Goal: Task Accomplishment & Management: Manage account settings

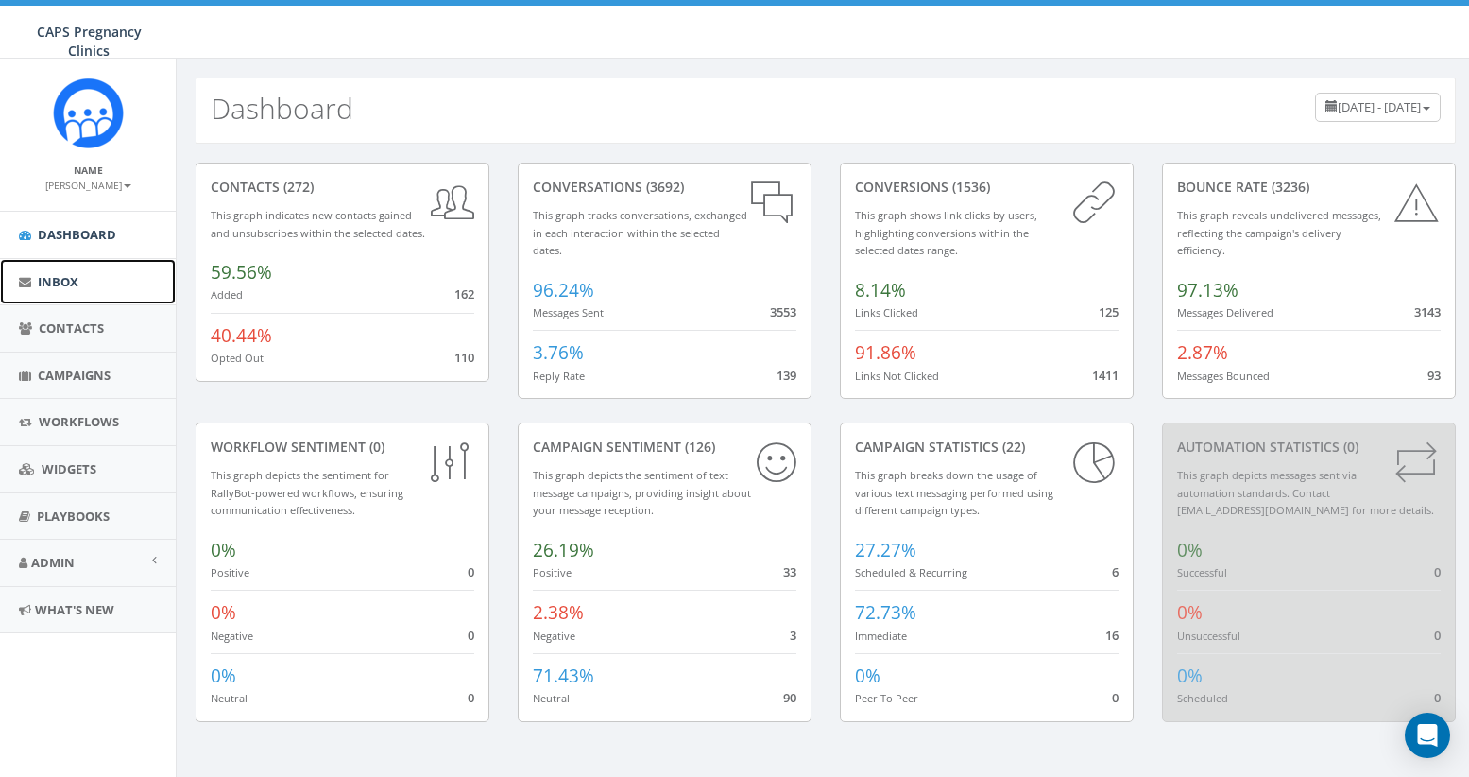
click at [63, 282] on span "Inbox" at bounding box center [58, 281] width 41 height 17
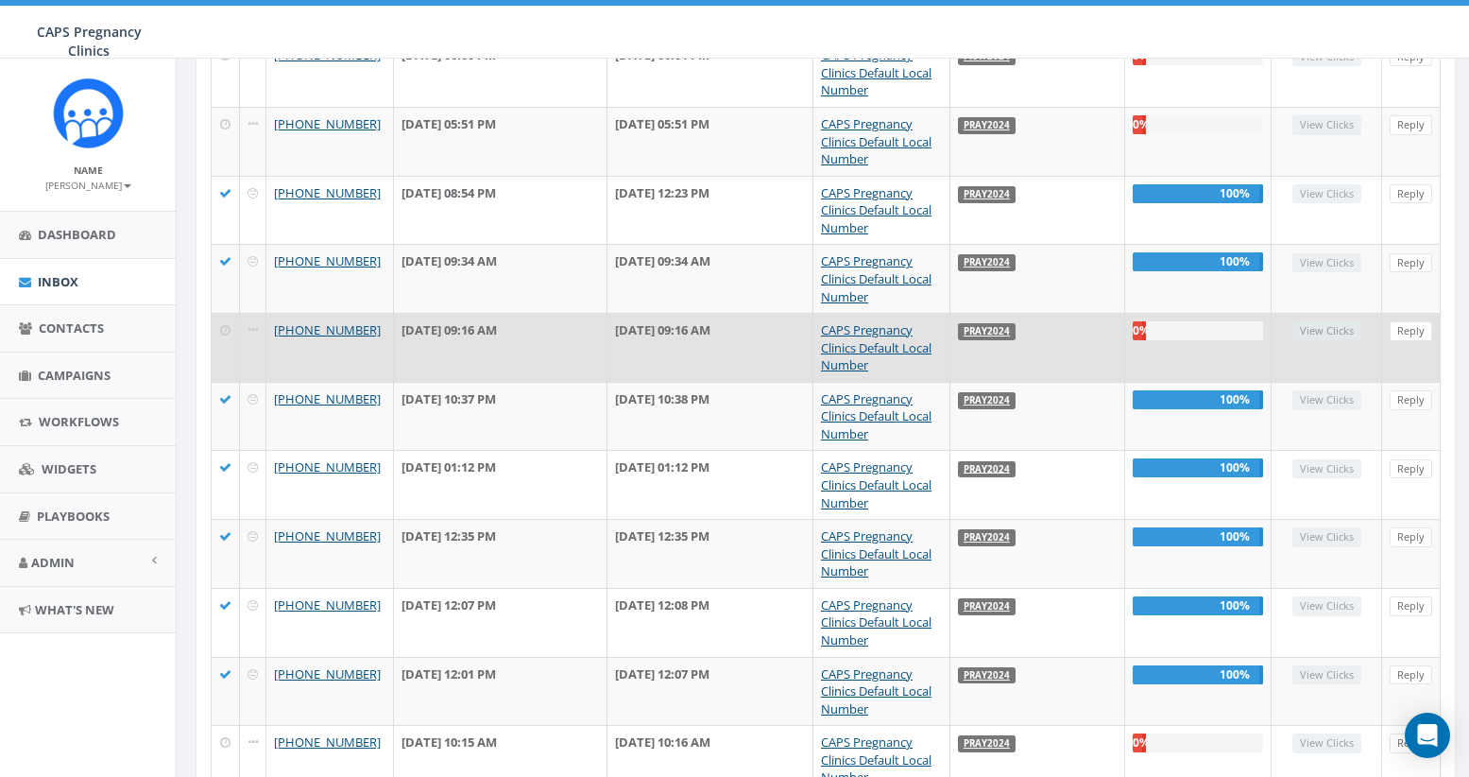
scroll to position [762, 0]
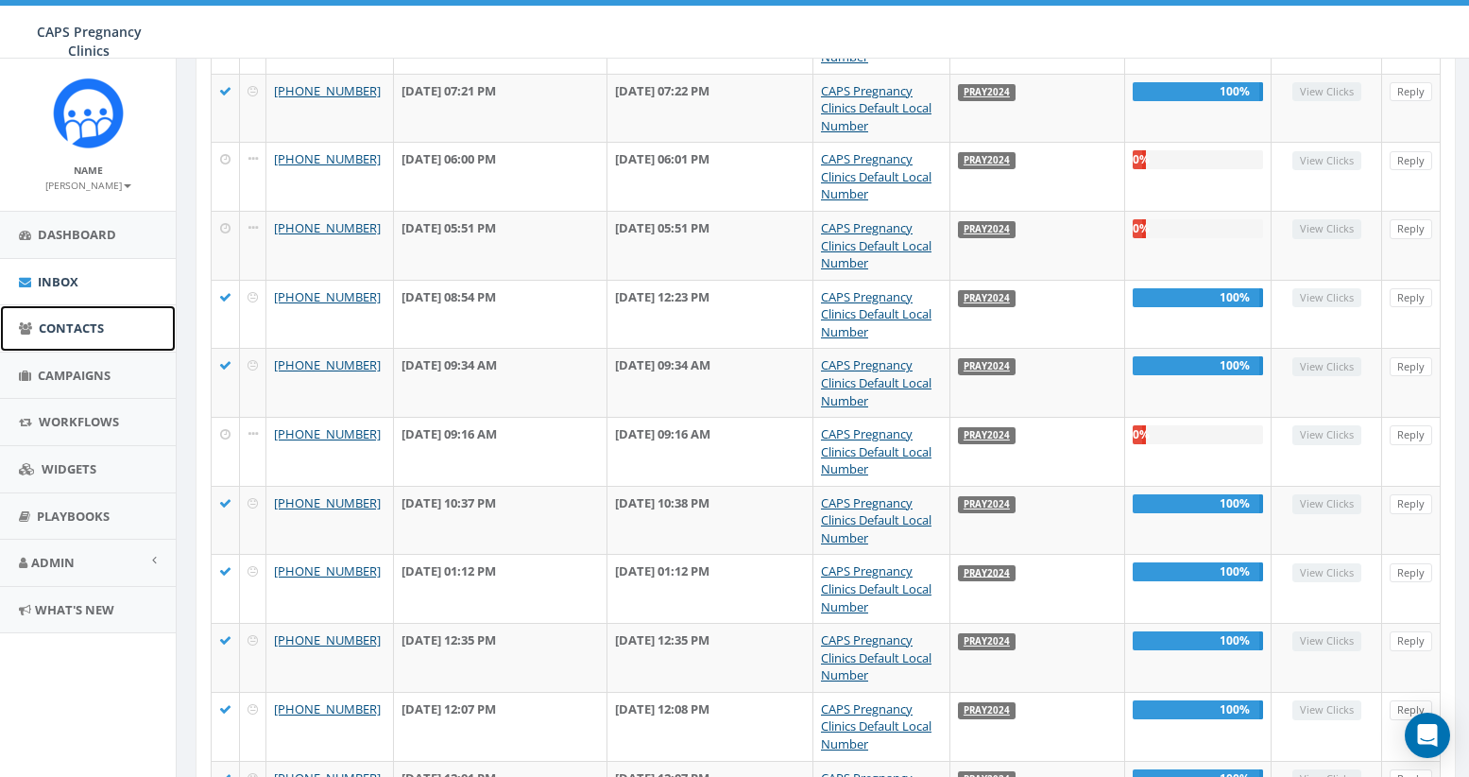
click at [69, 327] on span "Contacts" at bounding box center [71, 327] width 65 height 17
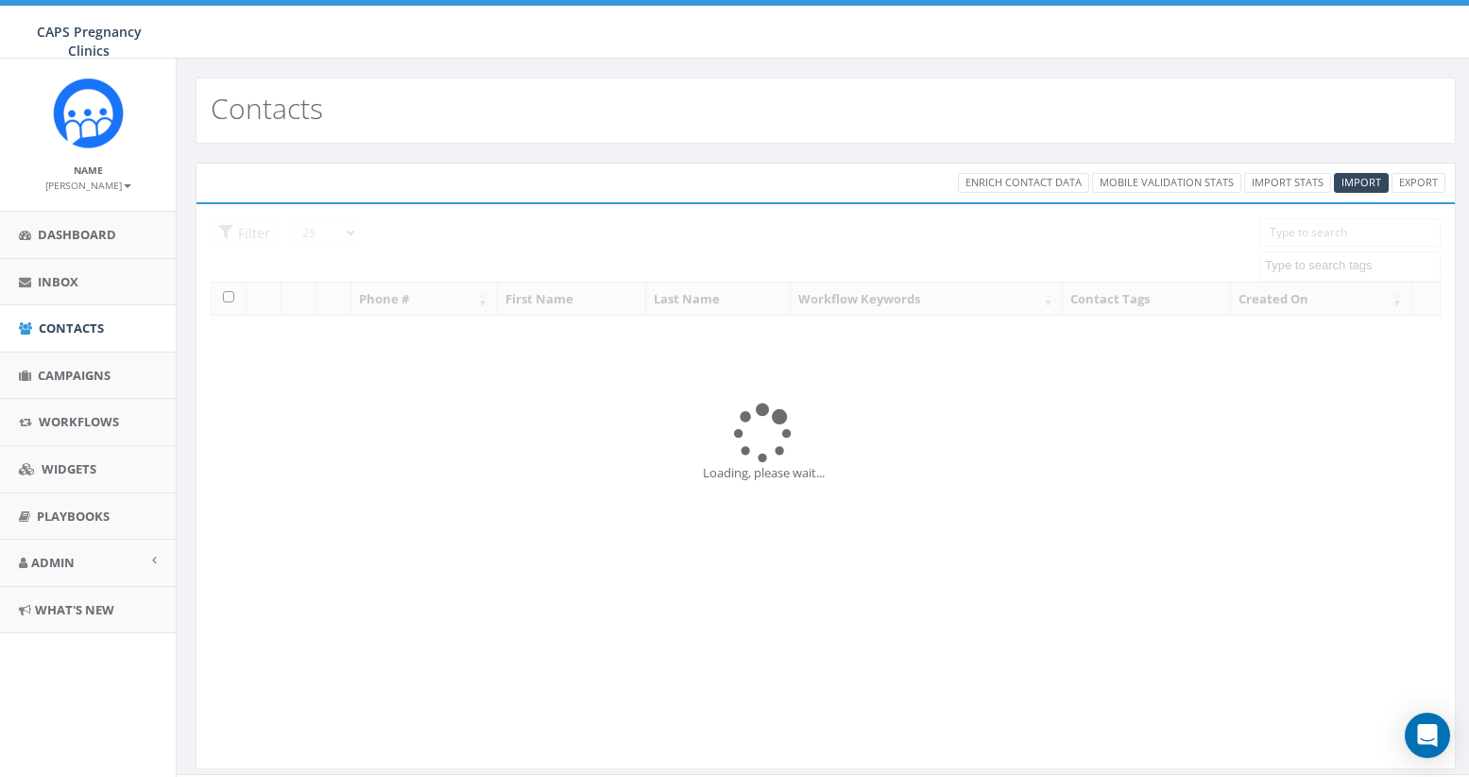
select select
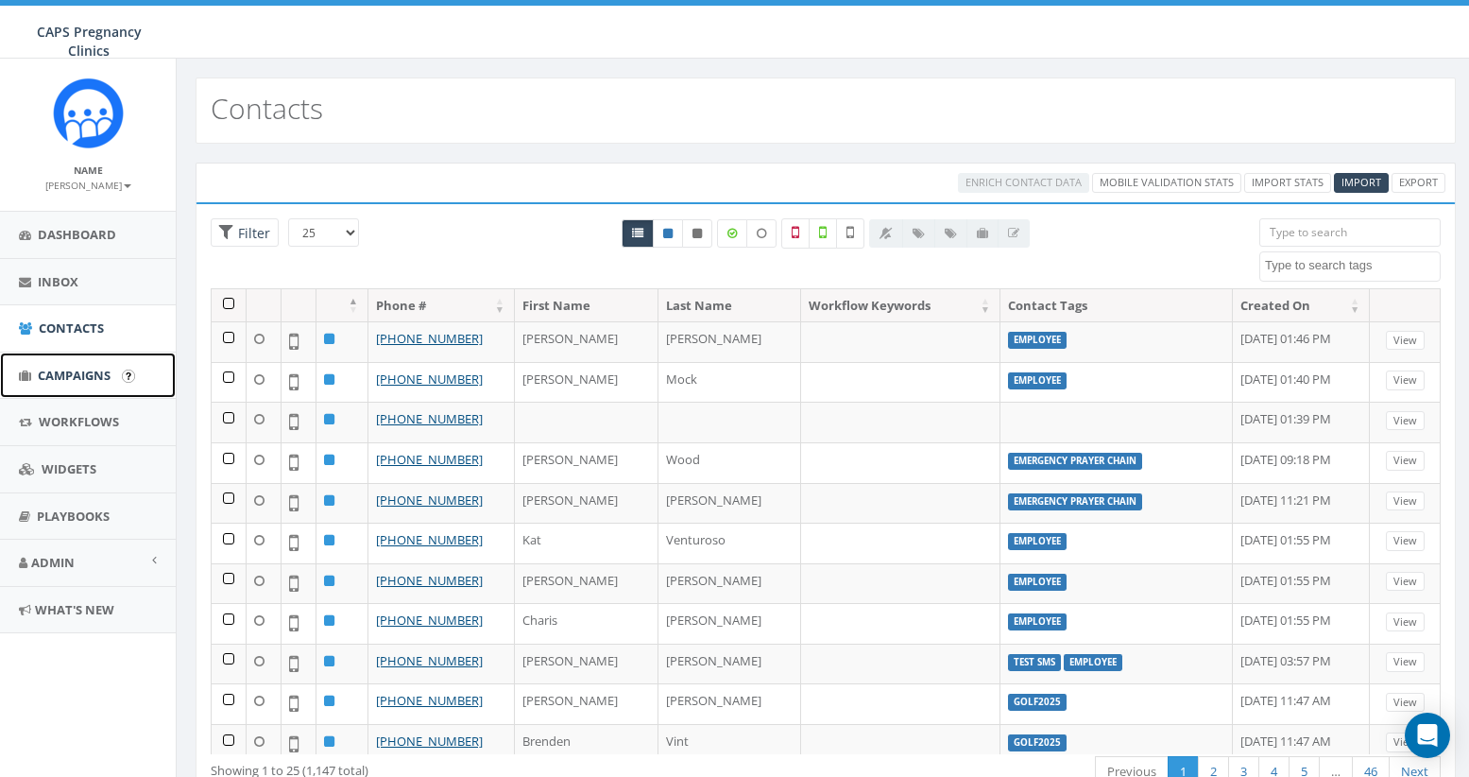
click at [58, 380] on span "Campaigns" at bounding box center [74, 375] width 73 height 17
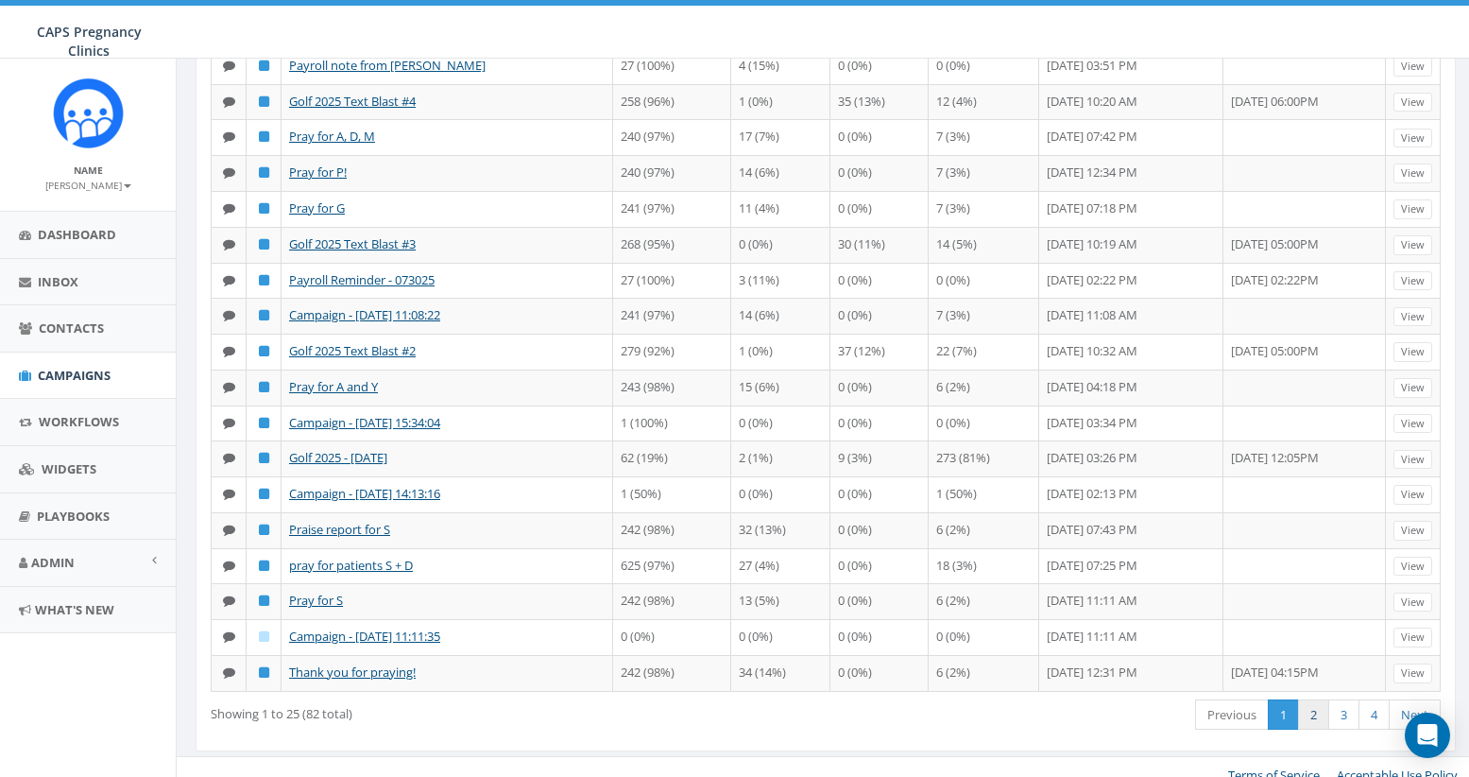
scroll to position [572, 0]
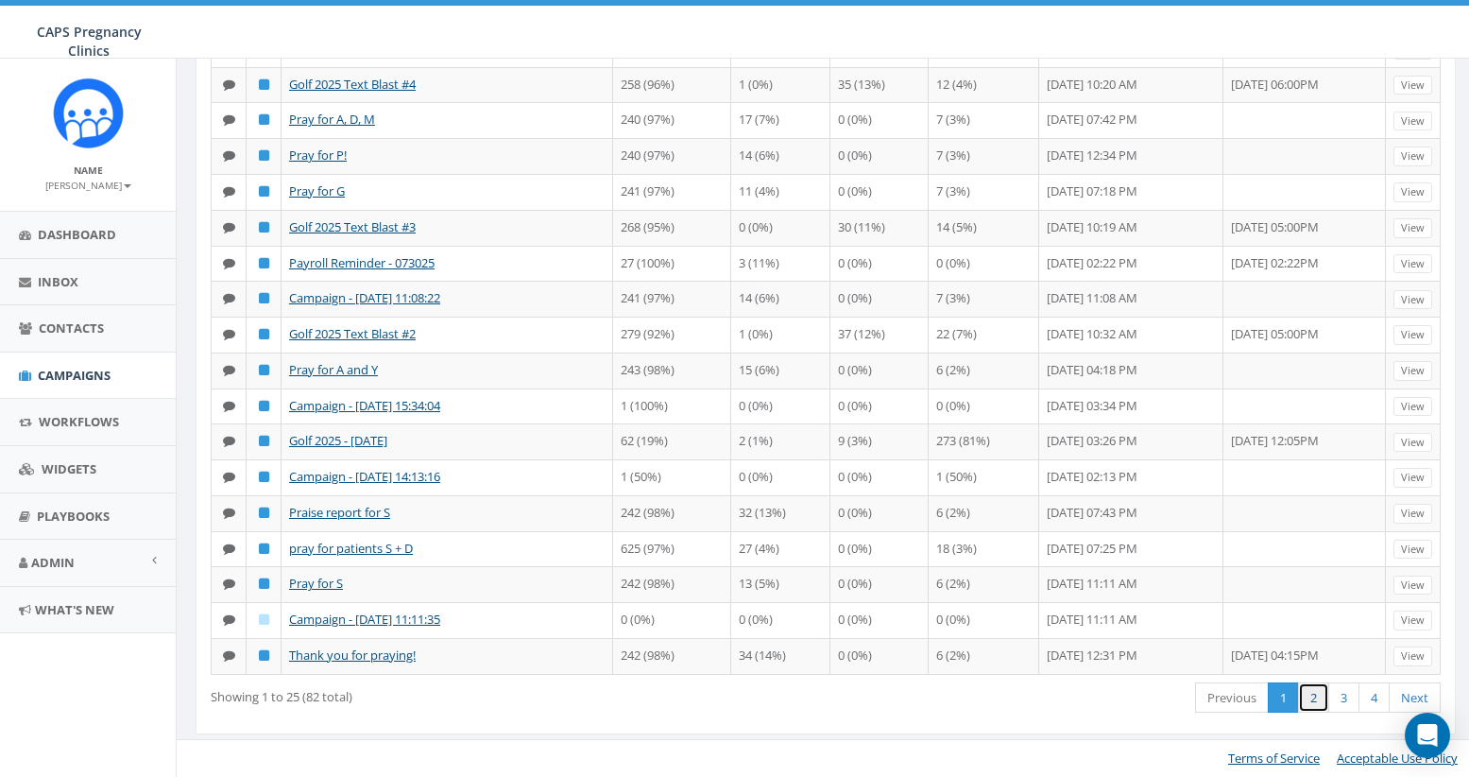
click at [1313, 705] on link "2" at bounding box center [1313, 697] width 31 height 31
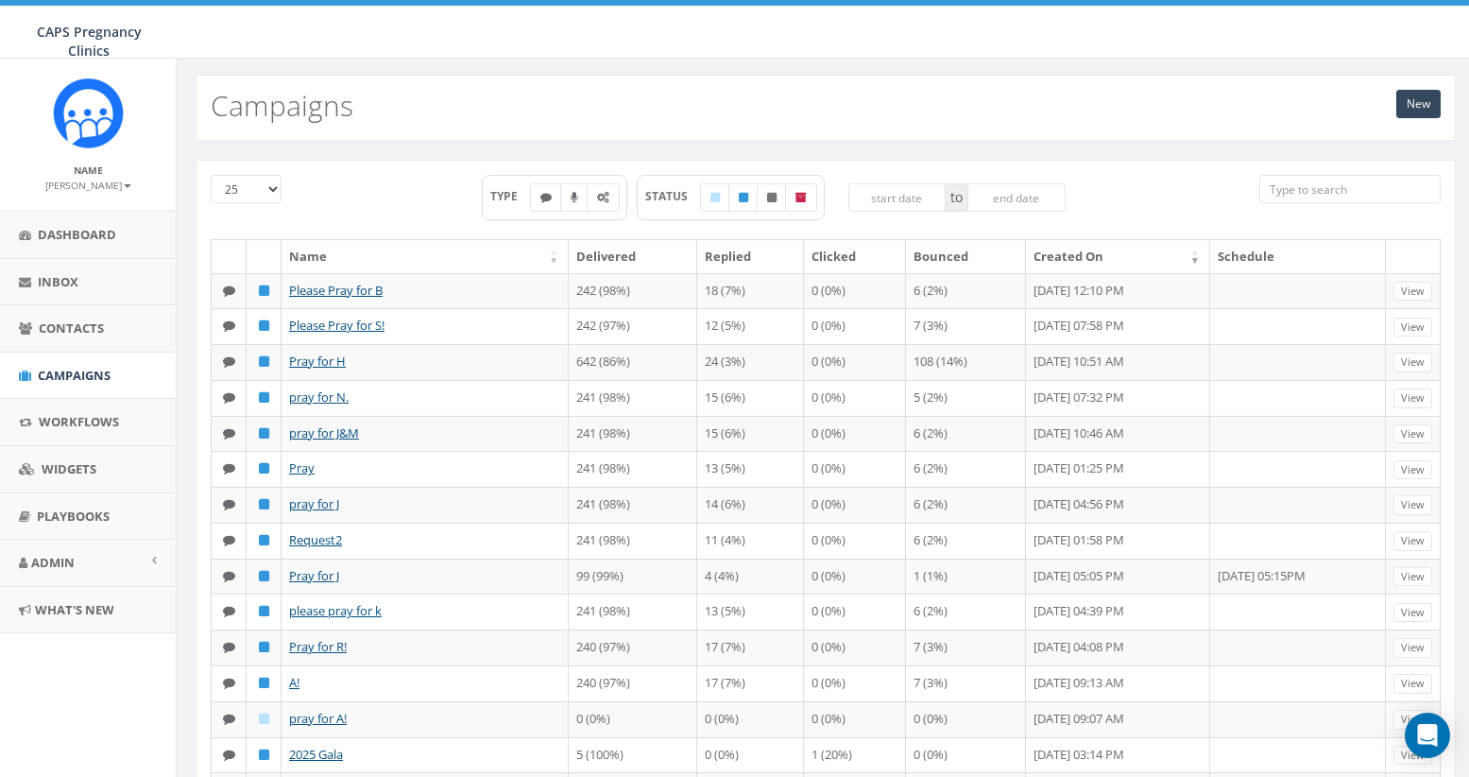
scroll to position [0, 0]
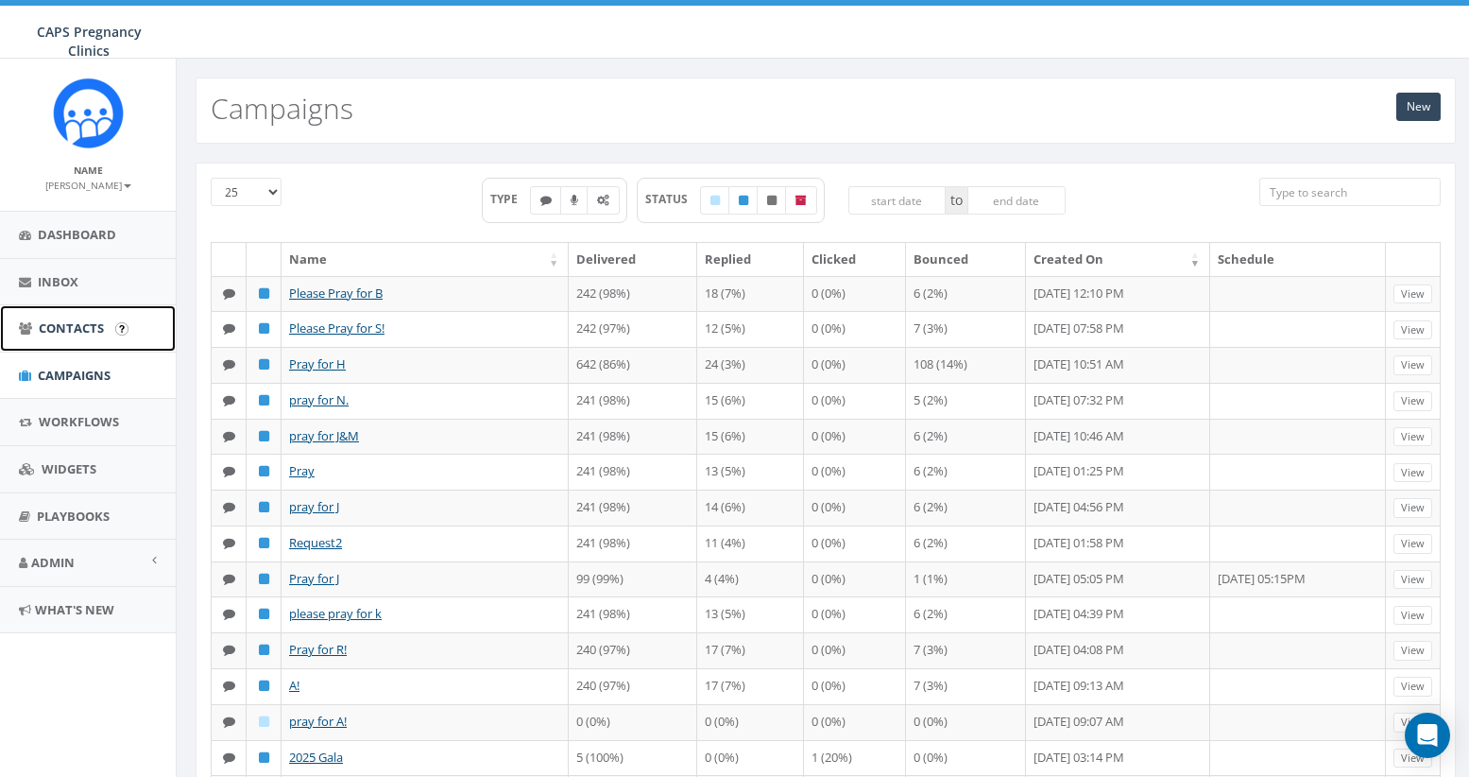
click at [74, 331] on span "Contacts" at bounding box center [71, 327] width 65 height 17
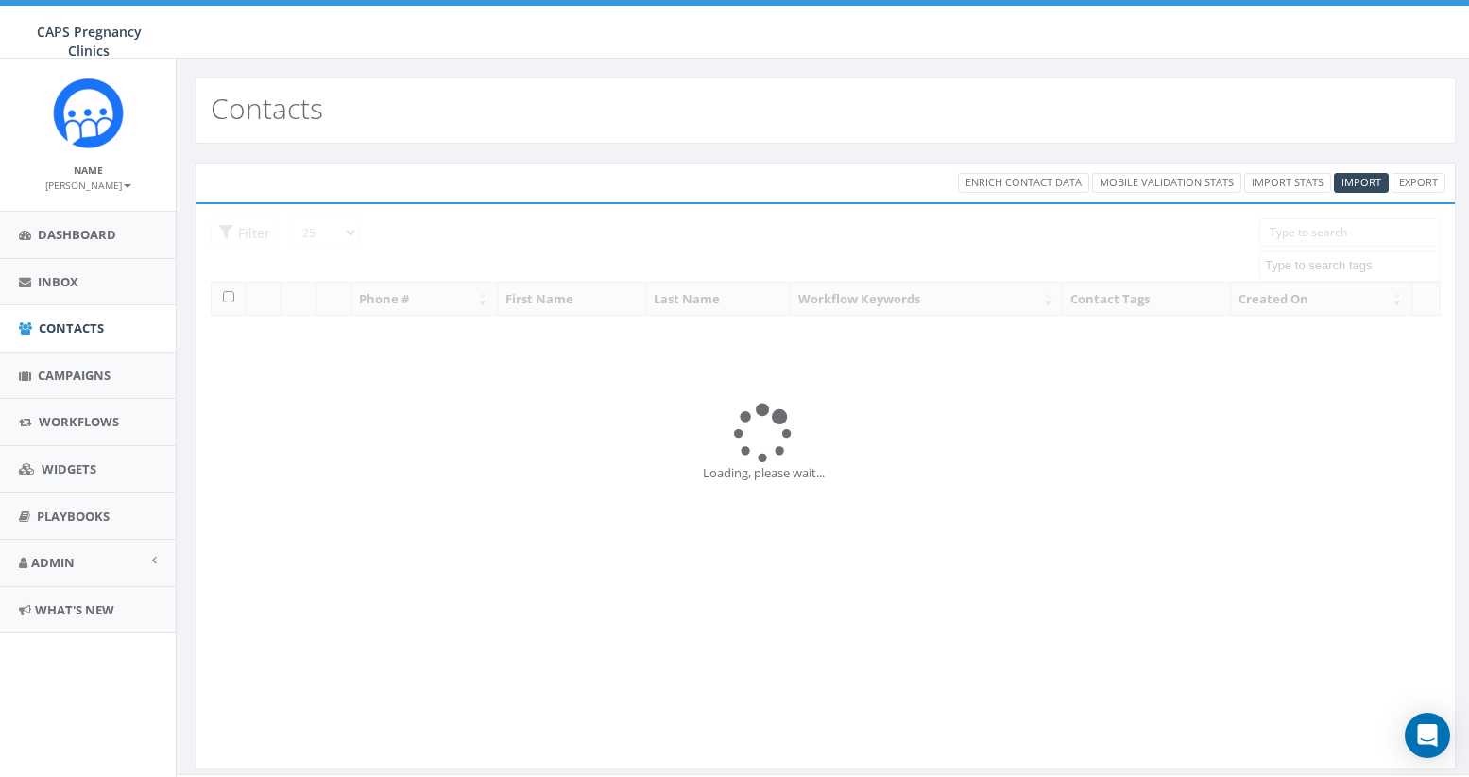
select select
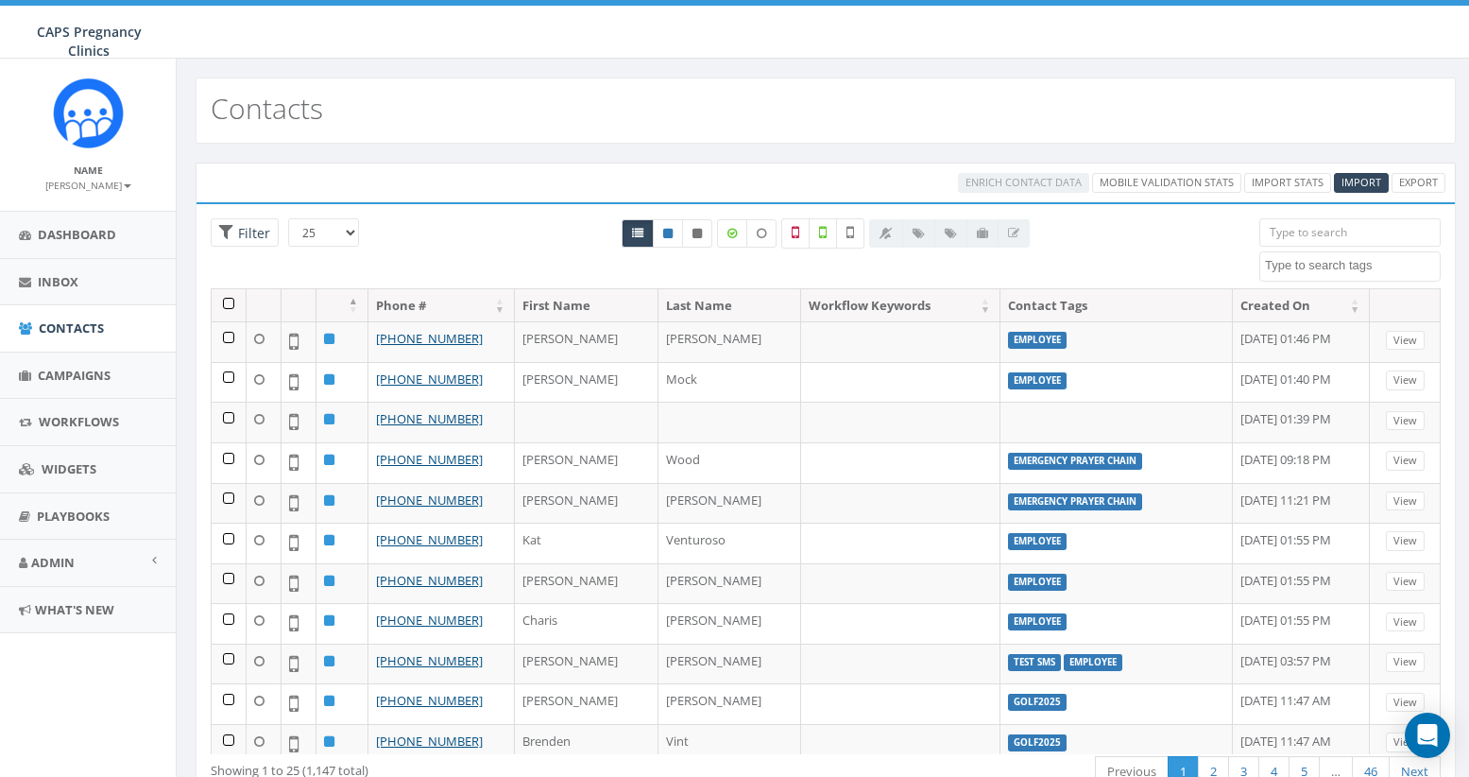
click at [1311, 232] on input "search" at bounding box center [1349, 232] width 181 height 28
click at [1291, 238] on input "search" at bounding box center [1349, 232] width 181 height 28
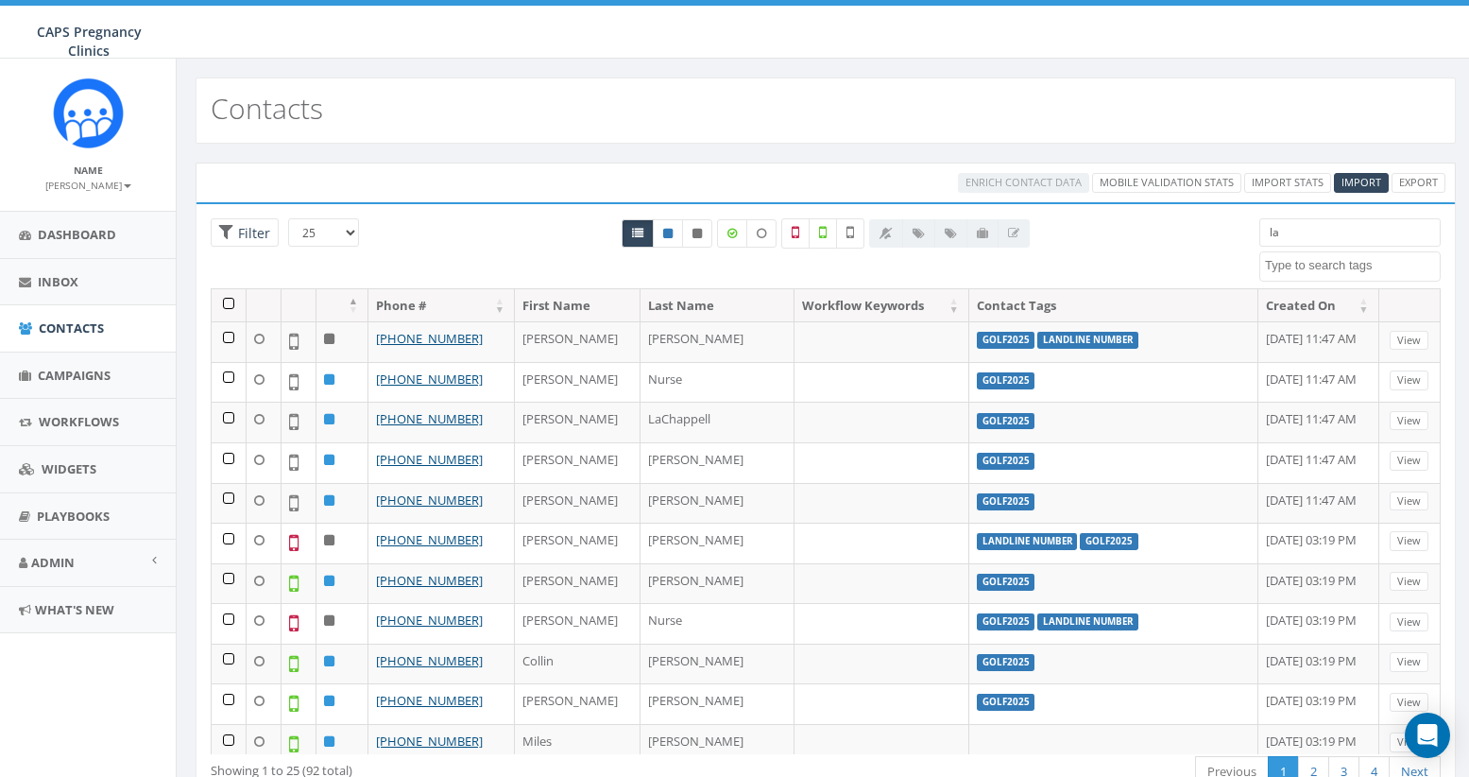
type input "l"
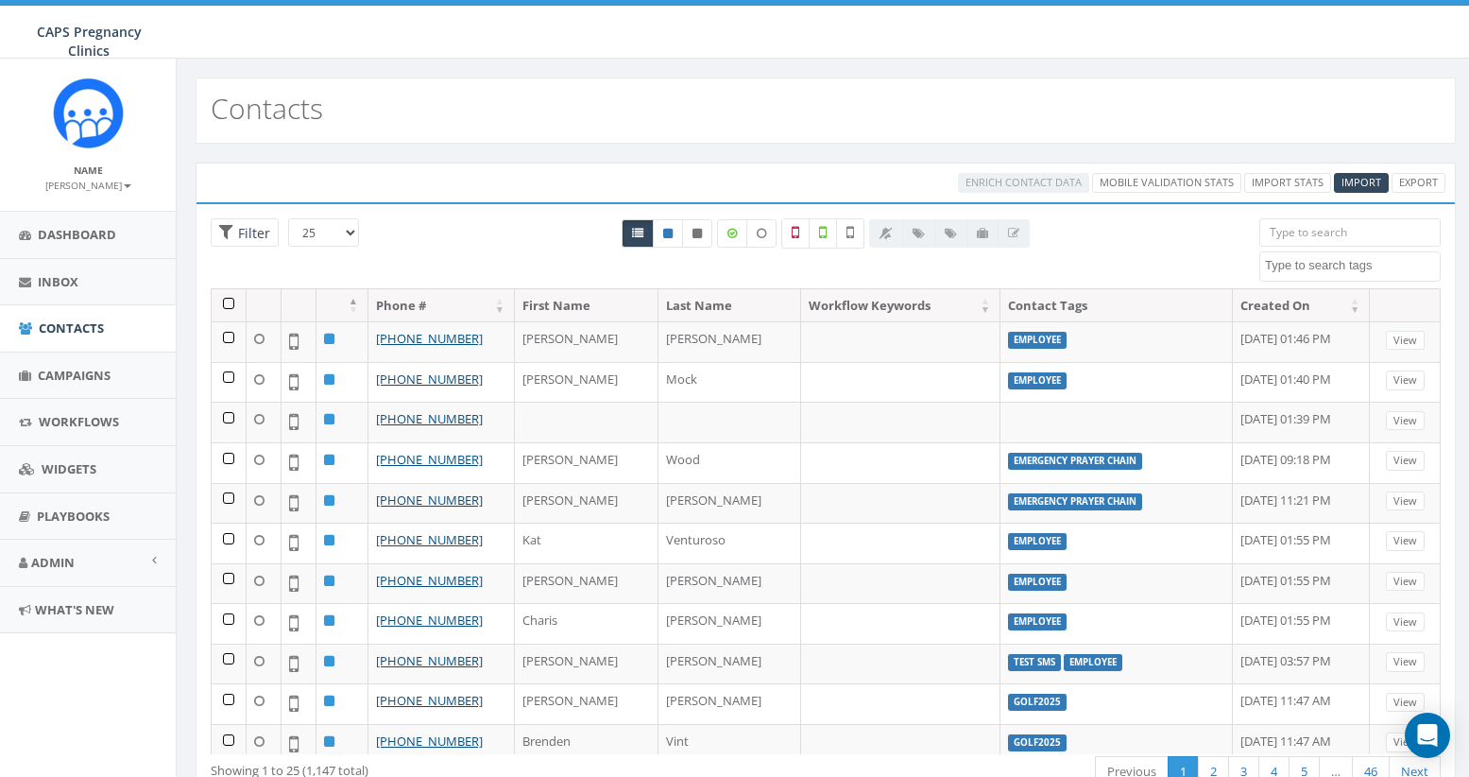
click at [1277, 231] on input "search" at bounding box center [1349, 232] width 181 height 28
paste input "Julia Politano"
type input "Julia Politano"
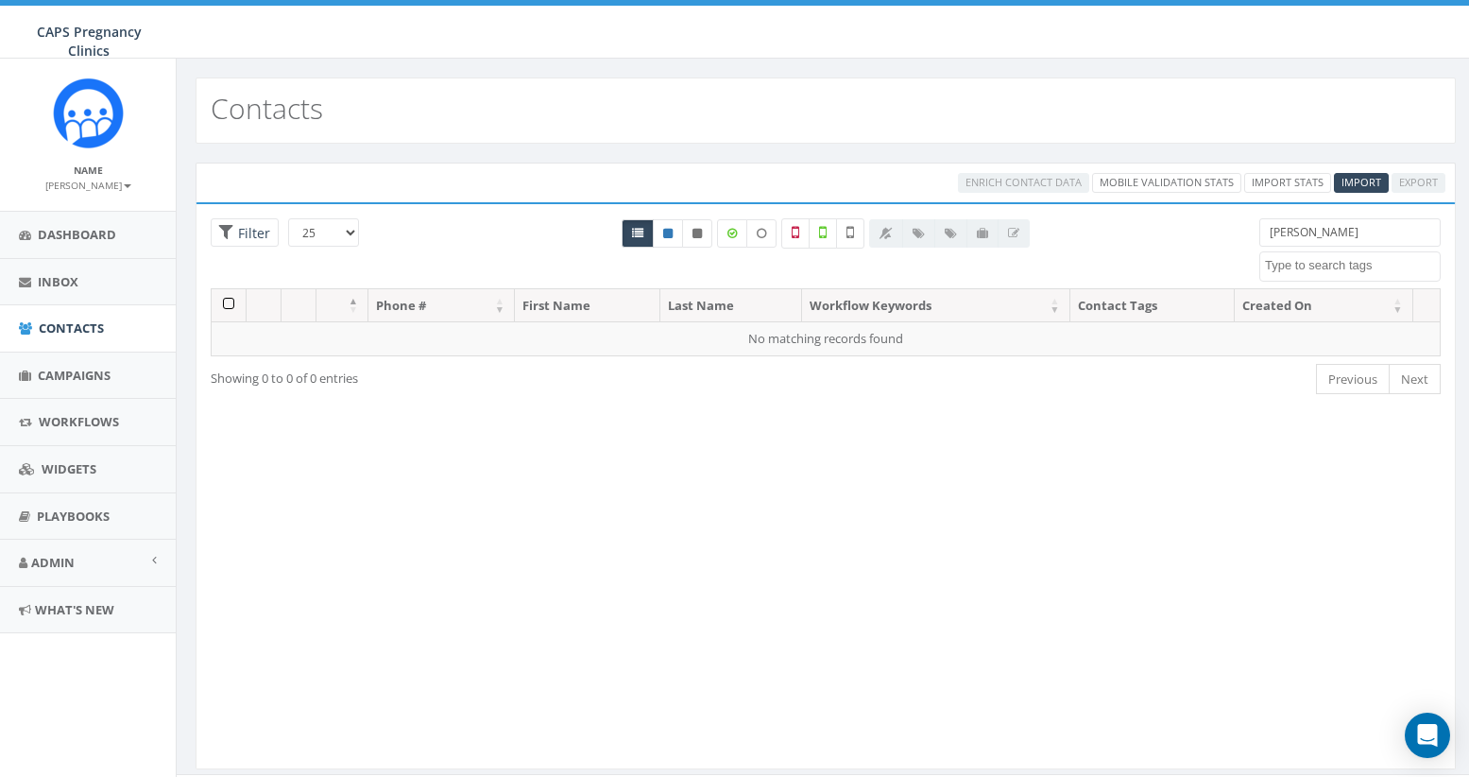
drag, startPoint x: 1353, startPoint y: 226, endPoint x: 1201, endPoint y: 231, distance: 152.2
click at [1201, 231] on div "25 50 100 Filter All 0 contact(s) on current page All 1147 contact(s) filtered …" at bounding box center [826, 253] width 1258 height 70
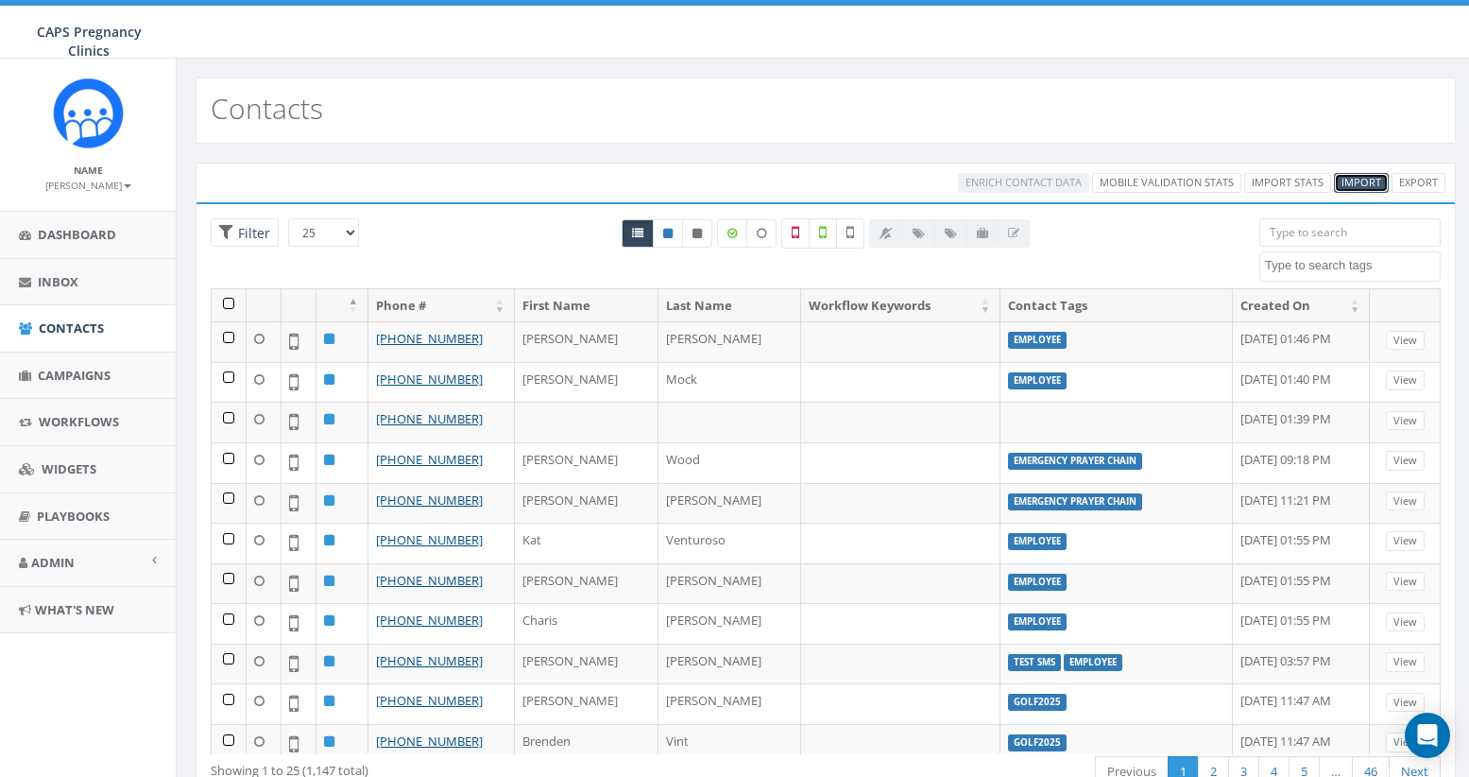
click at [1353, 183] on span "Import" at bounding box center [1362, 182] width 40 height 14
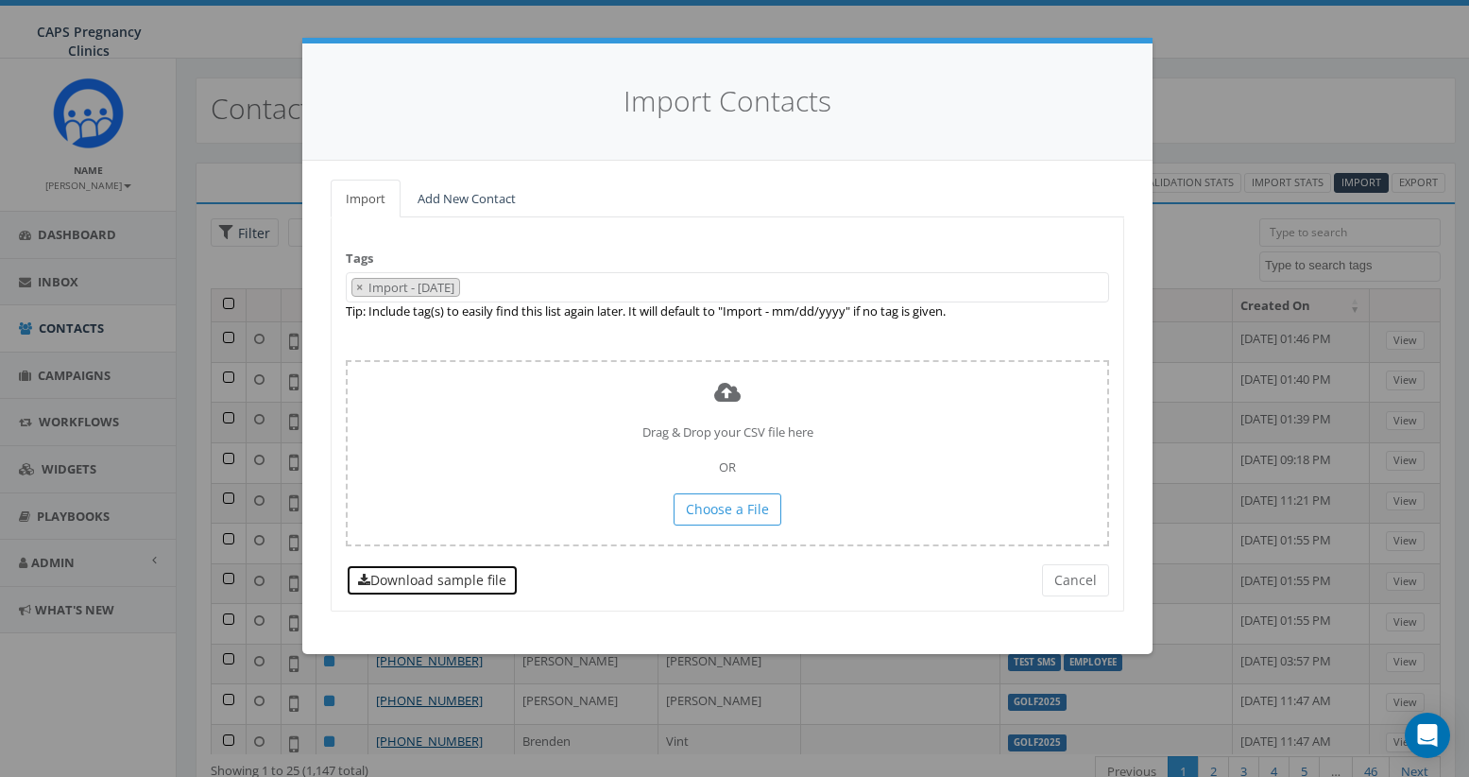
click at [451, 584] on link "Download sample file" at bounding box center [432, 580] width 173 height 32
click at [1075, 582] on button "Cancel" at bounding box center [1075, 580] width 67 height 32
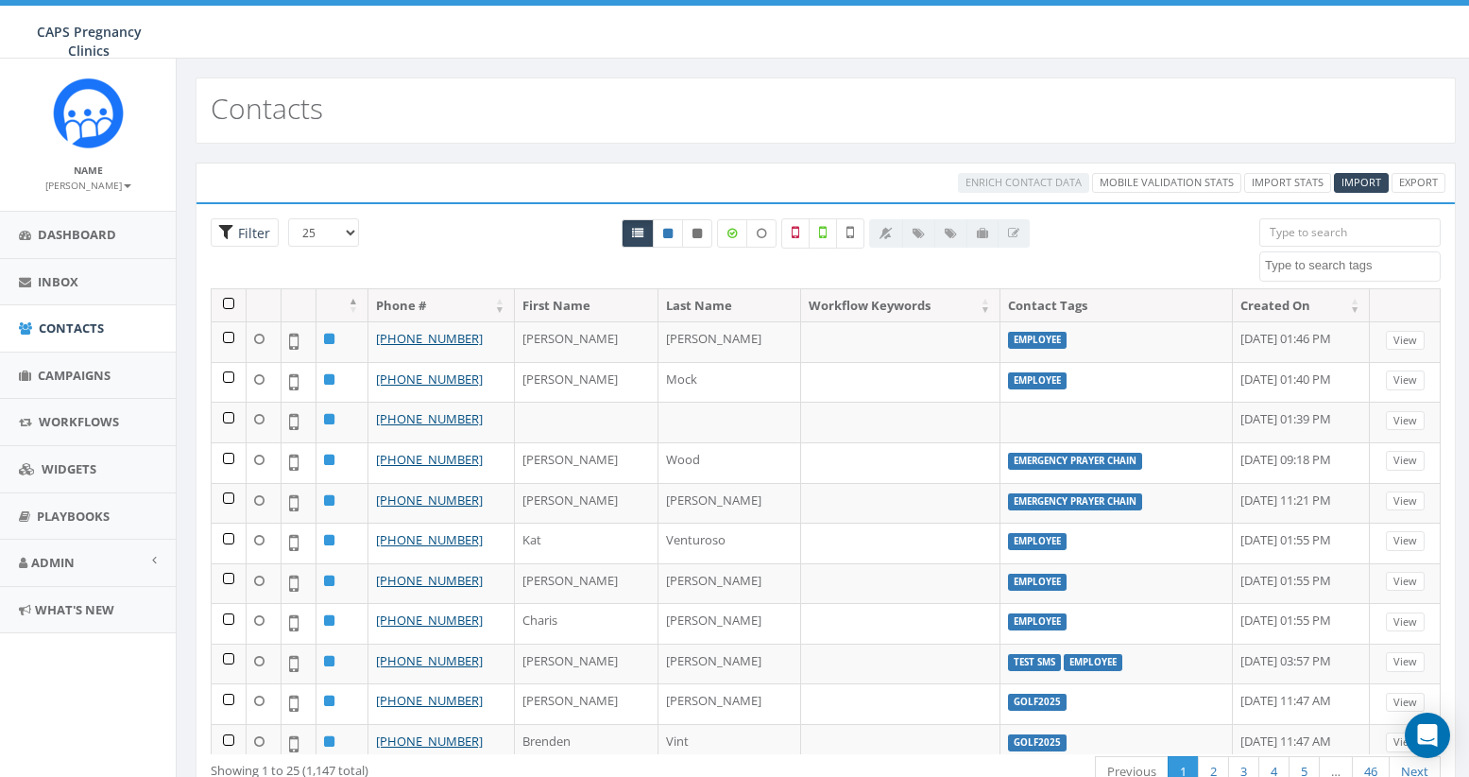
click at [259, 235] on span "Filter" at bounding box center [251, 233] width 37 height 18
radio input "true"
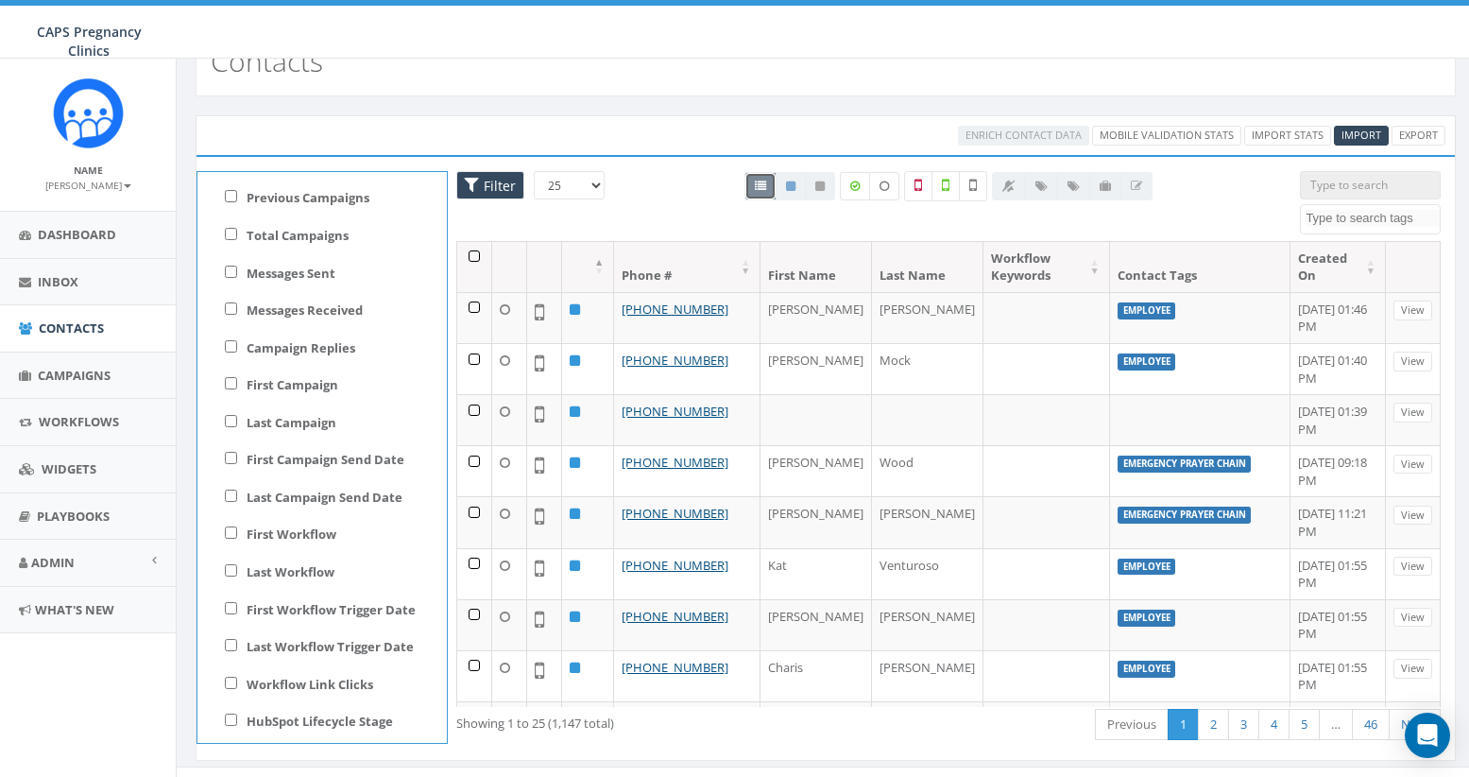
scroll to position [74, 0]
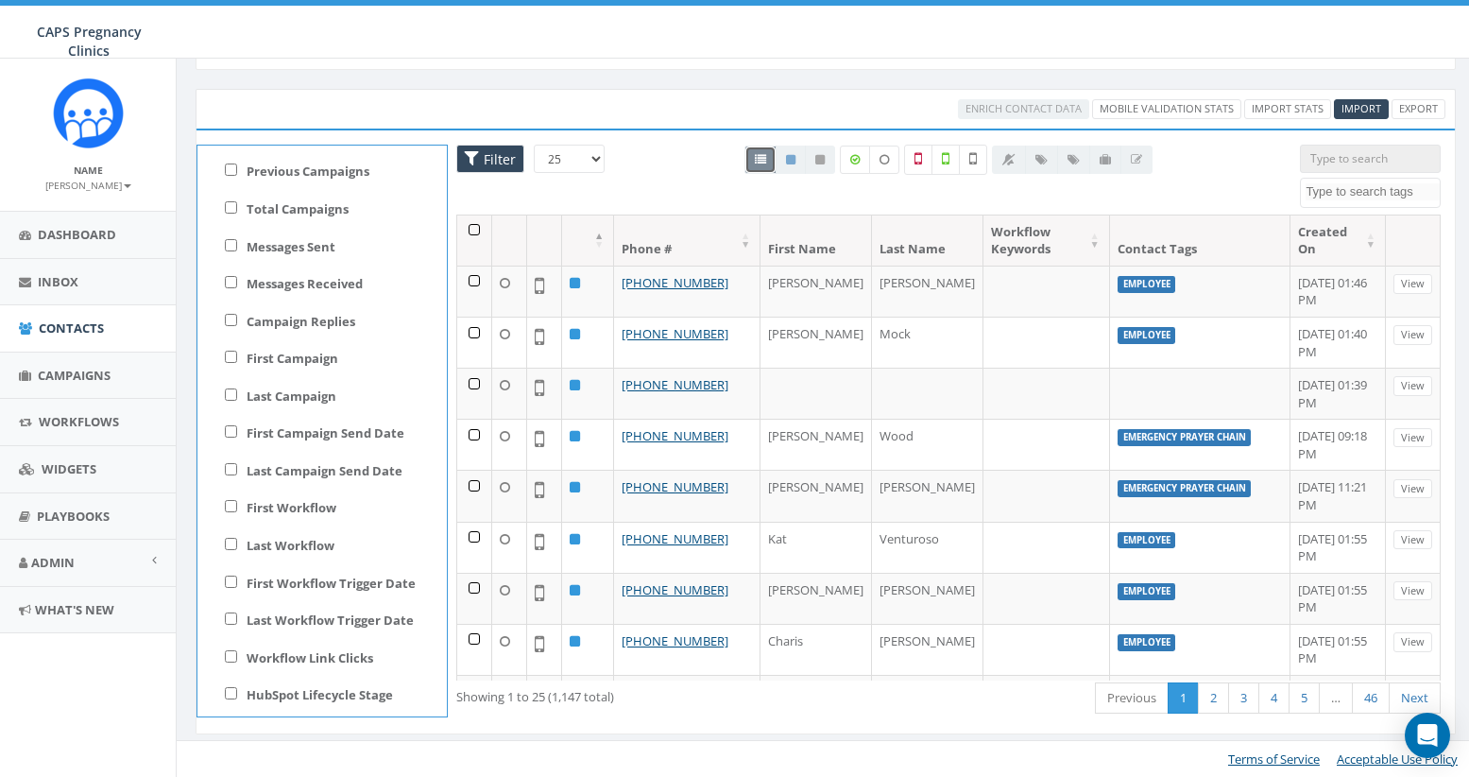
click at [686, 171] on div "All 0 contact(s) on current page All 1147 contact(s) filtered" at bounding box center [948, 180] width 675 height 70
click at [1254, 169] on div "All 0 contact(s) on current page All 1147 contact(s) filtered" at bounding box center [948, 180] width 675 height 70
click at [79, 378] on span "Campaigns" at bounding box center [74, 375] width 73 height 17
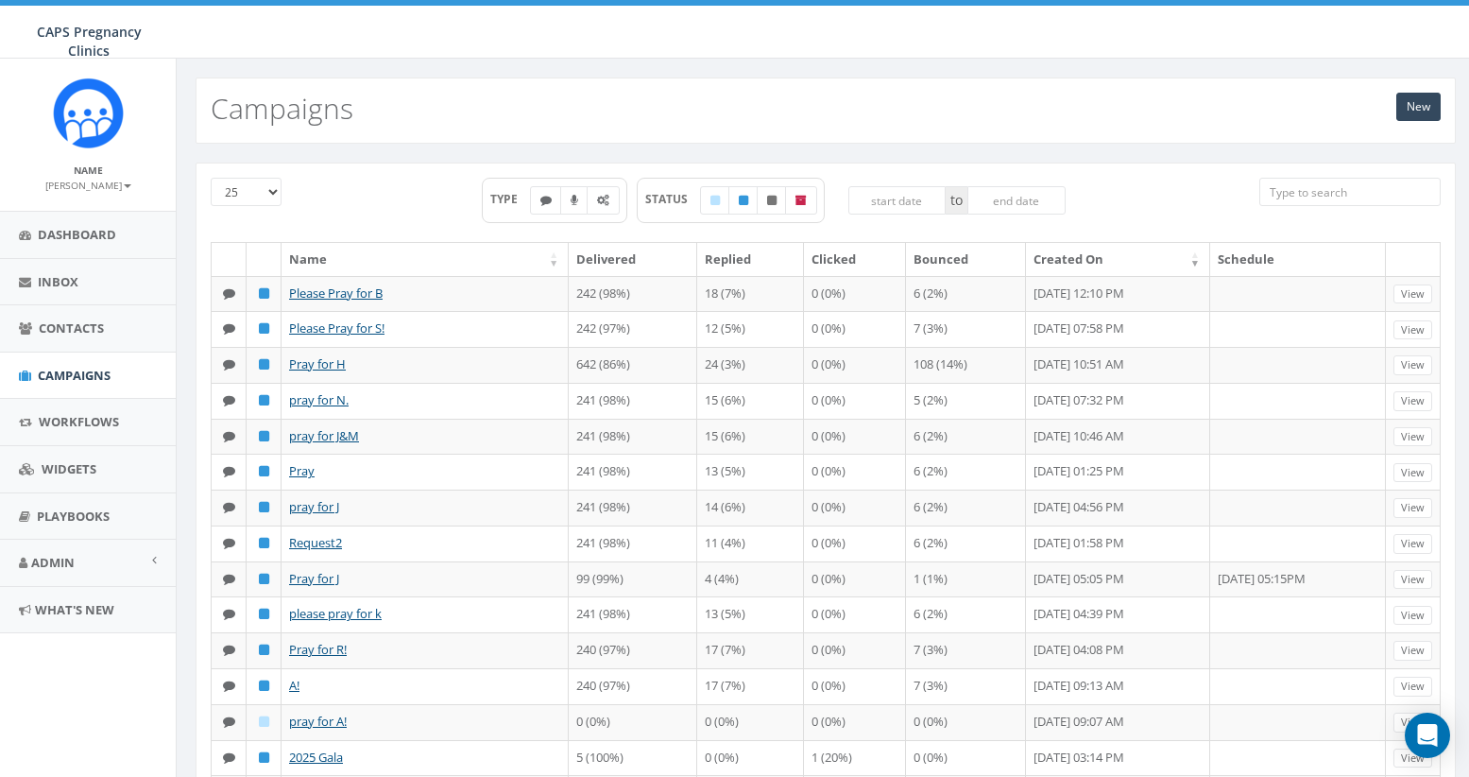
click at [1389, 188] on input "search" at bounding box center [1349, 192] width 181 height 28
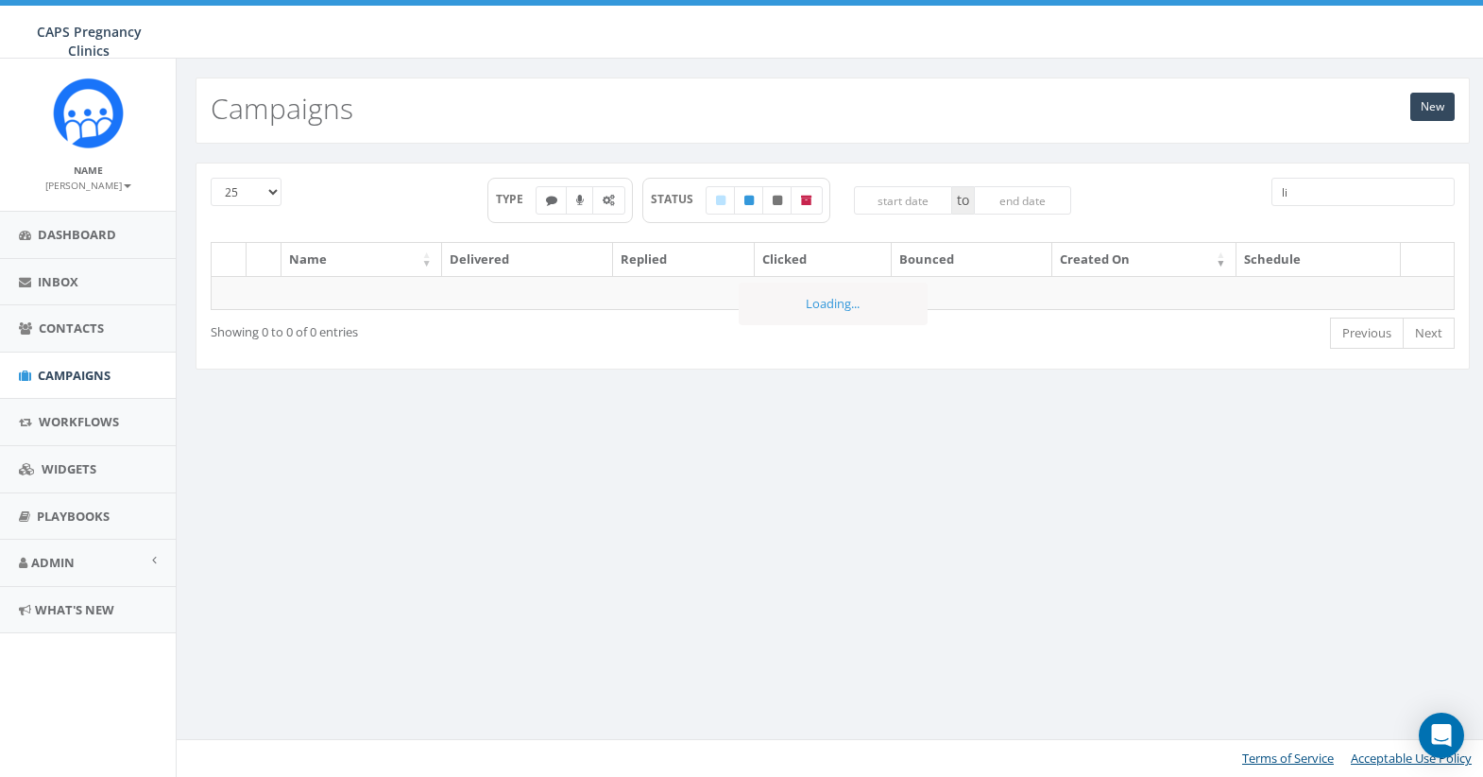
type input "l"
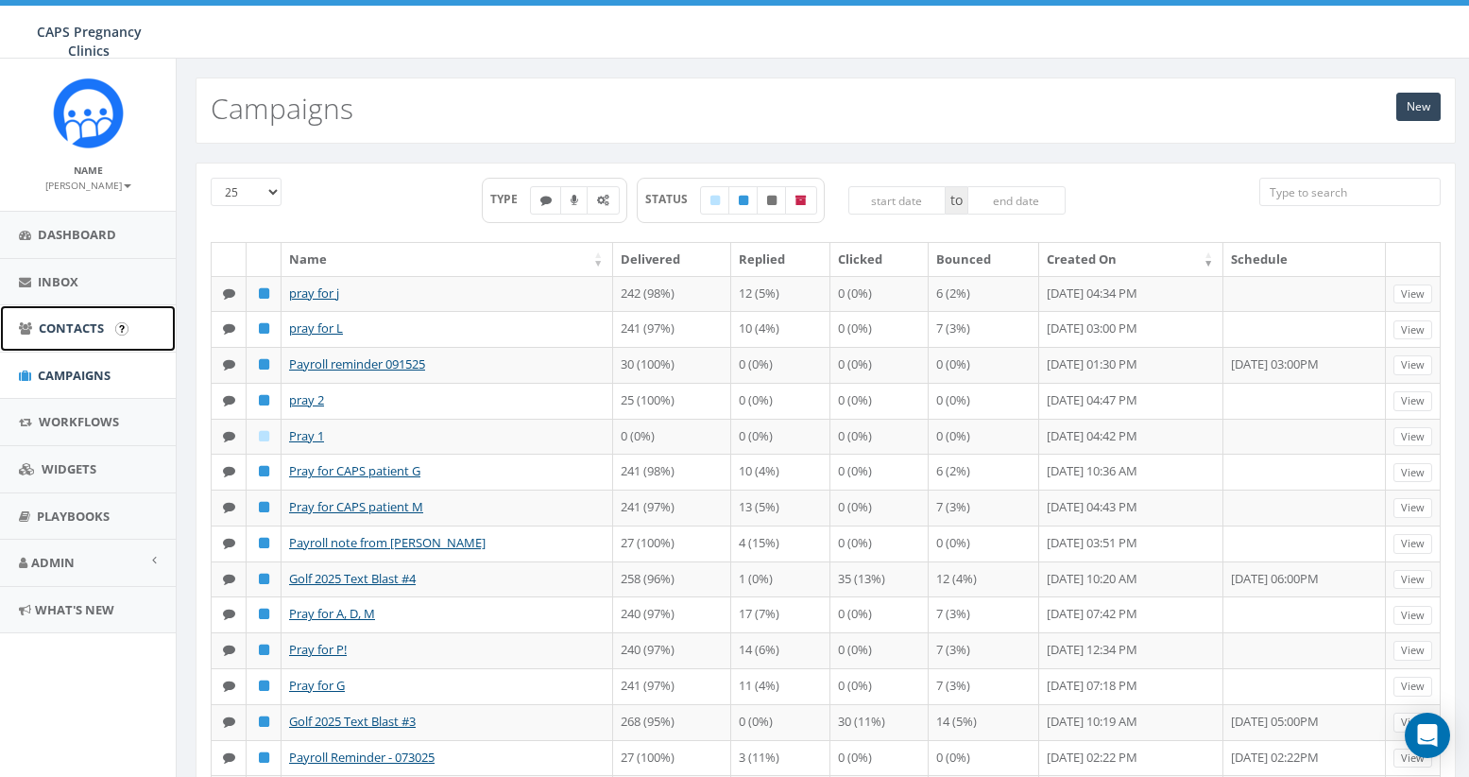
click at [65, 330] on span "Contacts" at bounding box center [71, 327] width 65 height 17
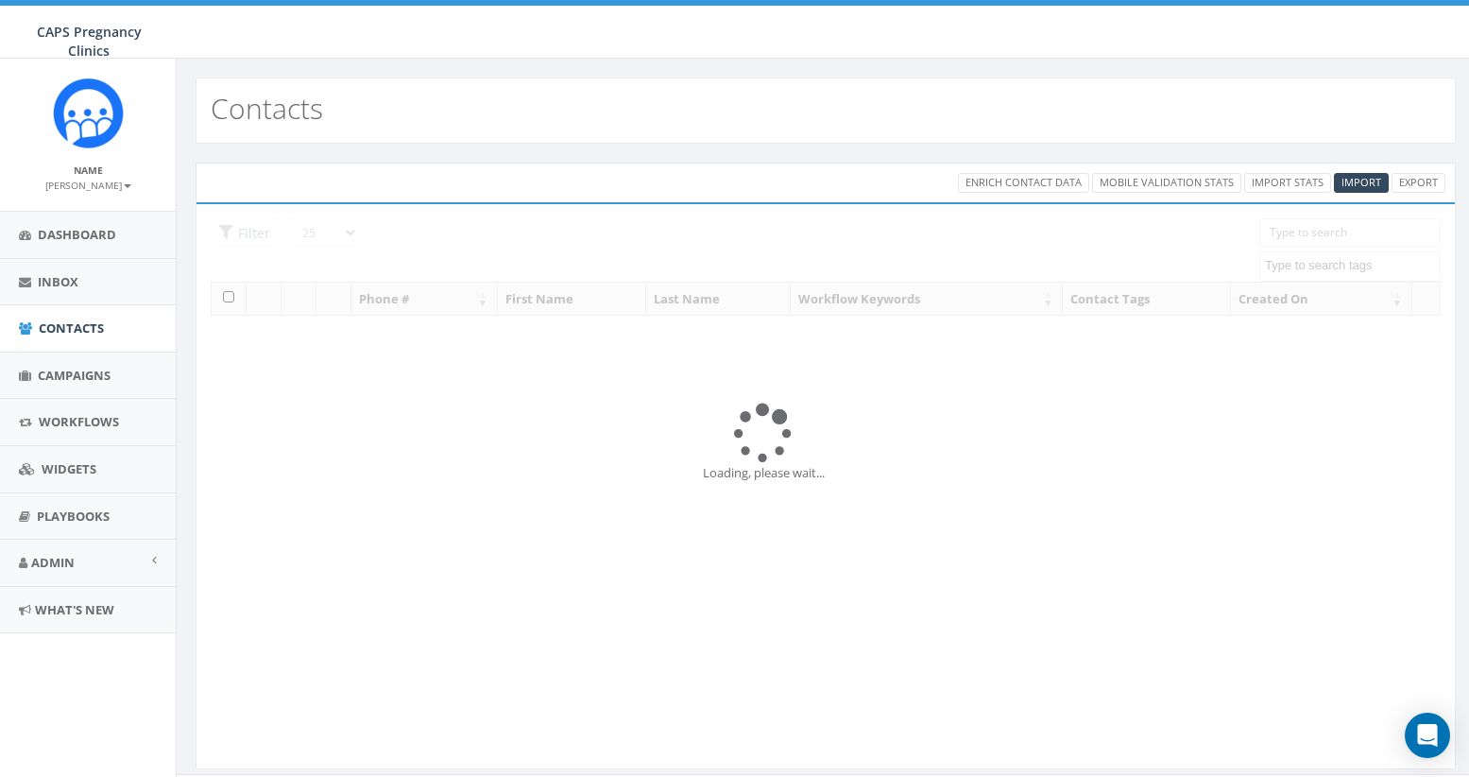
select select
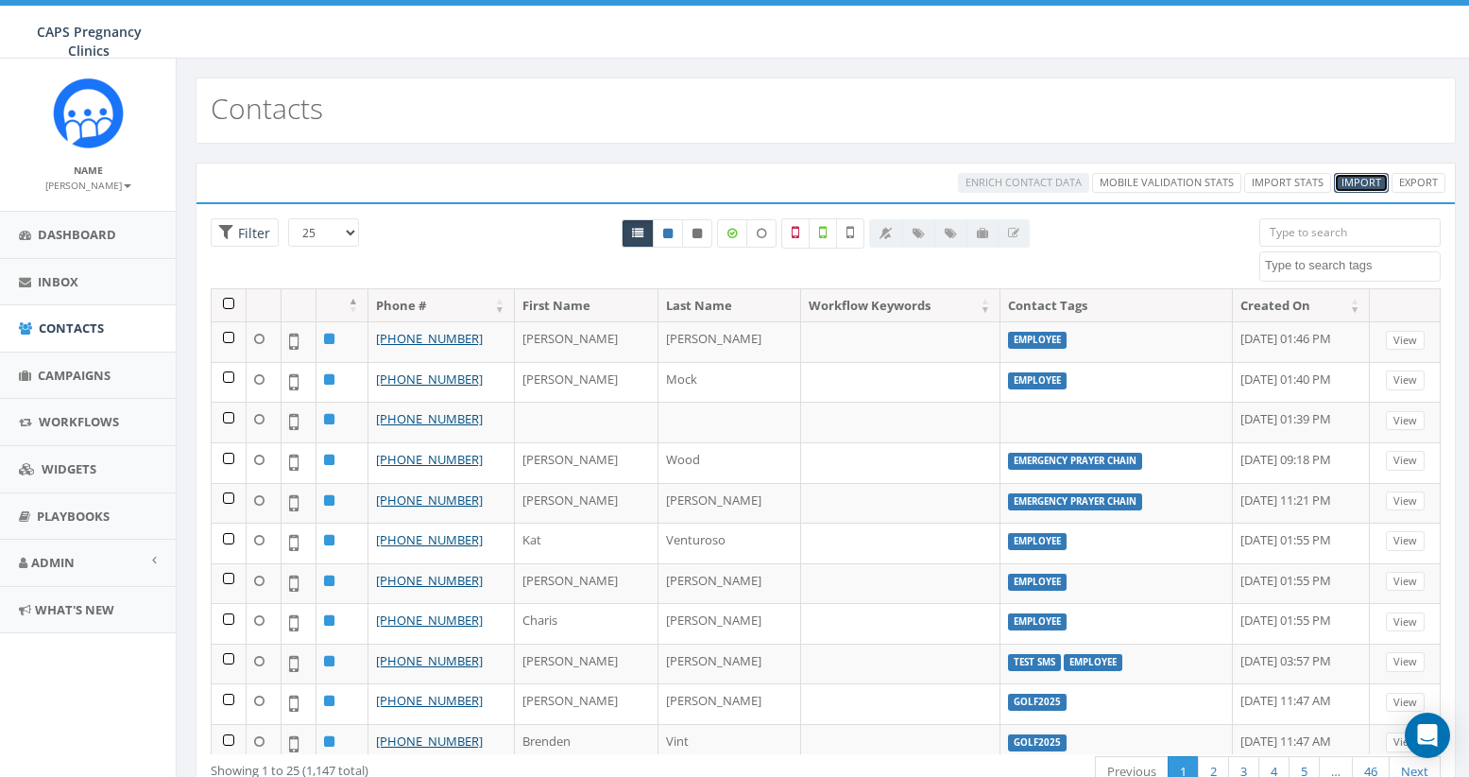
click at [1363, 182] on span "Import" at bounding box center [1362, 182] width 40 height 14
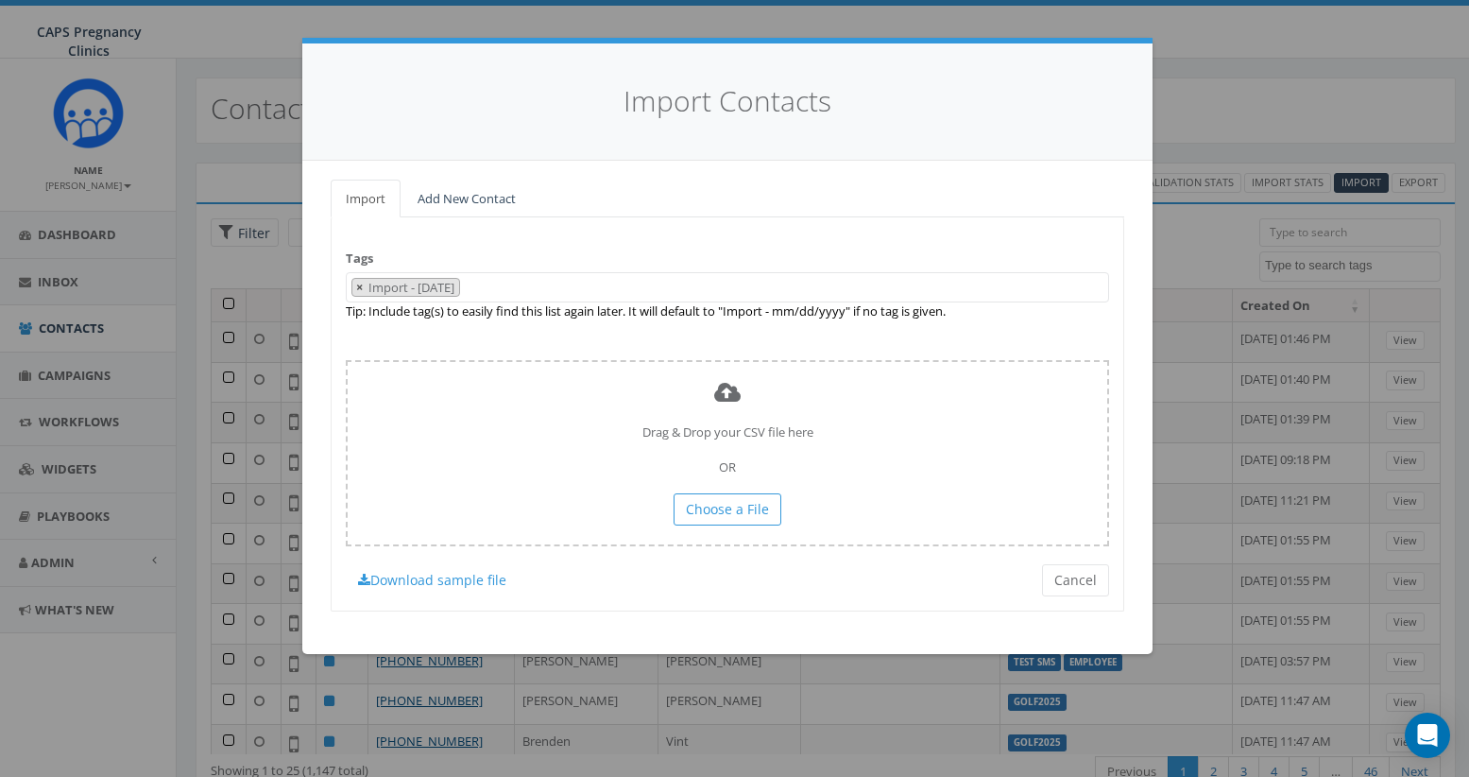
click at [357, 289] on span "×" at bounding box center [359, 287] width 7 height 17
select select
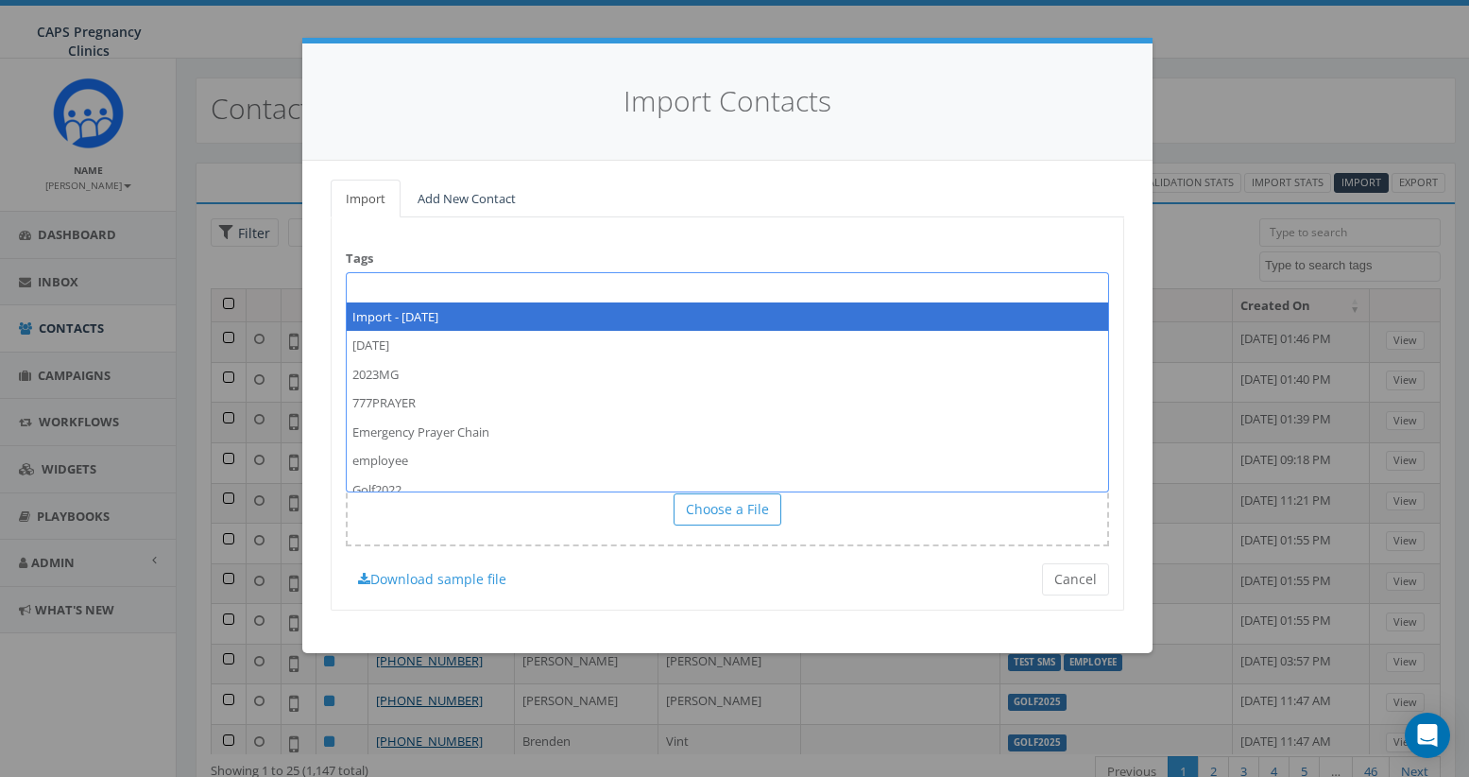
click at [357, 289] on textarea "Search" at bounding box center [355, 286] width 9 height 17
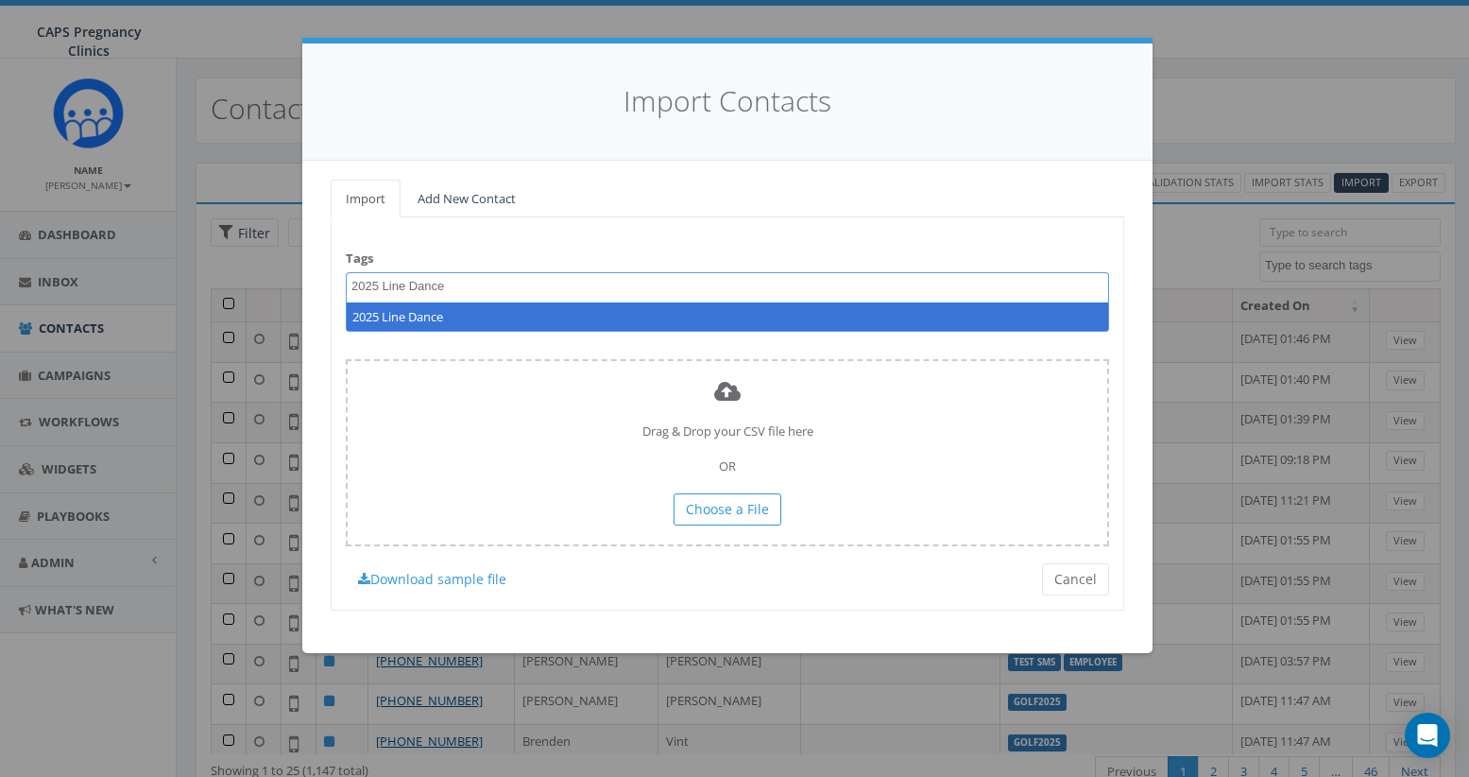
type textarea "2025 Line Dance"
select select "2025 Line Dance"
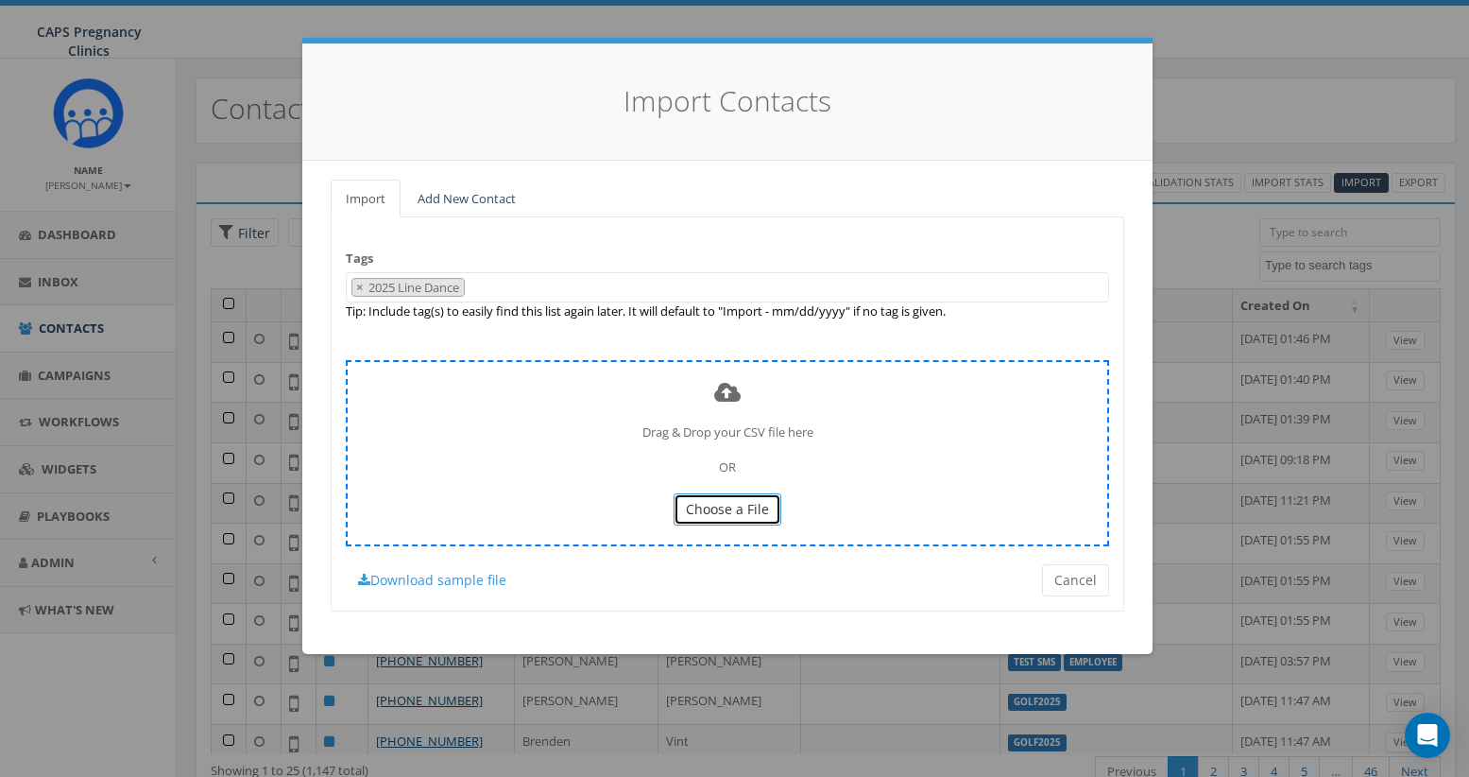
click at [713, 514] on span "Choose a File" at bounding box center [727, 509] width 83 height 18
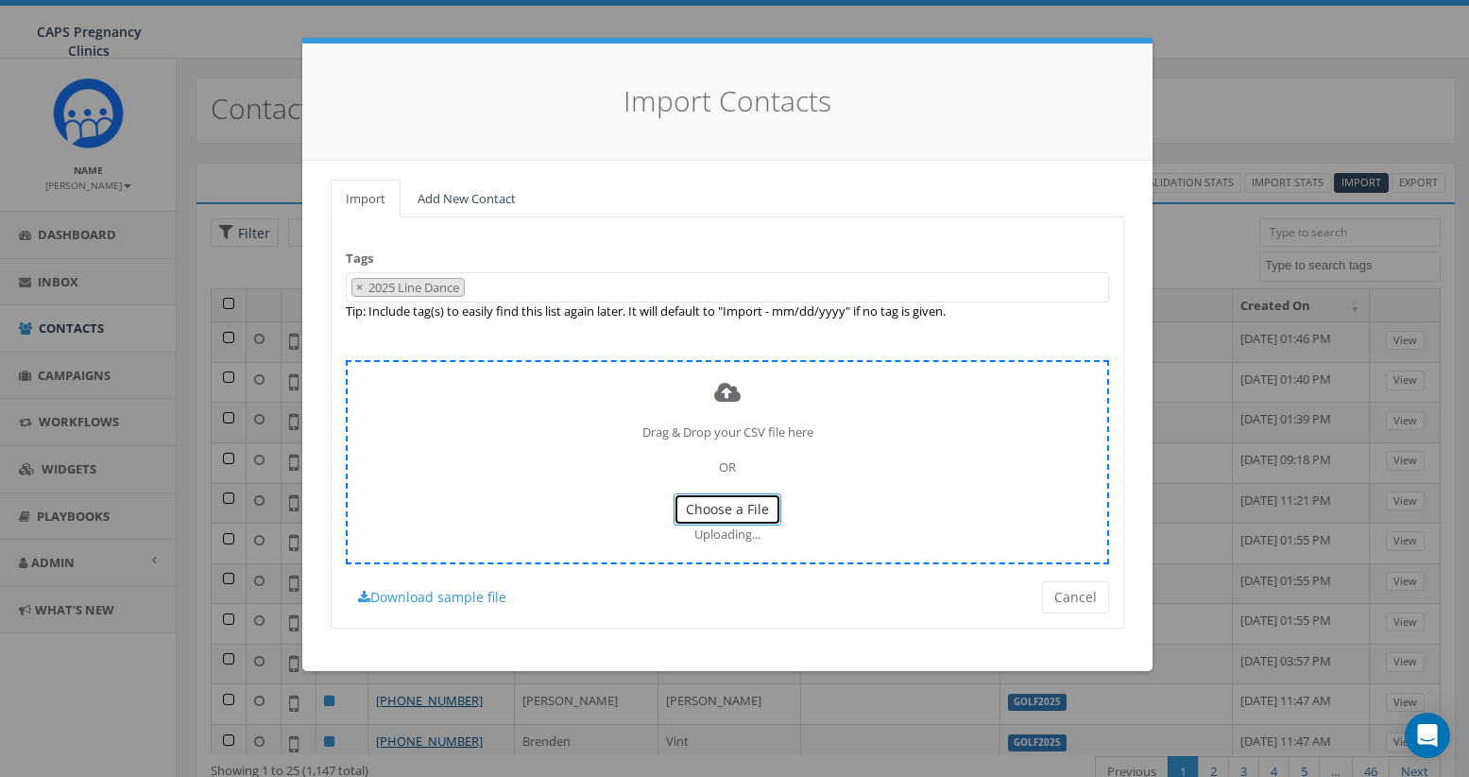
click at [724, 507] on span "Choose a File" at bounding box center [727, 509] width 83 height 18
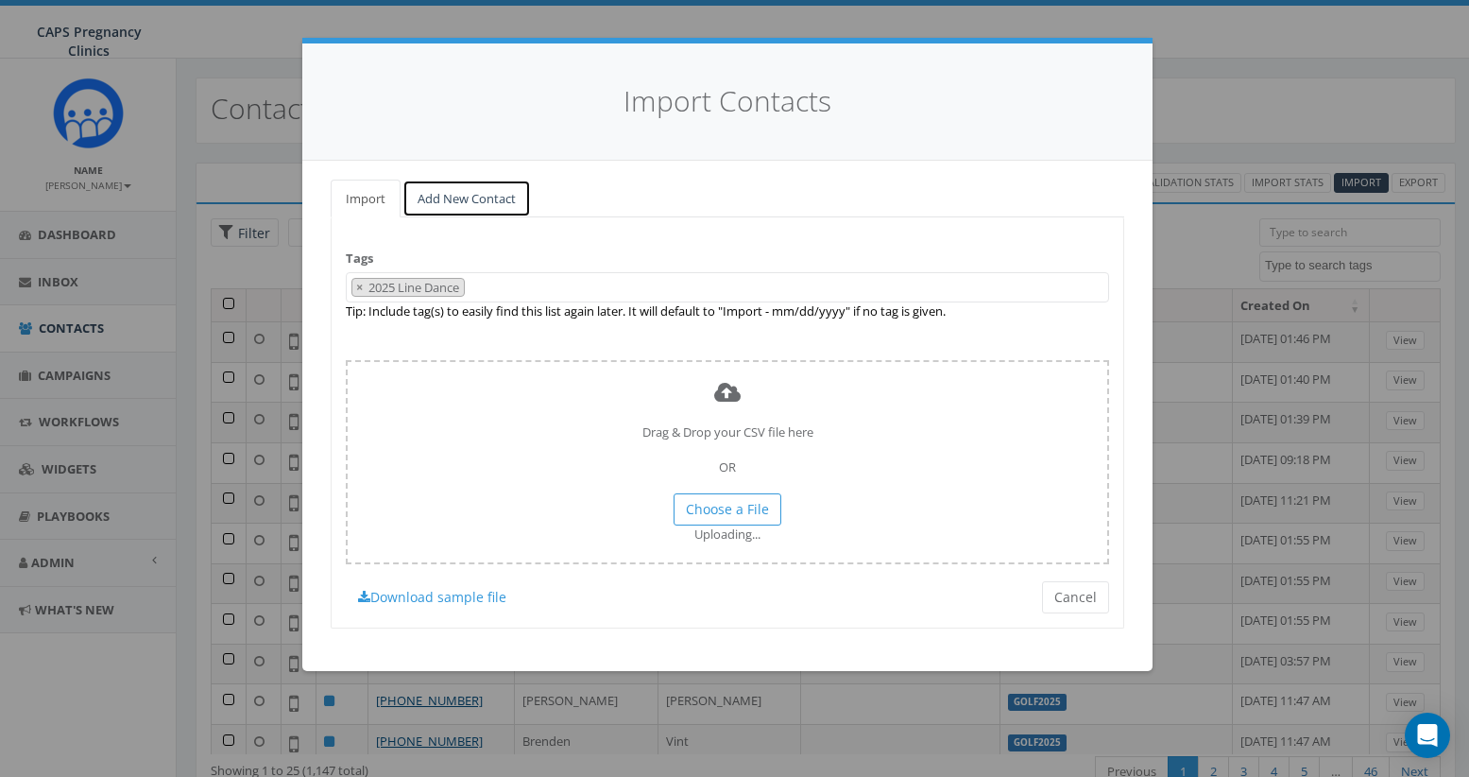
click at [464, 197] on link "Add New Contact" at bounding box center [466, 199] width 128 height 39
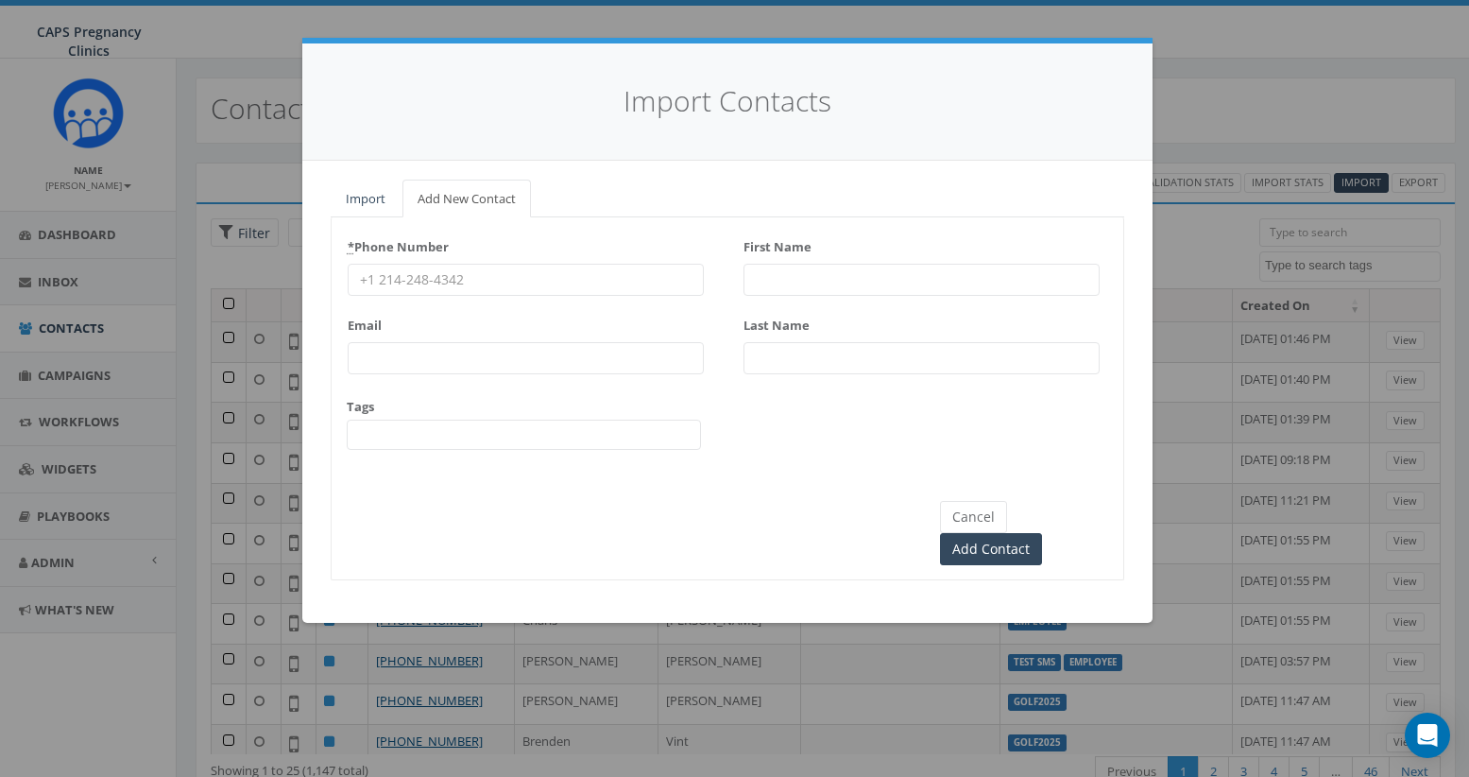
click at [484, 285] on input "* Phone Number" at bounding box center [526, 280] width 356 height 32
paste input "951-375-8340"
type input "951-375-8340"
click at [825, 280] on input "First Name" at bounding box center [922, 280] width 356 height 32
type input "Lauren"
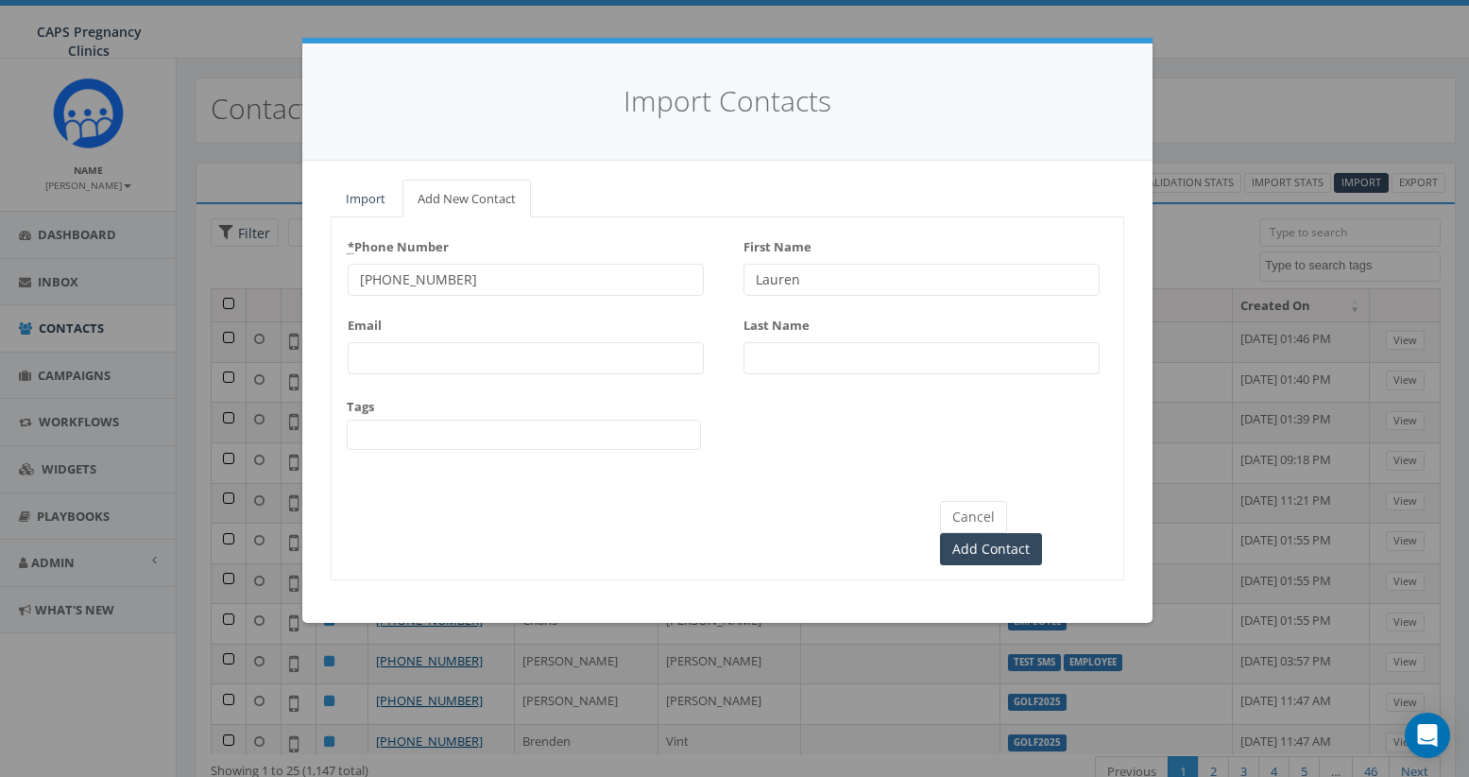
click at [778, 363] on input "Last Name" at bounding box center [922, 358] width 356 height 32
type input "Prior"
click at [550, 433] on span at bounding box center [524, 434] width 354 height 30
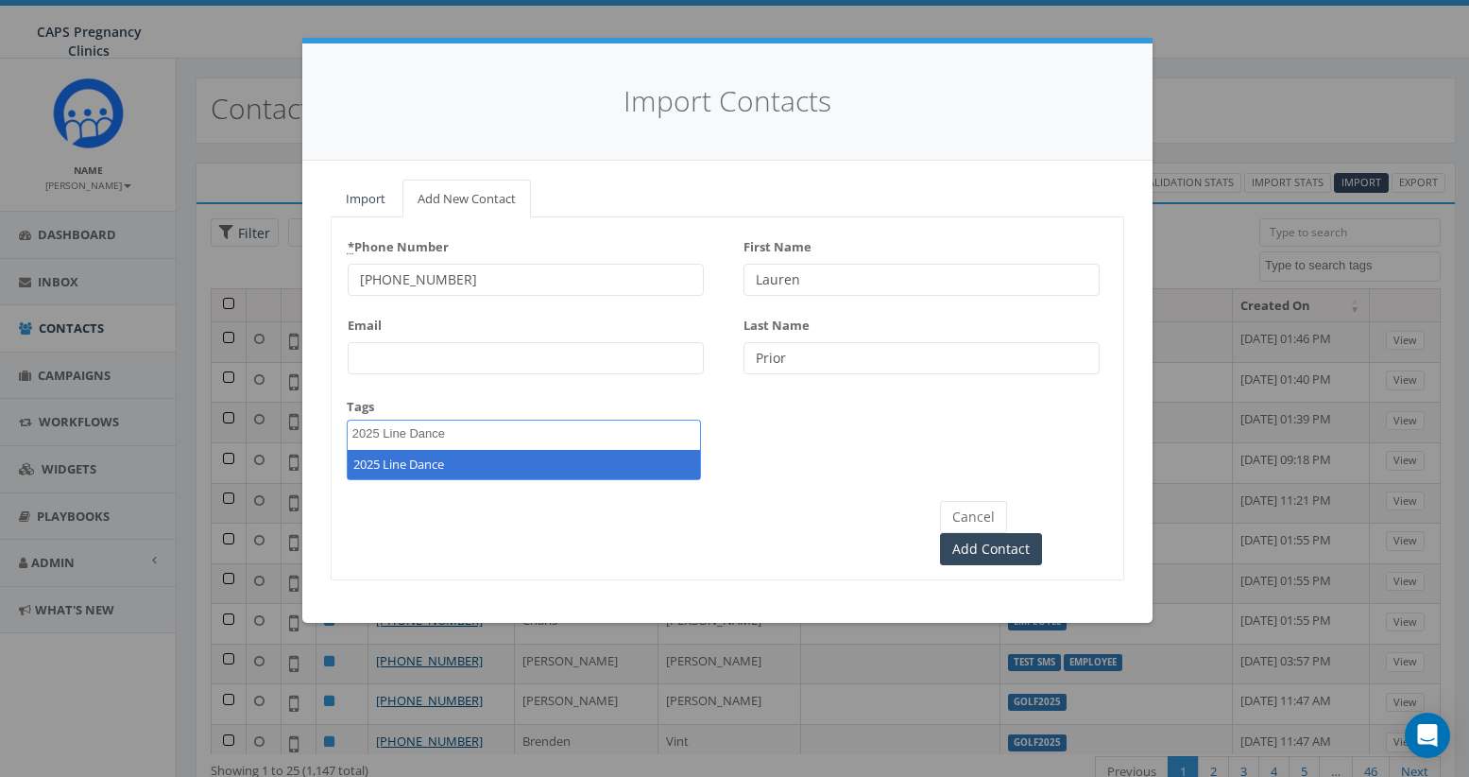
type textarea "2025 Line Dance"
select select "2025 Line Dance"
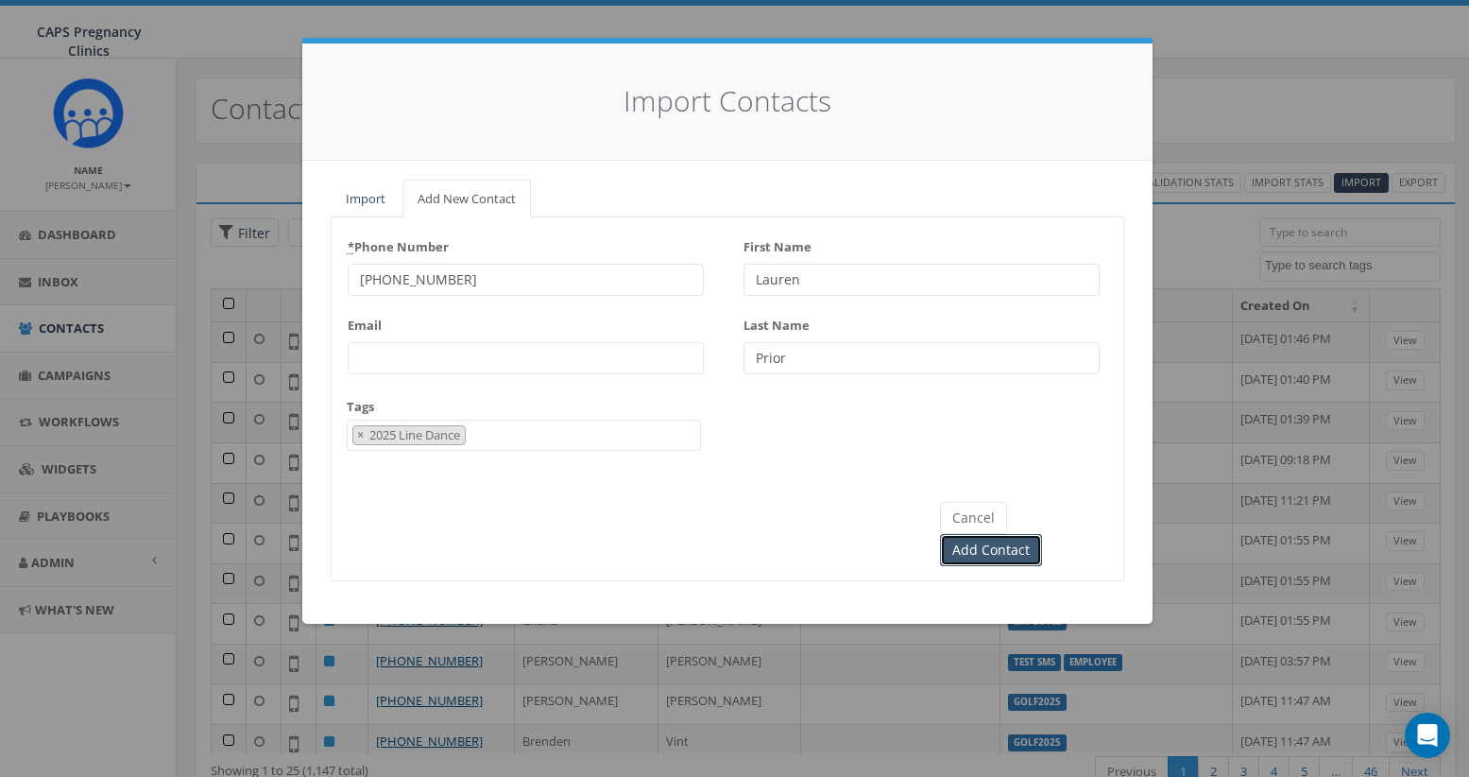
click at [1042, 534] on input "Add Contact" at bounding box center [991, 550] width 102 height 32
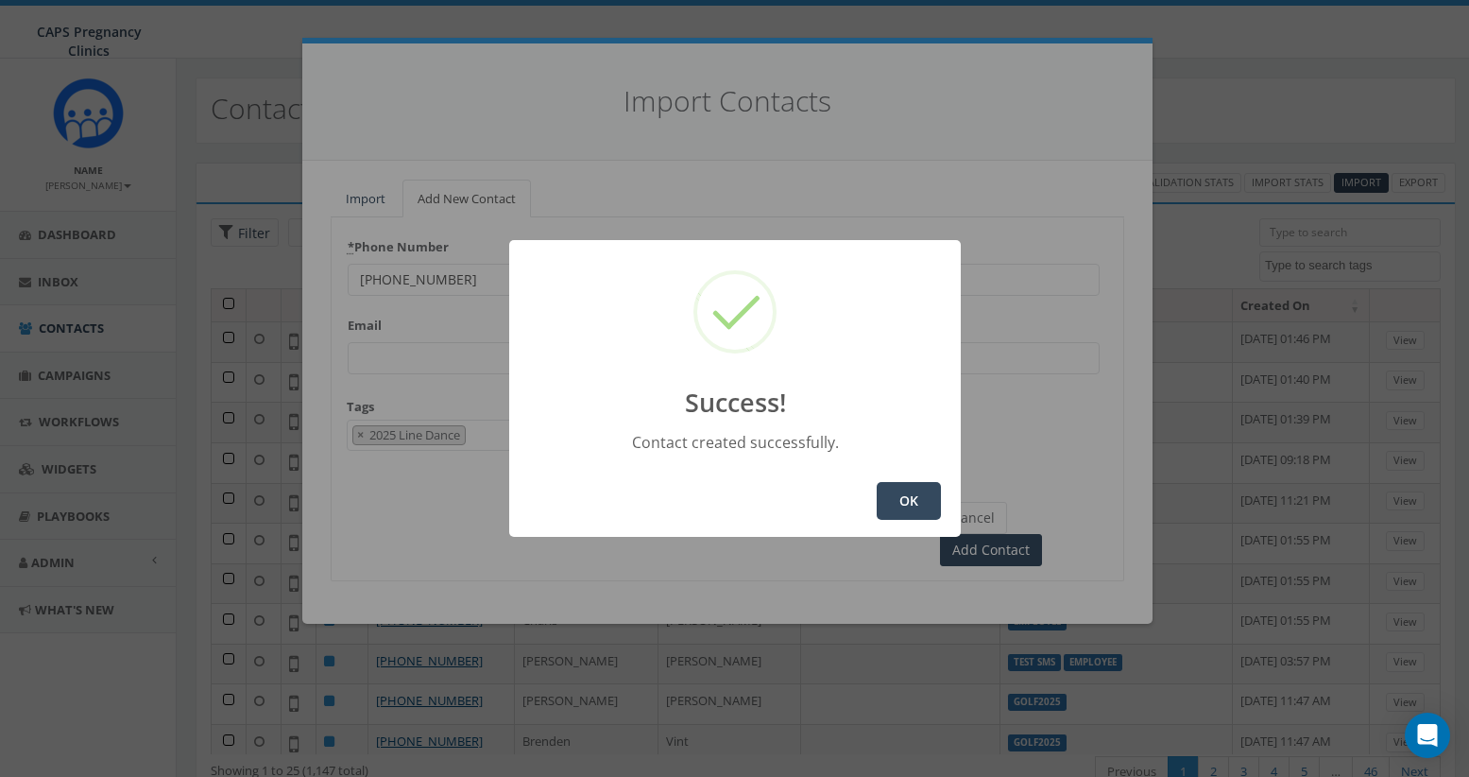
click at [912, 506] on button "OK" at bounding box center [909, 501] width 64 height 38
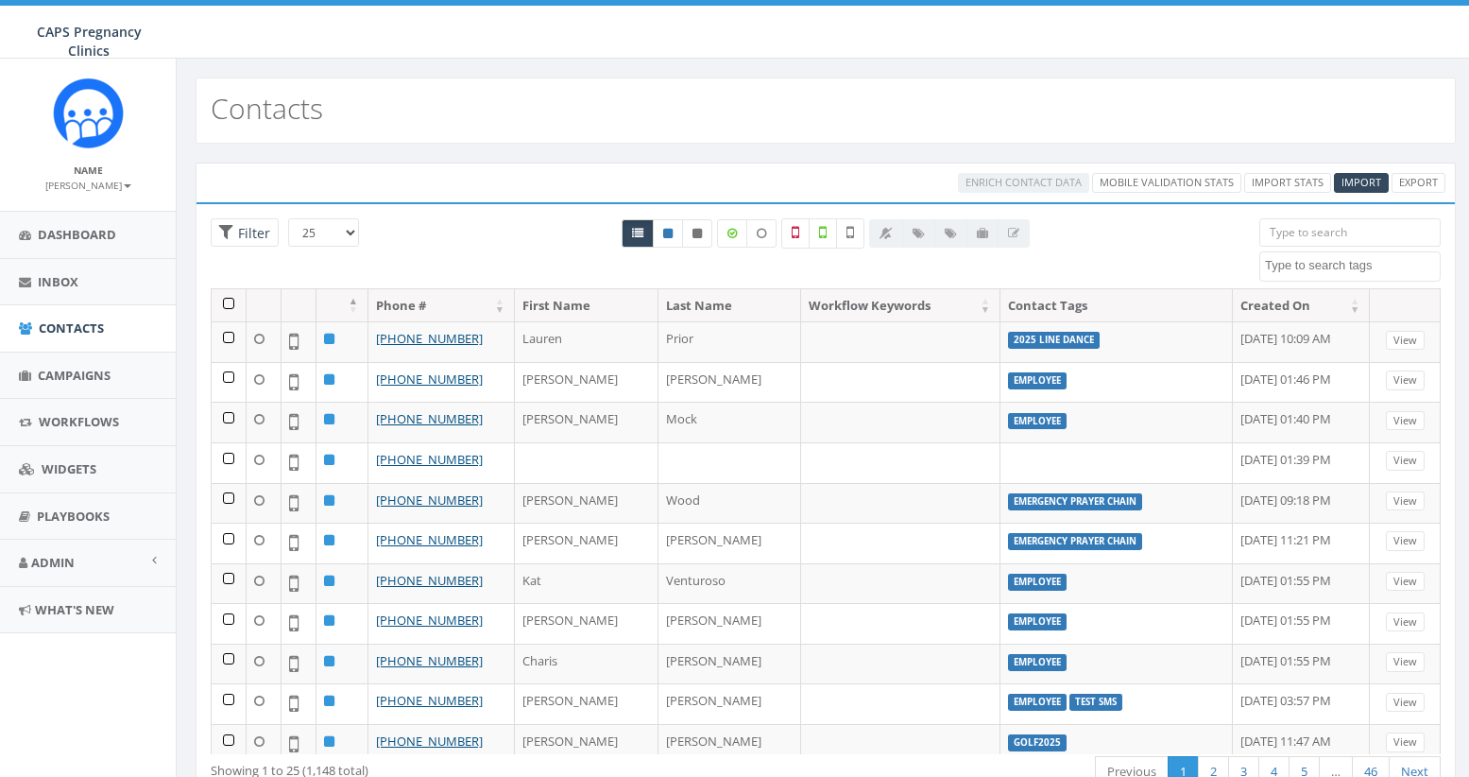
select select
click at [1358, 180] on span "Import" at bounding box center [1362, 182] width 40 height 14
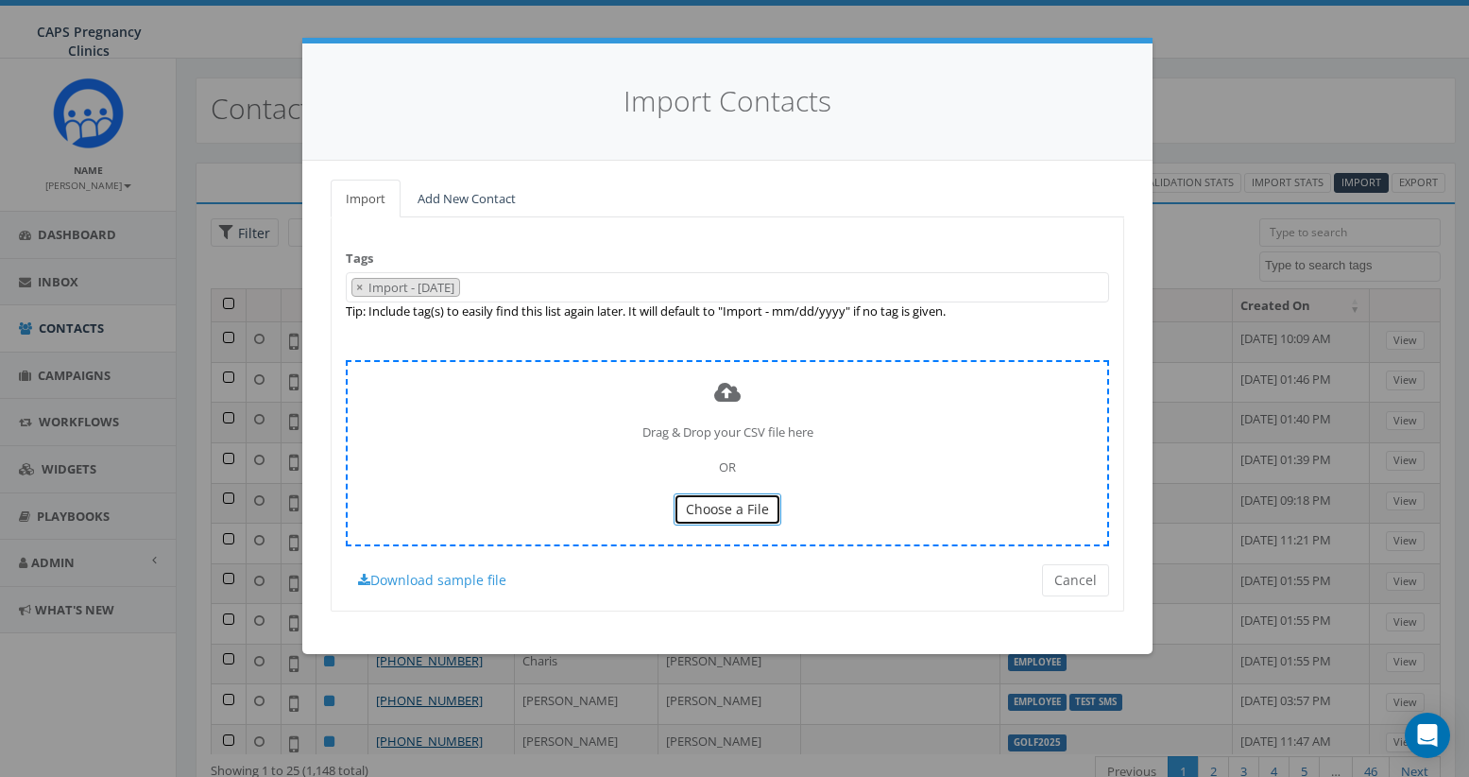
click at [733, 511] on span "Choose a File" at bounding box center [727, 509] width 83 height 18
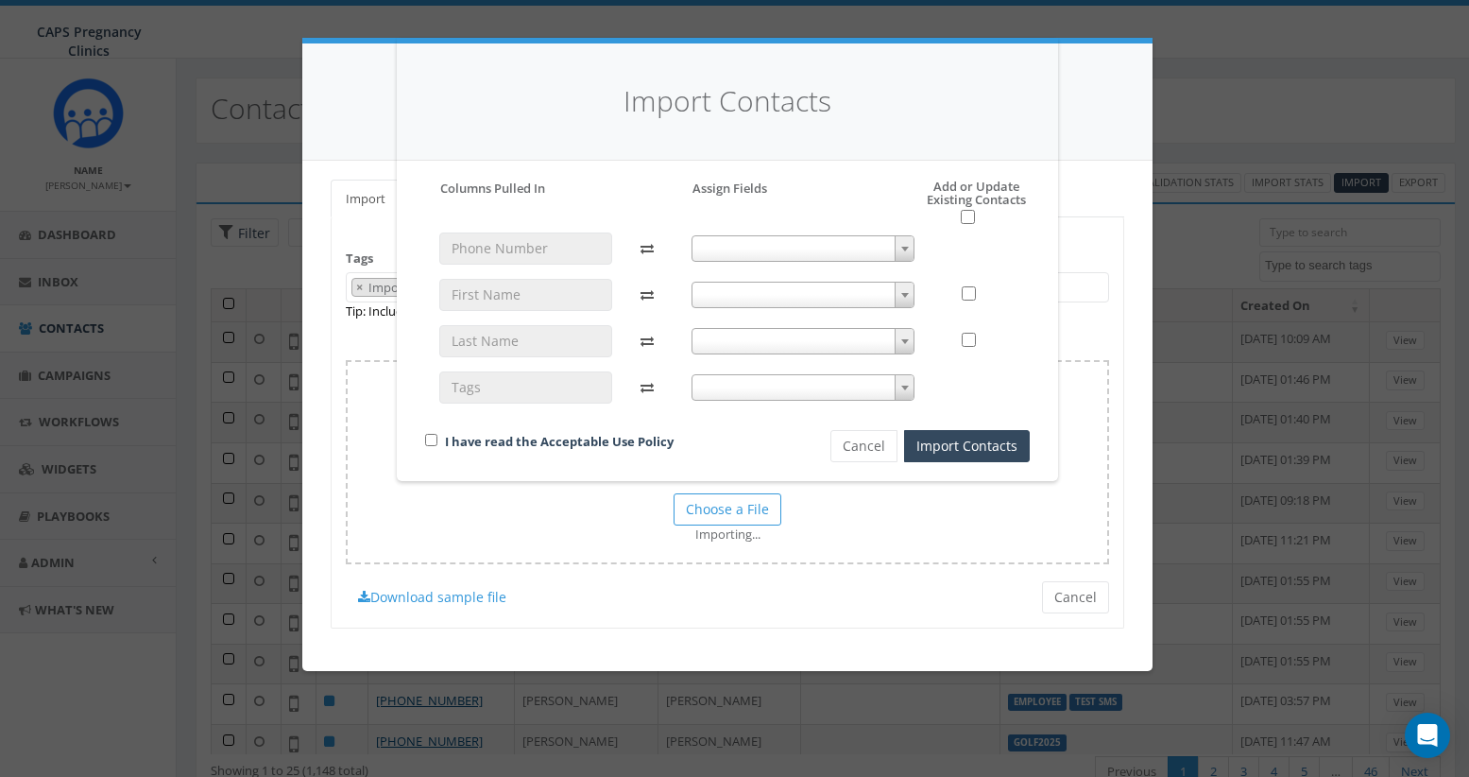
click at [907, 247] on b at bounding box center [905, 249] width 8 height 5
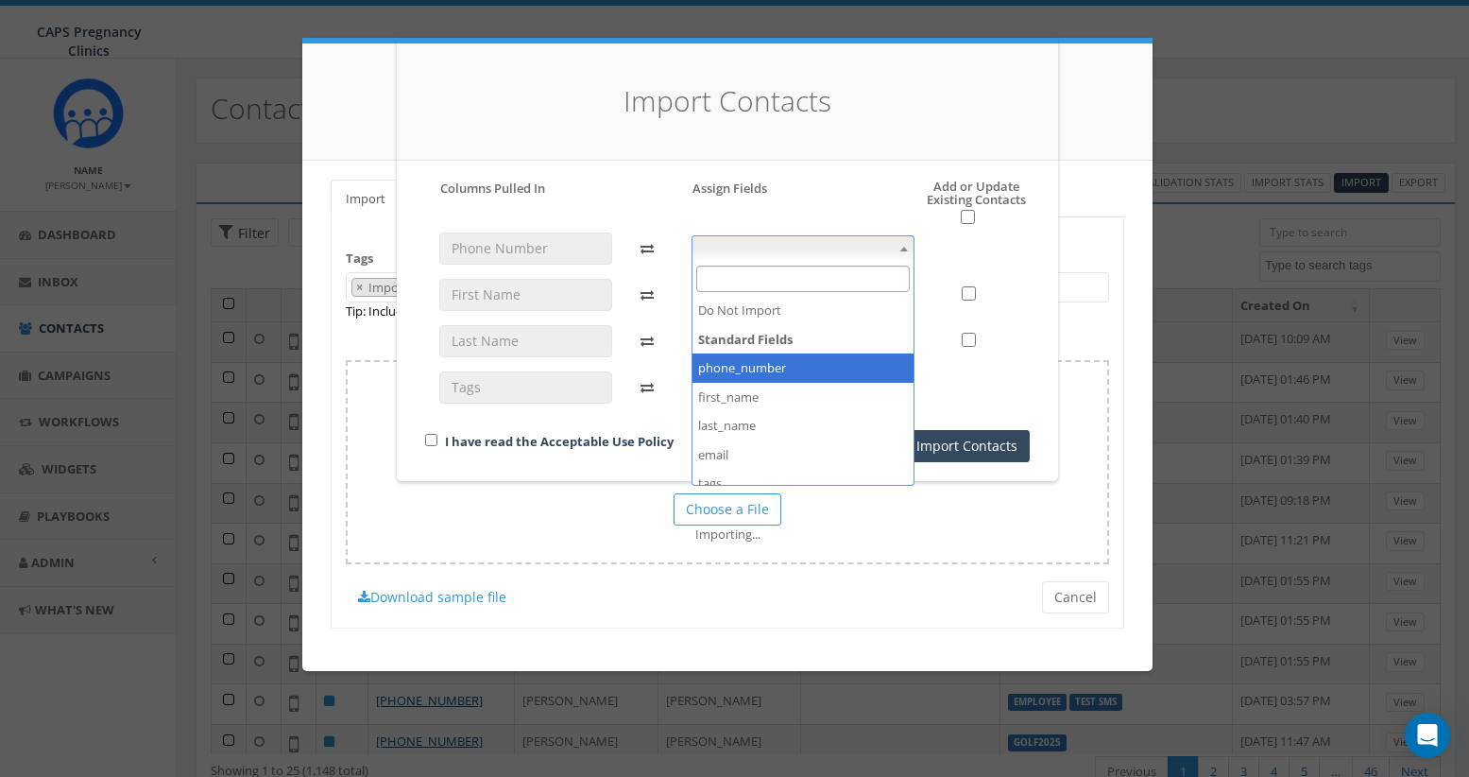
select select "phone_number"
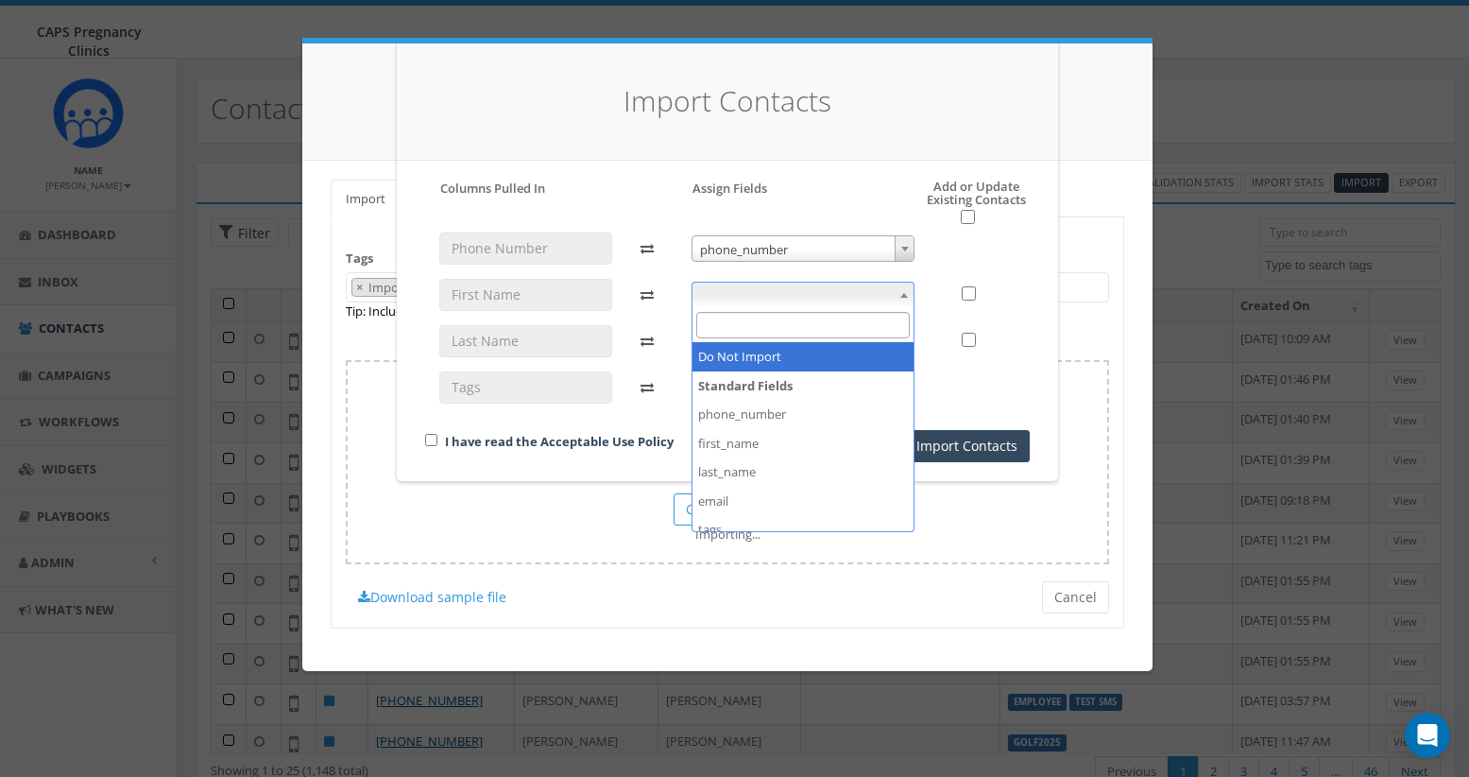
click at [904, 299] on span at bounding box center [904, 294] width 19 height 25
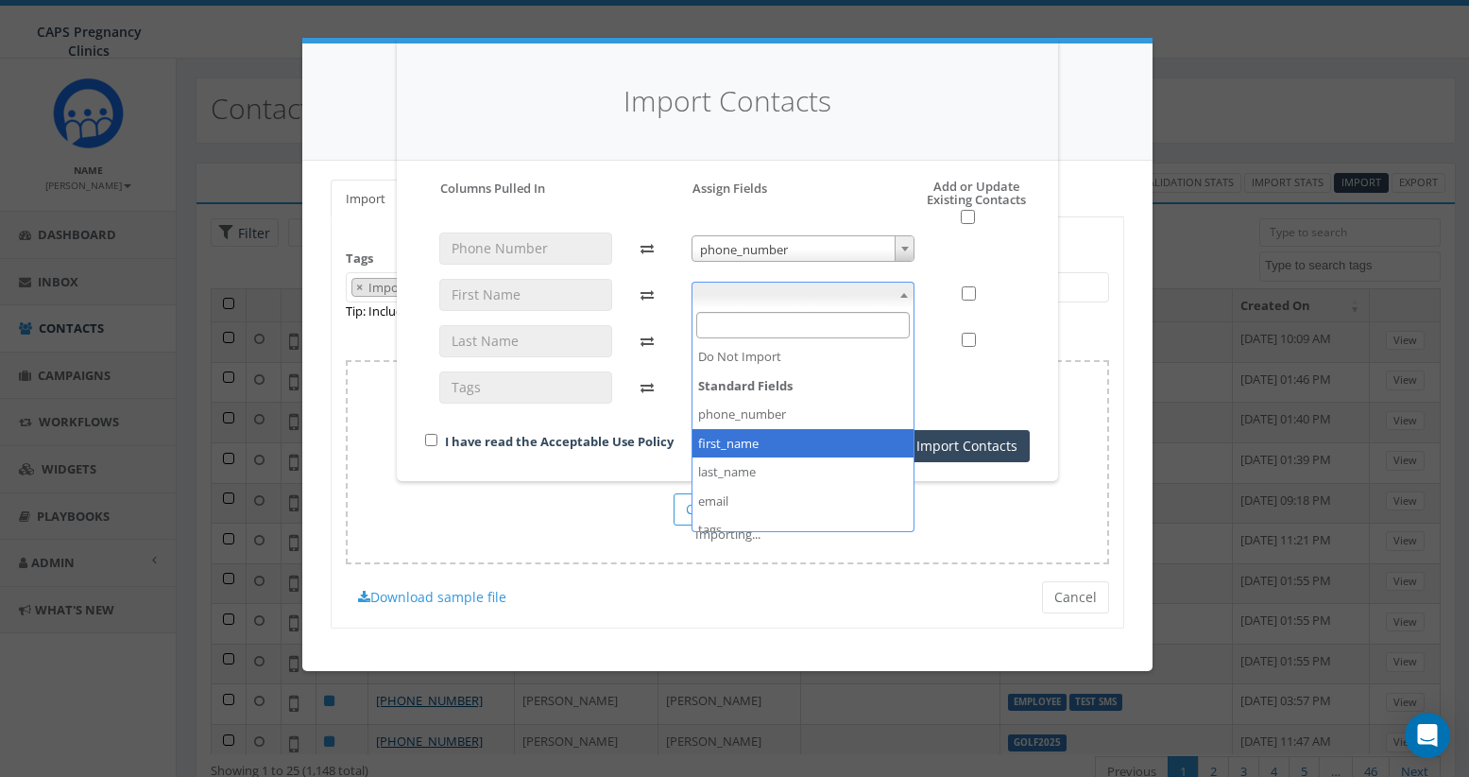
select select "first_name"
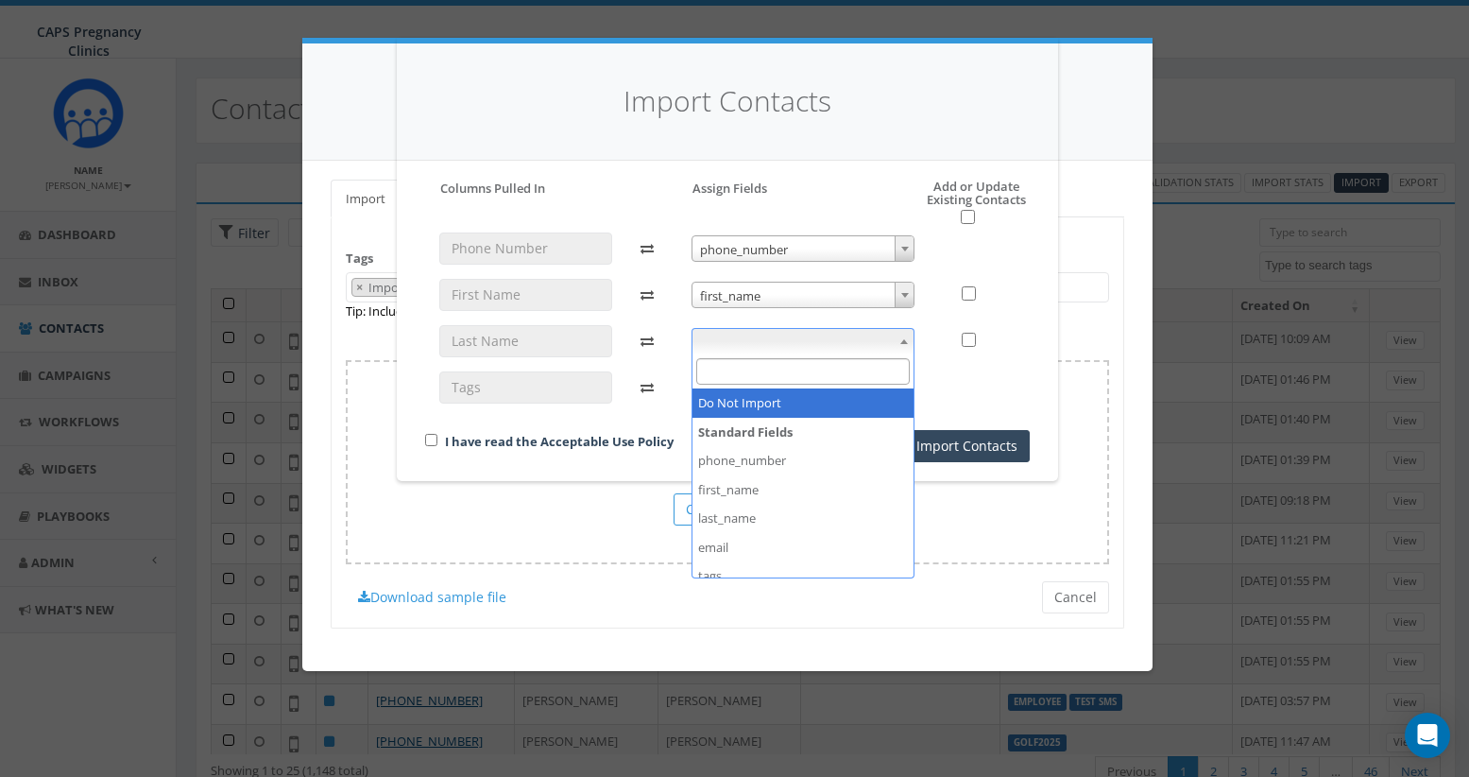
click at [907, 345] on span at bounding box center [904, 341] width 19 height 25
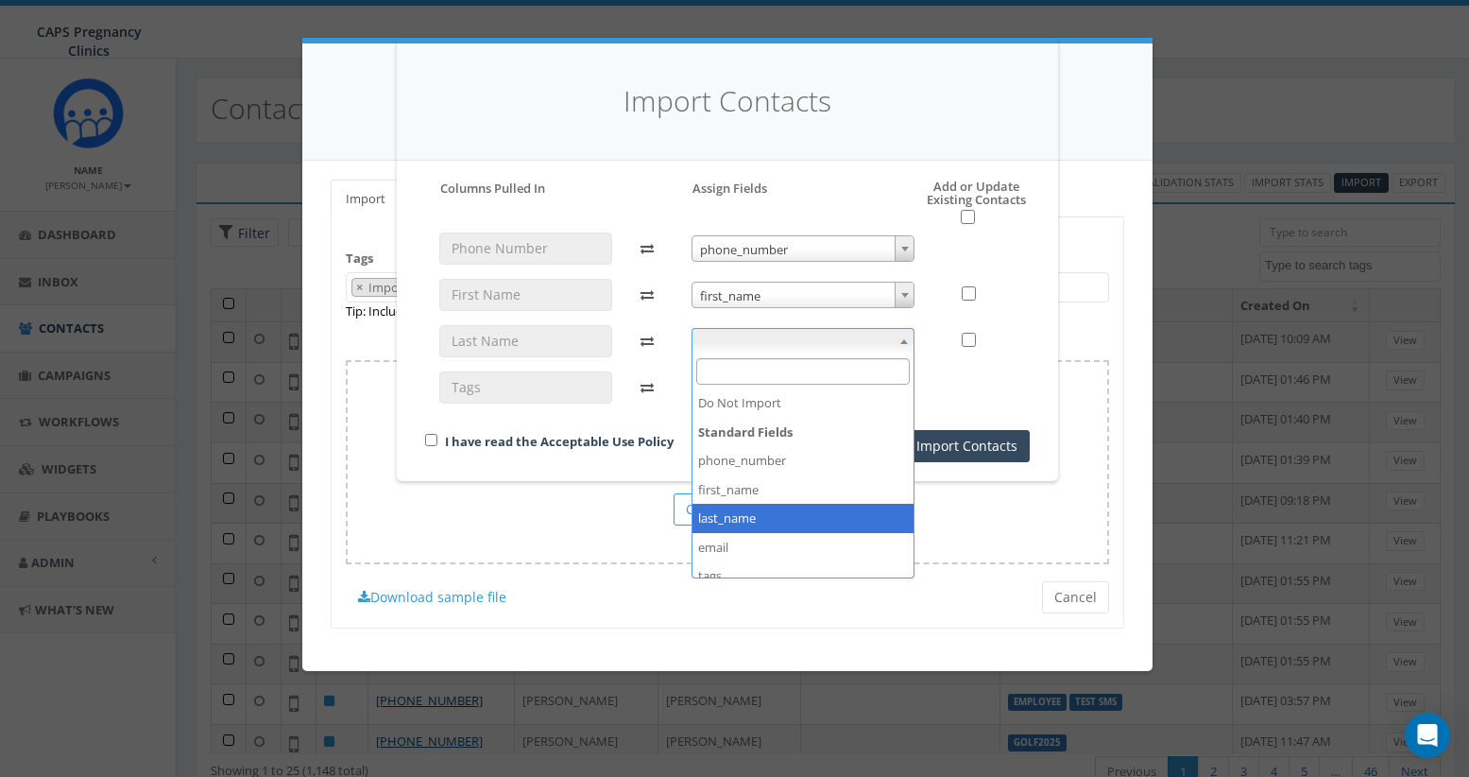
select select "last_name"
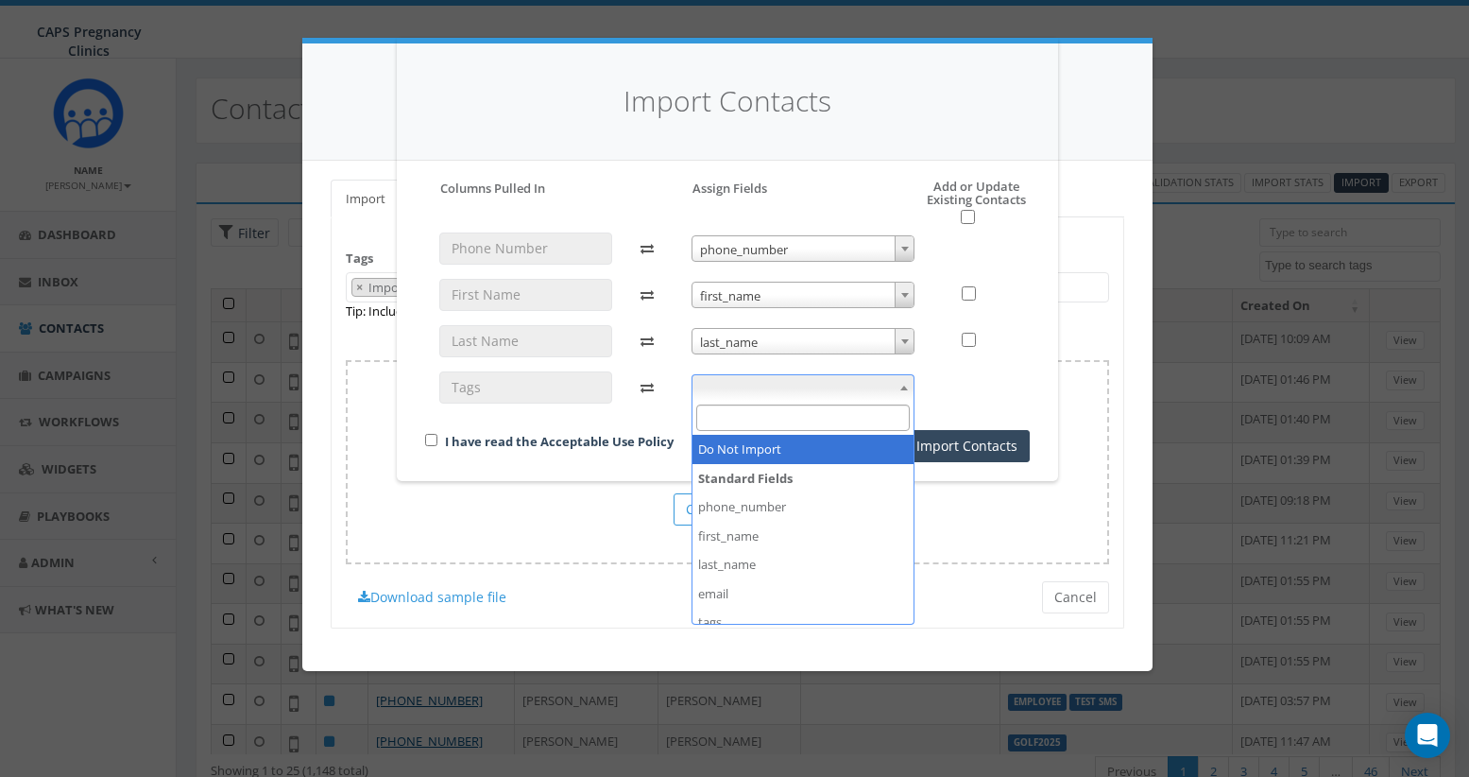
click at [905, 385] on b at bounding box center [904, 387] width 8 height 5
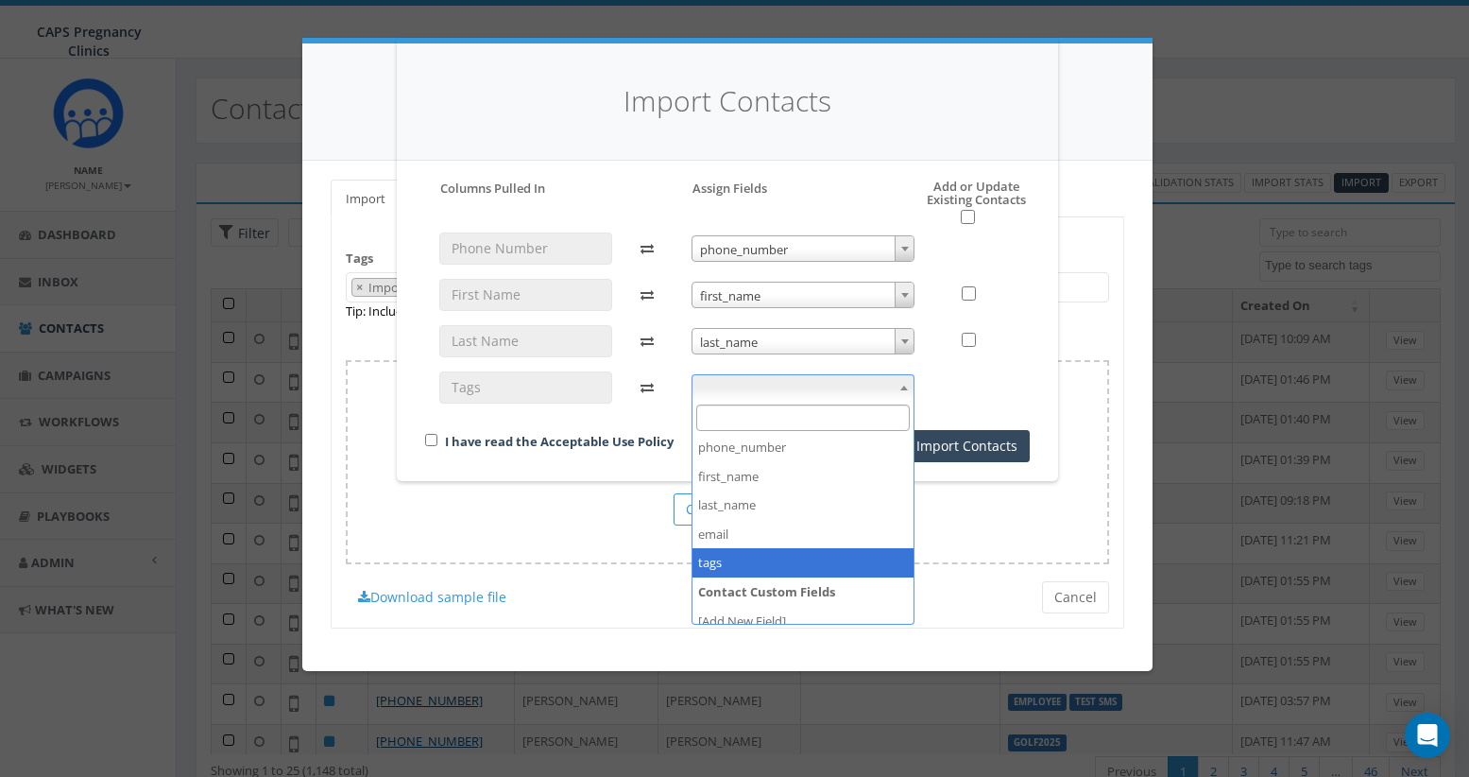
select select "tags"
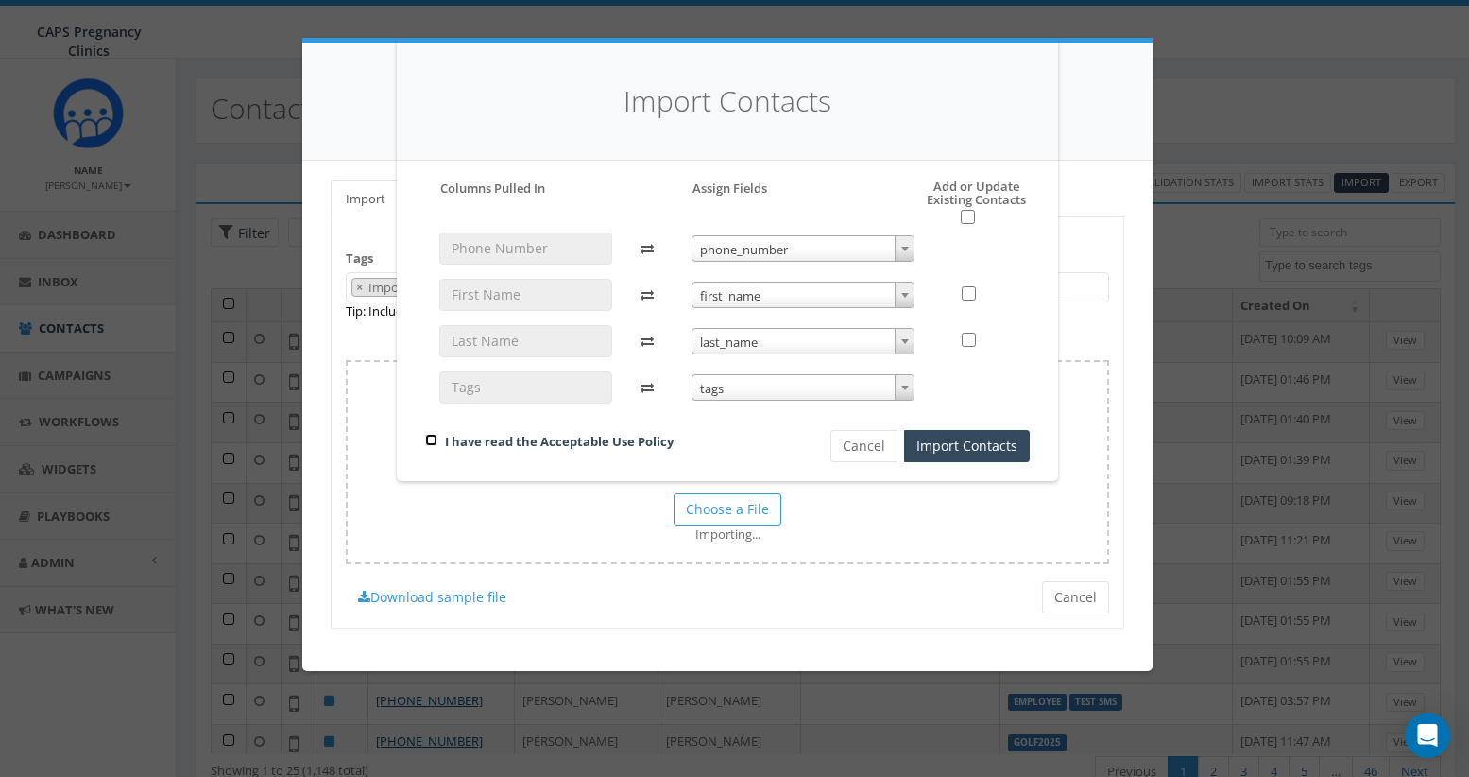
click at [426, 439] on input "checkbox" at bounding box center [431, 440] width 12 height 12
checkbox input "true"
click at [970, 448] on button "Import Contacts" at bounding box center [967, 446] width 126 height 32
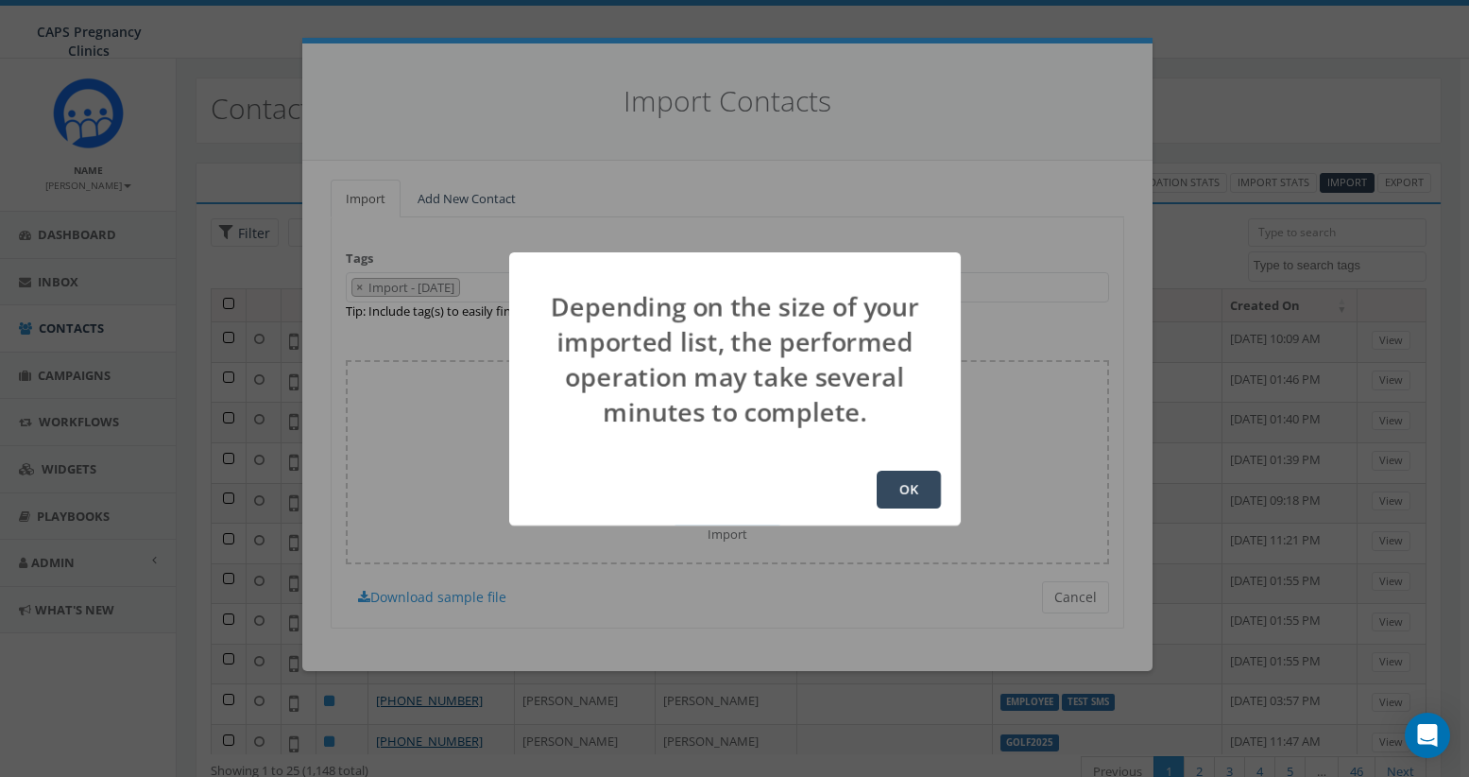
click at [911, 490] on button "OK" at bounding box center [909, 489] width 64 height 38
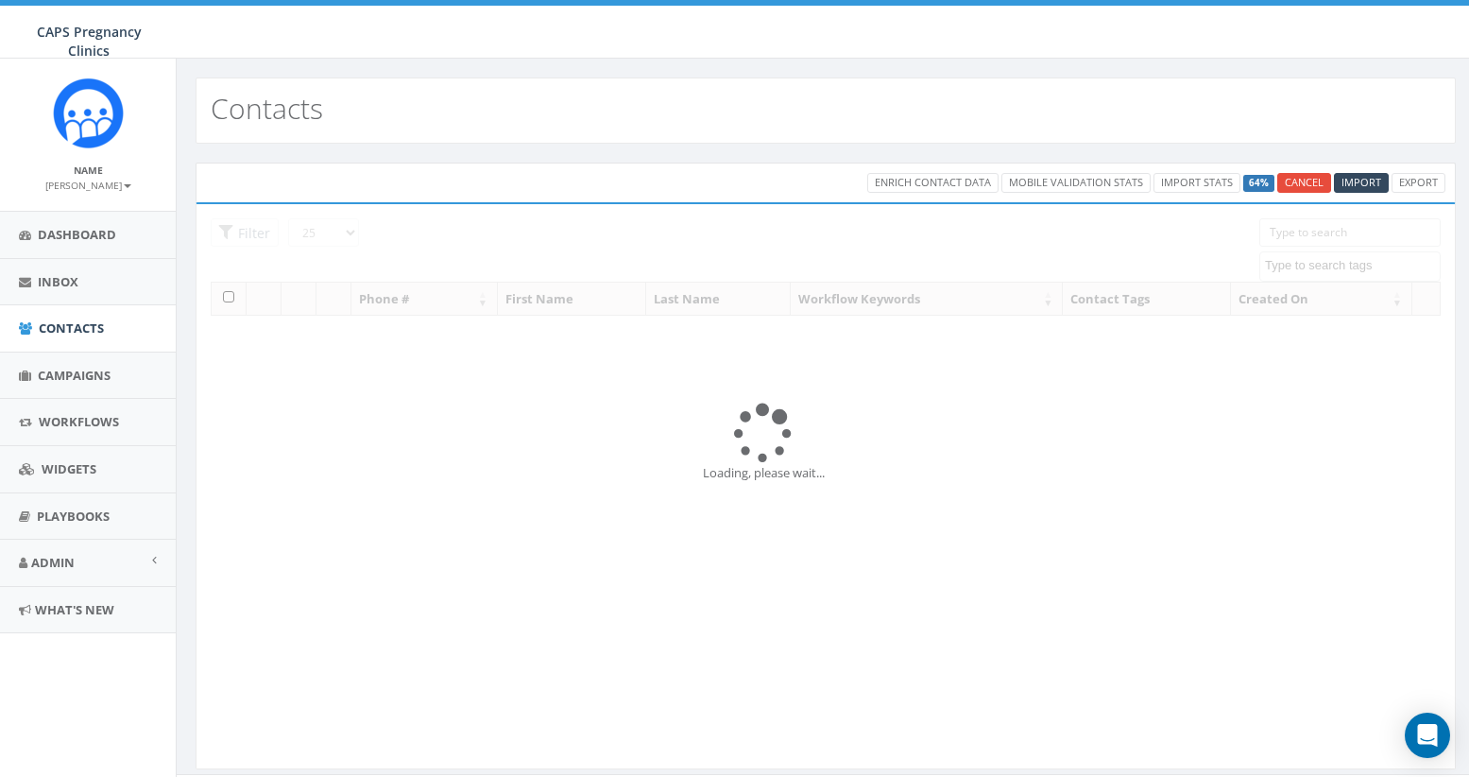
select select
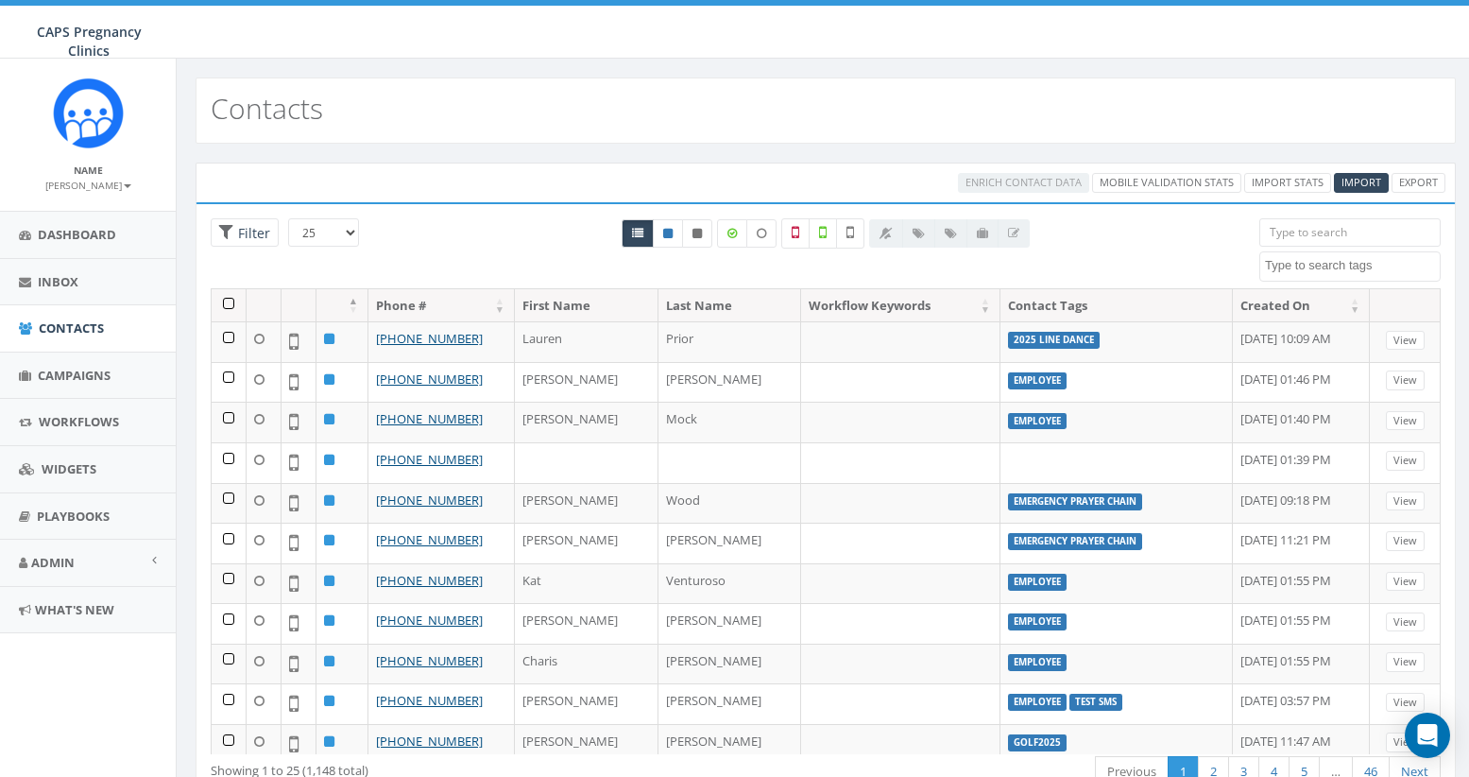
click at [1338, 265] on textarea "Search" at bounding box center [1352, 265] width 175 height 17
type textarea "2025"
select select "2025 Line Dance"
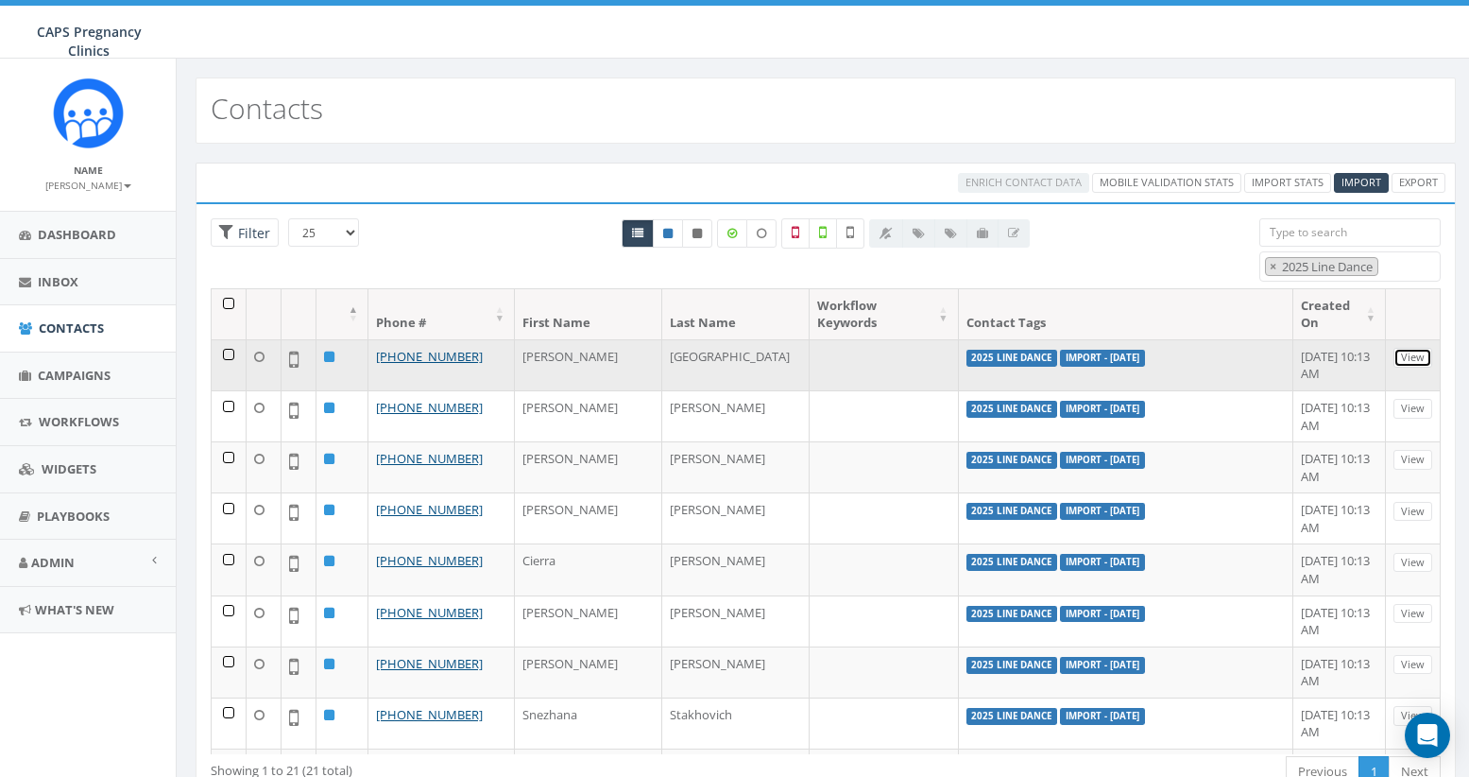
click at [1400, 361] on link "View" at bounding box center [1413, 358] width 39 height 20
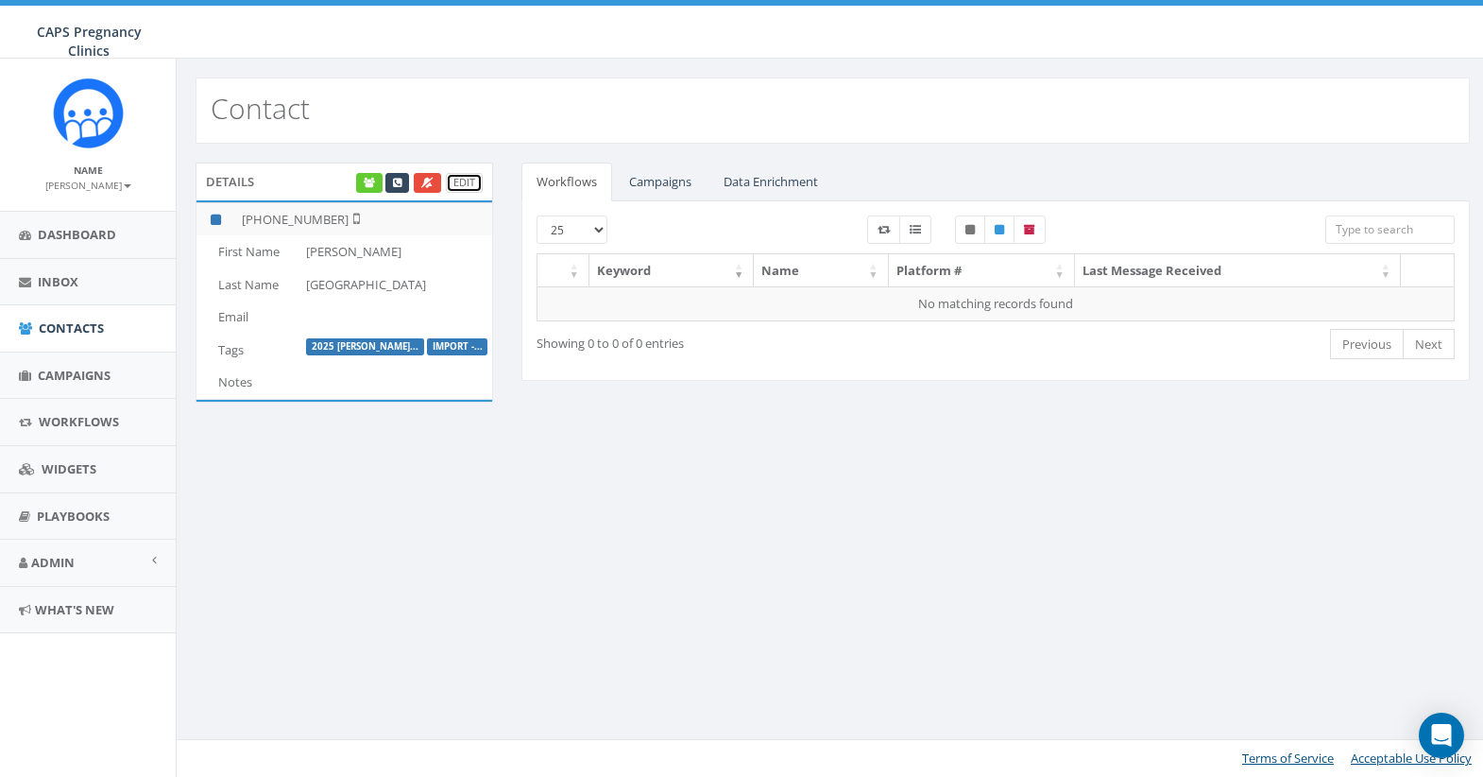
click at [467, 185] on link "Edit" at bounding box center [464, 183] width 37 height 20
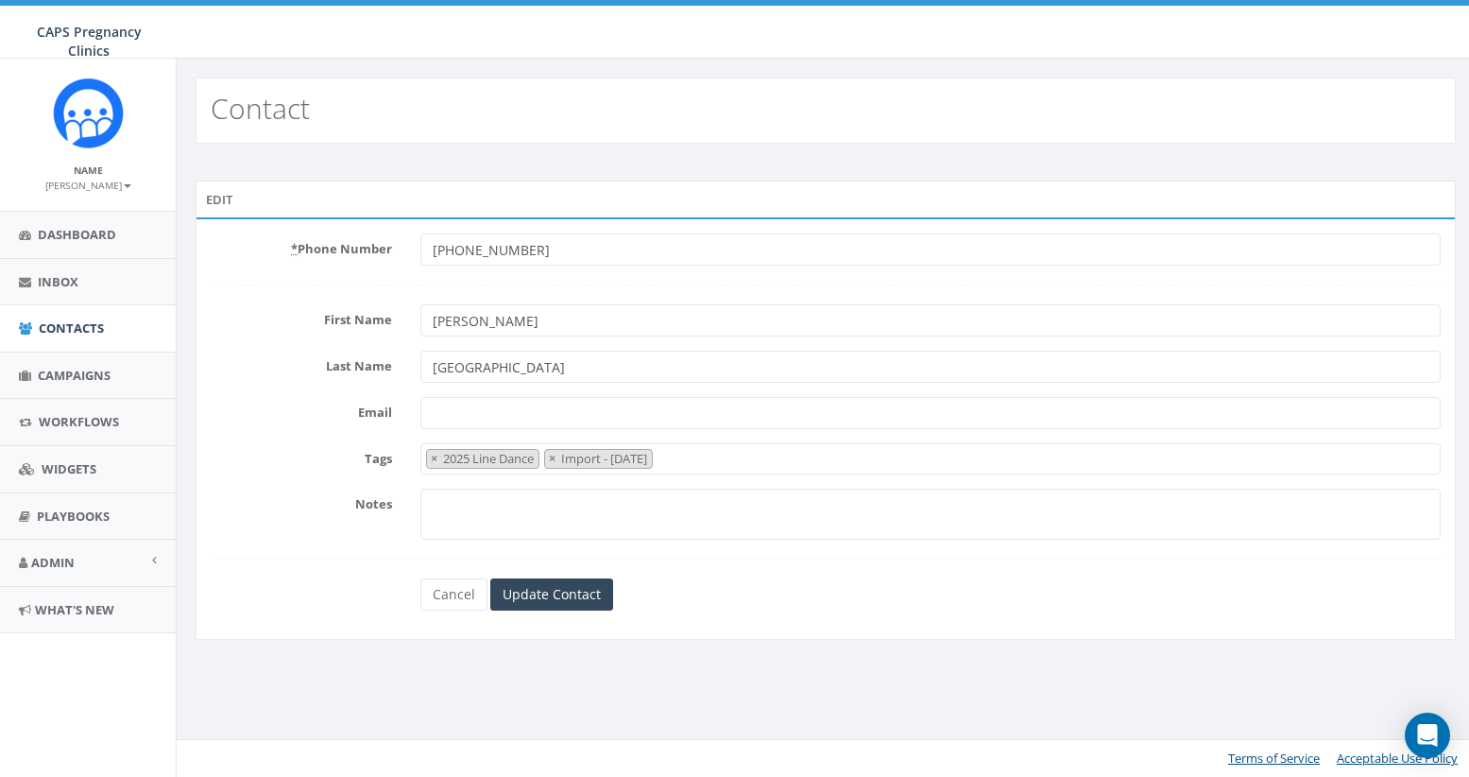
select select "2025 Line Dance"
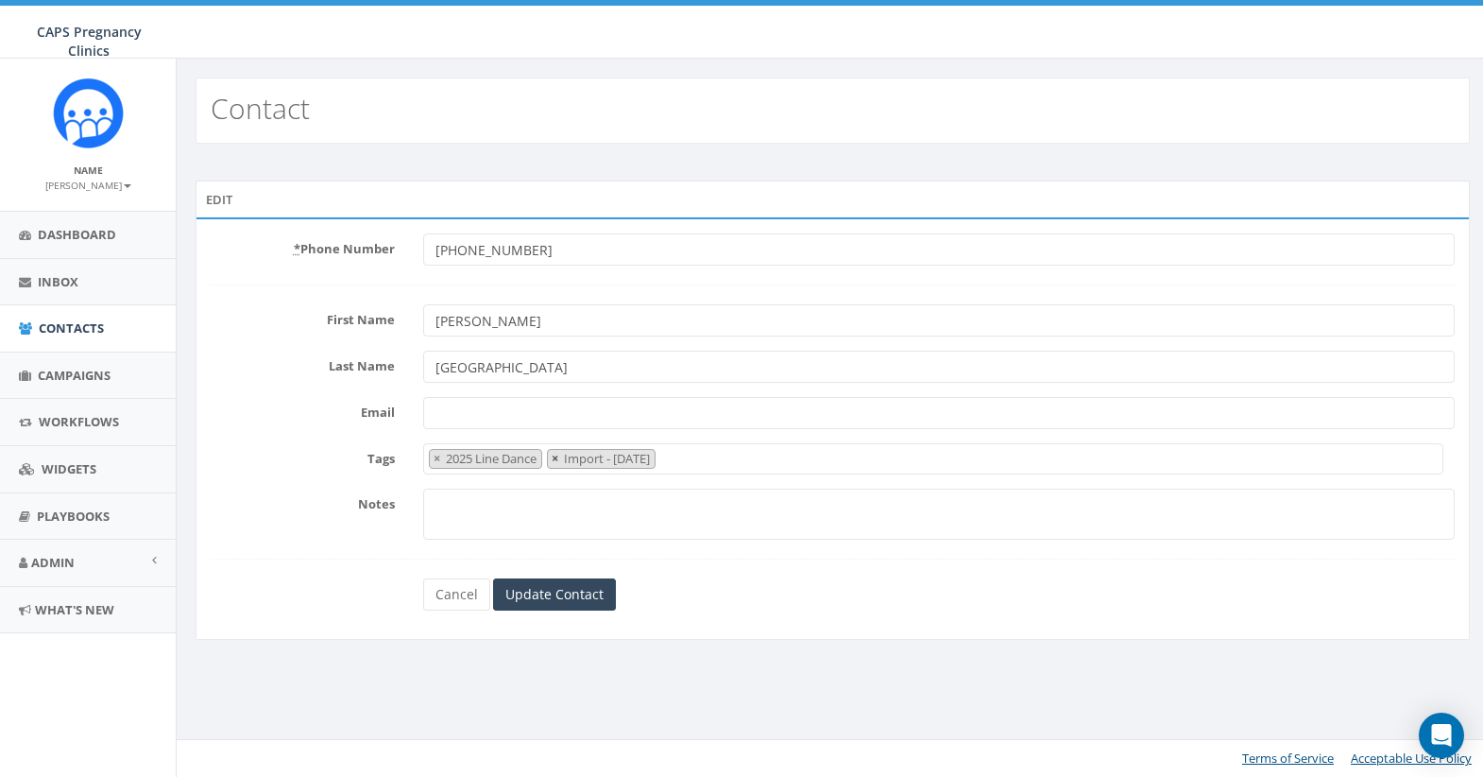
click at [558, 454] on span "×" at bounding box center [555, 458] width 7 height 17
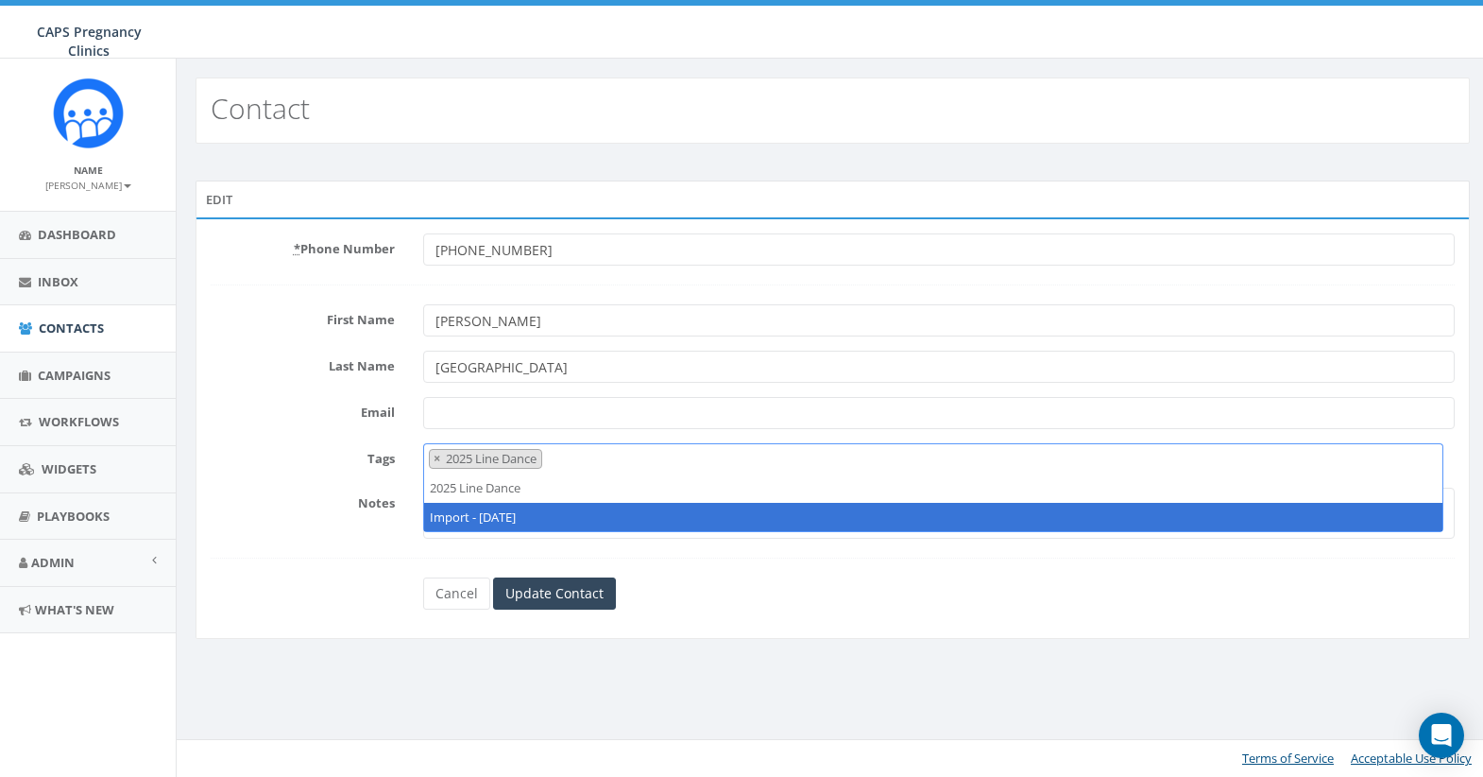
click at [737, 573] on form "* Phone Number [PHONE_NUMBER] First Name [PERSON_NAME] Last Name [PERSON_NAME] …" at bounding box center [833, 421] width 1244 height 376
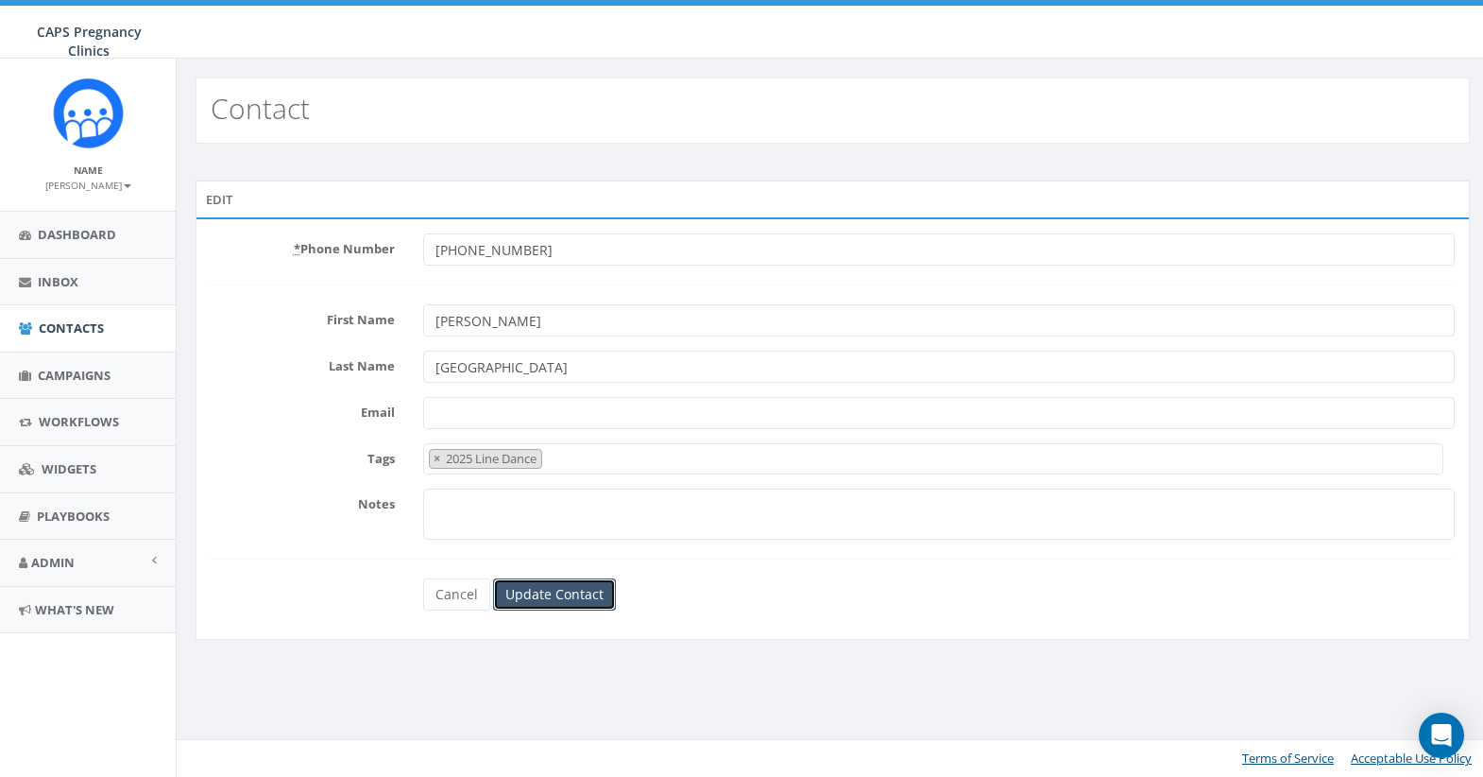
click at [535, 594] on input "Update Contact" at bounding box center [554, 594] width 123 height 32
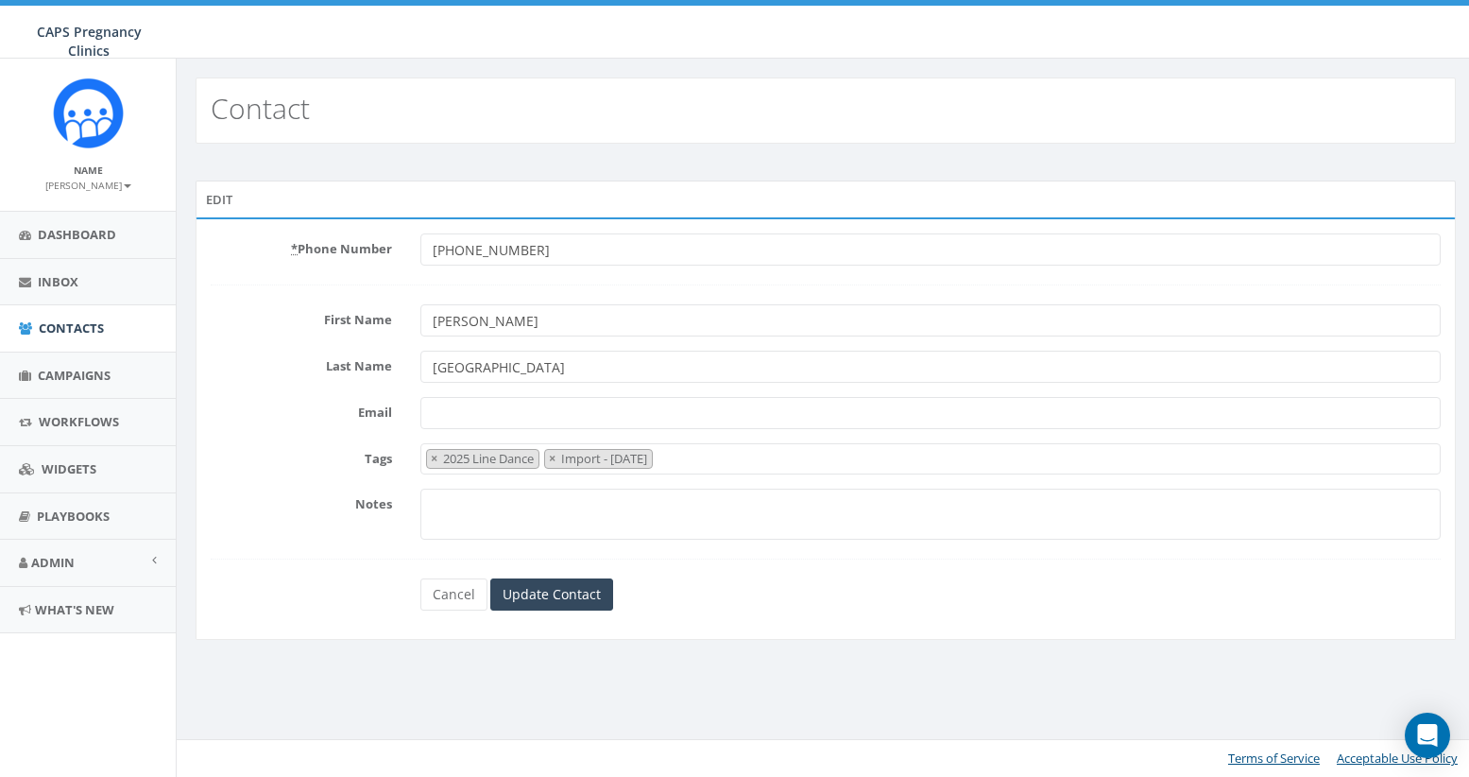
select select "2025 Line Dance"
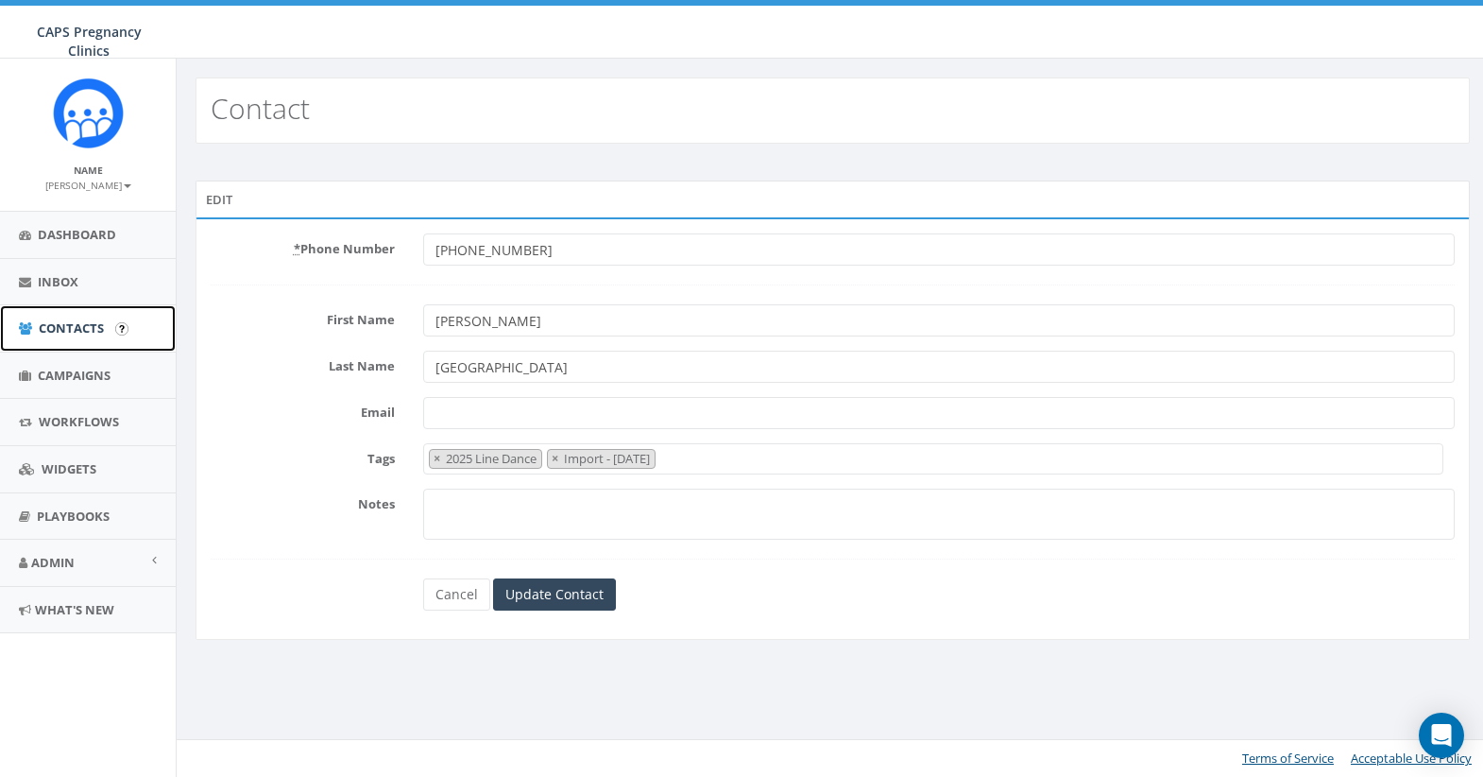
click at [72, 326] on span "Contacts" at bounding box center [71, 327] width 65 height 17
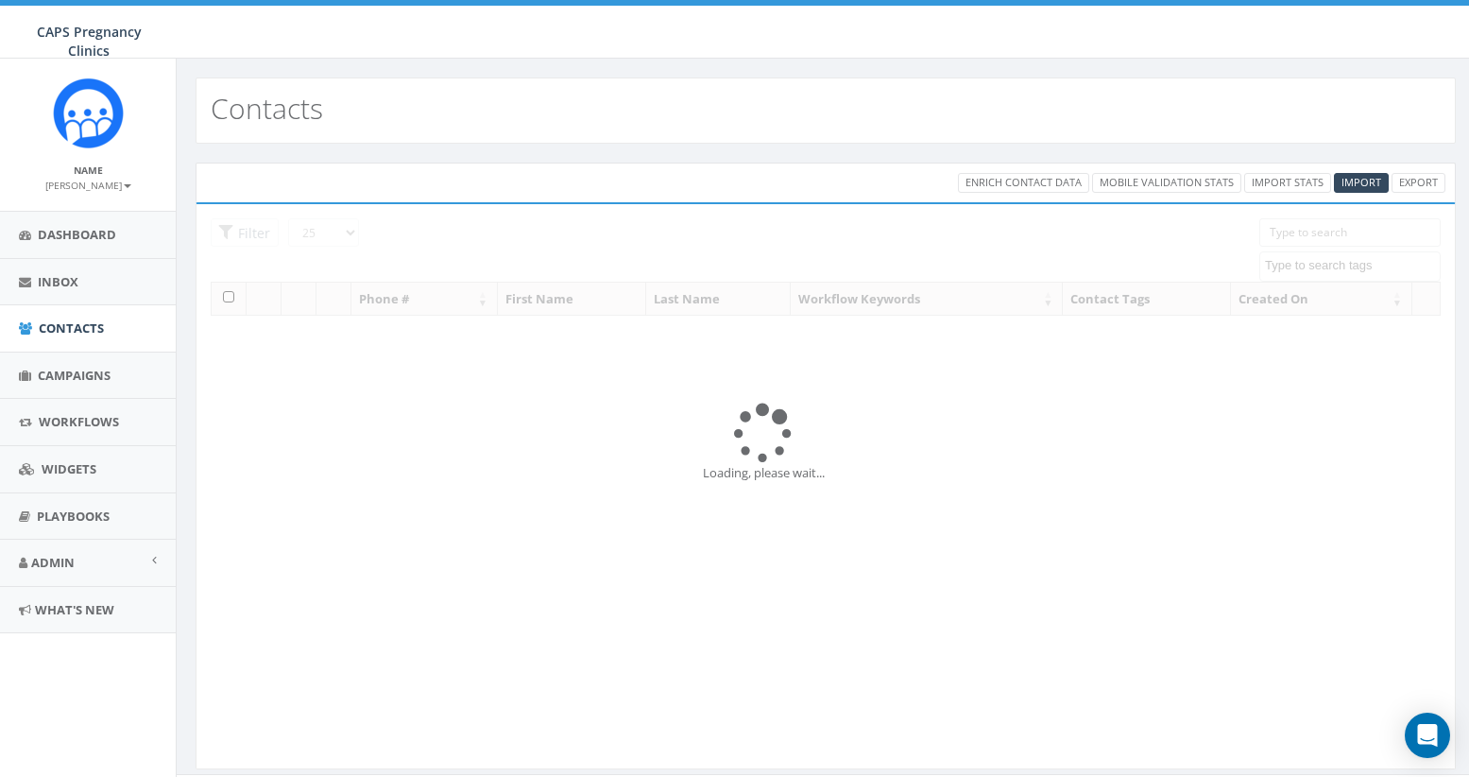
select select
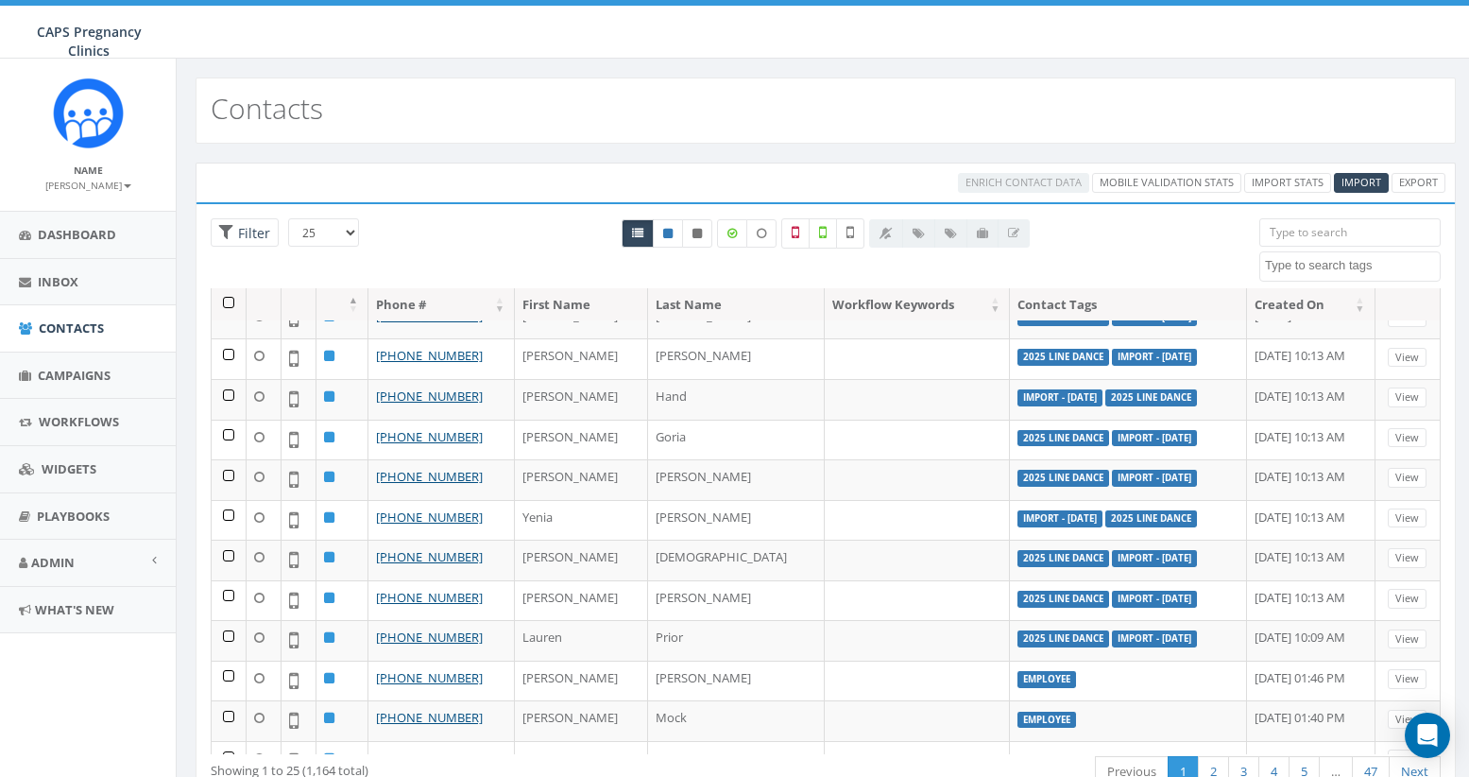
scroll to position [472, 0]
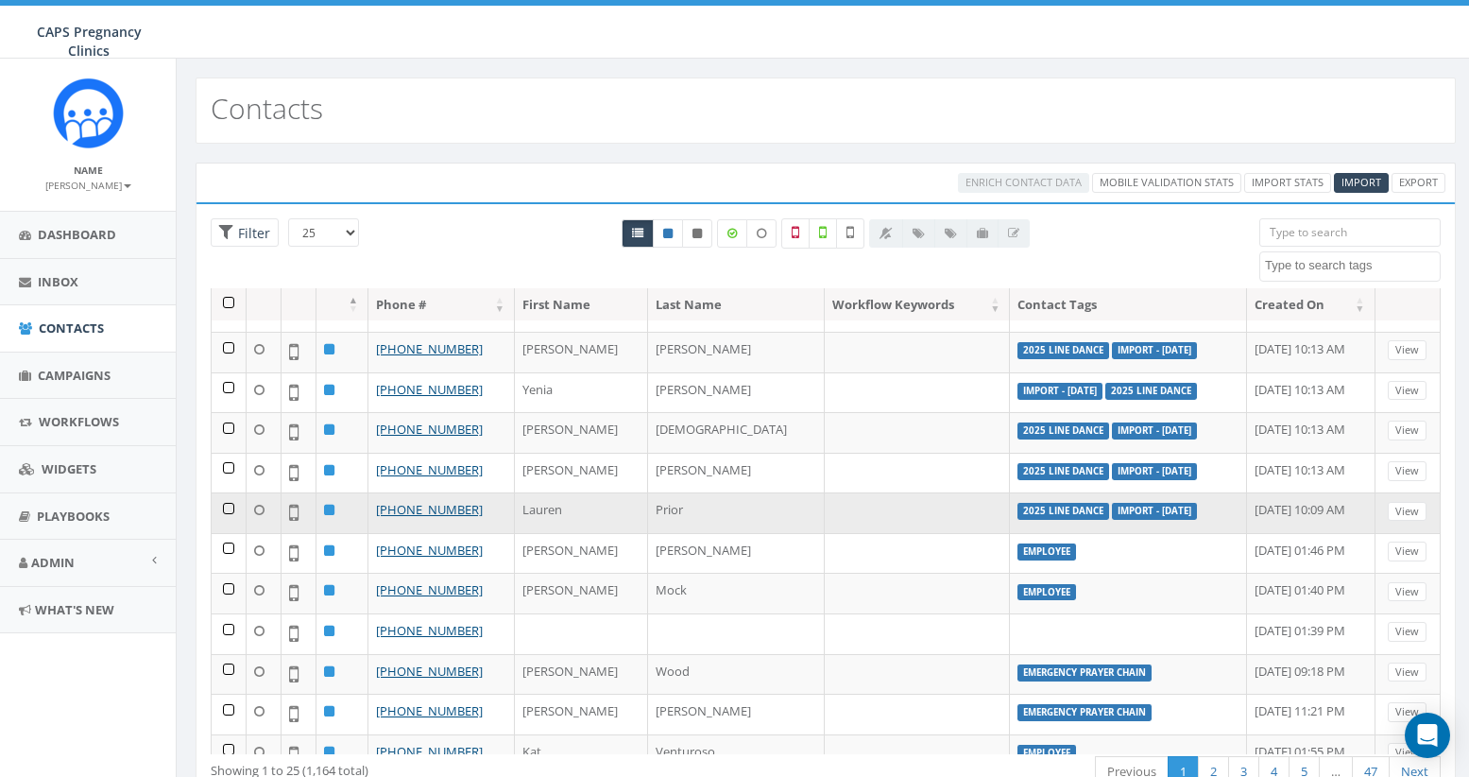
click at [1112, 510] on label "Import - 09/25/2025" at bounding box center [1154, 511] width 85 height 17
click at [229, 506] on td at bounding box center [229, 512] width 35 height 41
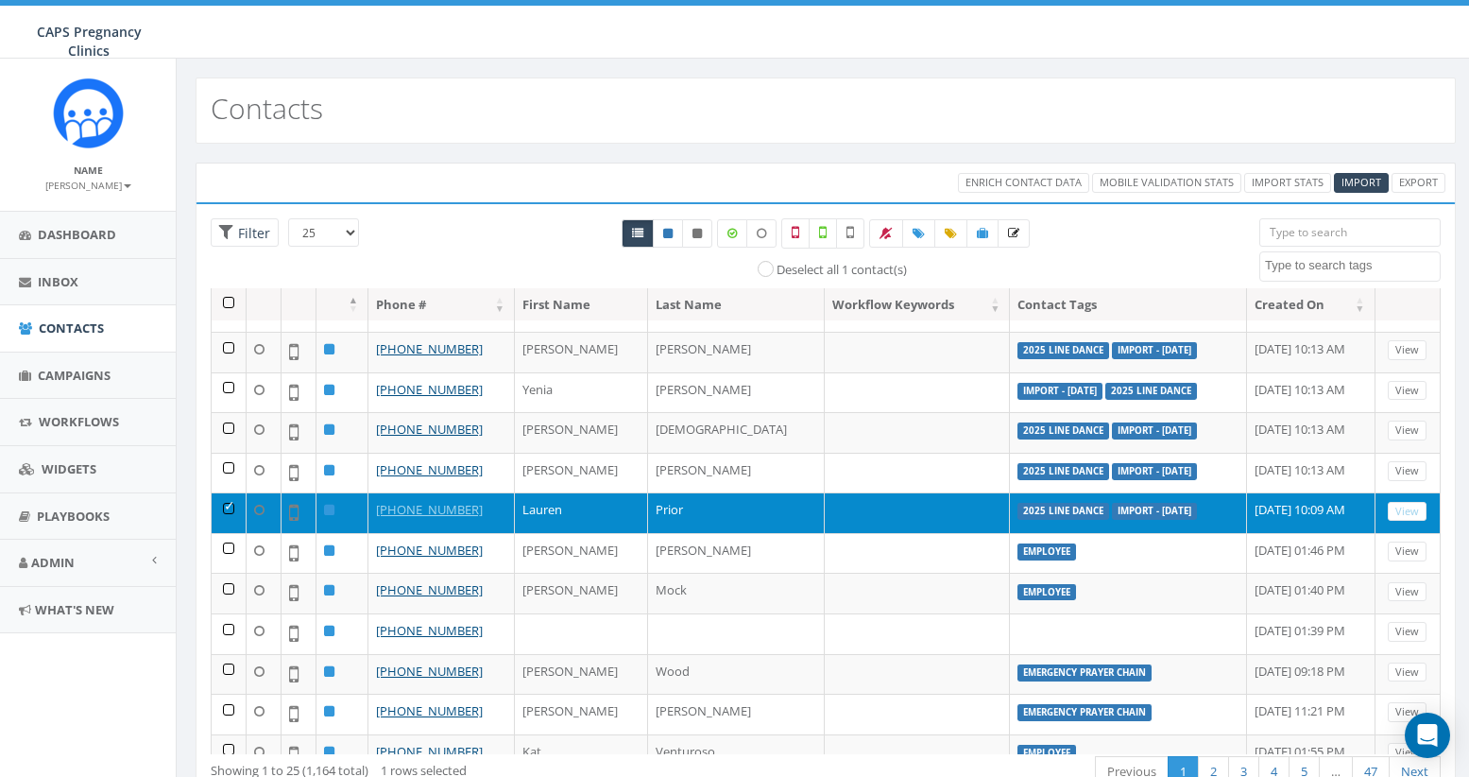
click at [229, 506] on td at bounding box center [229, 512] width 35 height 41
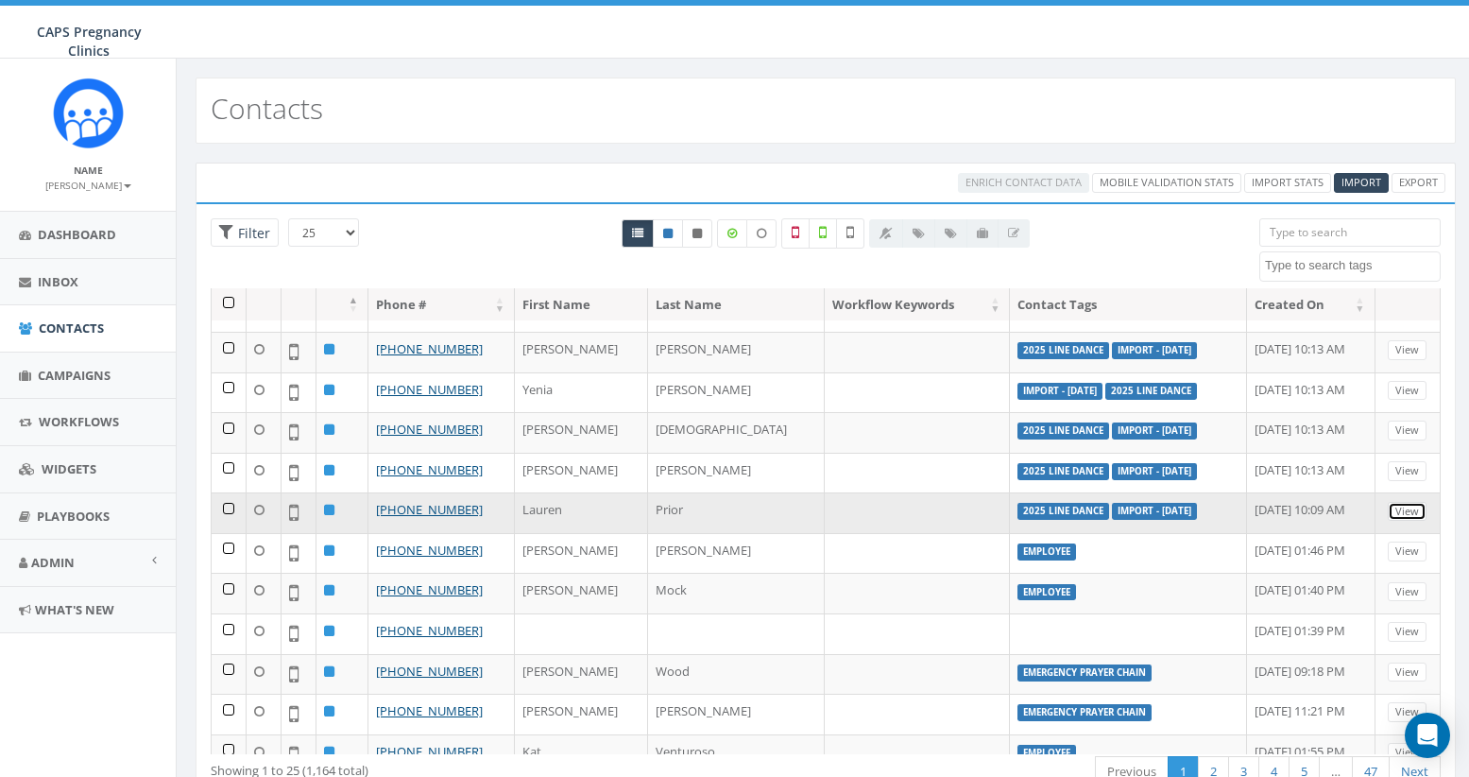
click at [1398, 515] on link "View" at bounding box center [1407, 512] width 39 height 20
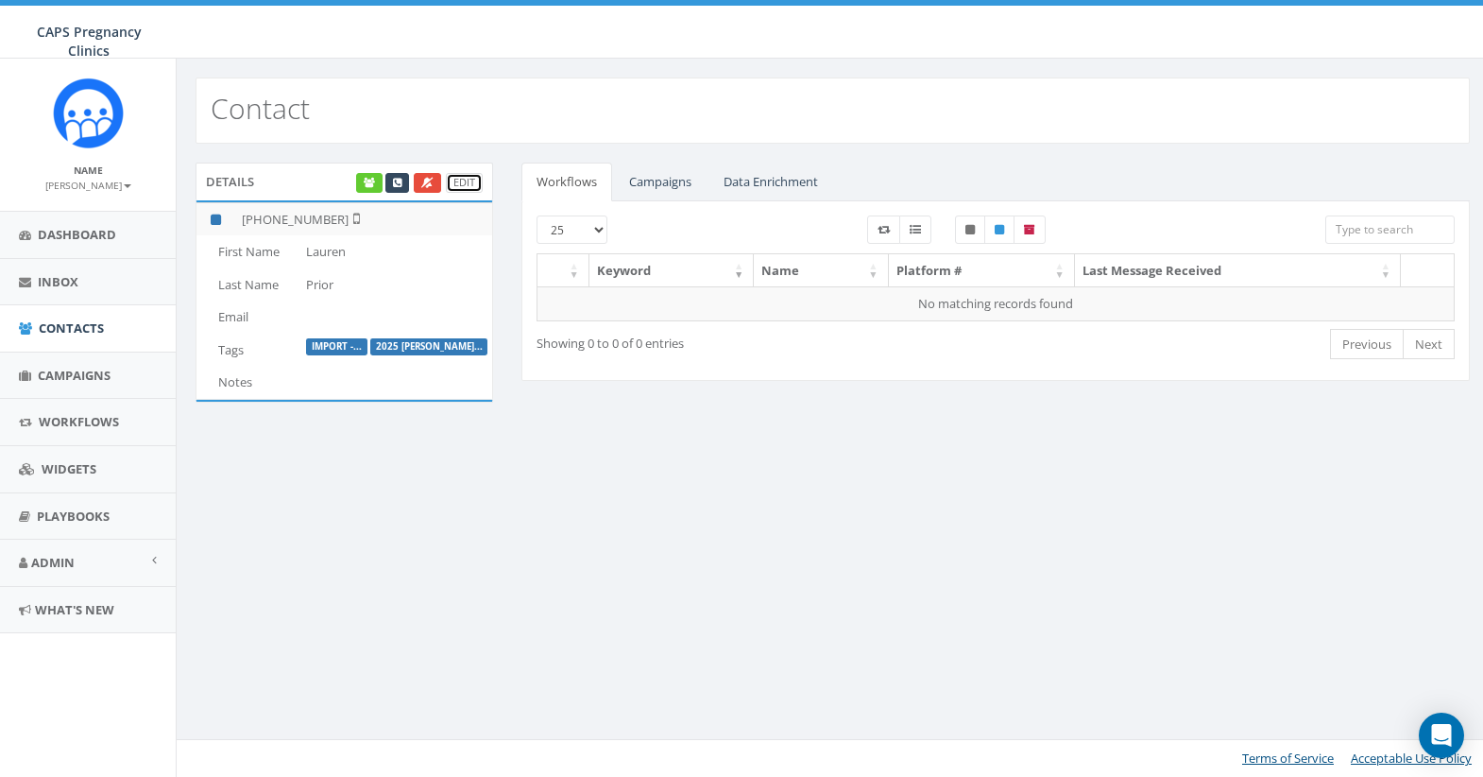
click at [460, 187] on link "Edit" at bounding box center [464, 183] width 37 height 20
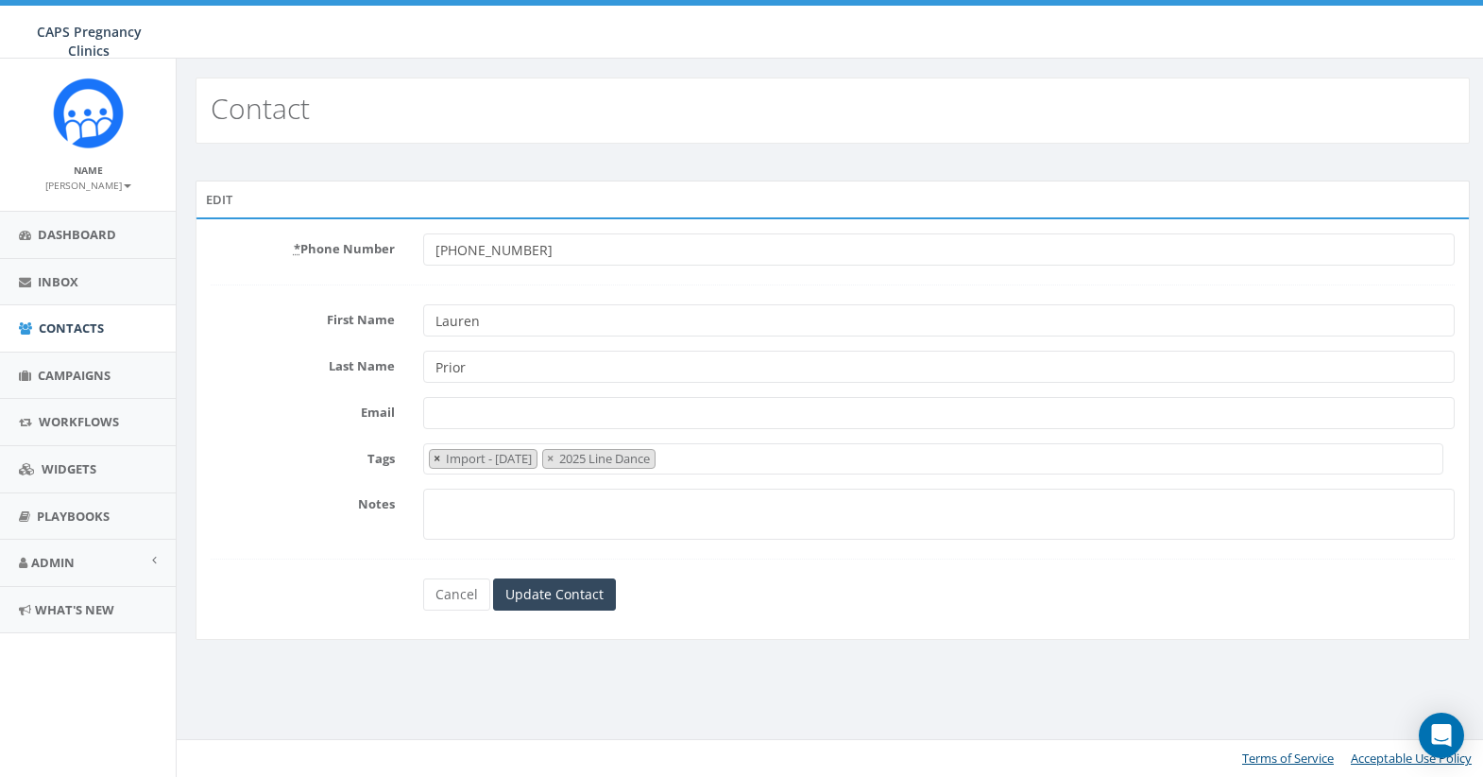
click at [437, 459] on span "×" at bounding box center [437, 458] width 7 height 17
select select "2025 Line Dance"
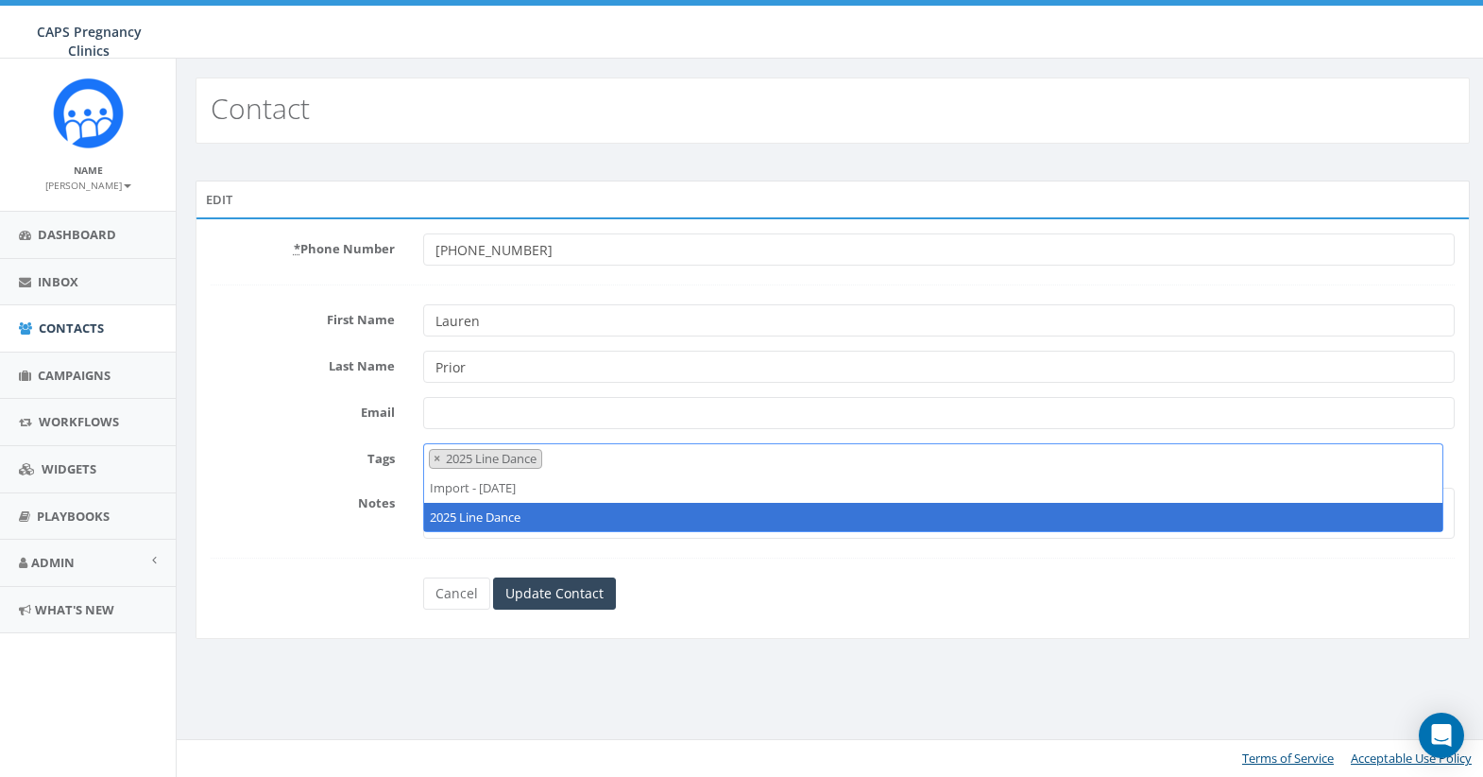
click at [256, 420] on label "Email" at bounding box center [303, 409] width 213 height 25
click at [423, 420] on input "Email" at bounding box center [939, 413] width 1033 height 32
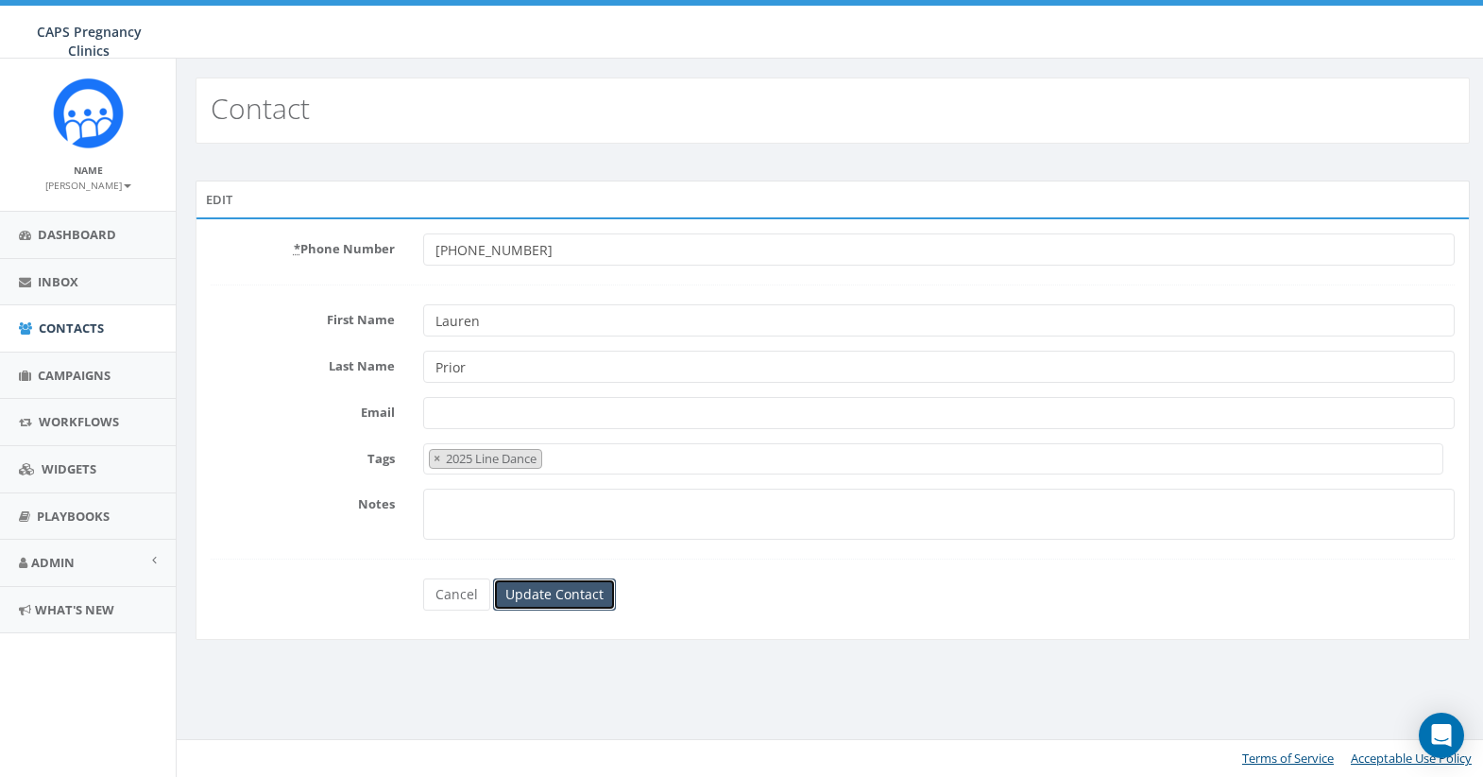
click at [582, 594] on input "Update Contact" at bounding box center [554, 594] width 123 height 32
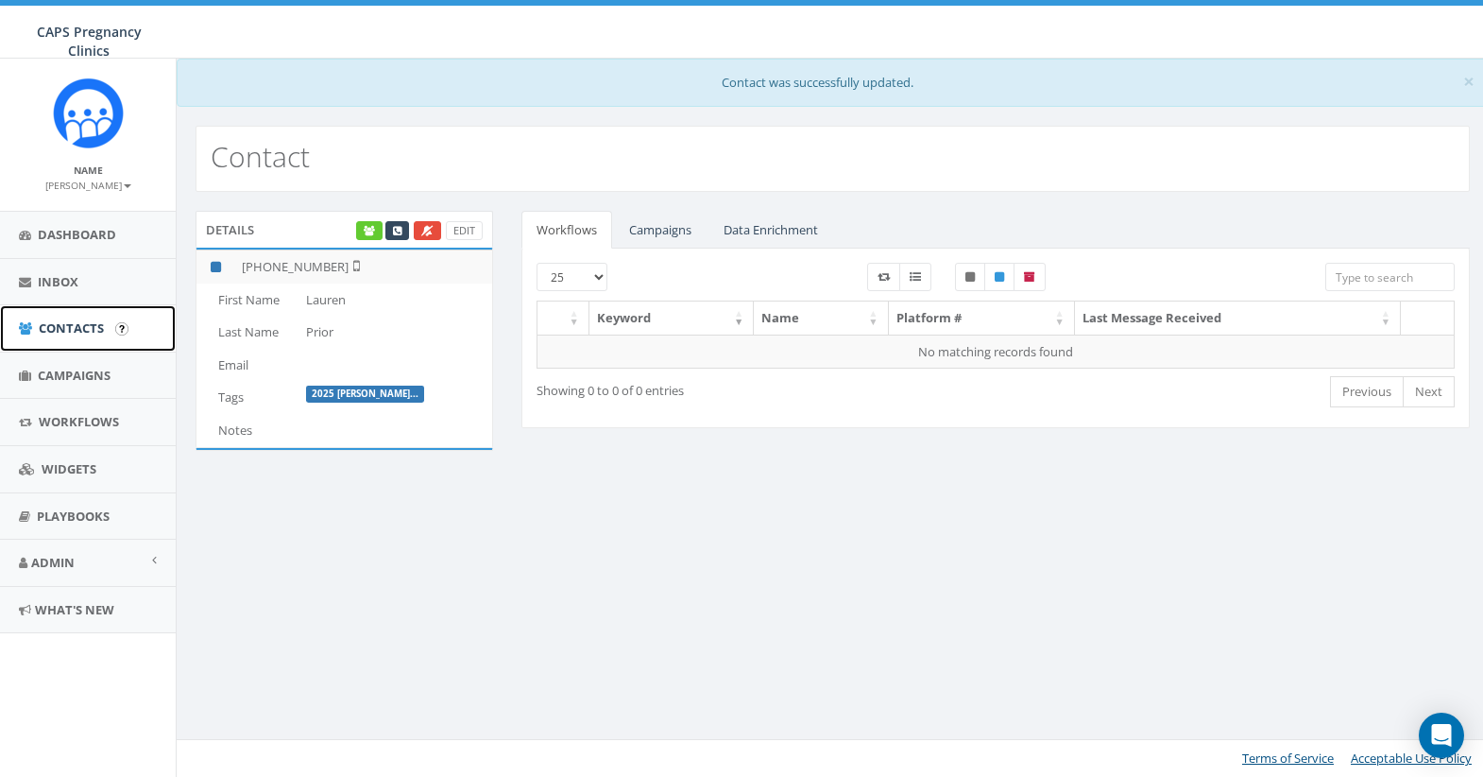
click at [61, 326] on span "Contacts" at bounding box center [71, 327] width 65 height 17
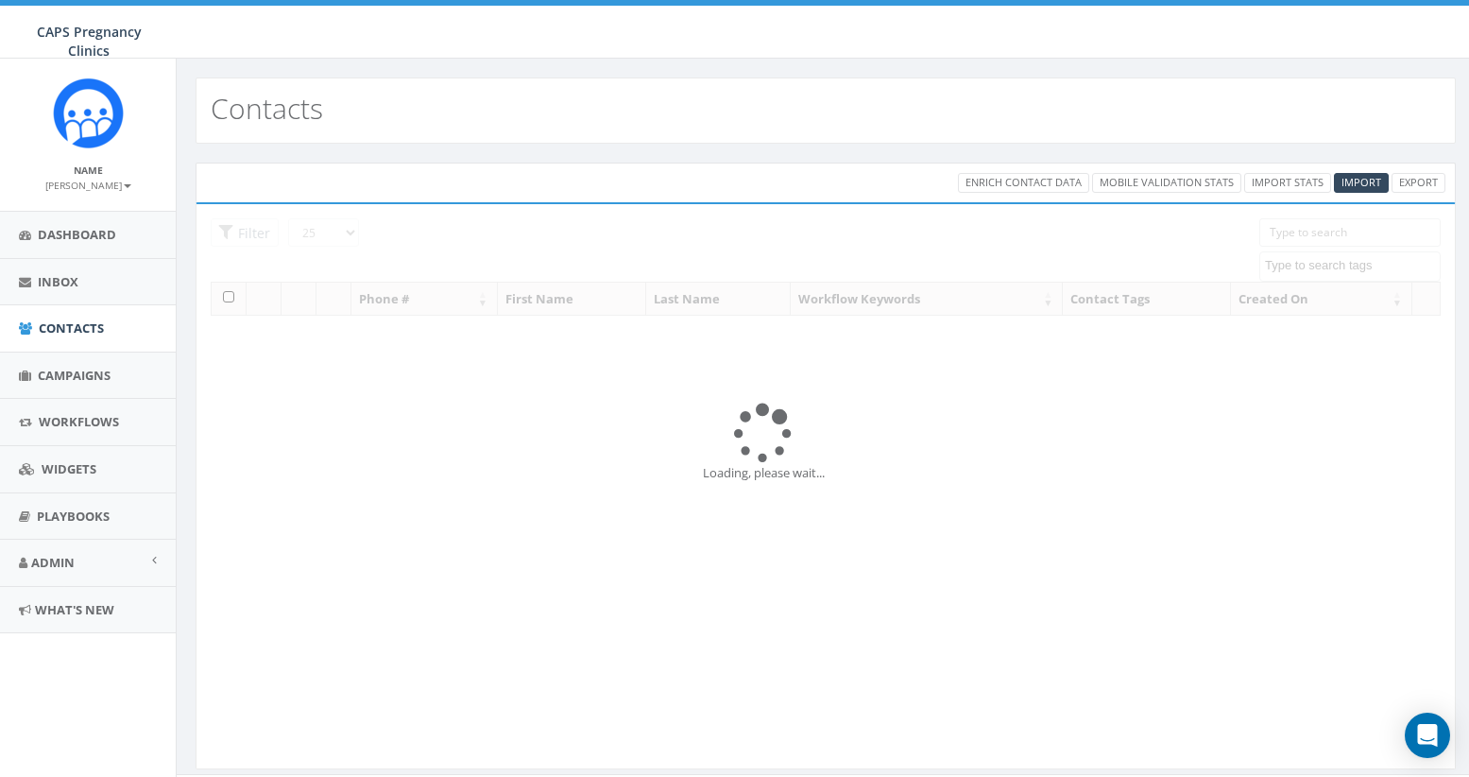
select select
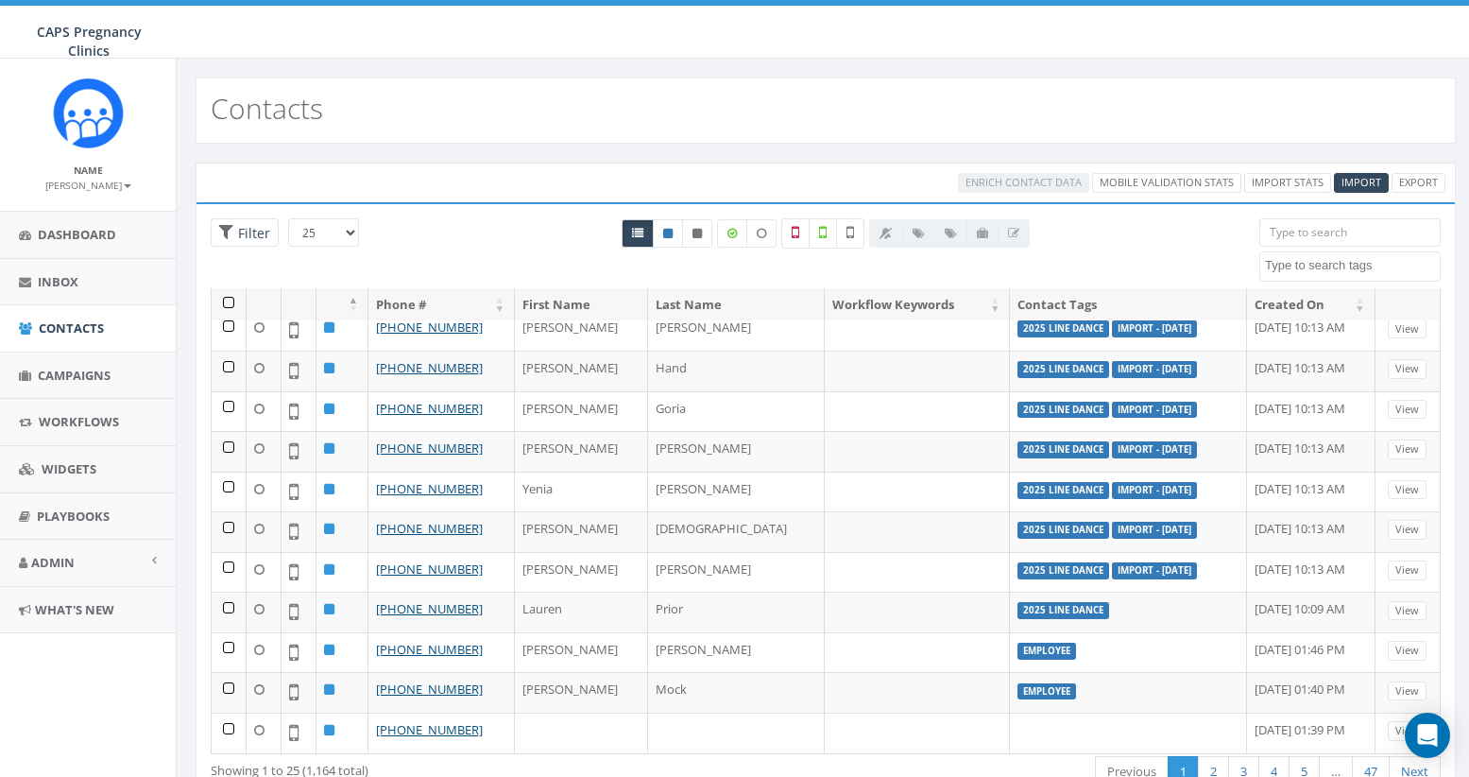
scroll to position [378, 0]
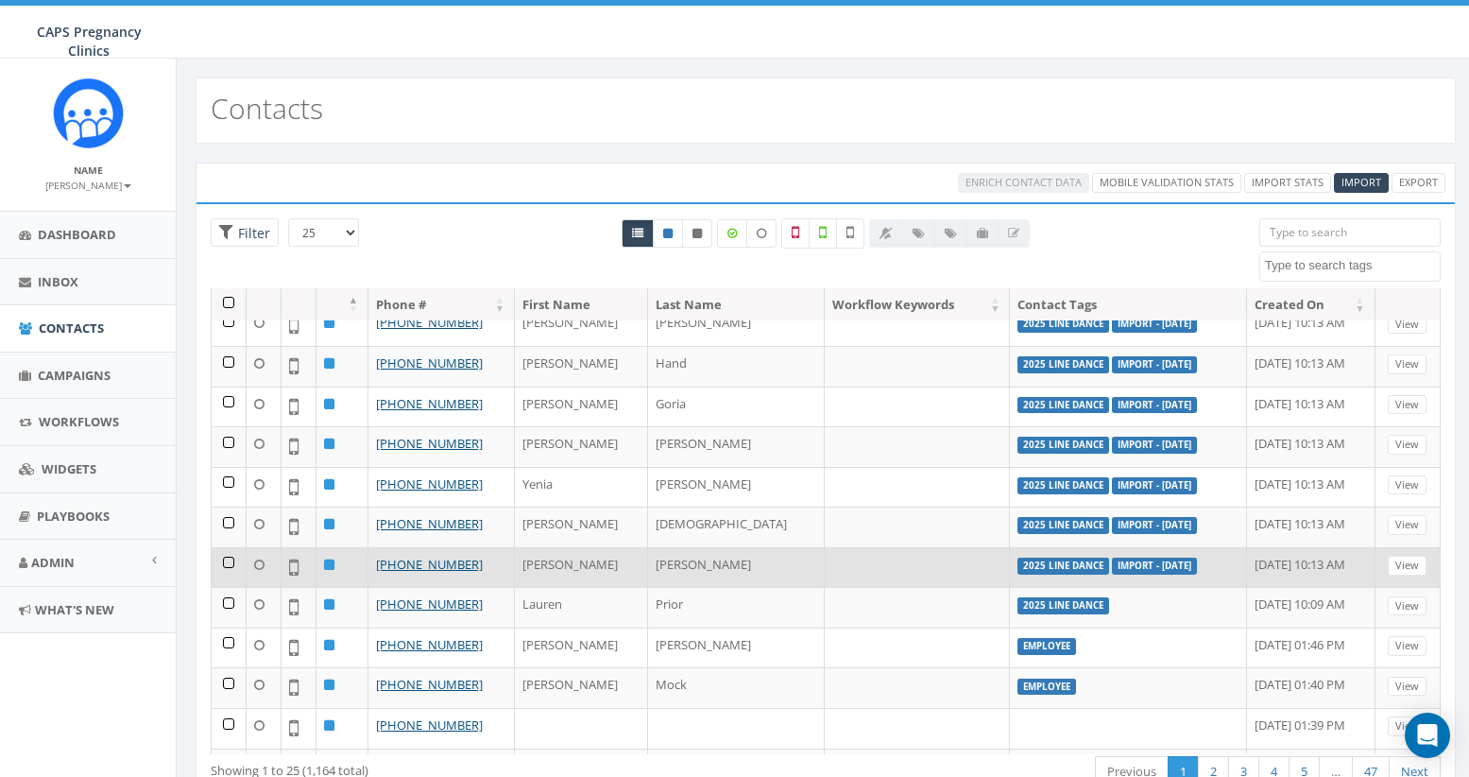
click at [225, 562] on td at bounding box center [229, 567] width 35 height 41
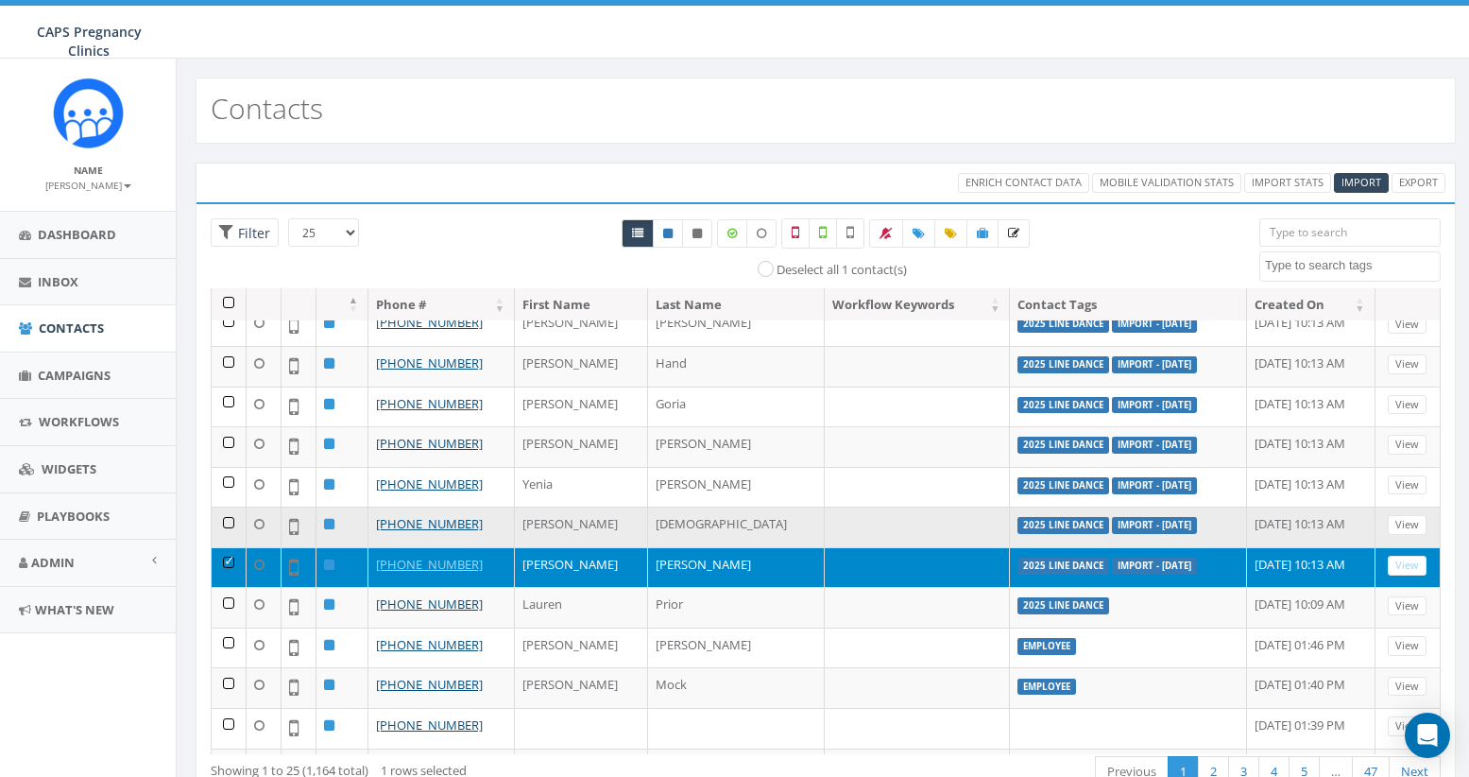
click at [229, 523] on td at bounding box center [229, 526] width 35 height 41
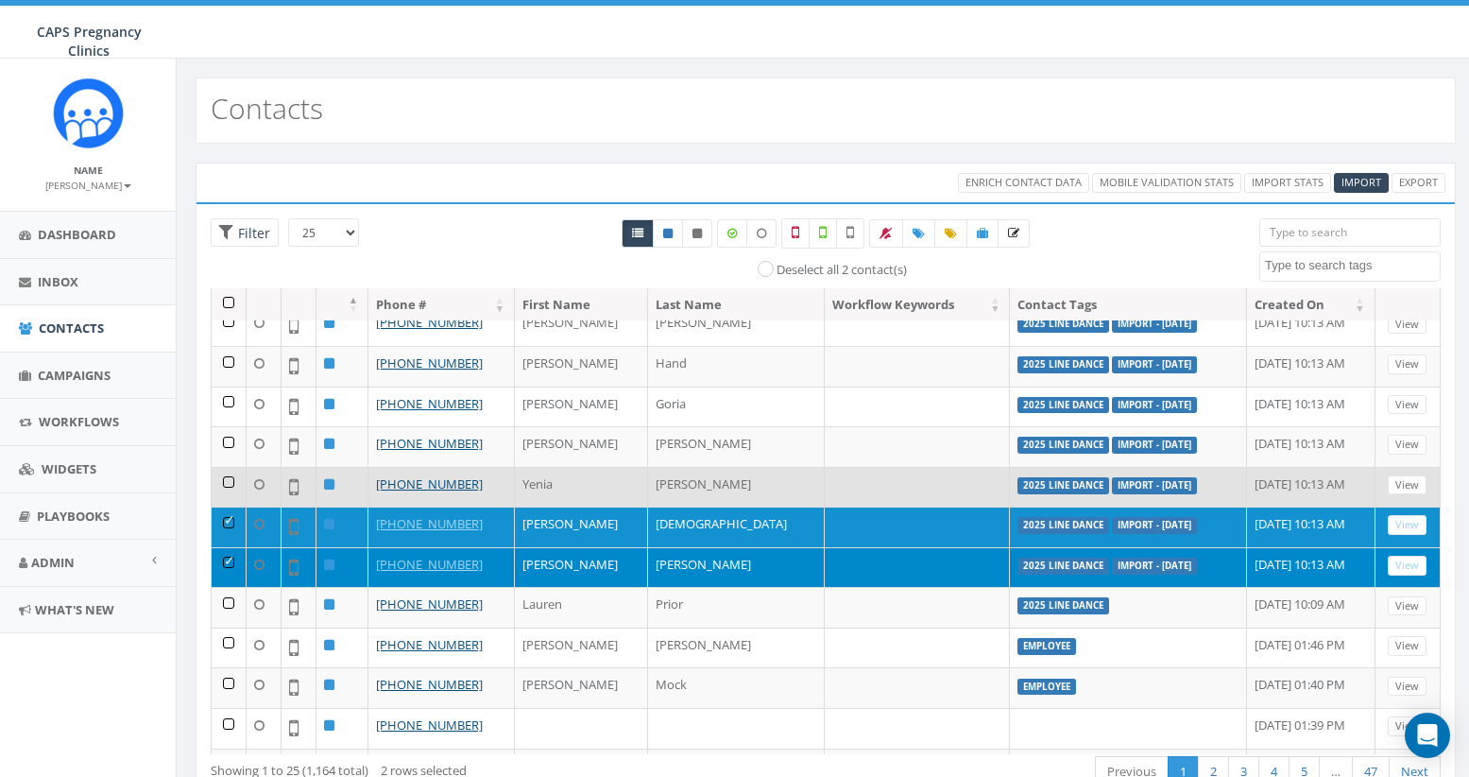
click at [229, 483] on td at bounding box center [229, 487] width 35 height 41
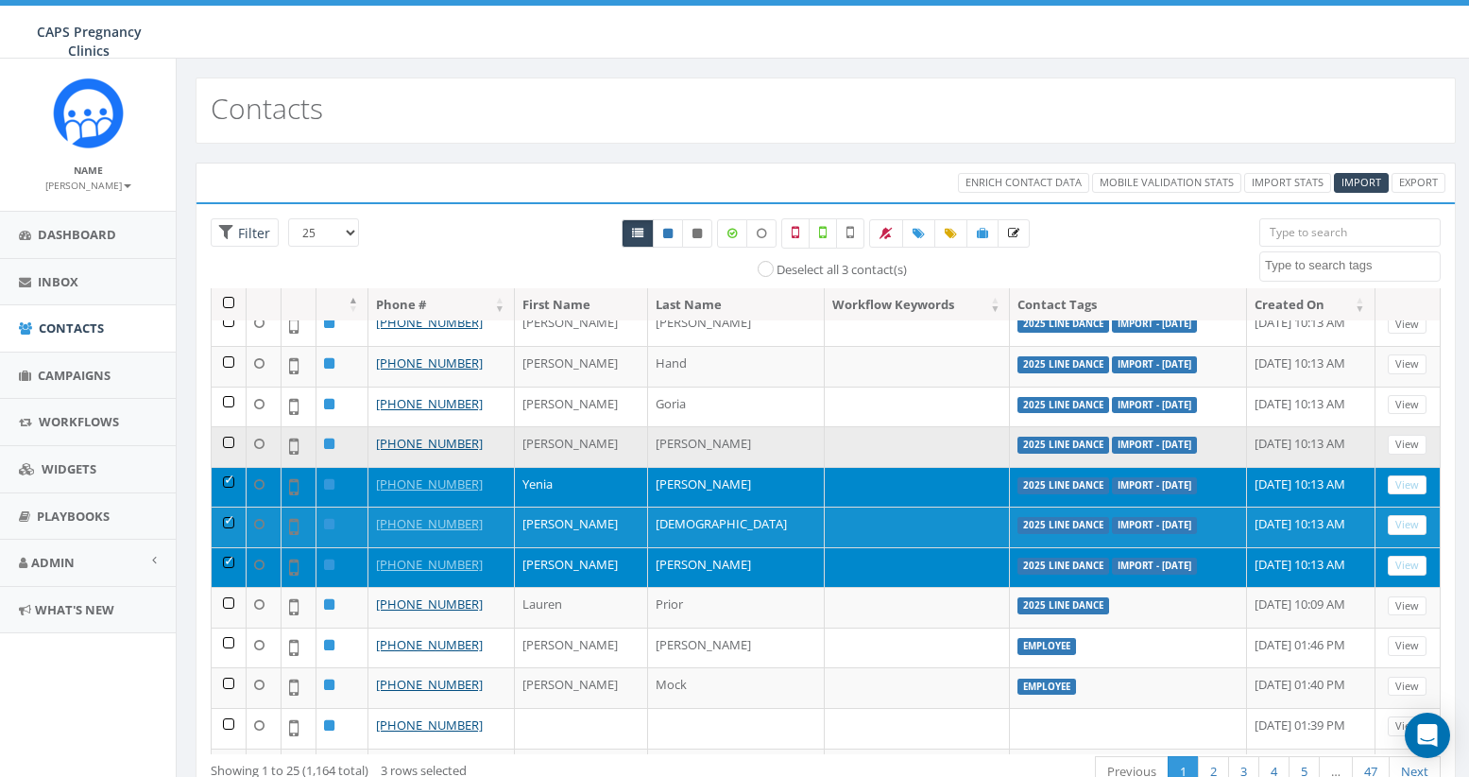
click at [227, 443] on td at bounding box center [229, 446] width 35 height 41
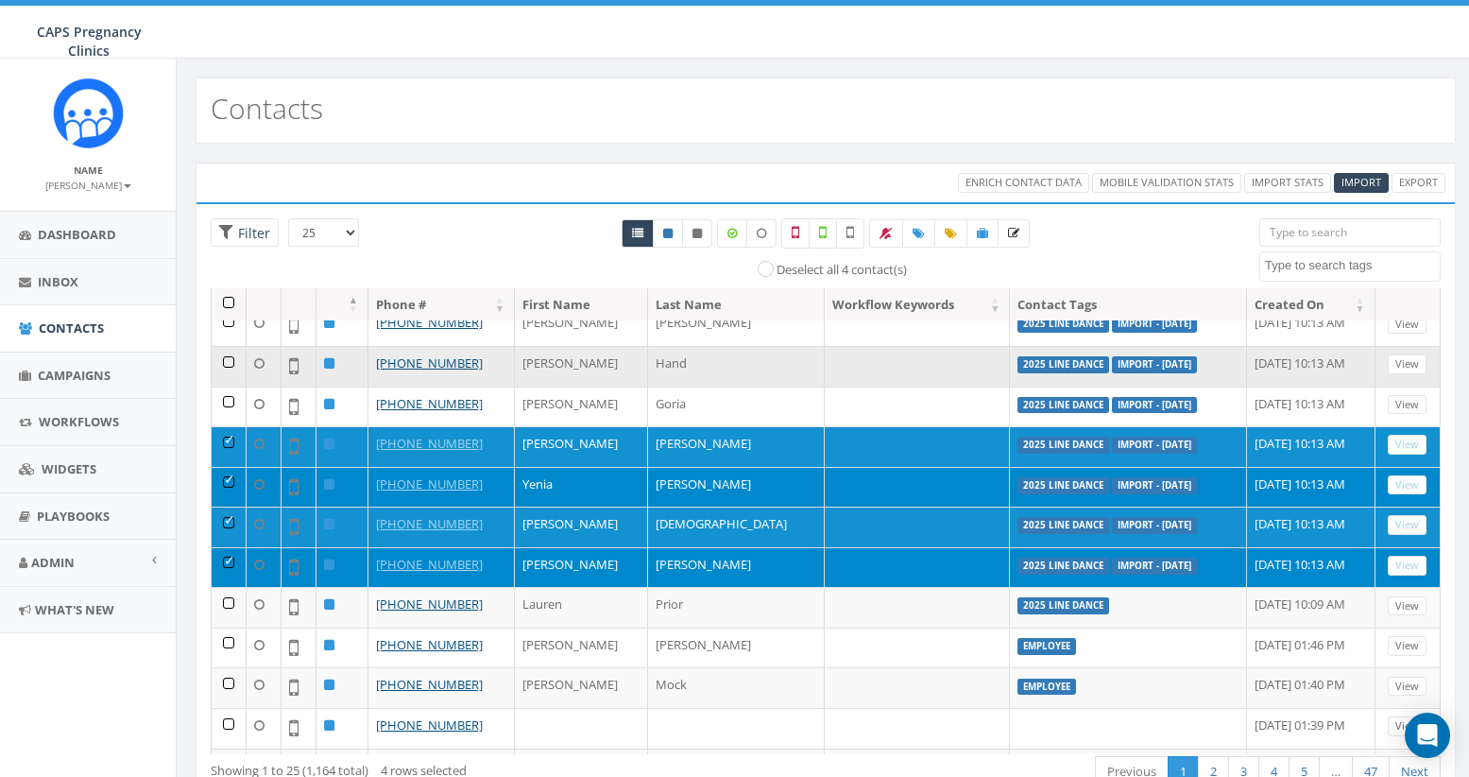
drag, startPoint x: 229, startPoint y: 402, endPoint x: 227, endPoint y: 371, distance: 31.2
click at [229, 402] on td at bounding box center [229, 406] width 35 height 41
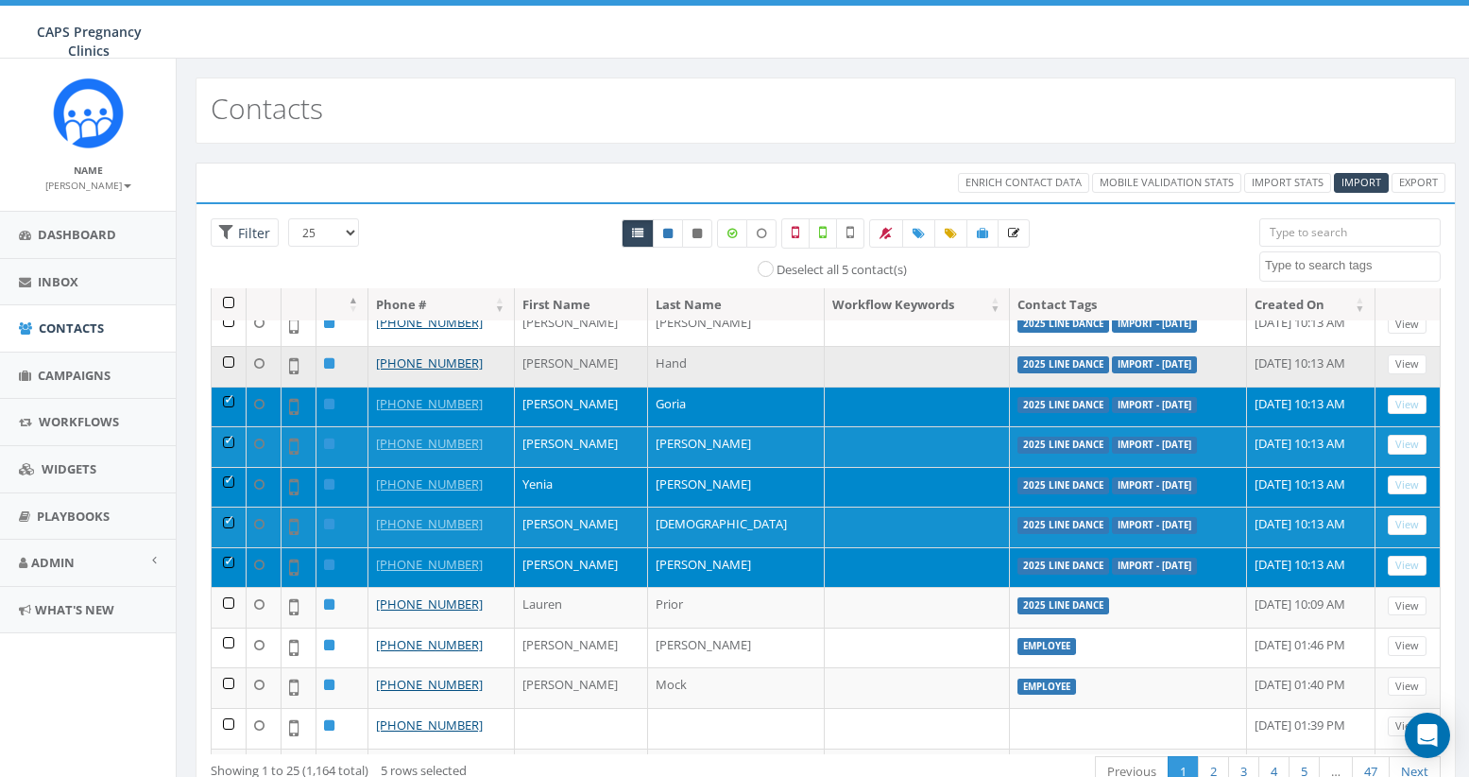
click at [227, 361] on td at bounding box center [229, 366] width 35 height 41
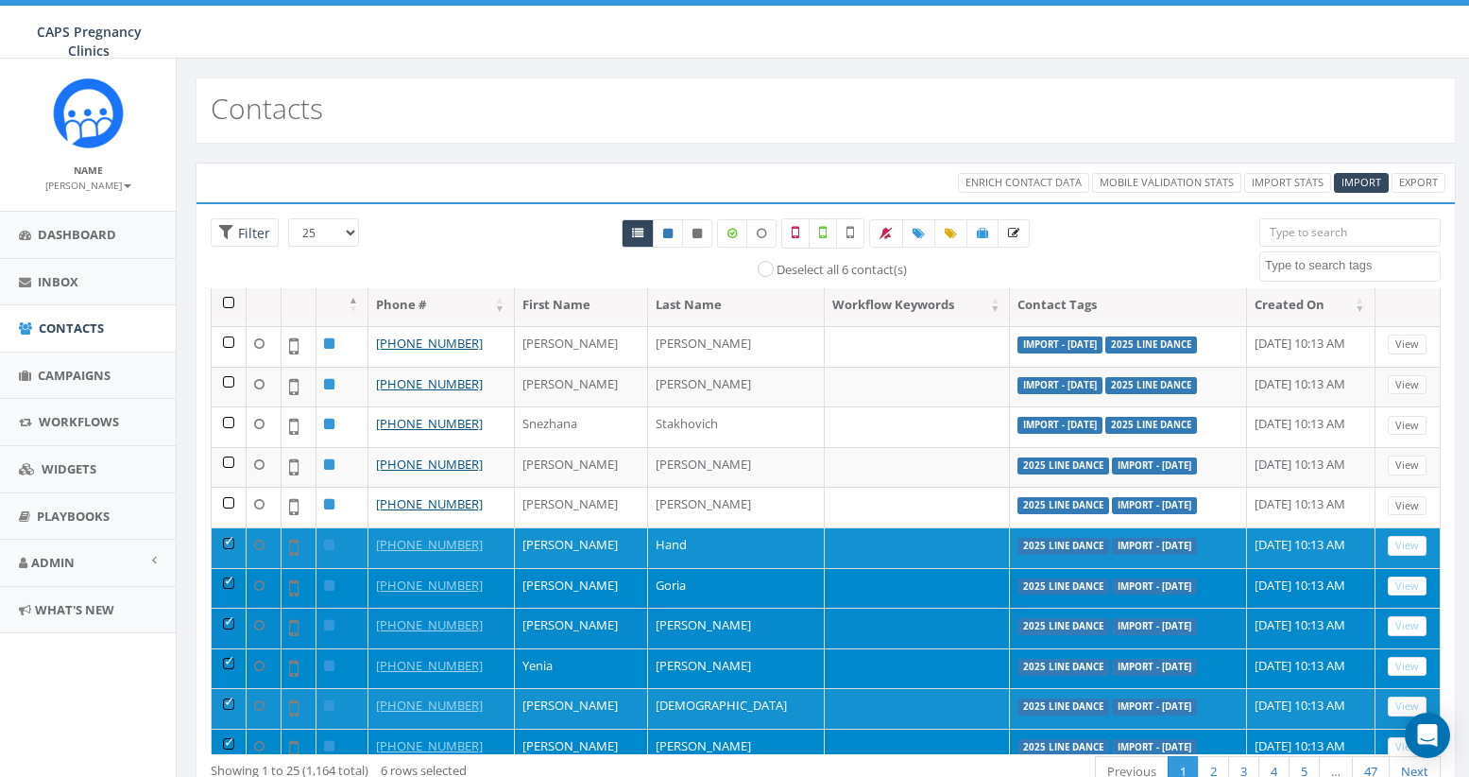
scroll to position [189, 0]
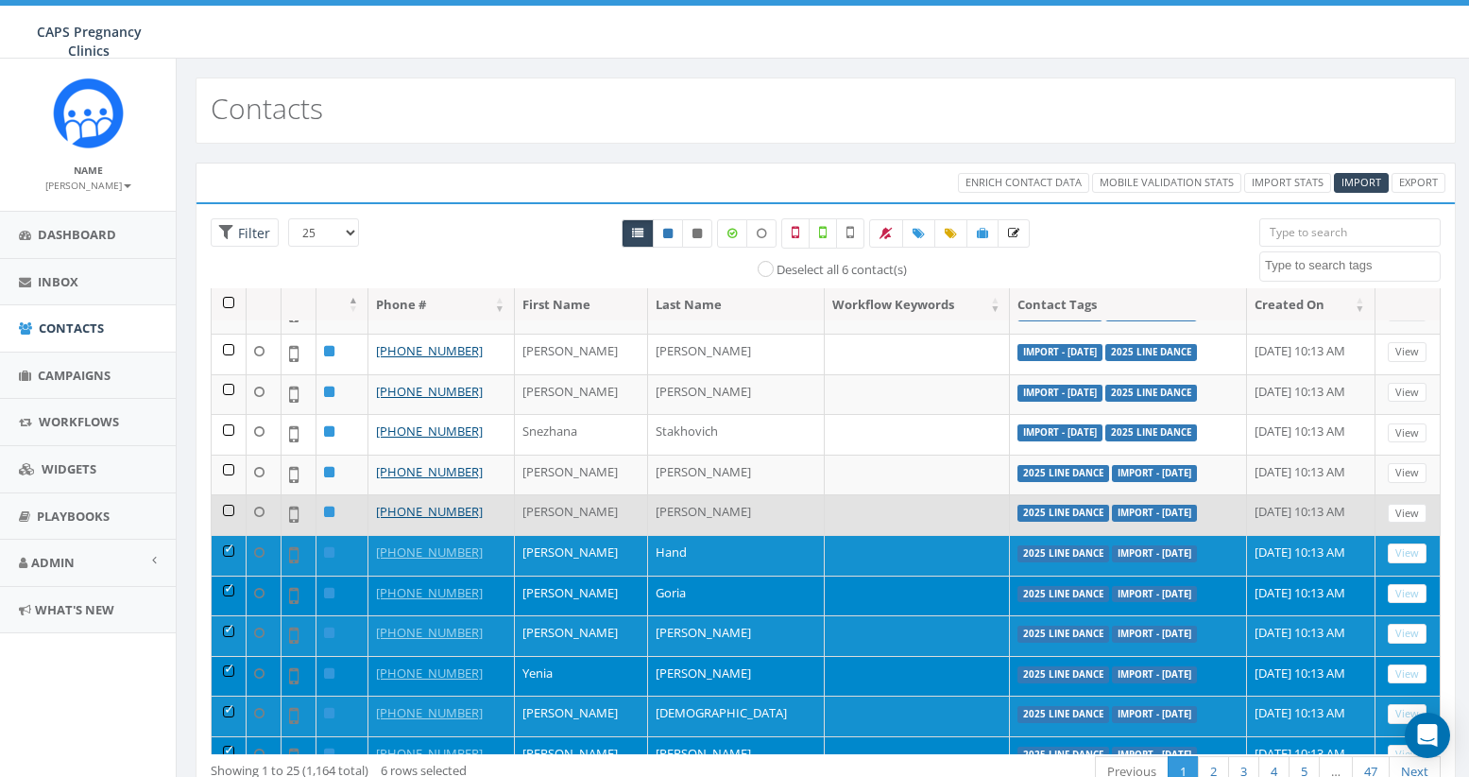
click at [230, 512] on td at bounding box center [229, 514] width 35 height 41
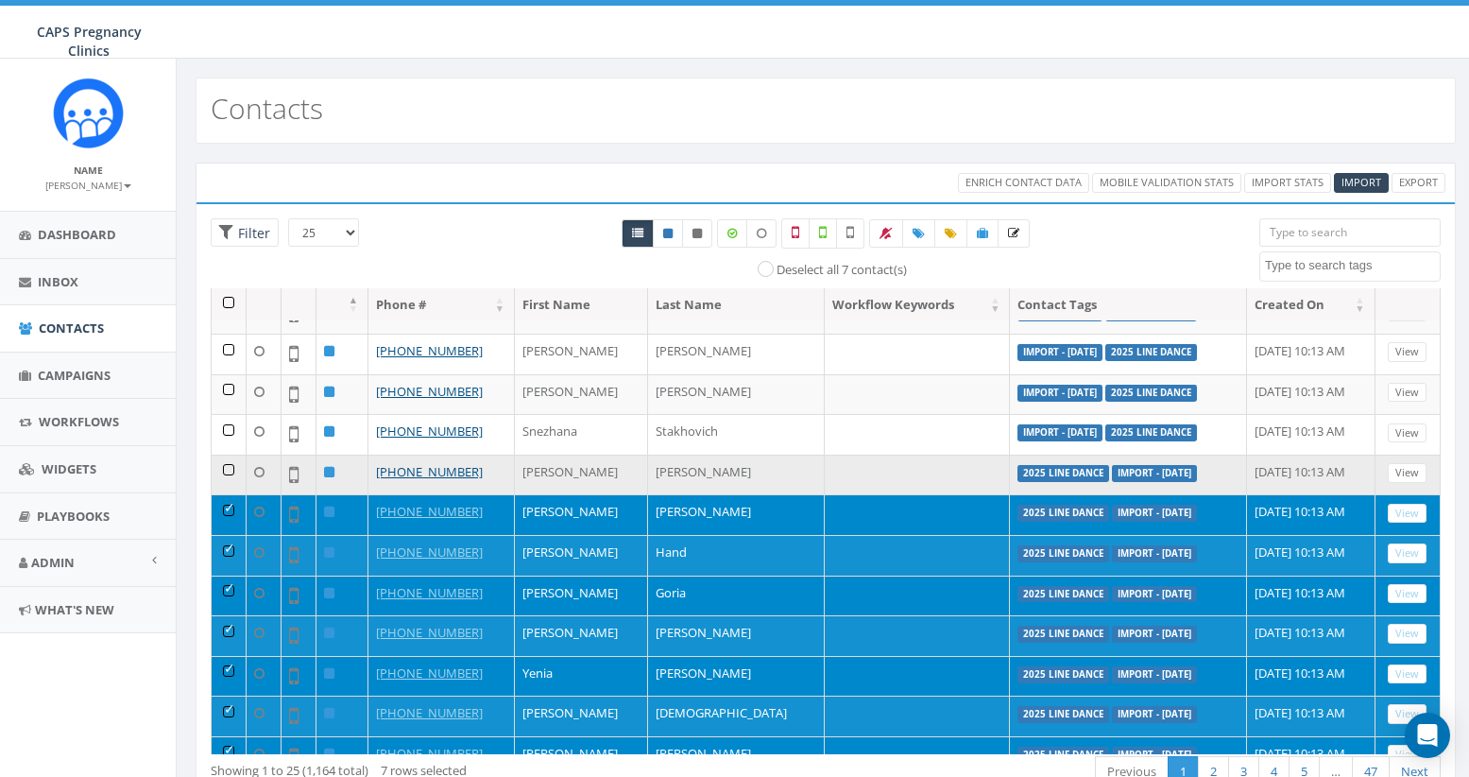
click at [225, 470] on td at bounding box center [229, 474] width 35 height 41
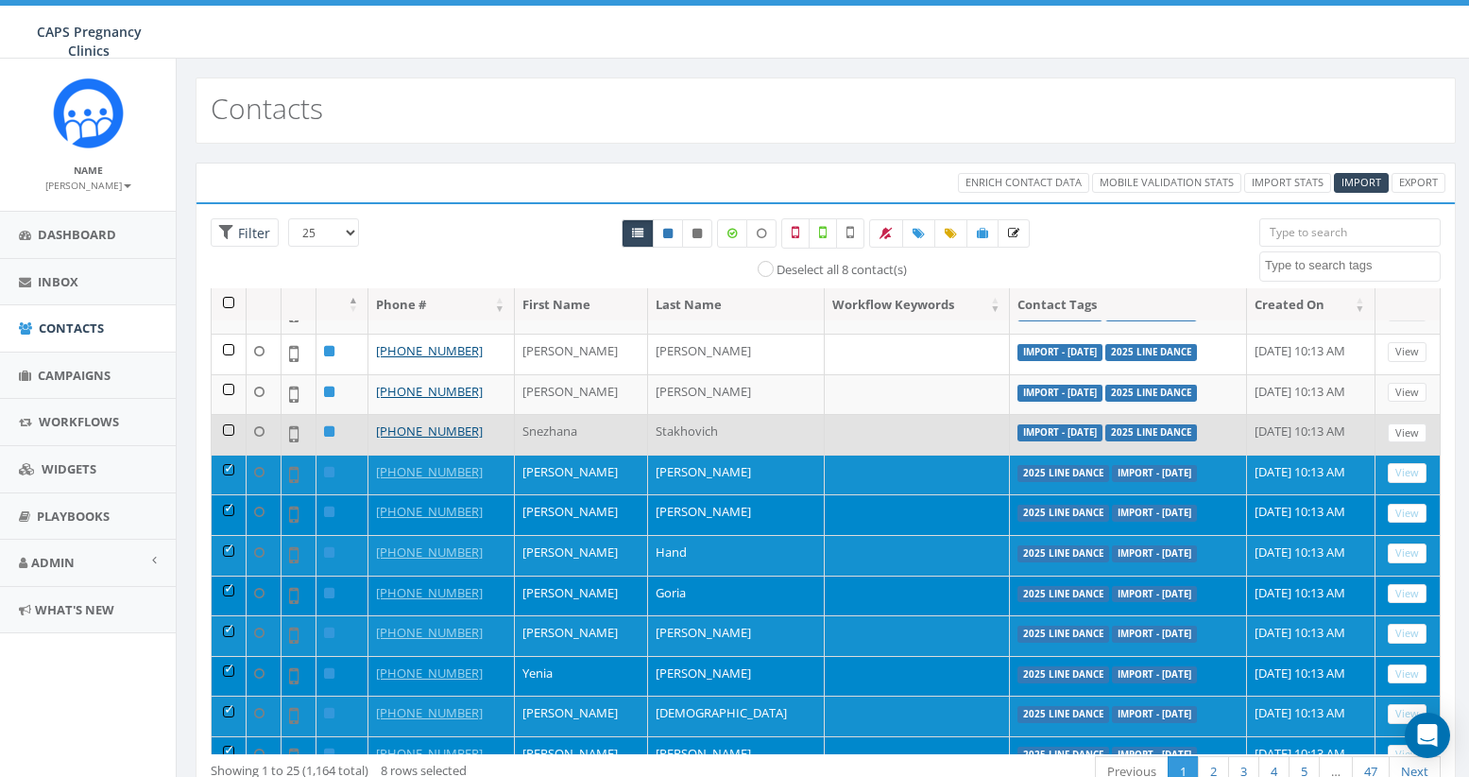
click at [230, 435] on td at bounding box center [229, 434] width 35 height 41
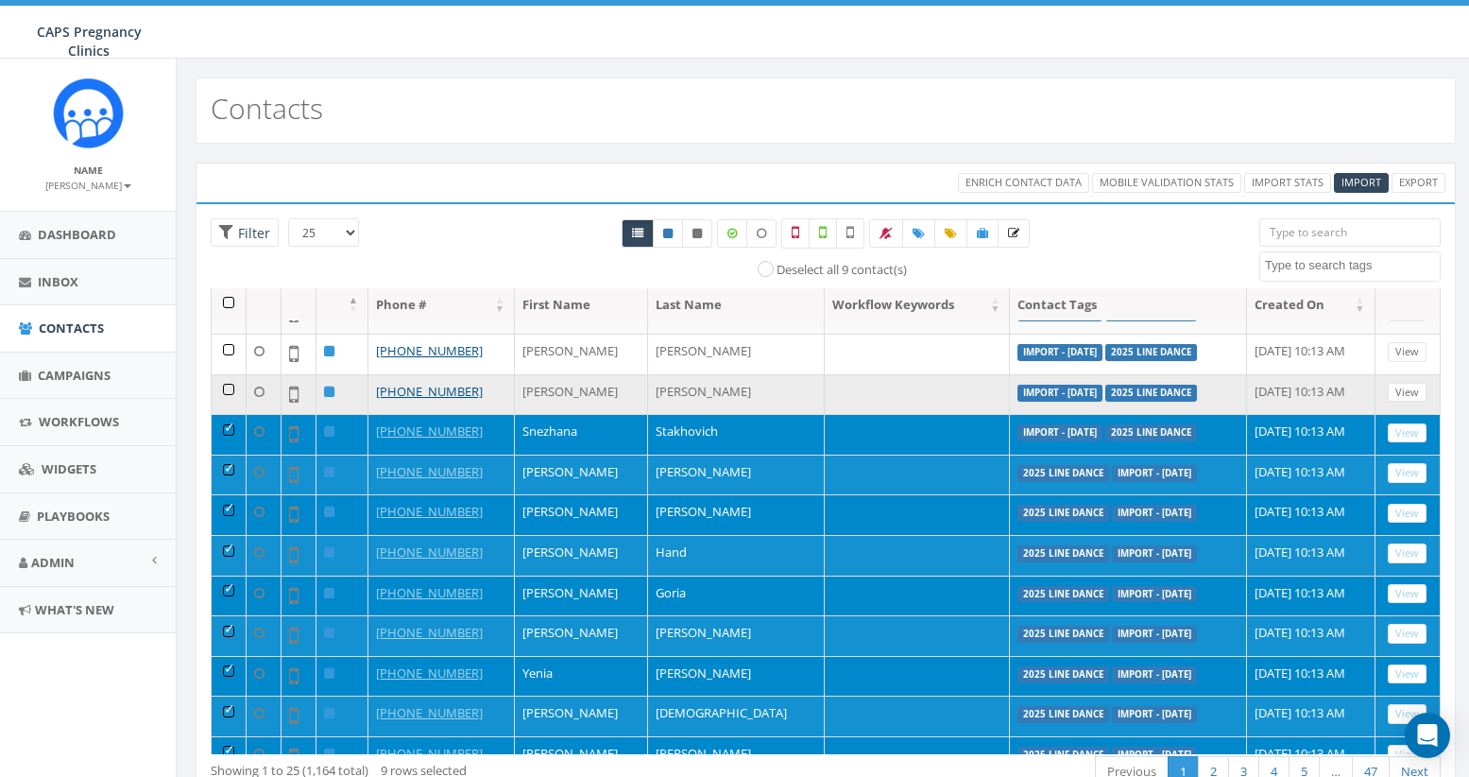
click at [230, 390] on td at bounding box center [229, 394] width 35 height 41
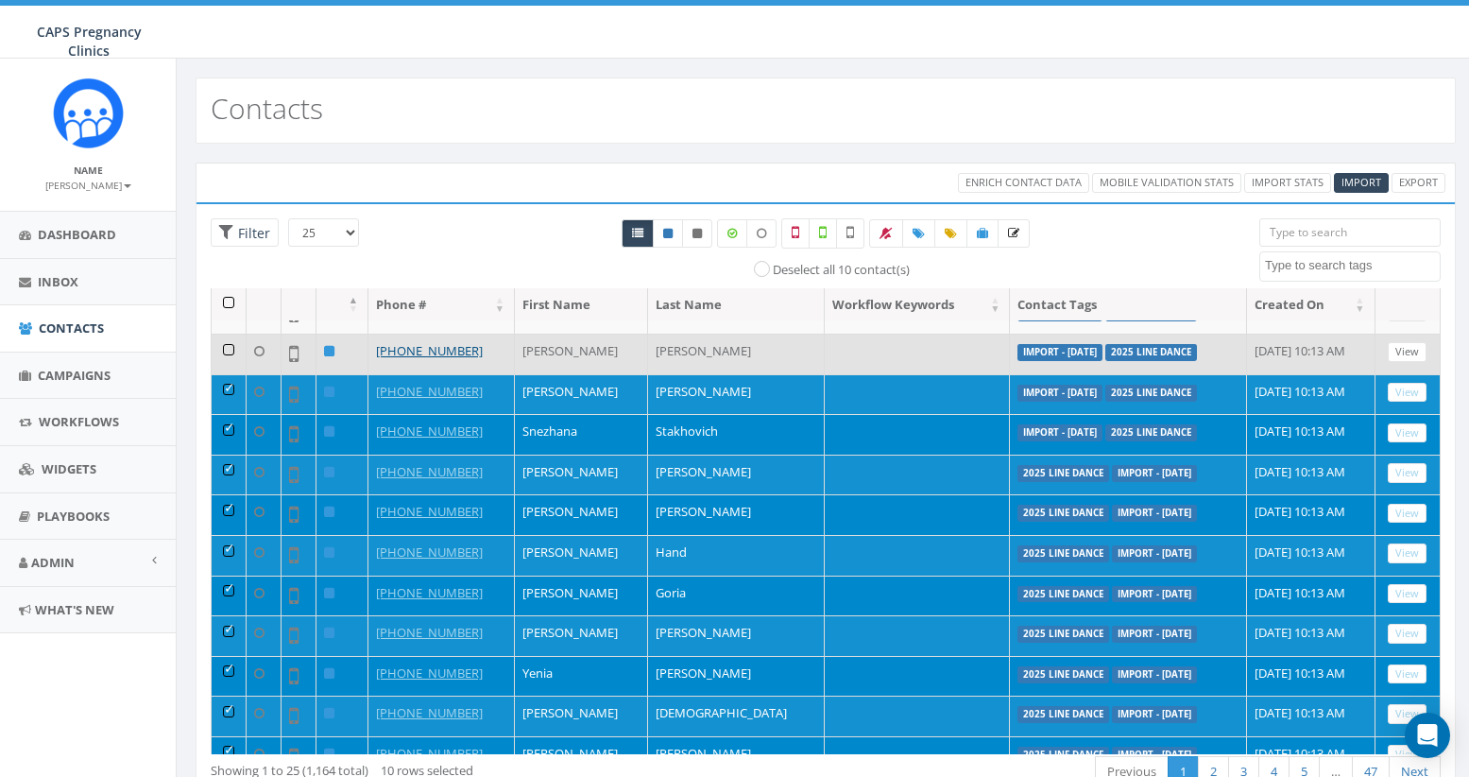
click at [227, 353] on td at bounding box center [229, 354] width 35 height 41
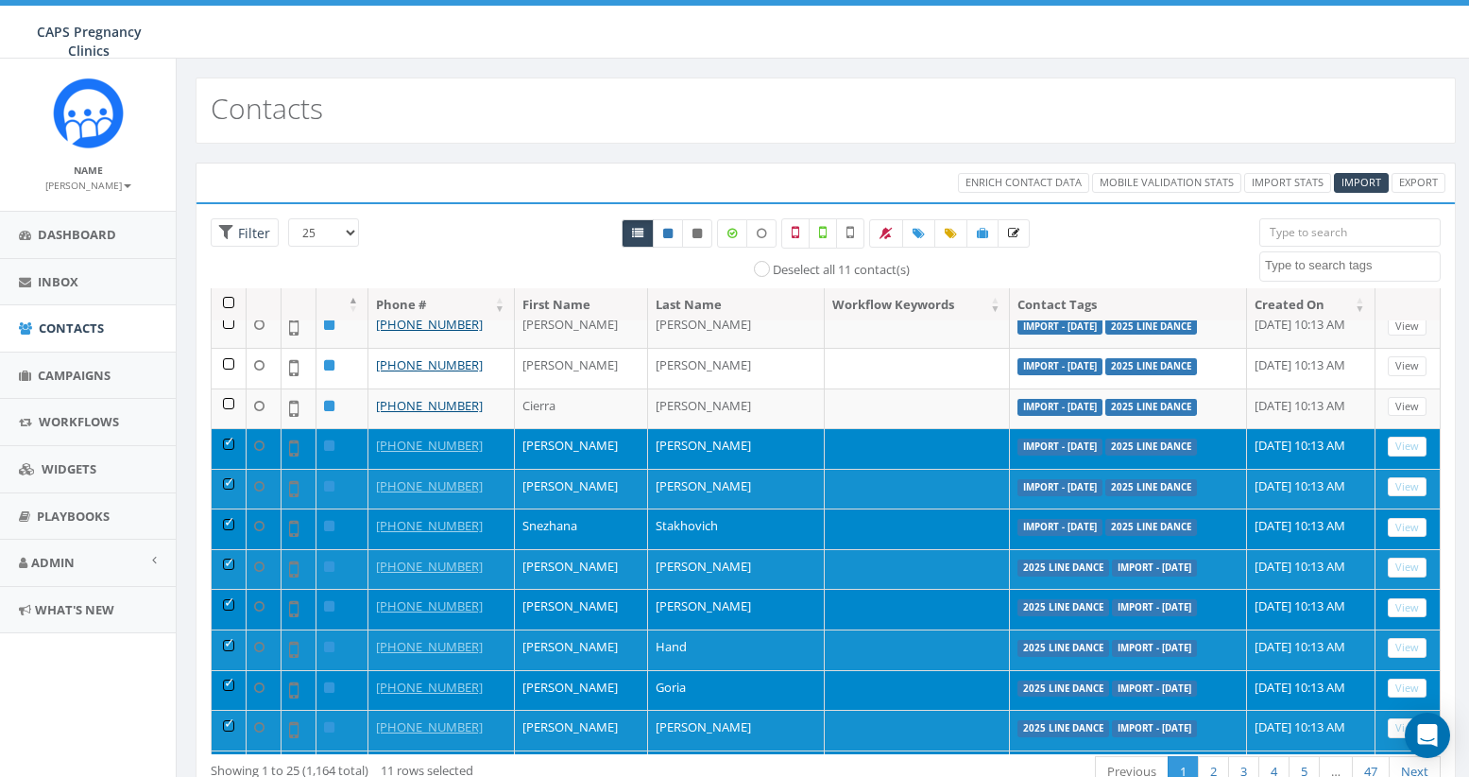
scroll to position [0, 0]
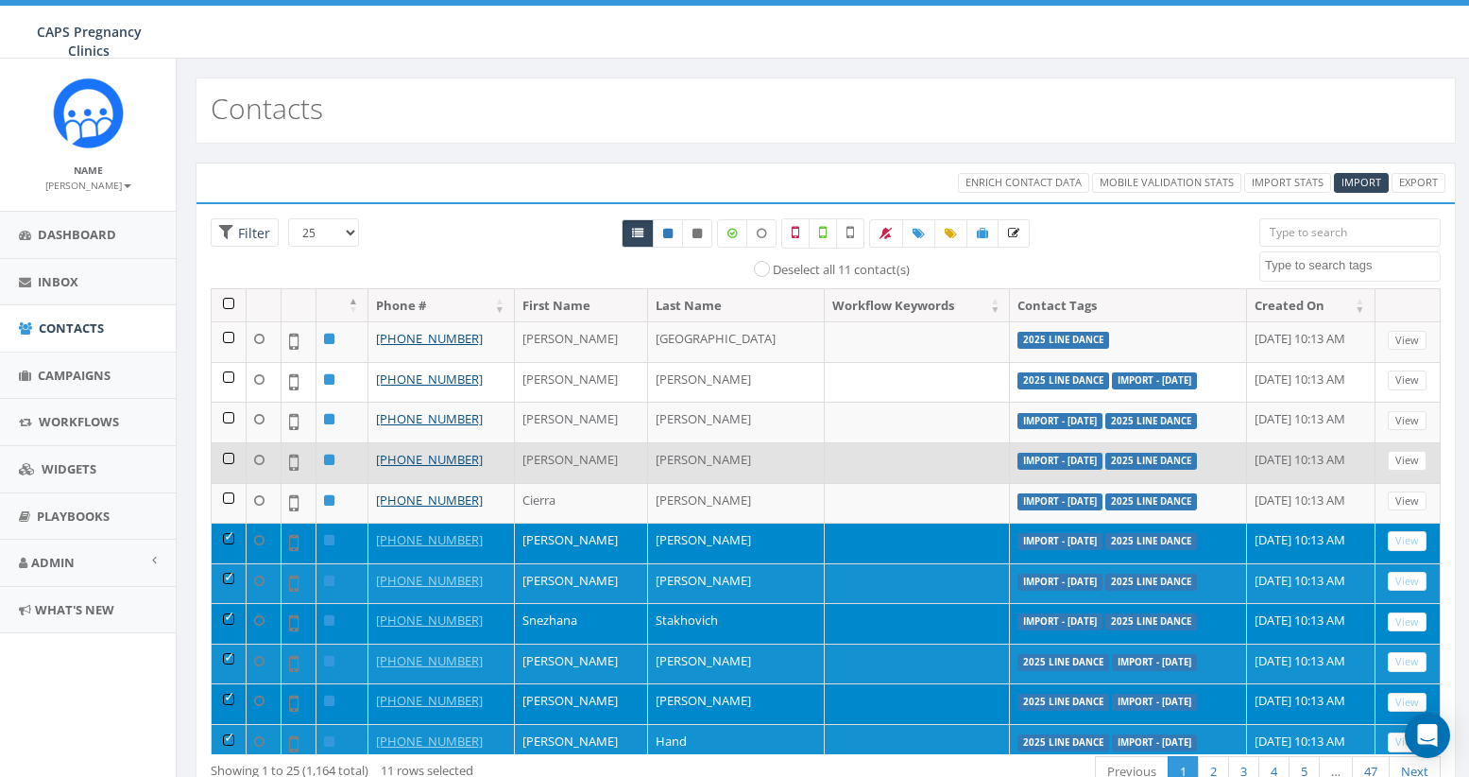
drag, startPoint x: 226, startPoint y: 494, endPoint x: 227, endPoint y: 474, distance: 19.9
click at [226, 493] on td at bounding box center [229, 503] width 35 height 41
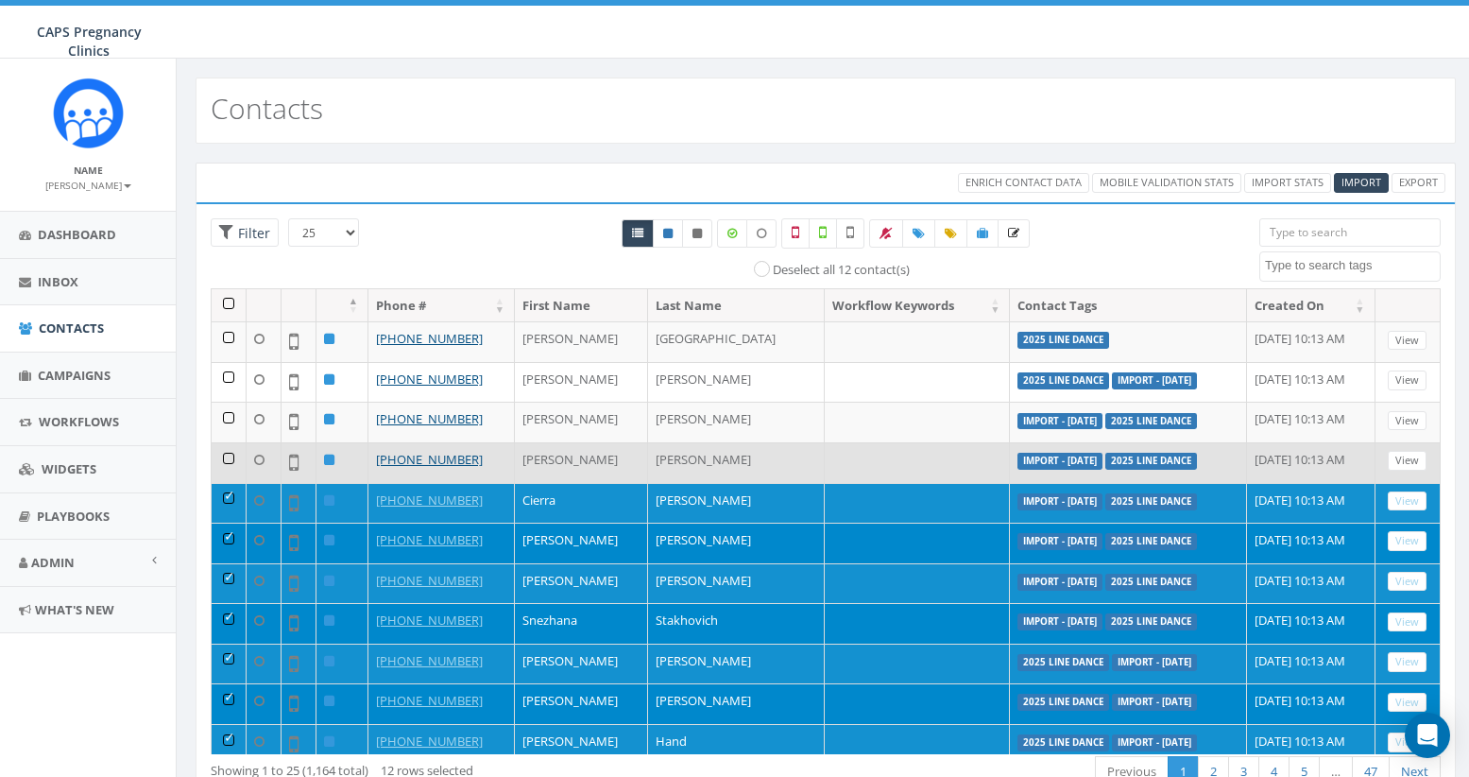
click at [228, 457] on td at bounding box center [229, 462] width 35 height 41
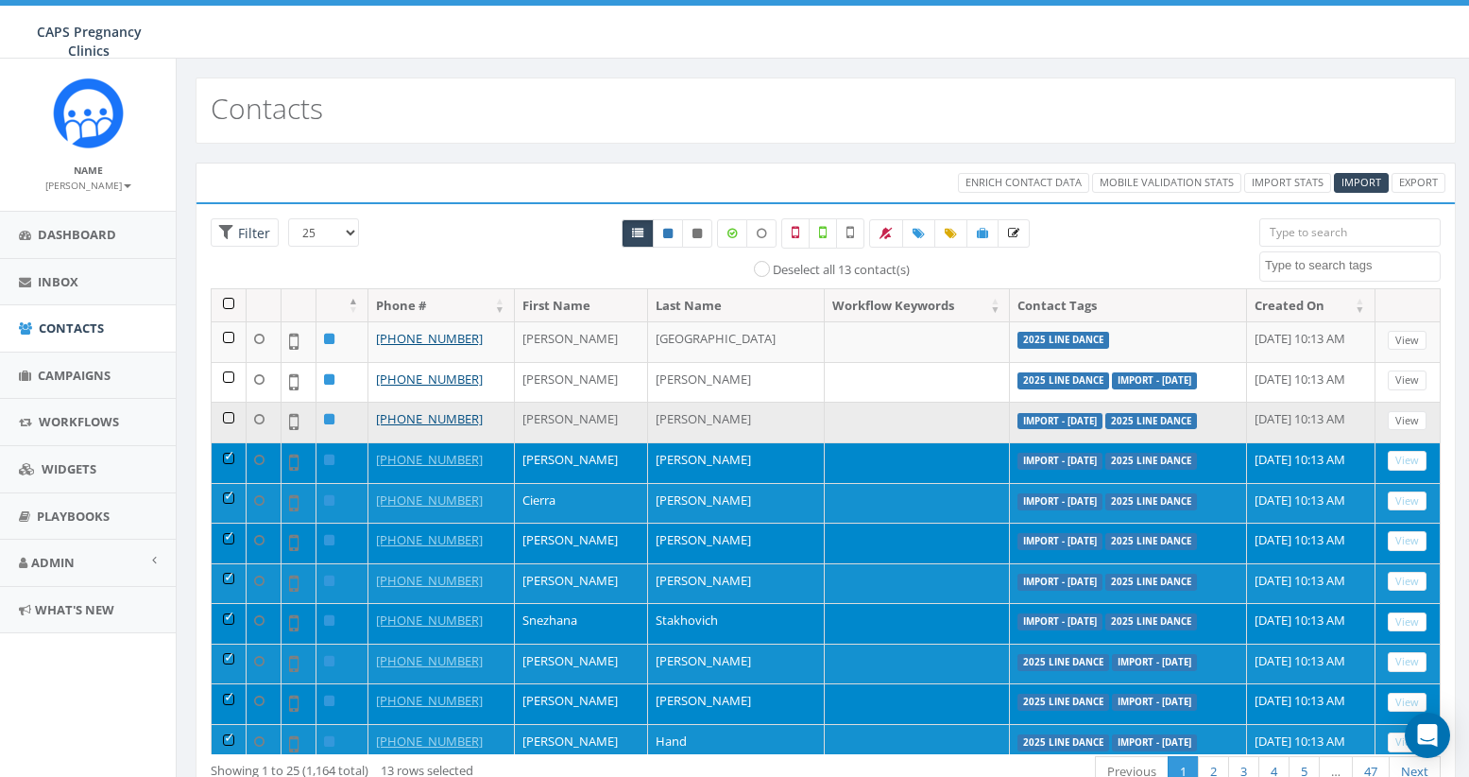
click at [229, 417] on td at bounding box center [229, 422] width 35 height 41
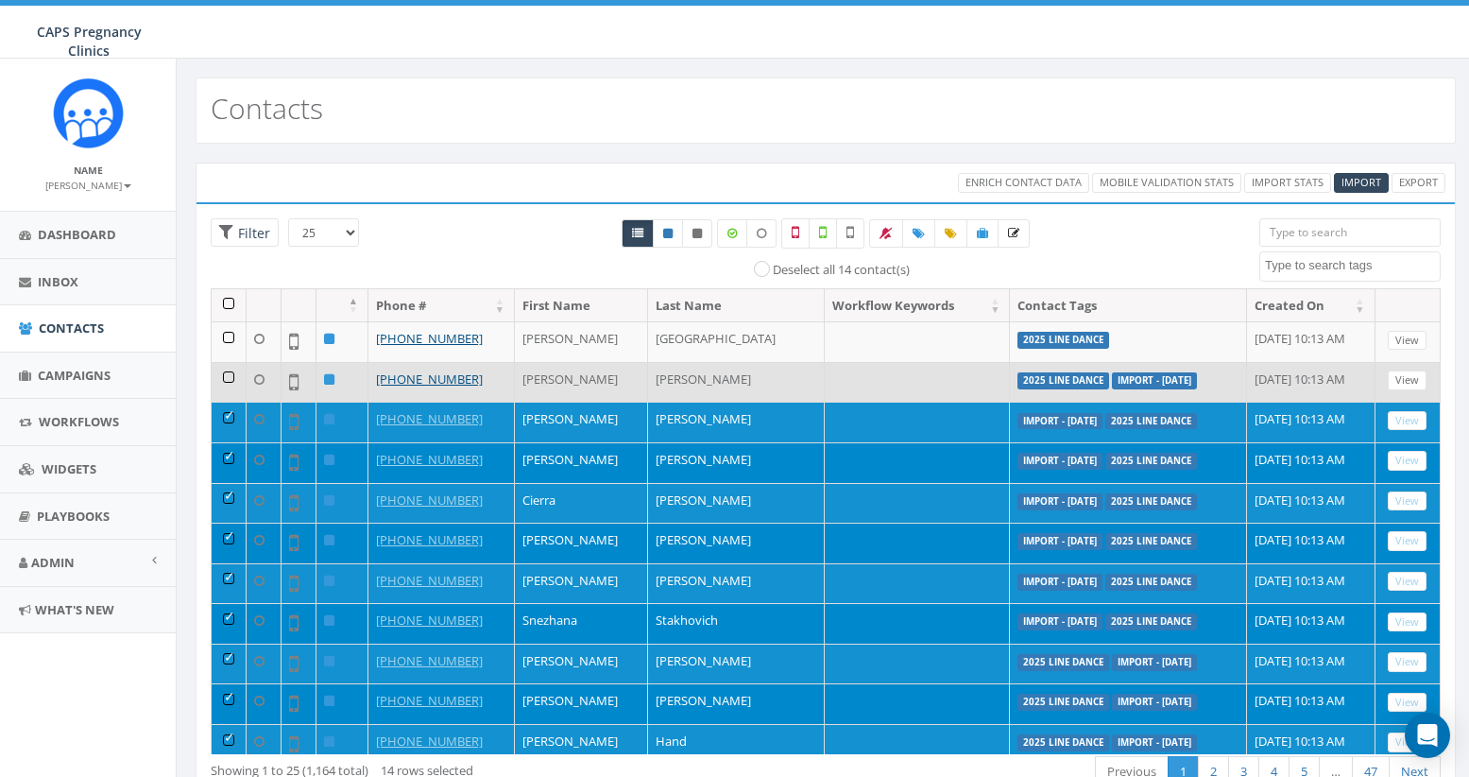
click at [229, 377] on td at bounding box center [229, 382] width 35 height 41
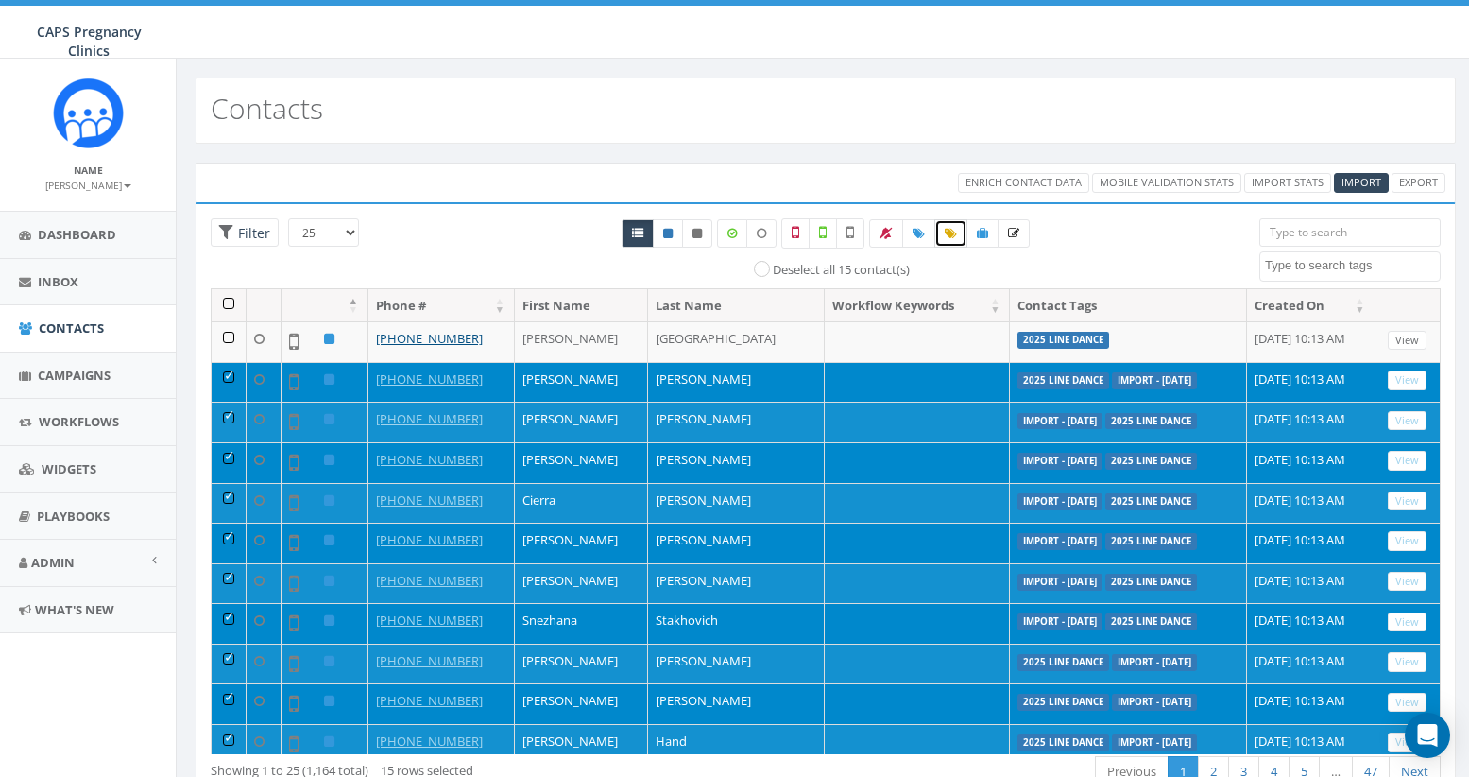
click at [952, 238] on icon at bounding box center [951, 233] width 12 height 11
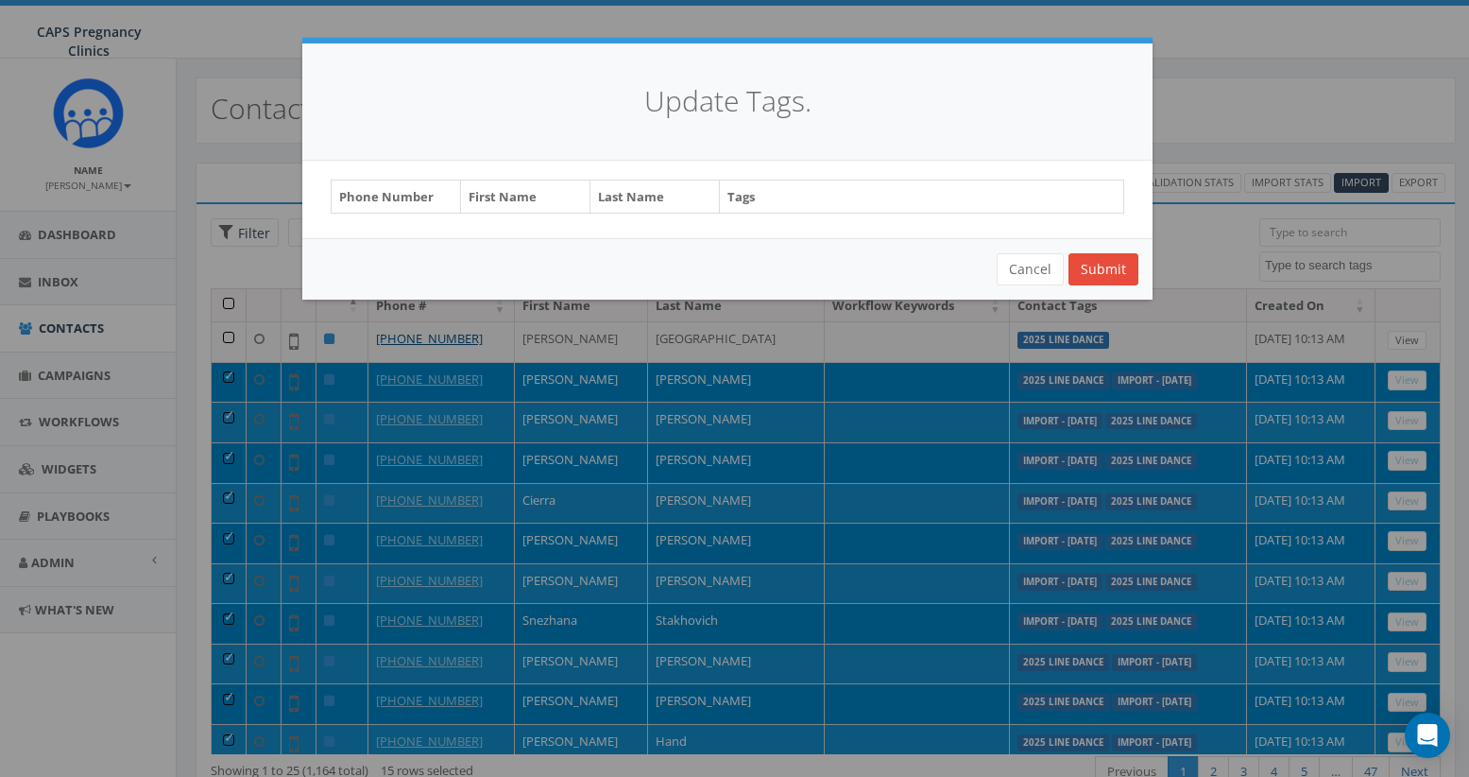
select select "2025 Line Dance"
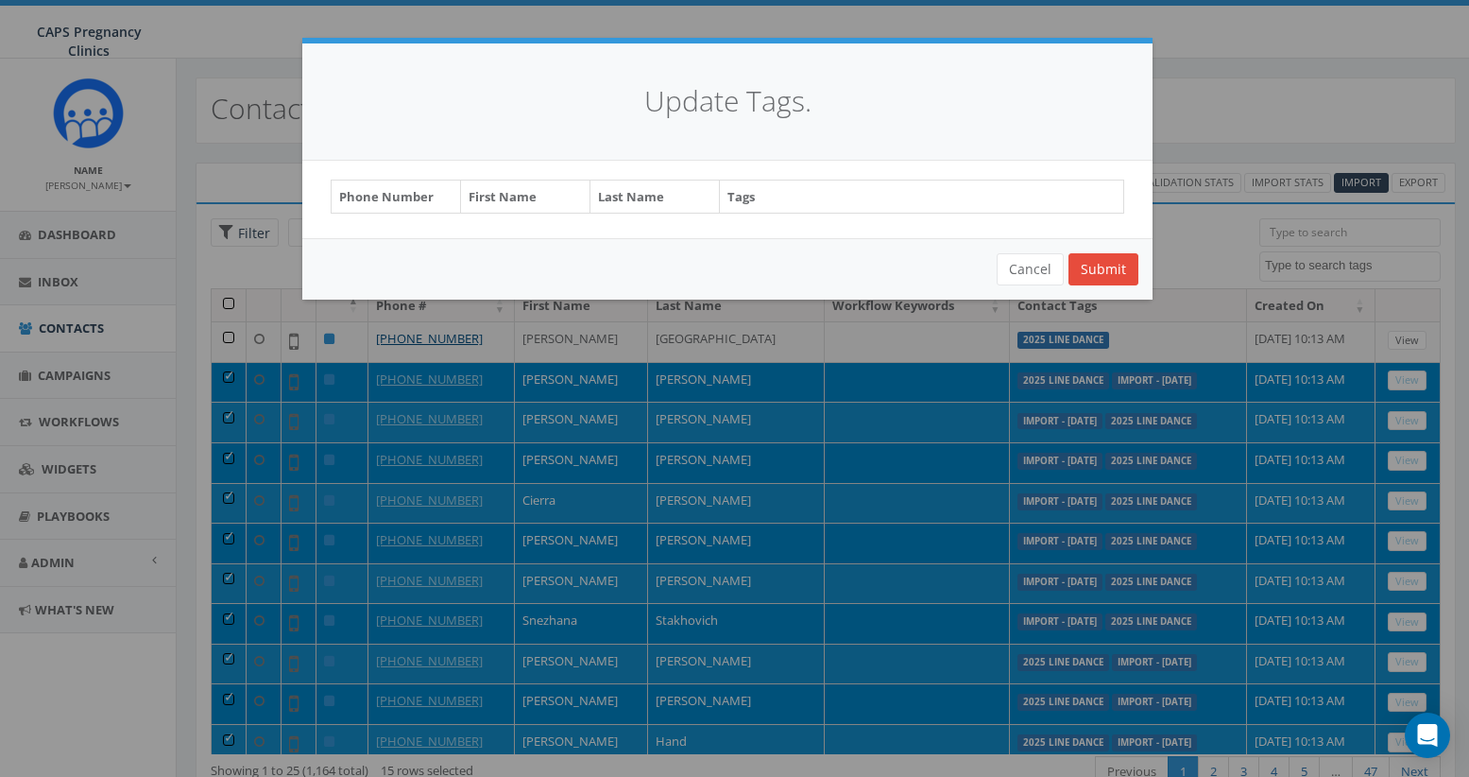
select select "2025 Line Dance"
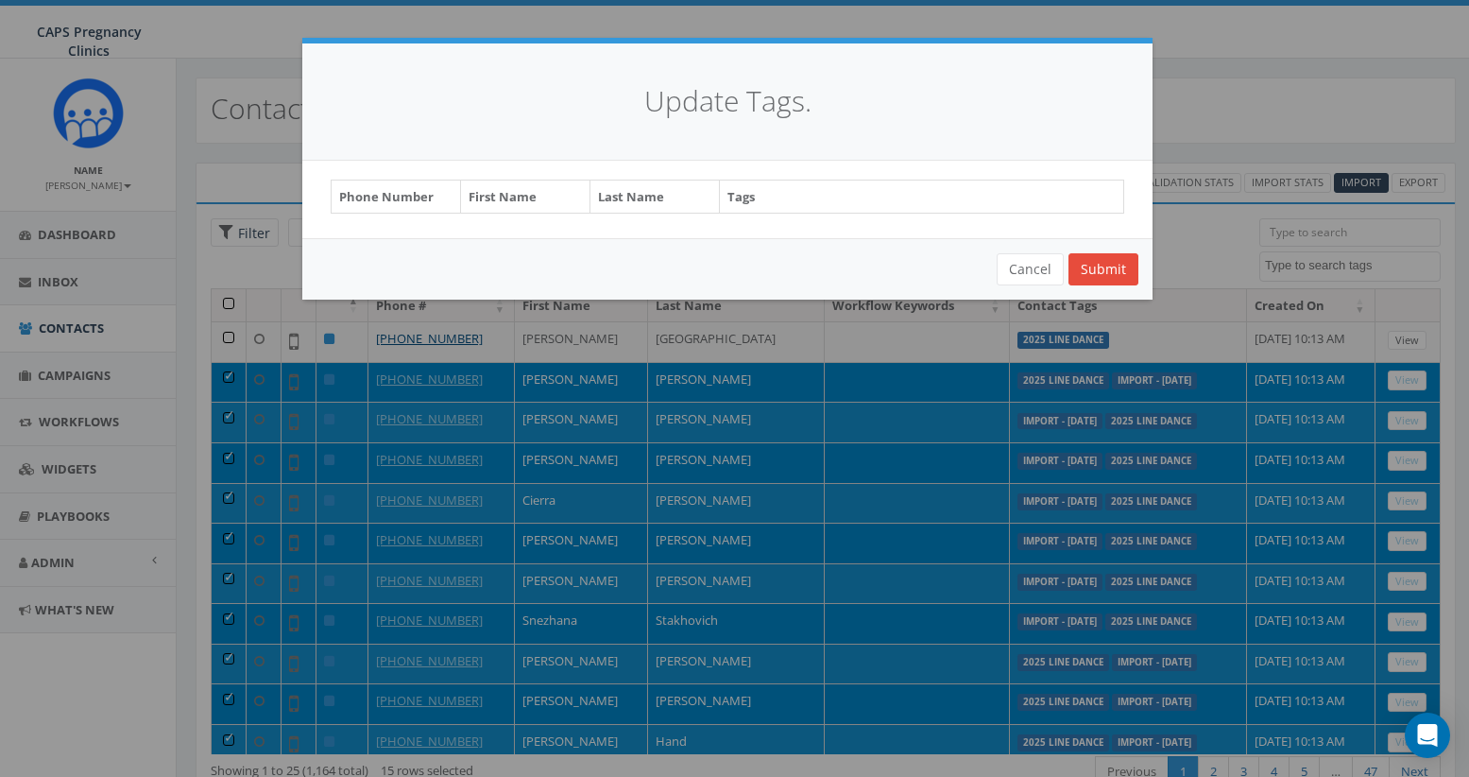
select select "2025 Line Dance"
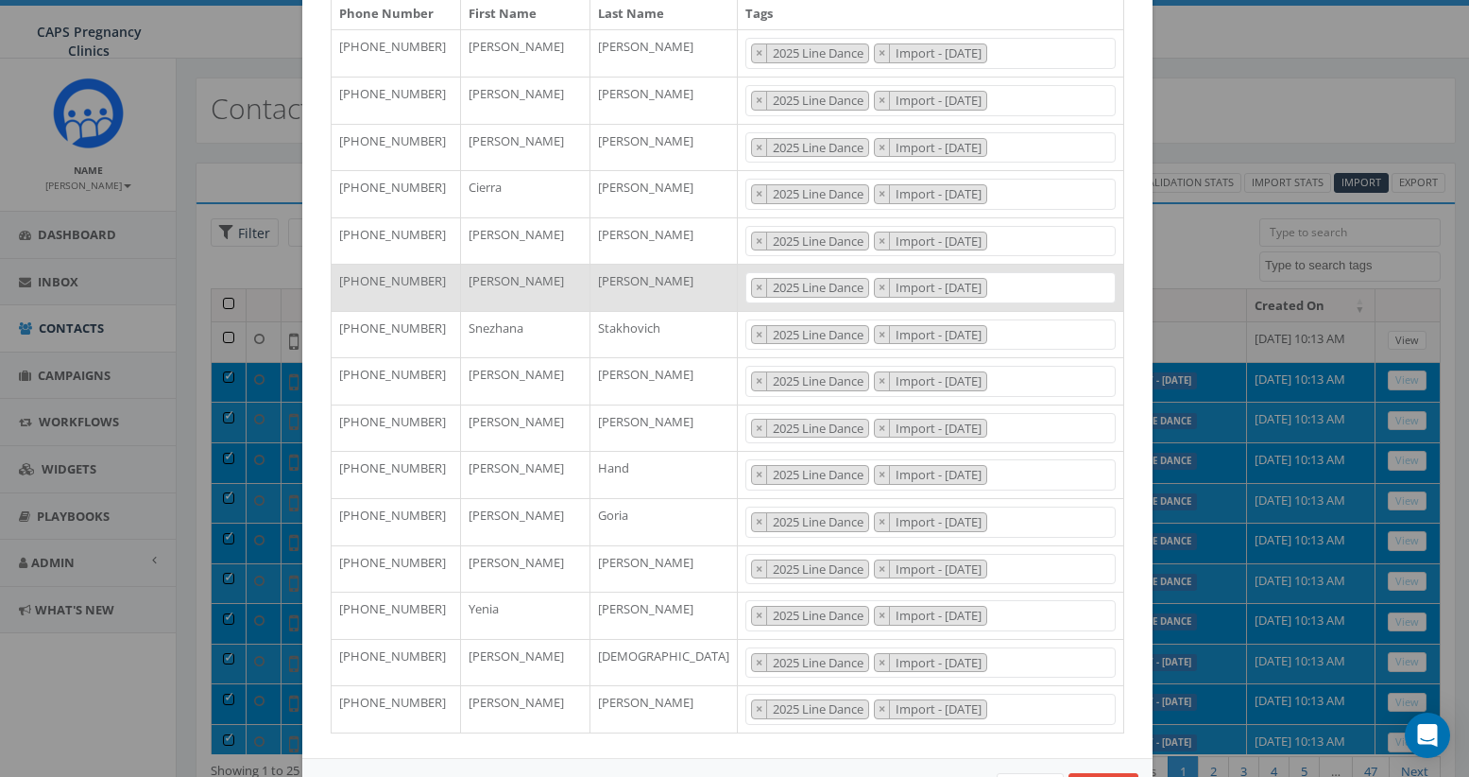
scroll to position [254, 0]
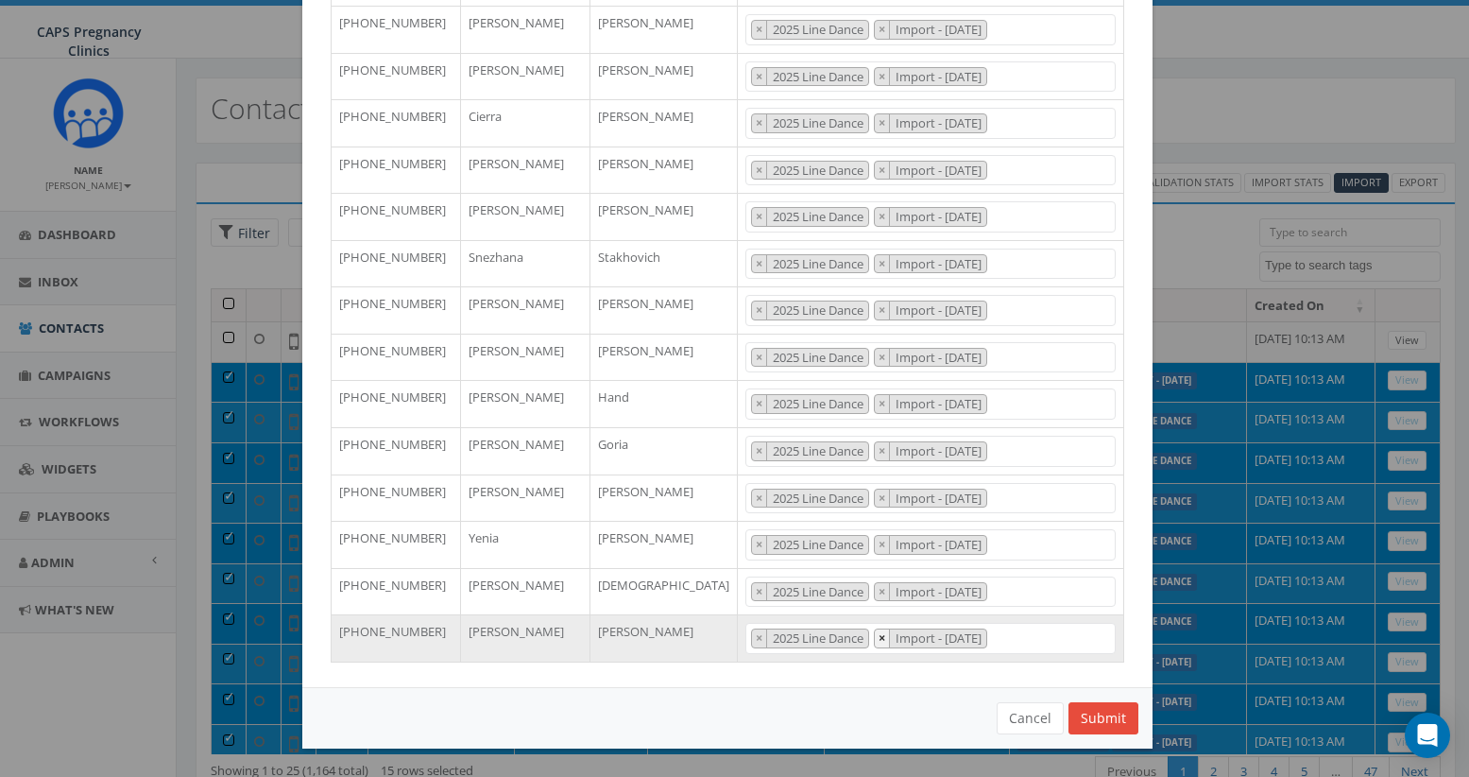
click at [879, 636] on span "×" at bounding box center [882, 637] width 7 height 17
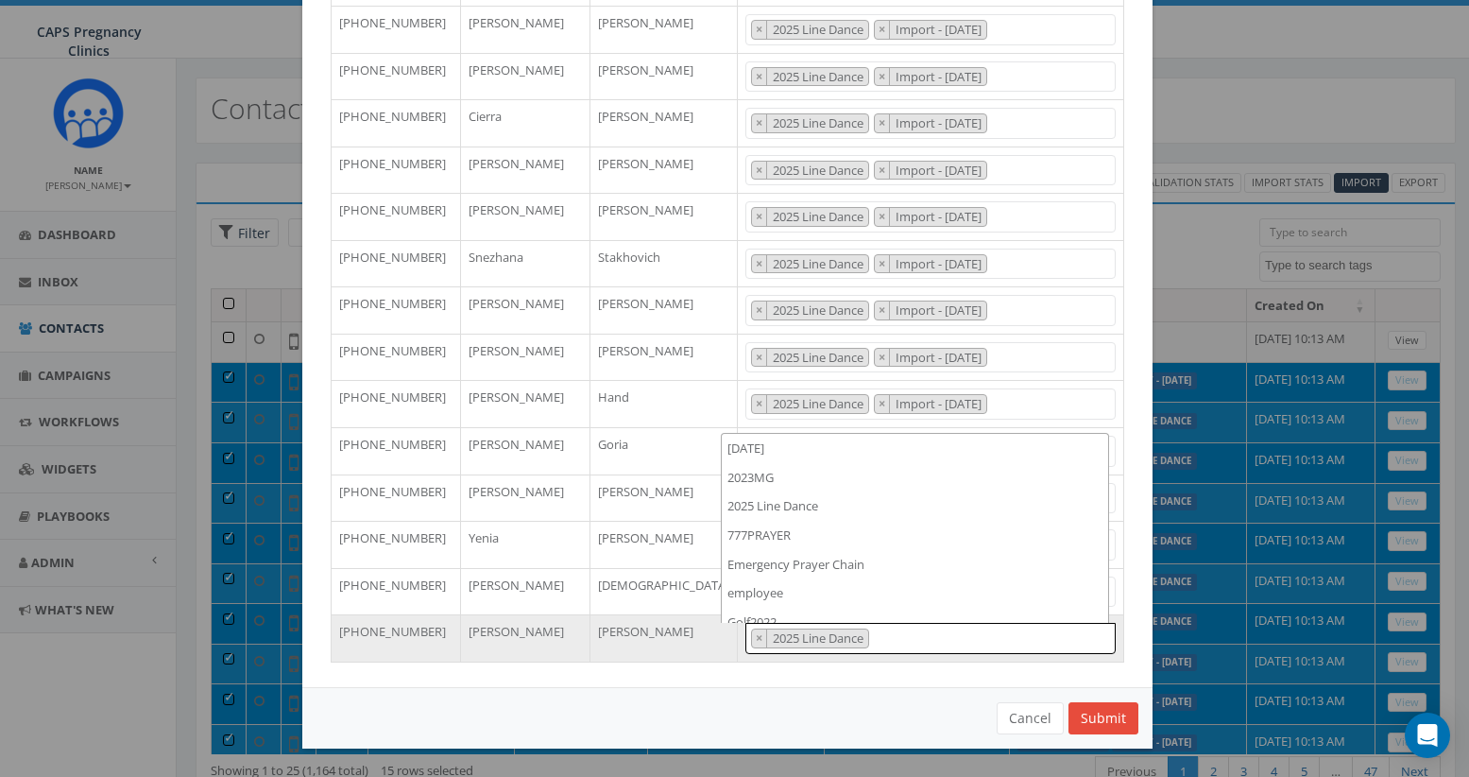
scroll to position [505, 0]
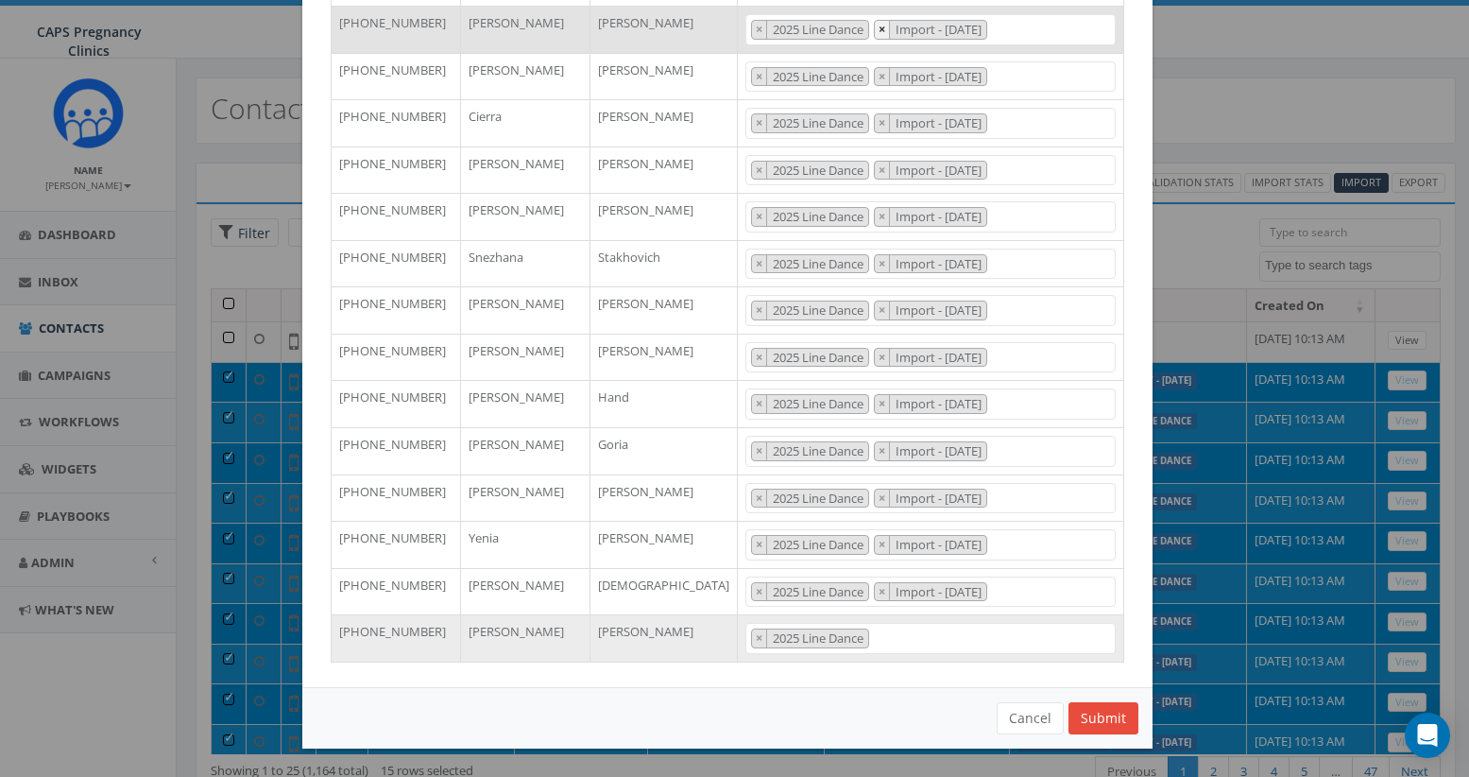
click at [879, 26] on span "×" at bounding box center [882, 29] width 7 height 17
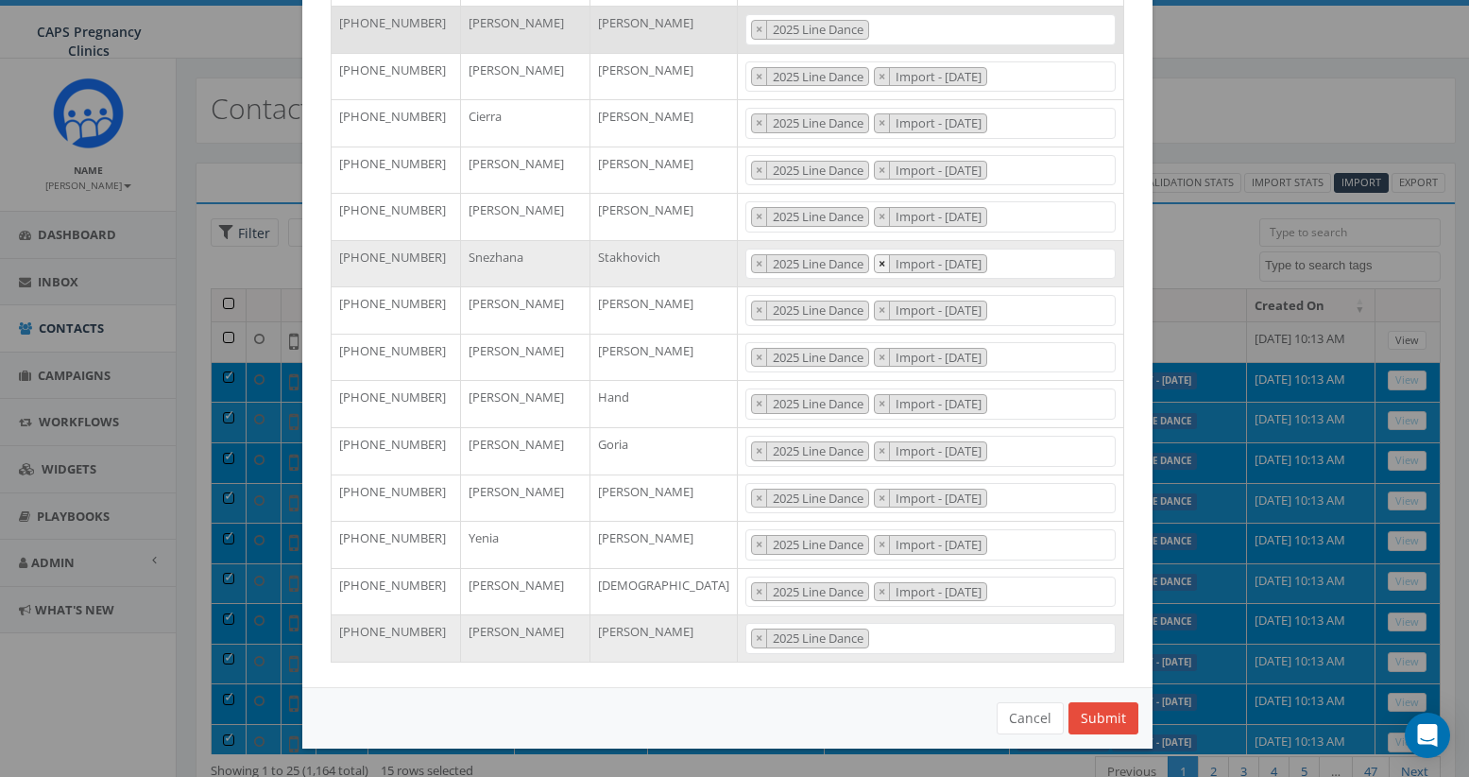
click at [879, 262] on span "×" at bounding box center [882, 263] width 7 height 17
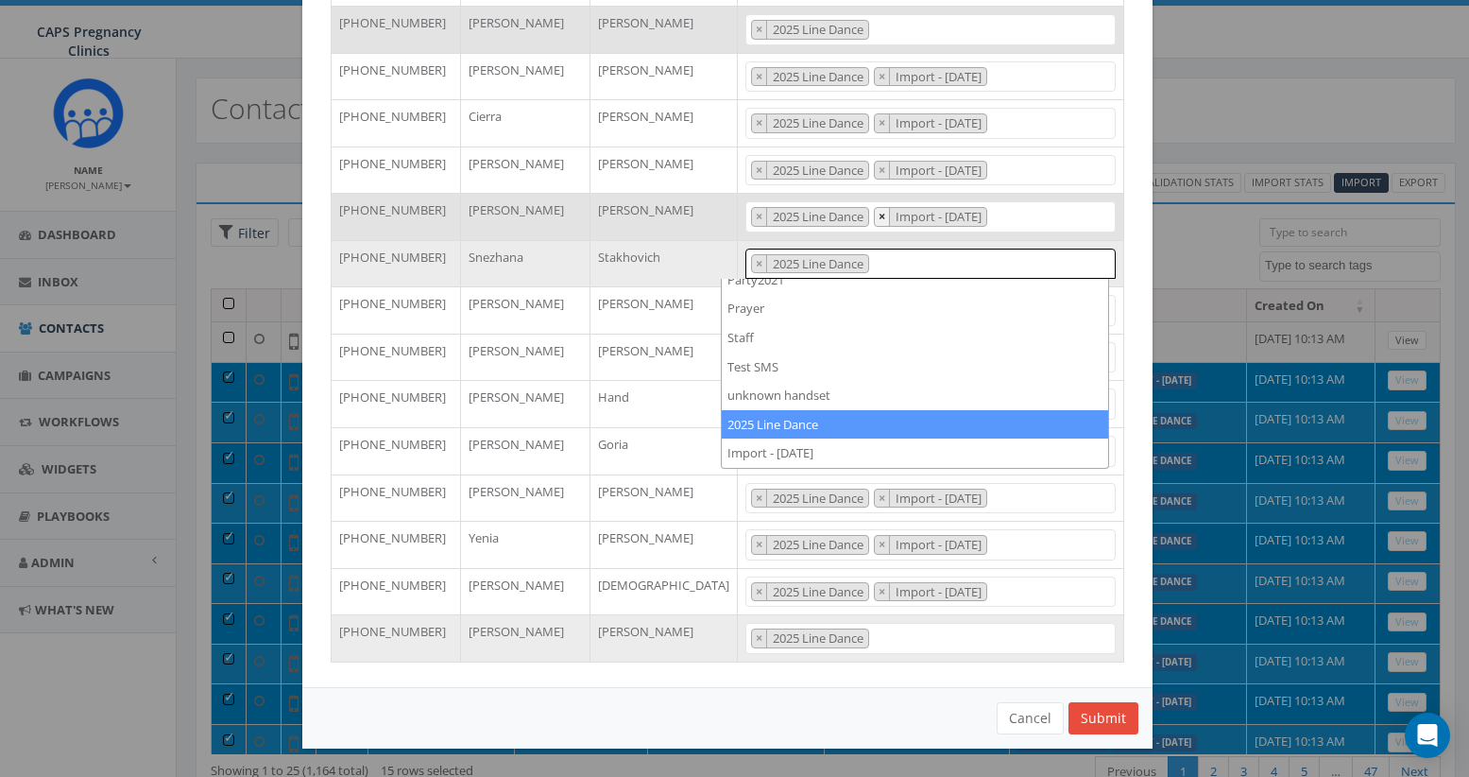
click at [879, 213] on span "×" at bounding box center [882, 216] width 7 height 17
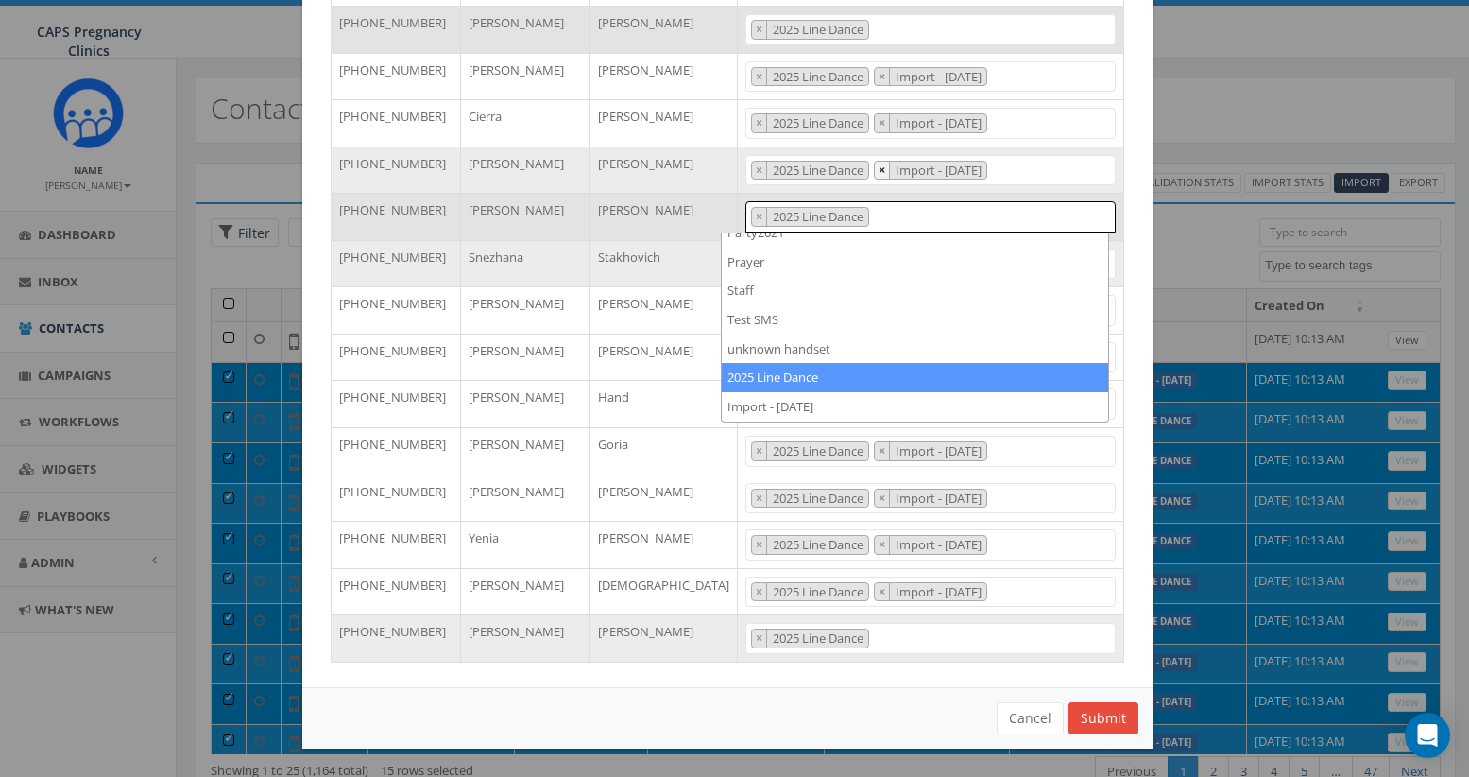
click at [879, 167] on span "×" at bounding box center [882, 170] width 7 height 17
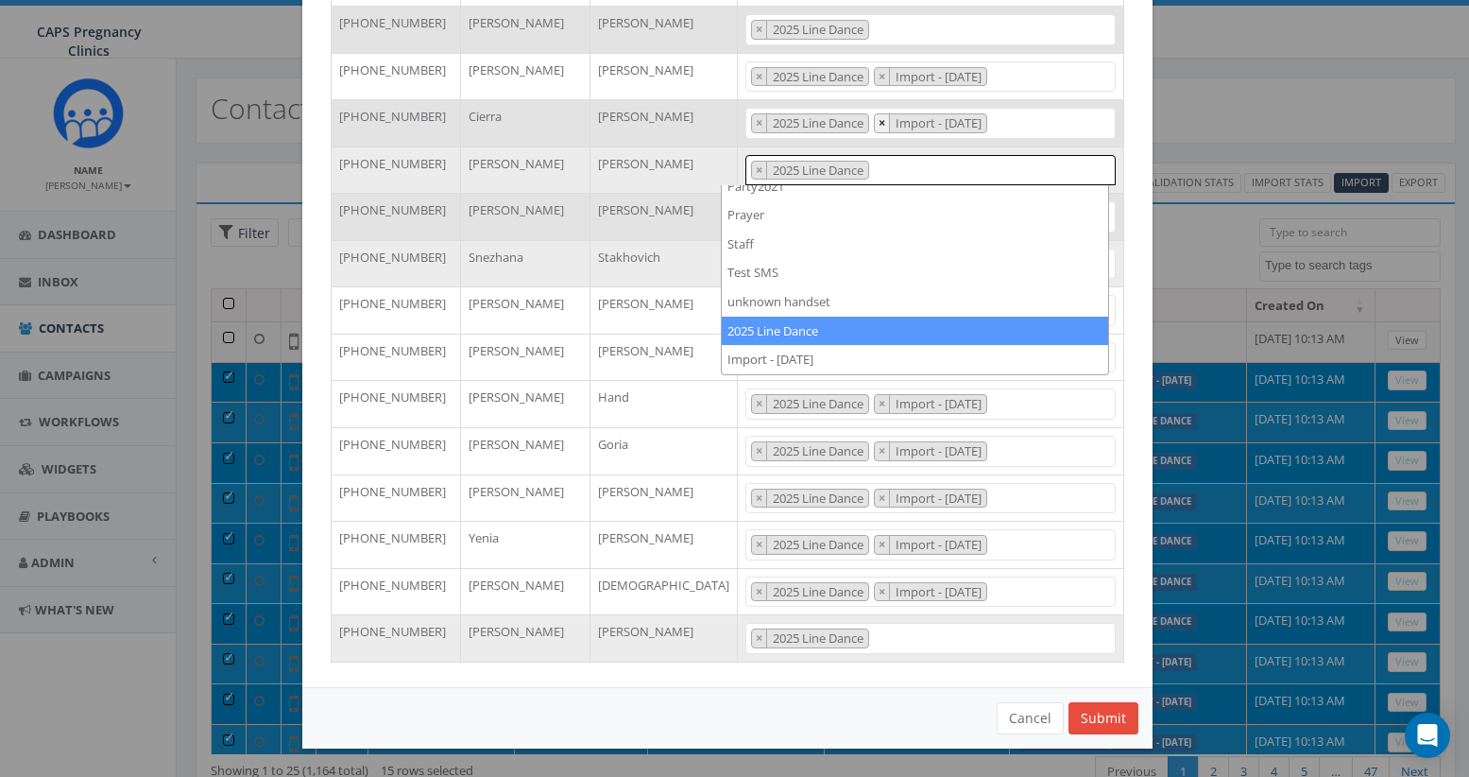
click at [879, 127] on span "×" at bounding box center [882, 122] width 7 height 17
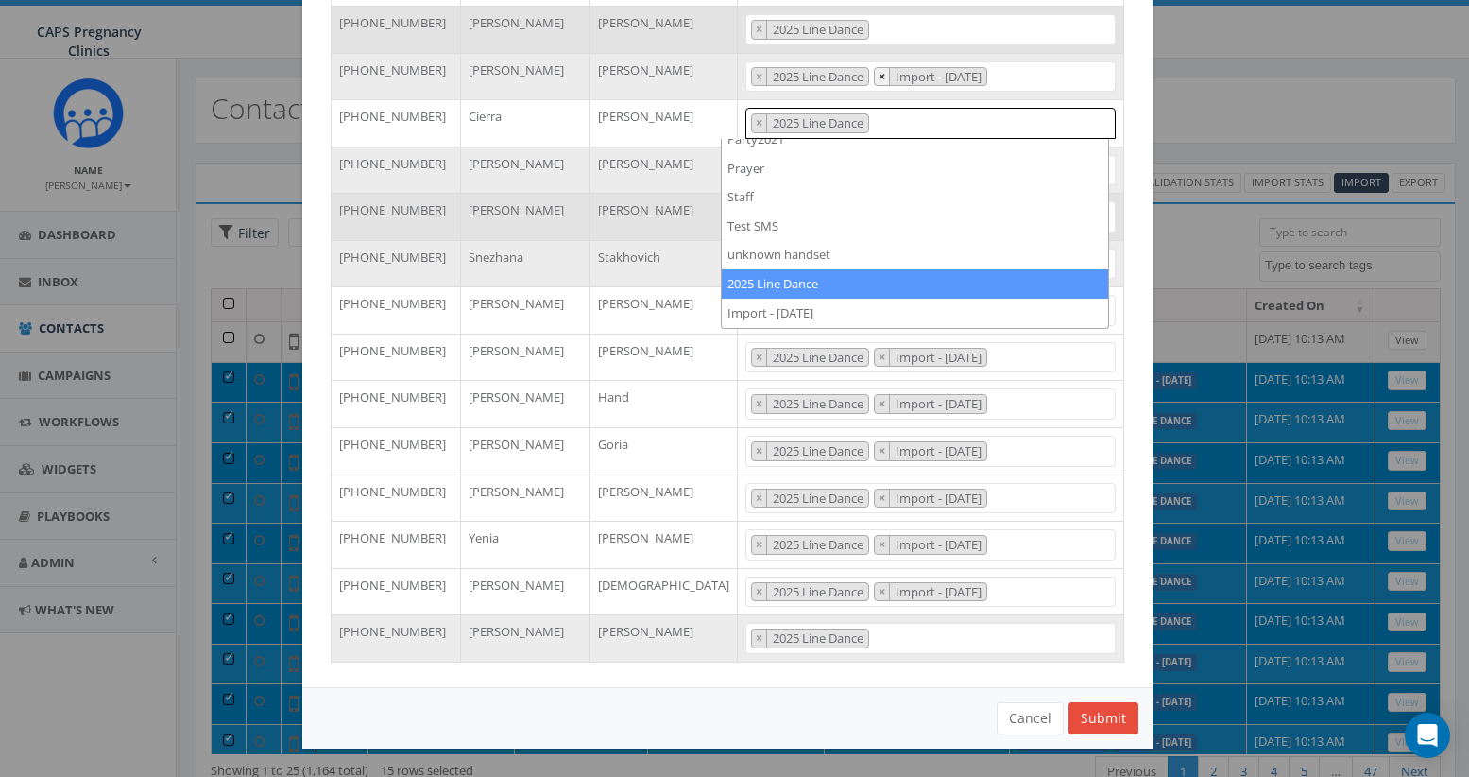
click at [875, 72] on button "×" at bounding box center [882, 77] width 15 height 18
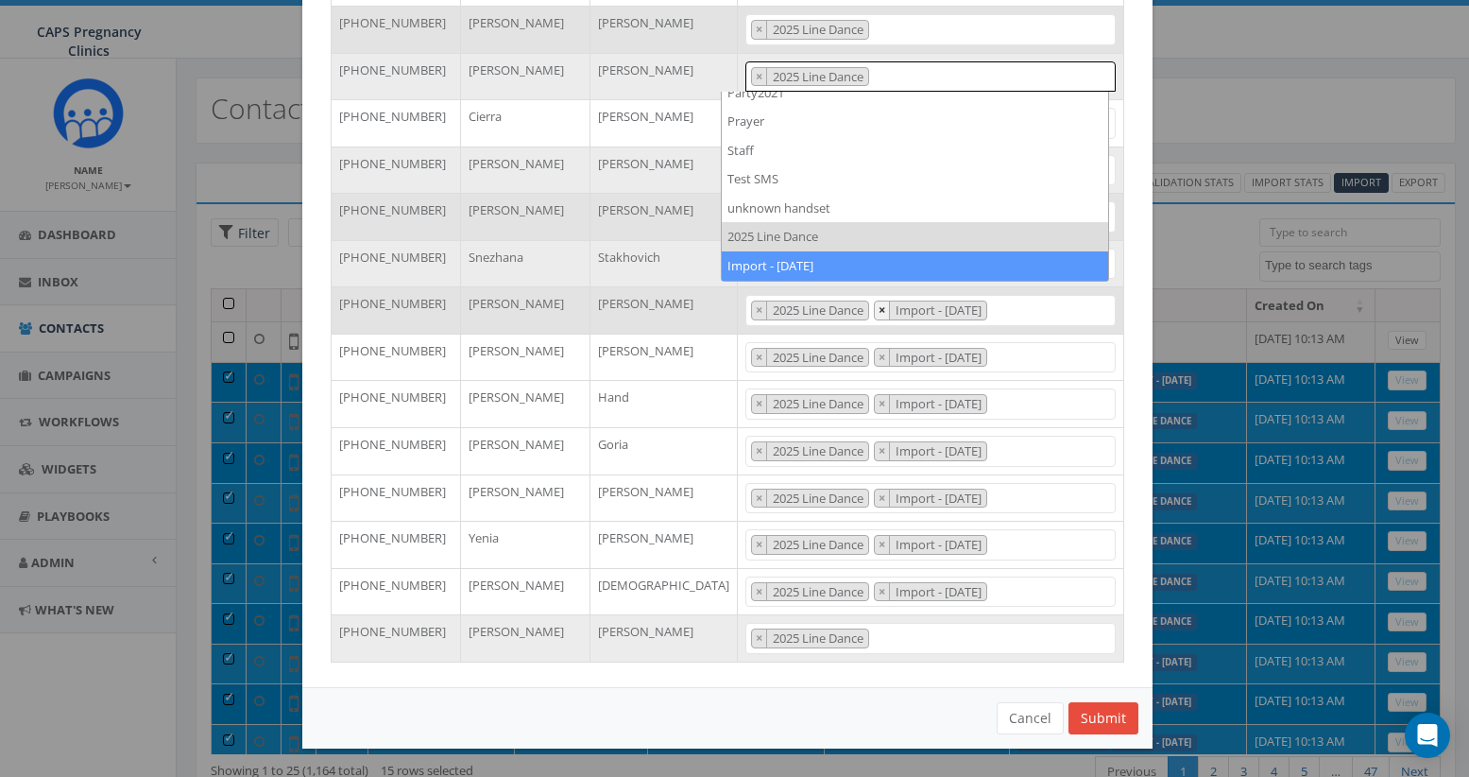
click at [879, 309] on span "×" at bounding box center [882, 309] width 7 height 17
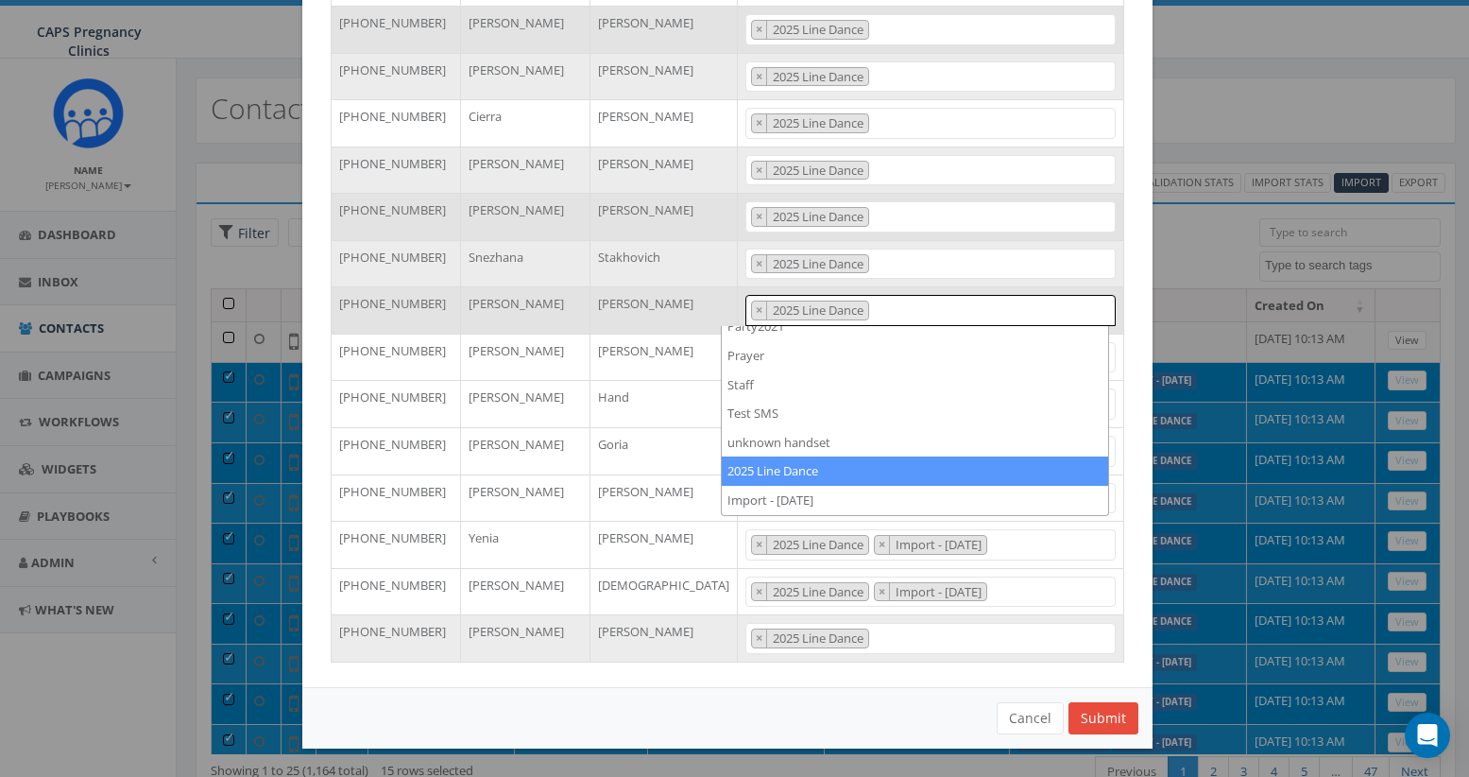
scroll to position [254, 0]
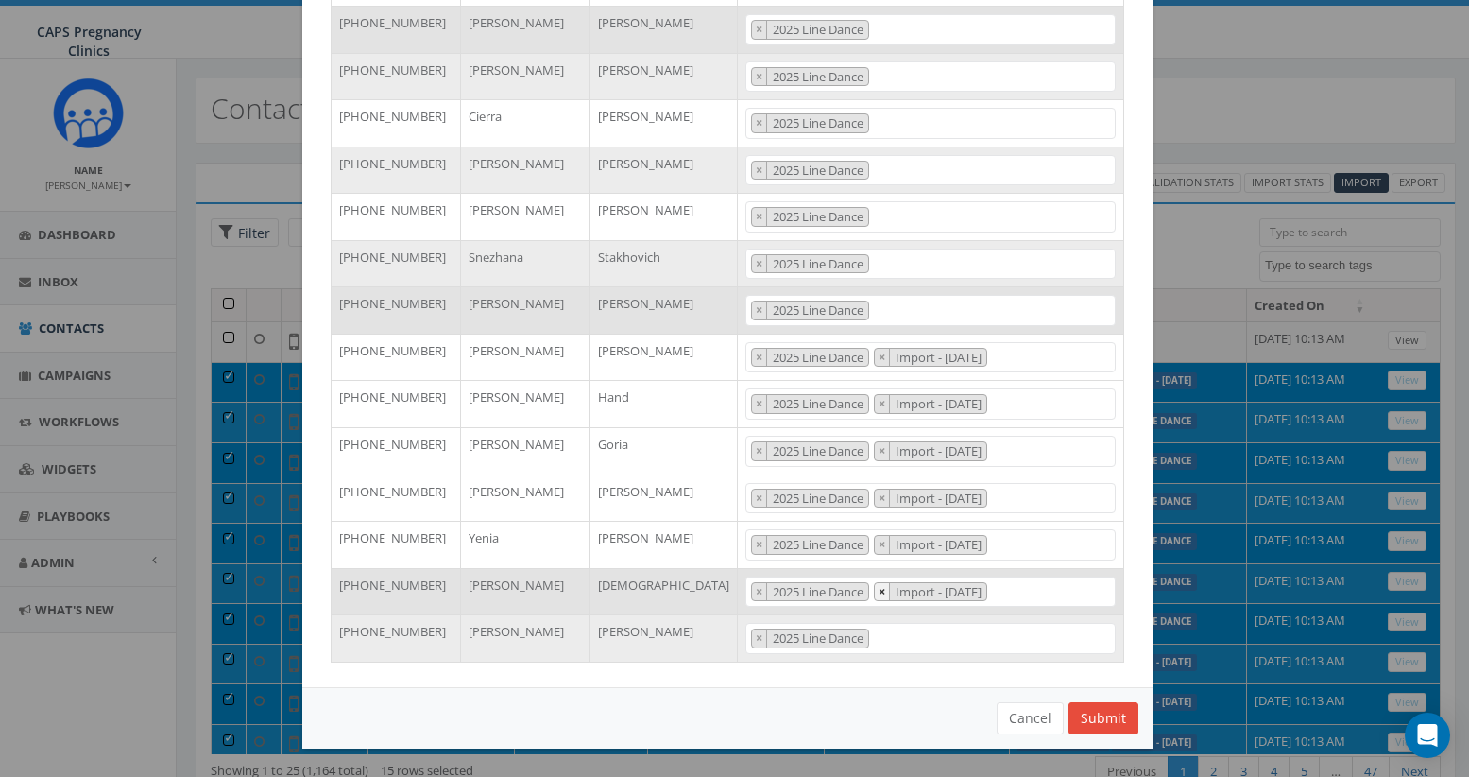
click at [879, 594] on span "×" at bounding box center [882, 591] width 7 height 17
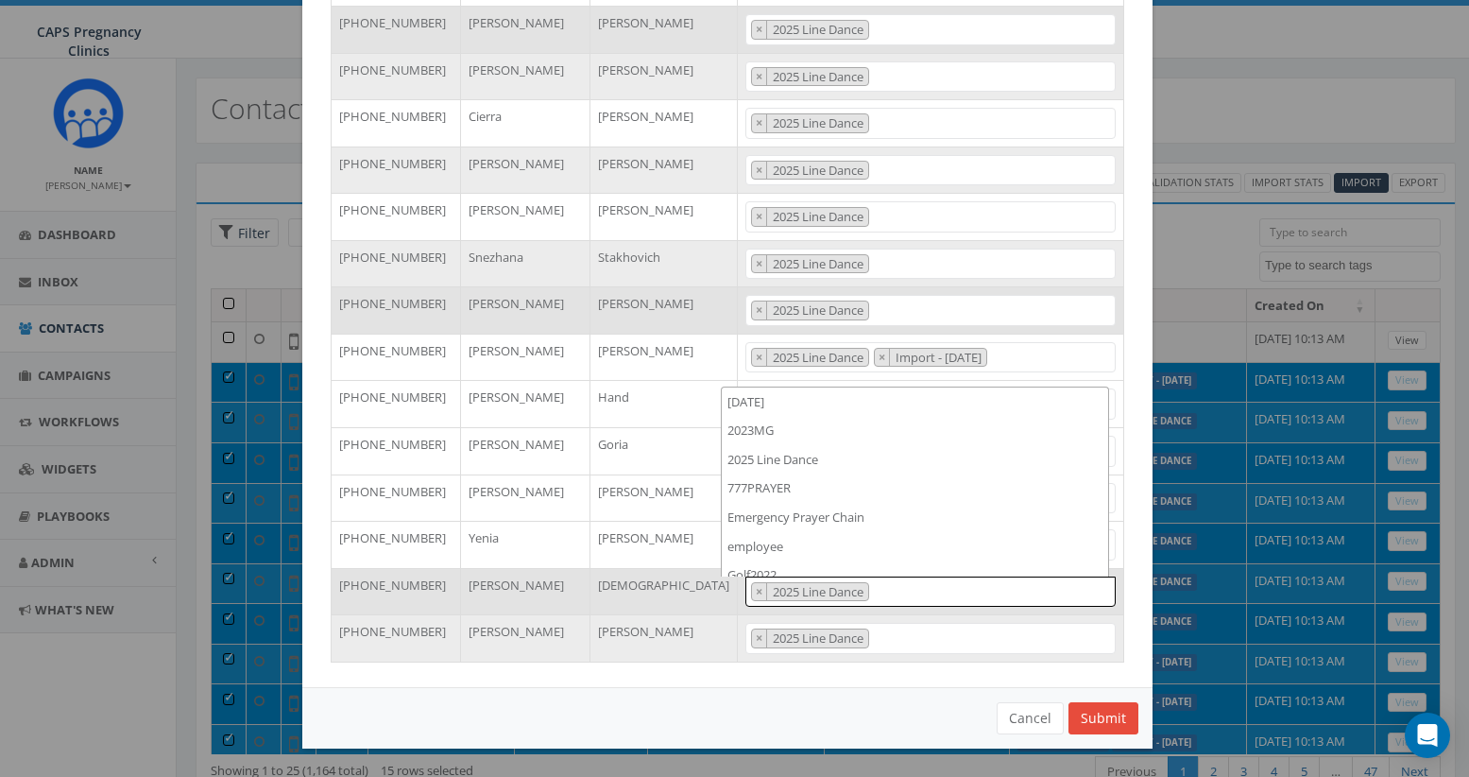
scroll to position [505, 0]
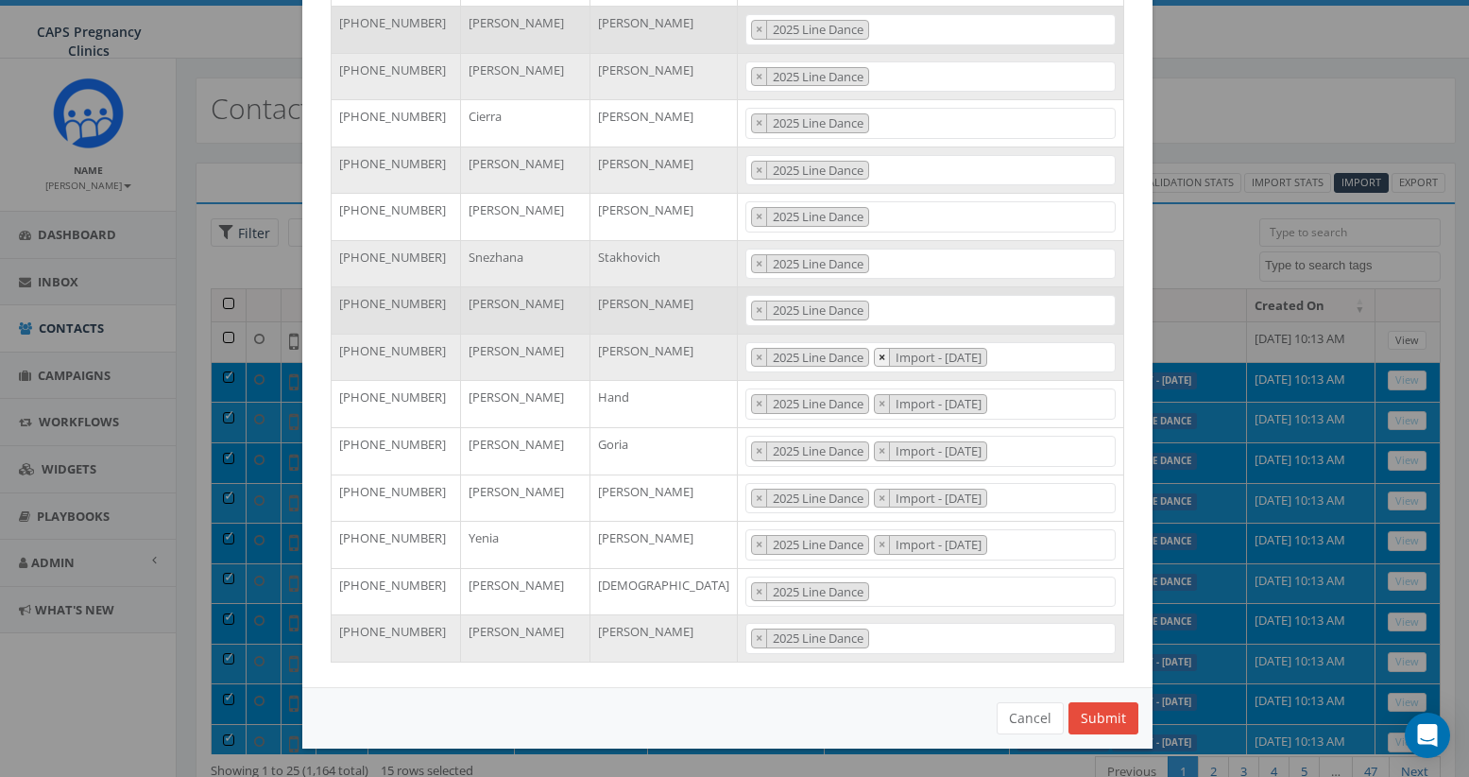
click at [879, 352] on span "×" at bounding box center [882, 357] width 7 height 17
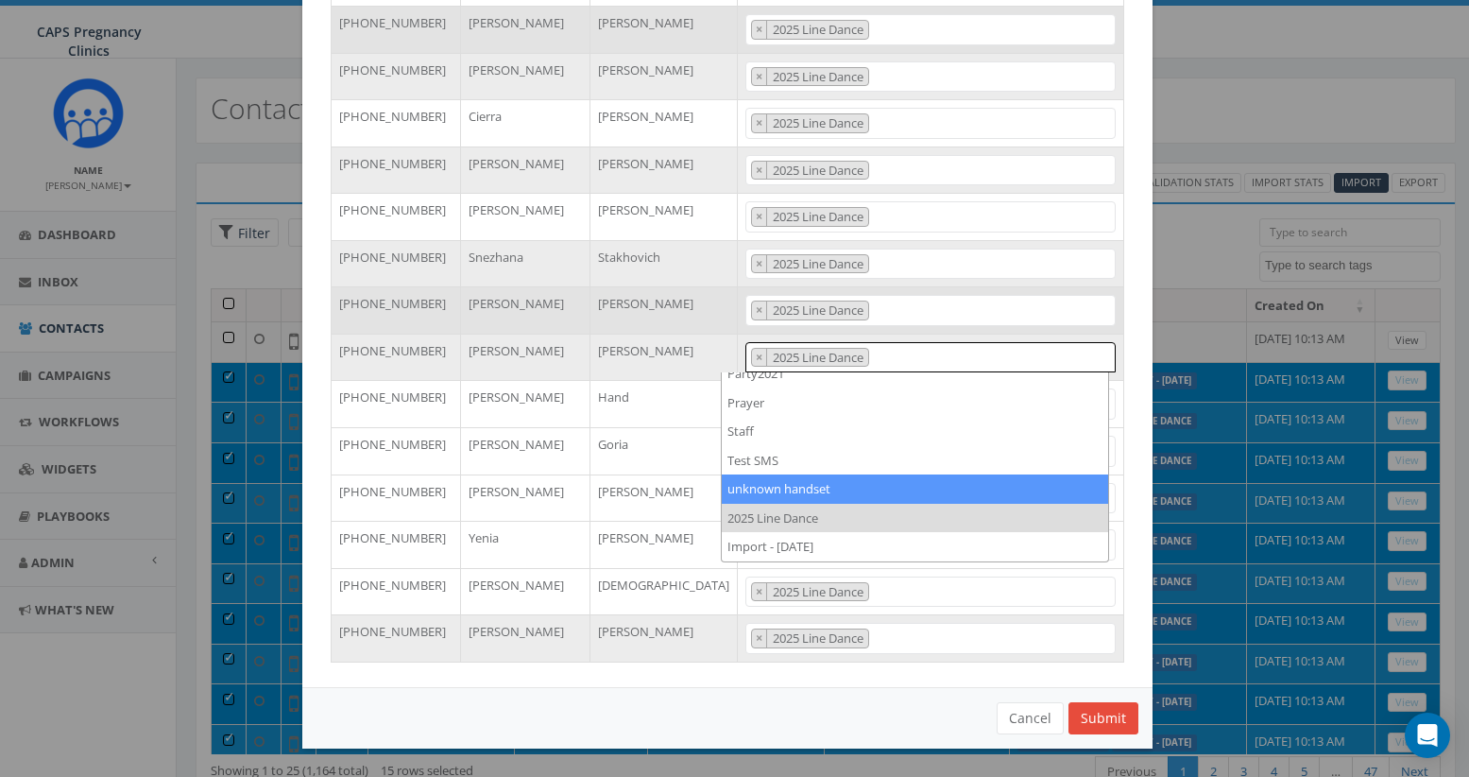
click at [1132, 322] on div "Phone Number First Name Last Name Tags +16199330791 Michael McCarter-Crellin 20…" at bounding box center [727, 296] width 850 height 780
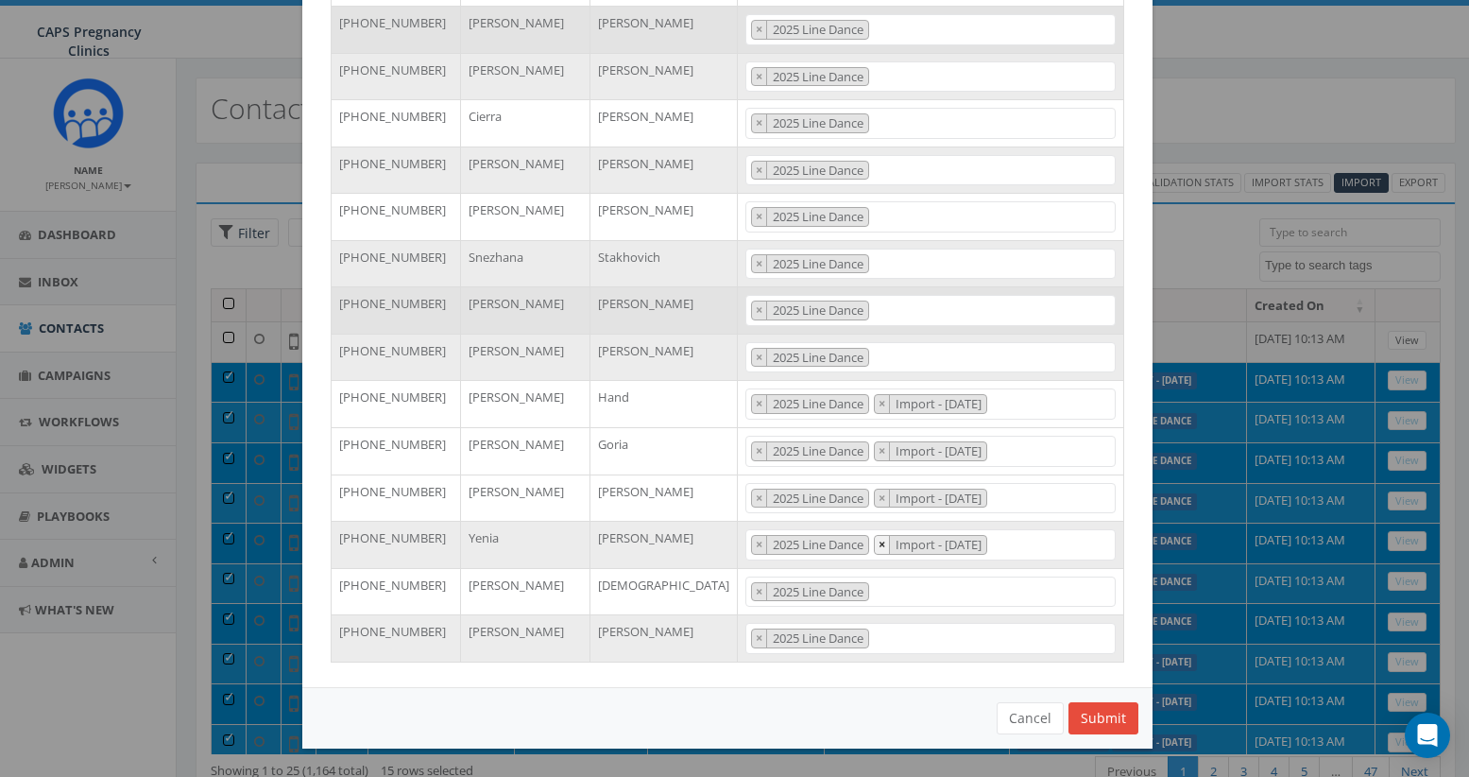
click at [879, 547] on span "×" at bounding box center [882, 544] width 7 height 17
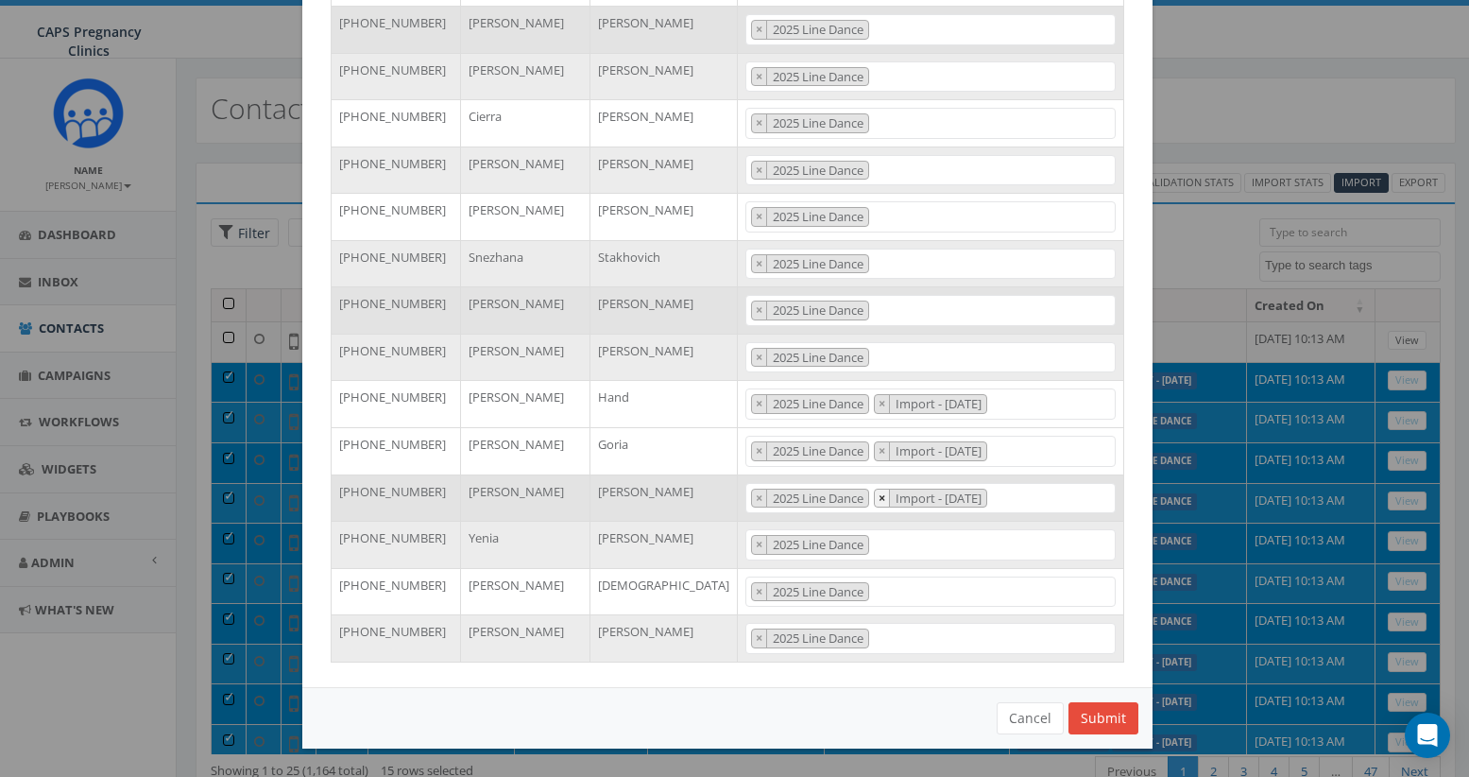
click at [875, 499] on button "×" at bounding box center [882, 498] width 15 height 18
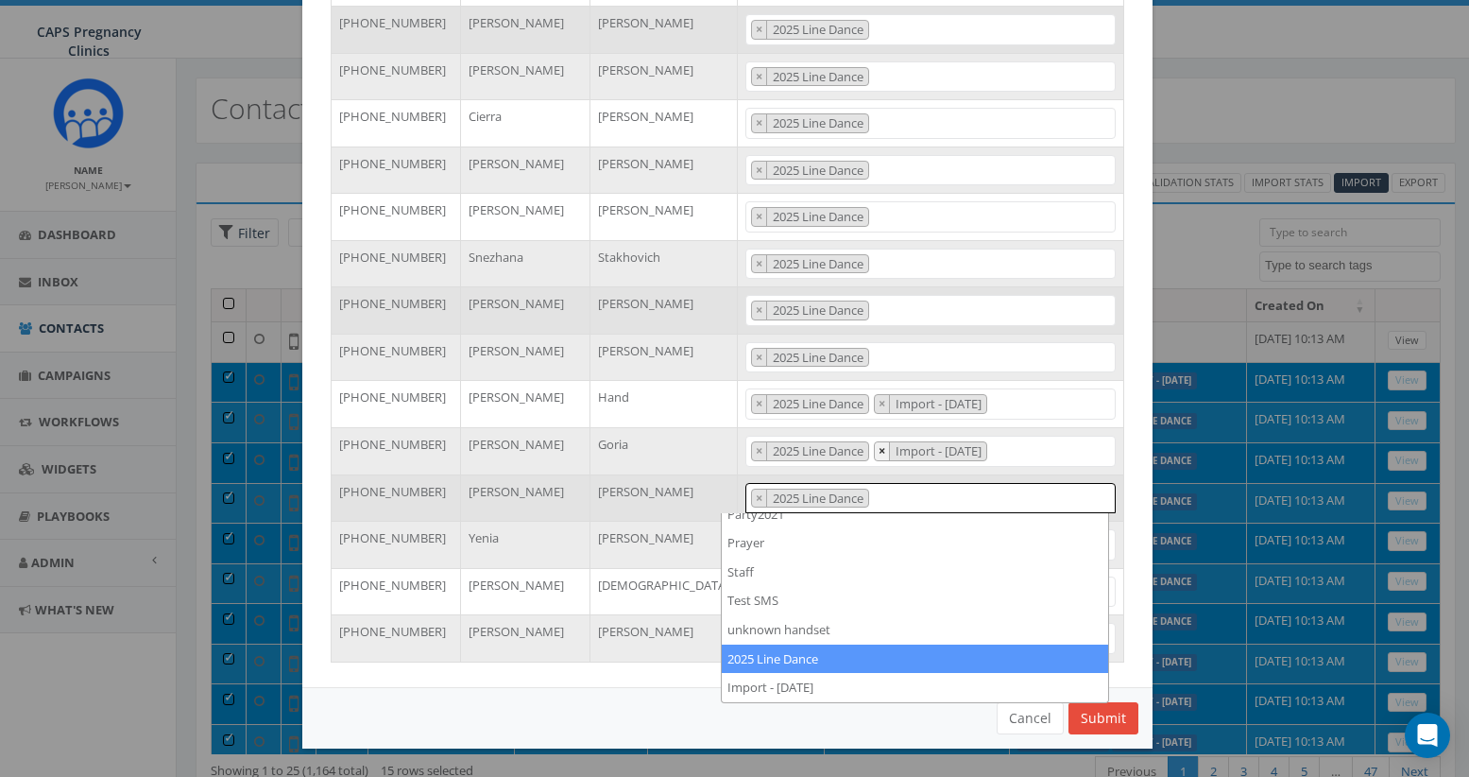
click at [879, 448] on span "×" at bounding box center [882, 450] width 7 height 17
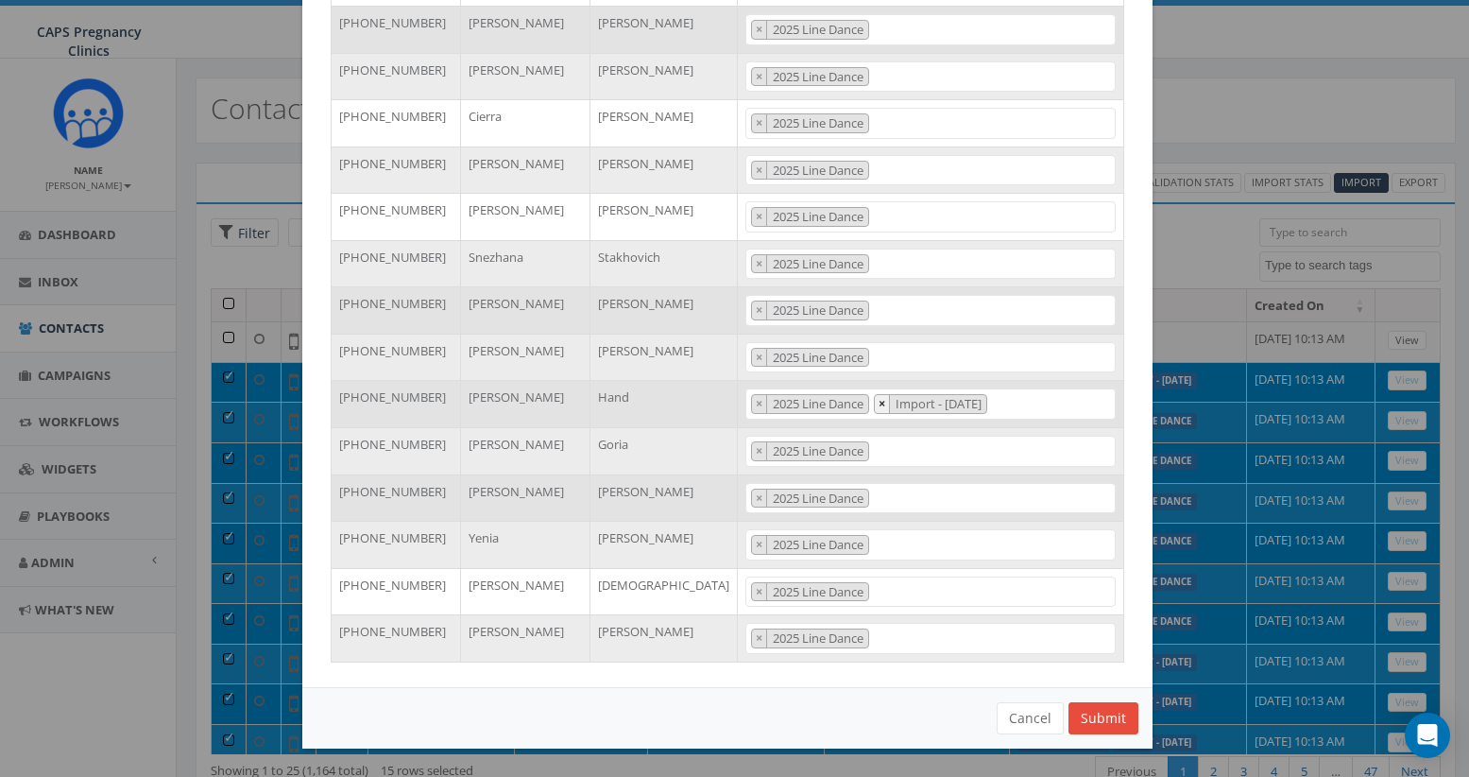
click at [879, 405] on span "×" at bounding box center [882, 403] width 7 height 17
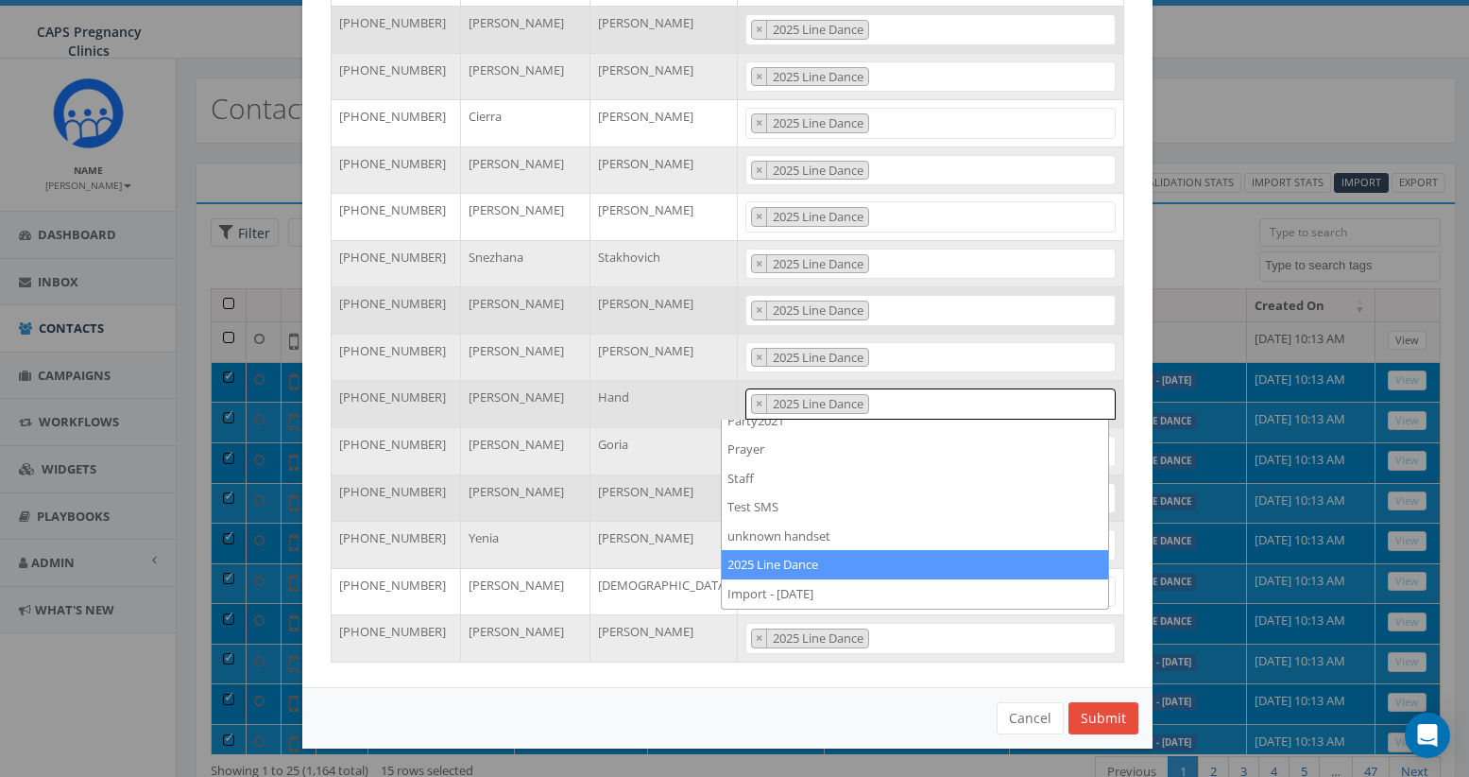
click at [1130, 336] on div "Phone Number First Name Last Name Tags +16199330791 Michael McCarter-Crellin 20…" at bounding box center [727, 296] width 822 height 743
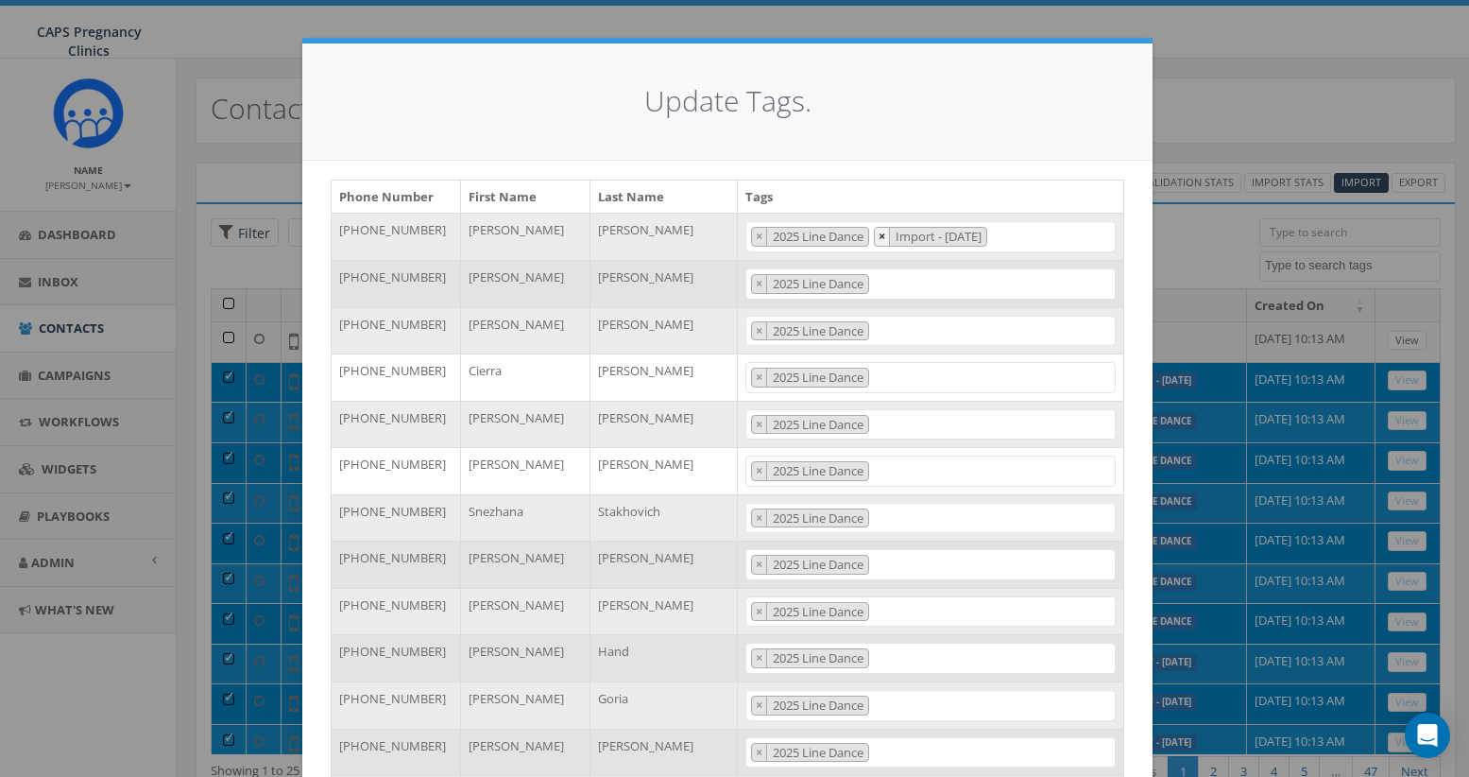
click at [879, 237] on span "×" at bounding box center [882, 236] width 7 height 17
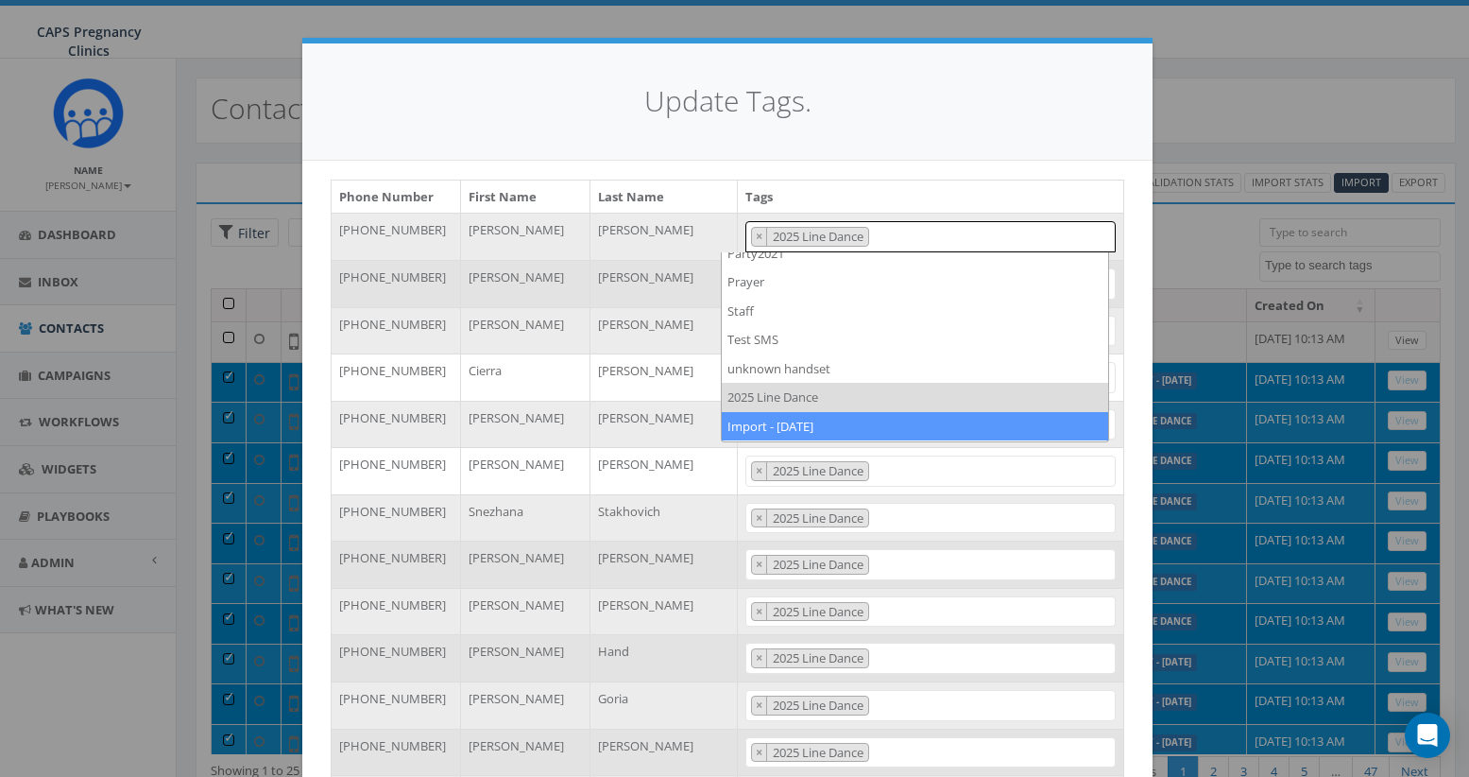
click at [1128, 462] on div "Phone Number First Name Last Name Tags +16199330791 Michael McCarter-Crellin 20…" at bounding box center [727, 551] width 822 height 743
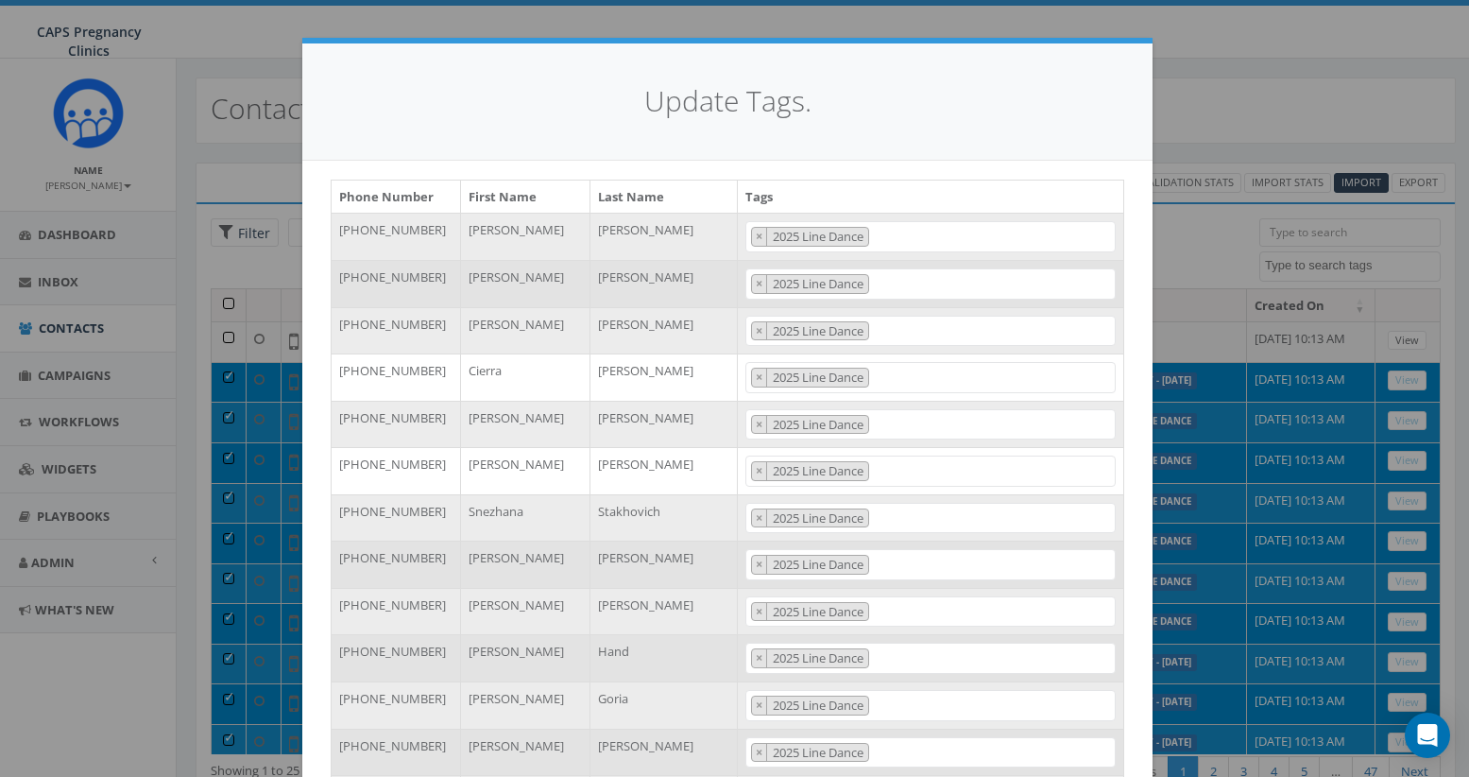
scroll to position [254, 0]
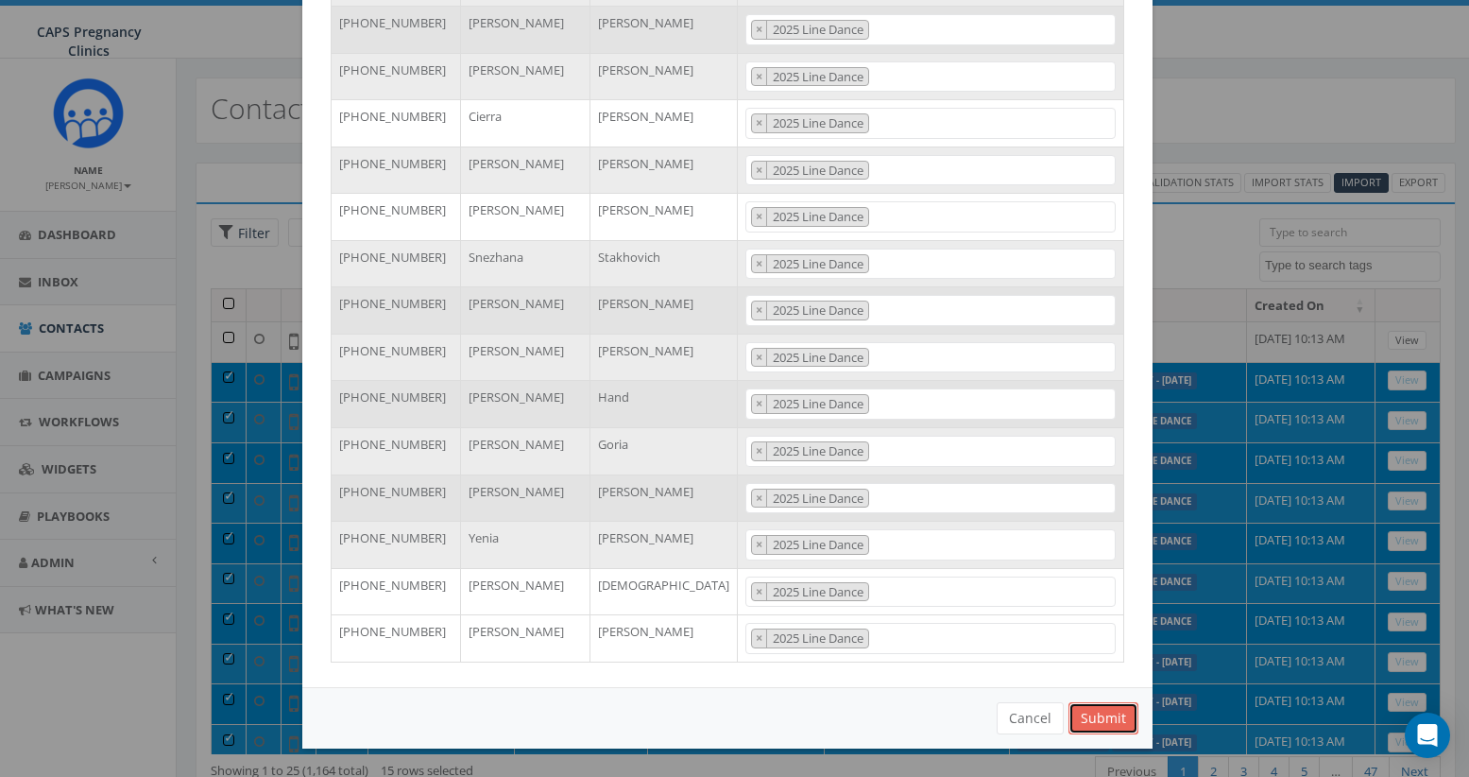
click at [1087, 718] on button "Submit" at bounding box center [1104, 718] width 70 height 32
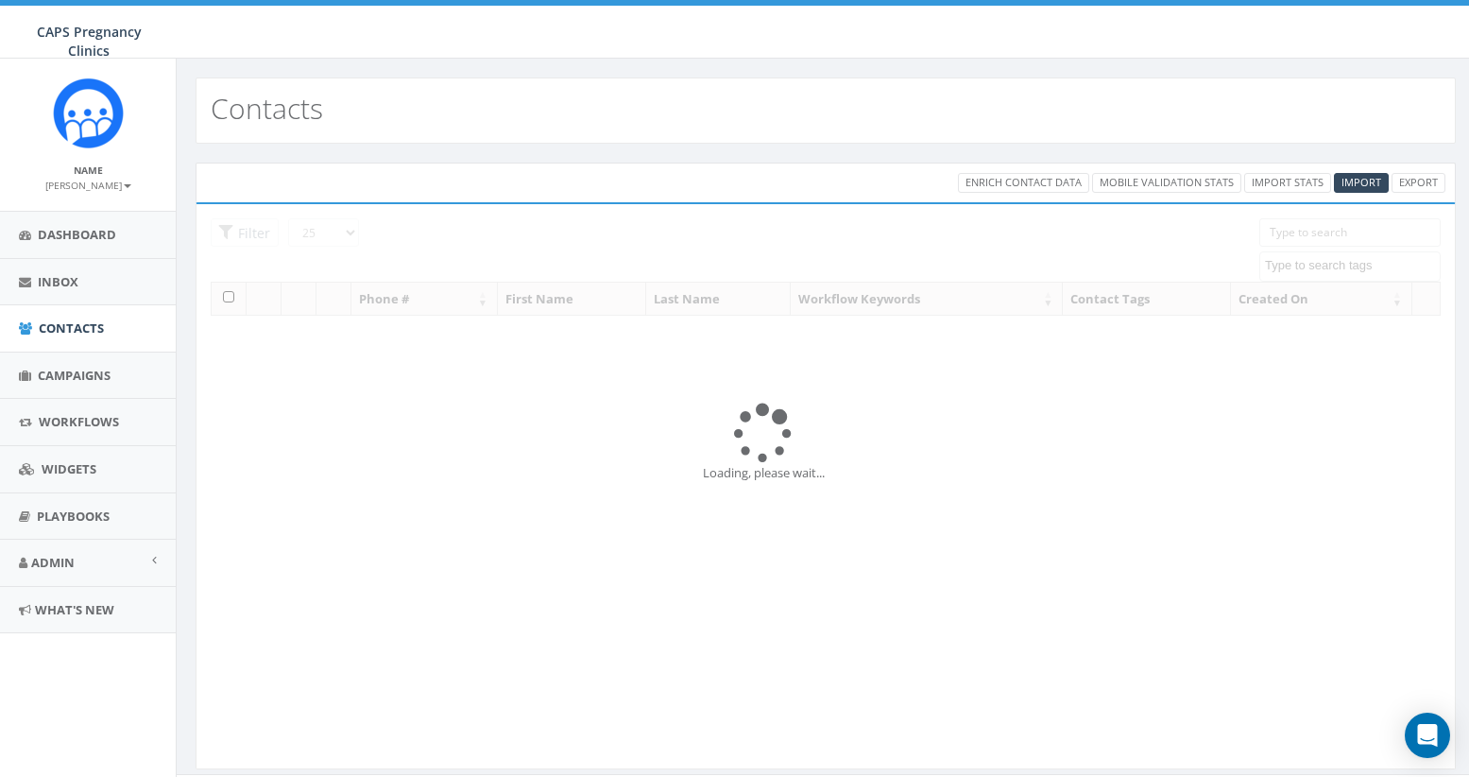
select select
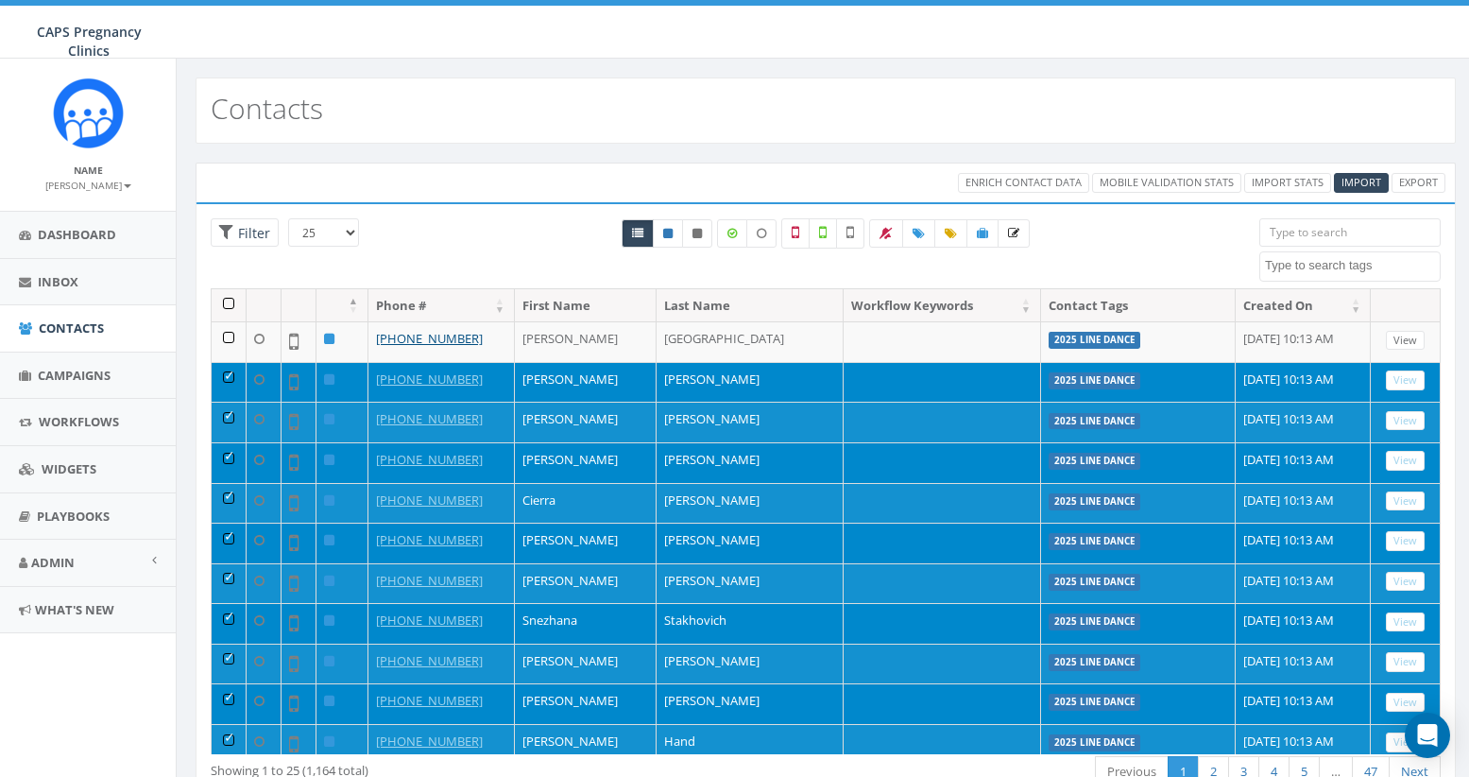
click at [1131, 239] on div "All 15 contact(s) on current page All 1164 contact(s) filtered" at bounding box center [825, 253] width 839 height 70
click at [228, 375] on td at bounding box center [229, 382] width 35 height 41
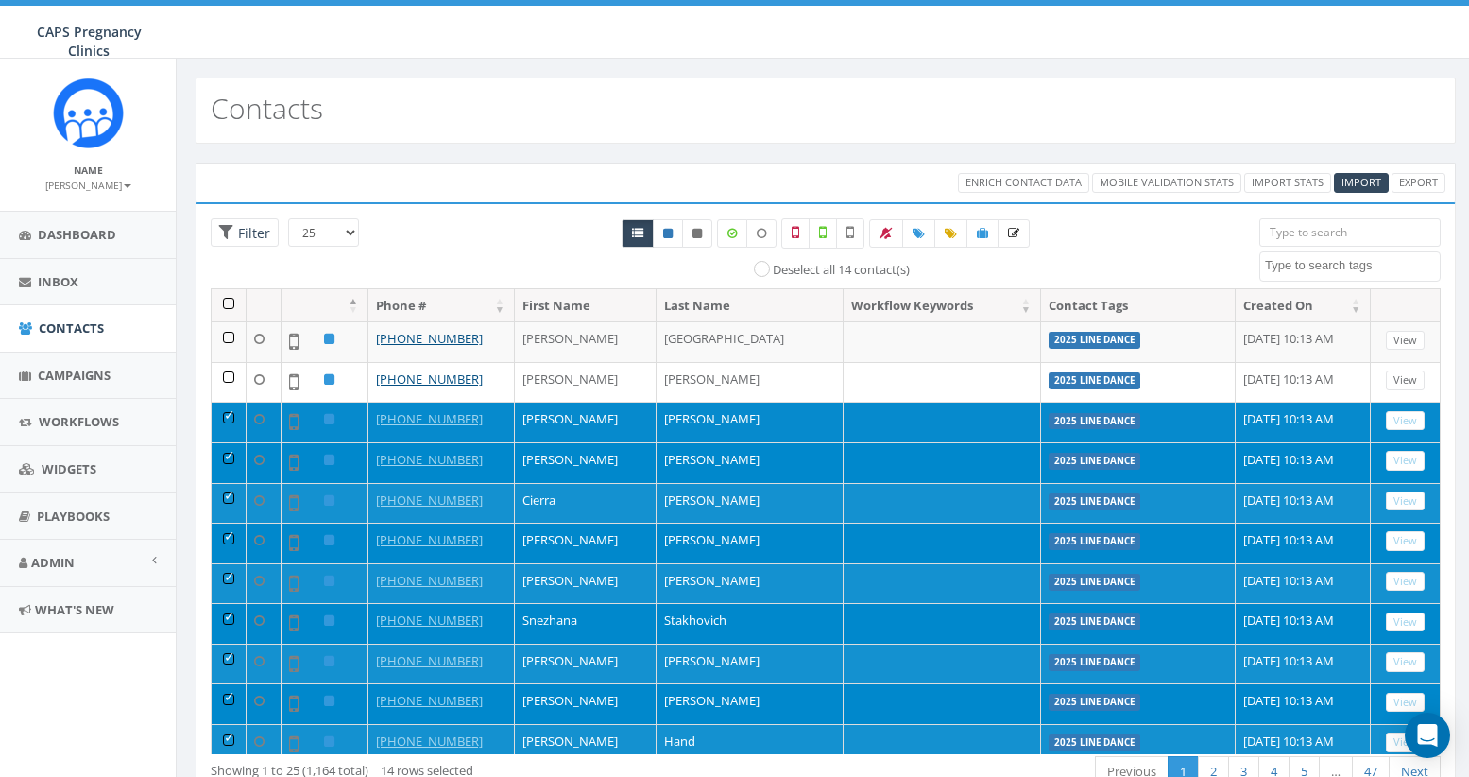
click at [227, 415] on td at bounding box center [229, 422] width 35 height 41
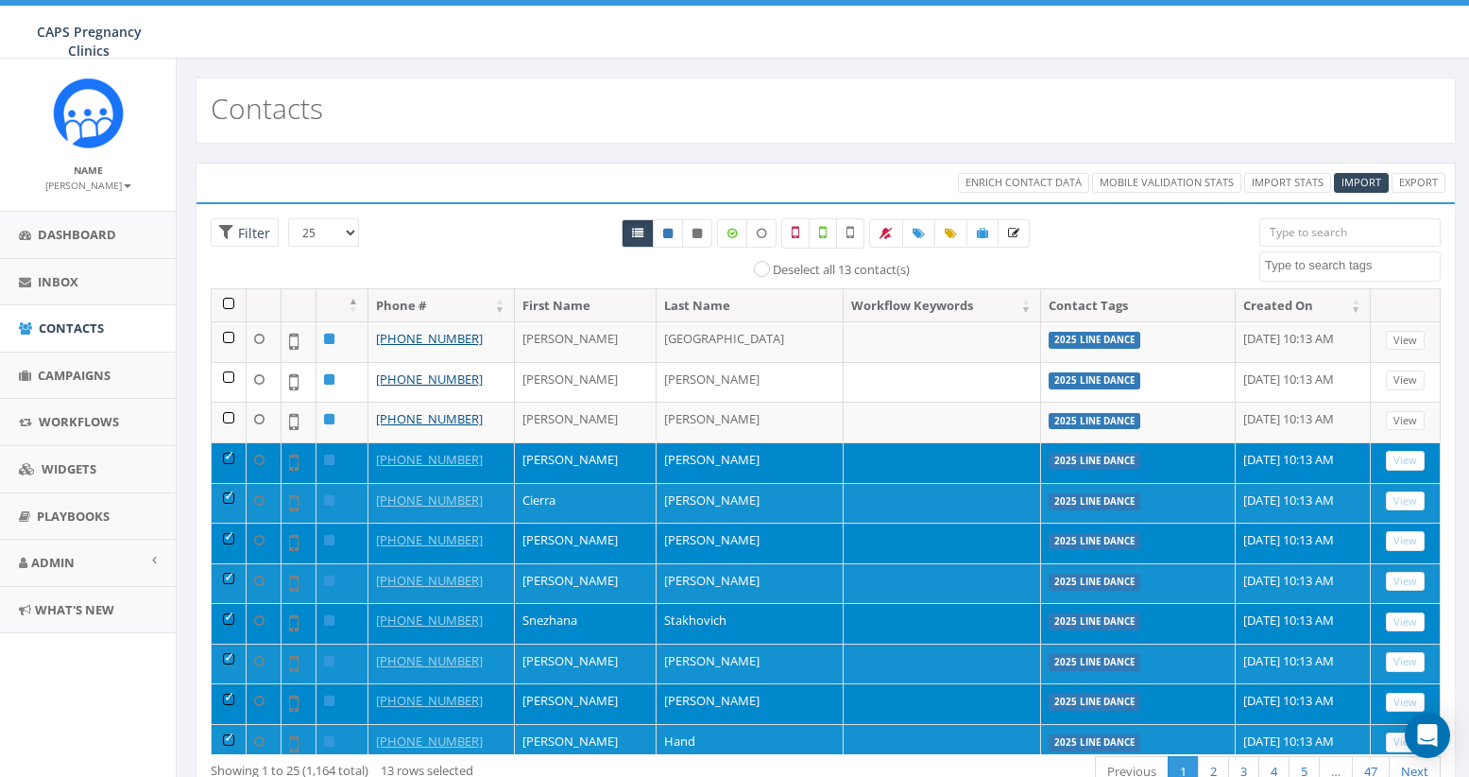
click at [227, 458] on td at bounding box center [229, 462] width 35 height 41
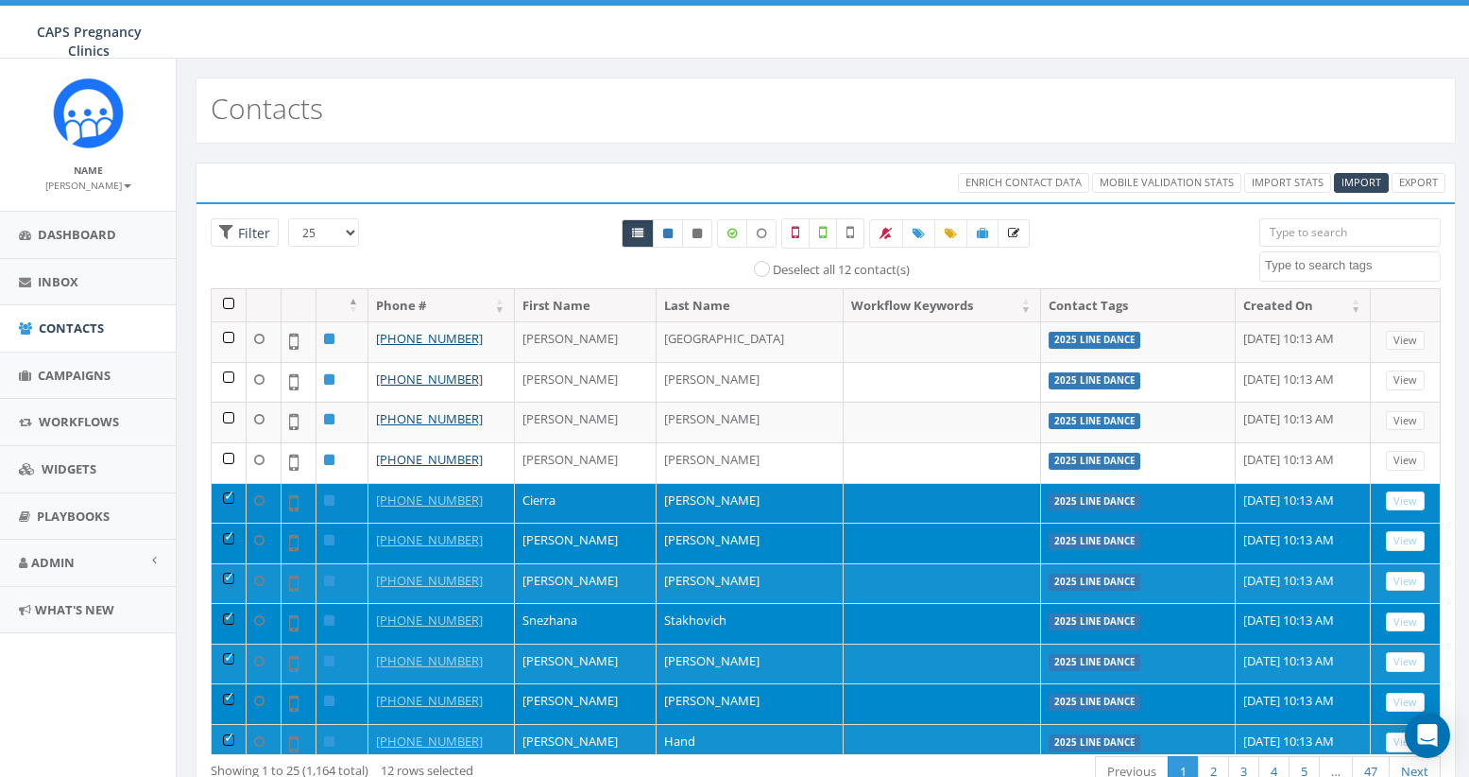
click at [226, 494] on td at bounding box center [229, 503] width 35 height 41
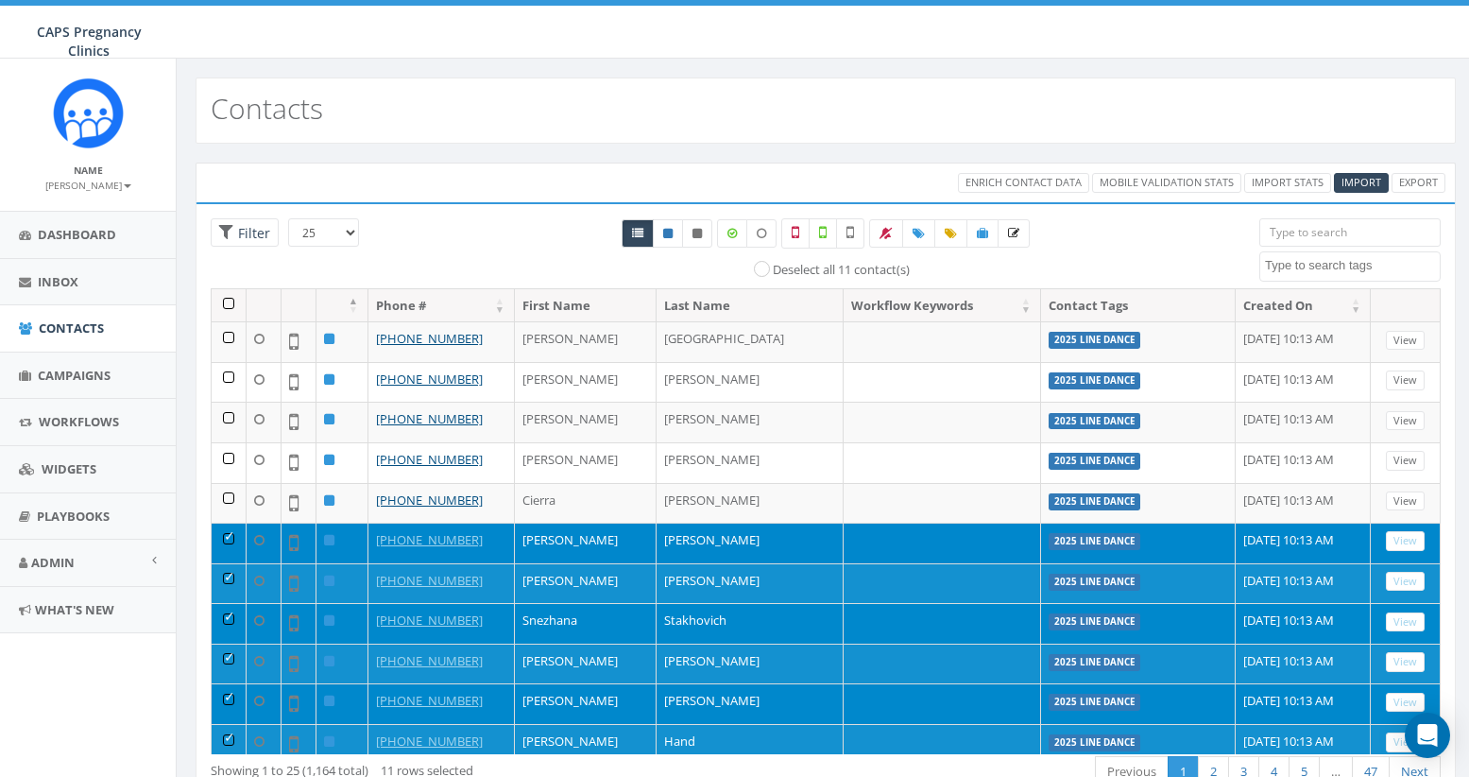
click at [229, 537] on td at bounding box center [229, 542] width 35 height 41
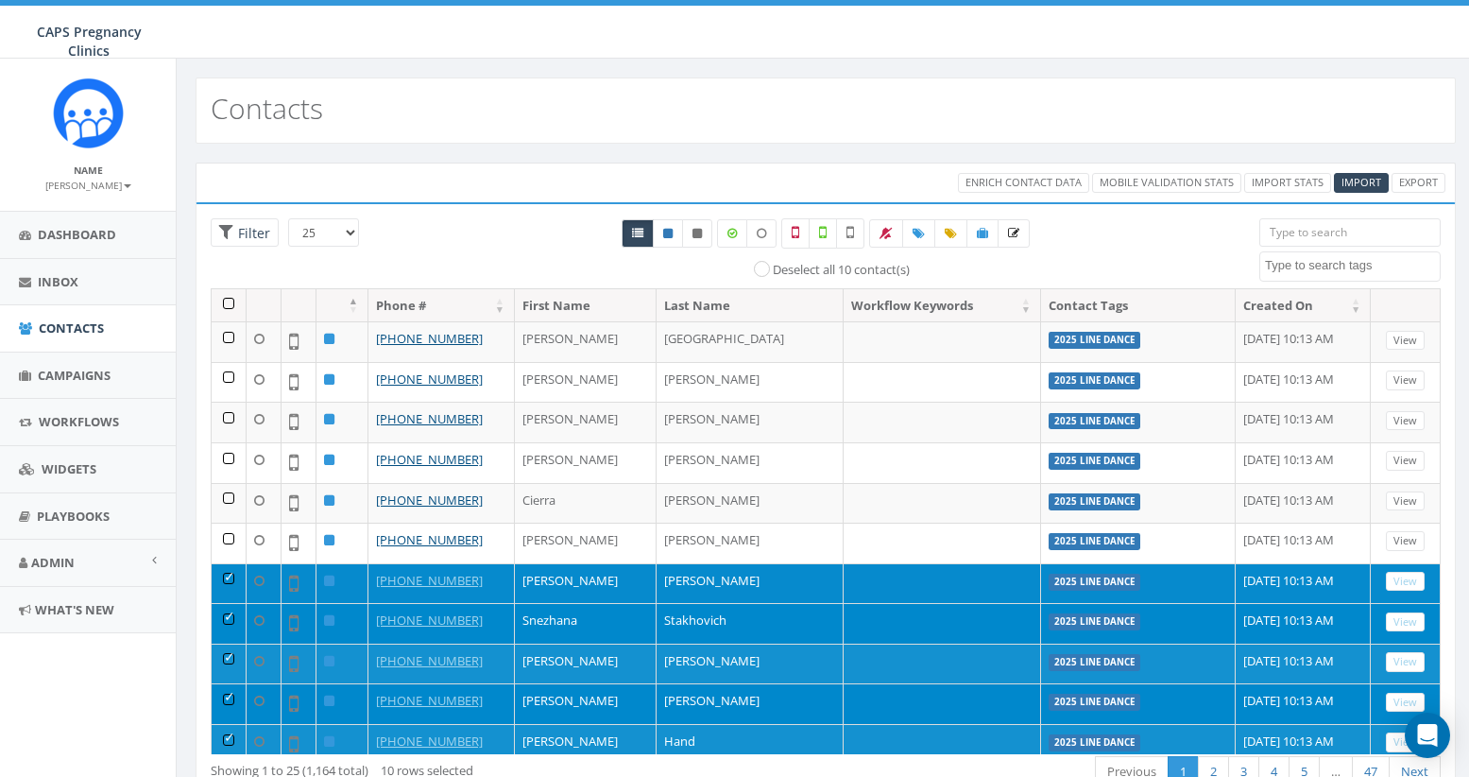
drag, startPoint x: 229, startPoint y: 575, endPoint x: 225, endPoint y: 556, distance: 19.3
click at [229, 574] on td at bounding box center [229, 583] width 35 height 41
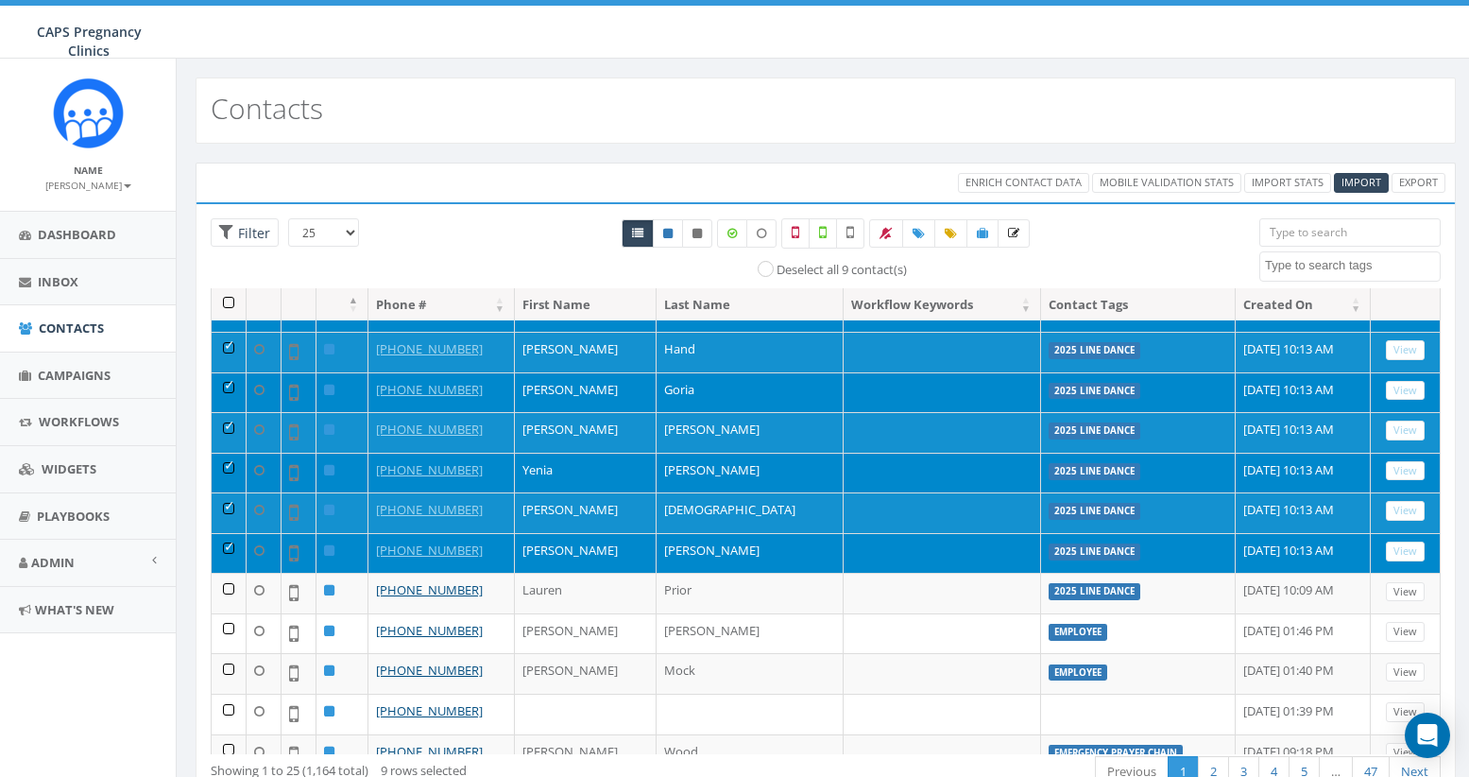
scroll to position [472, 0]
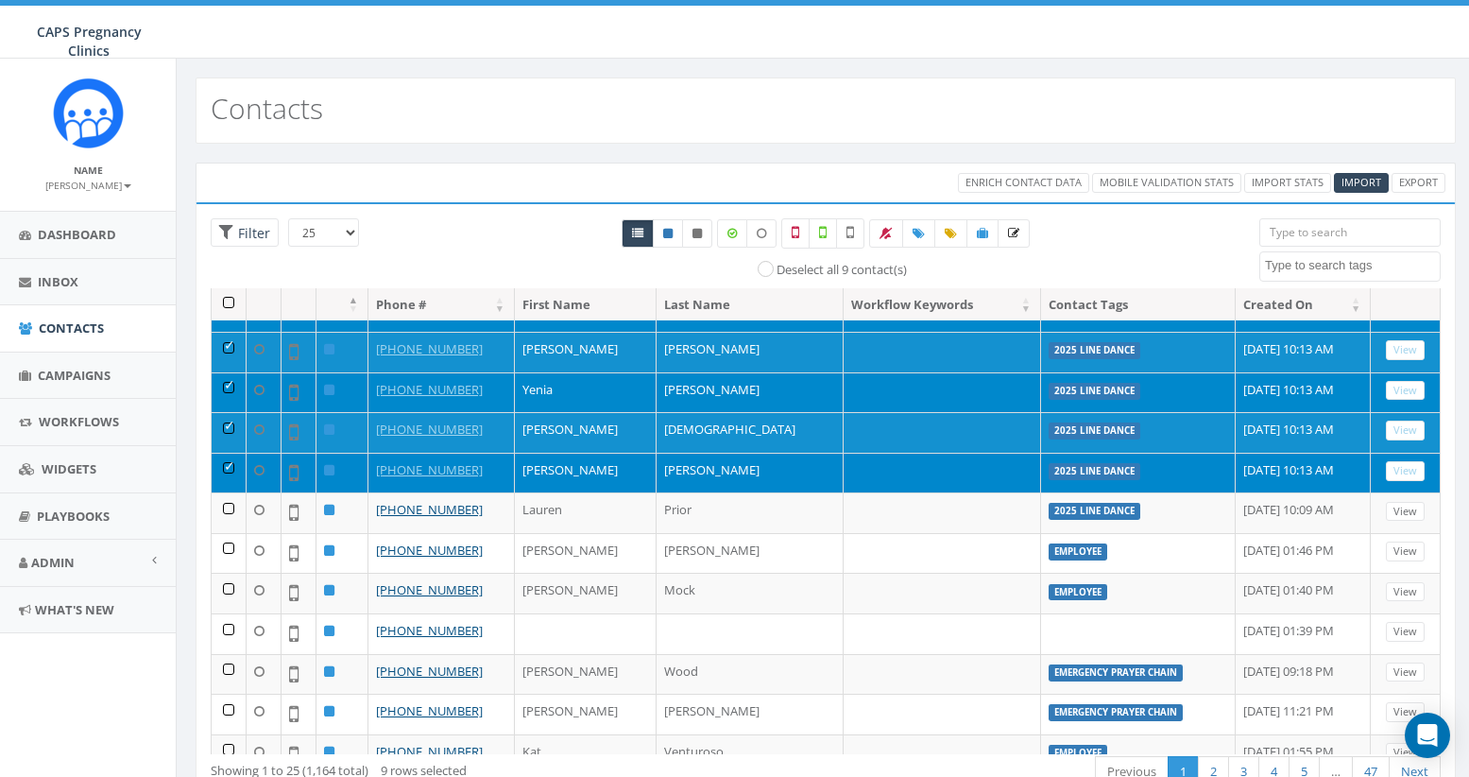
click at [229, 468] on td at bounding box center [229, 473] width 35 height 41
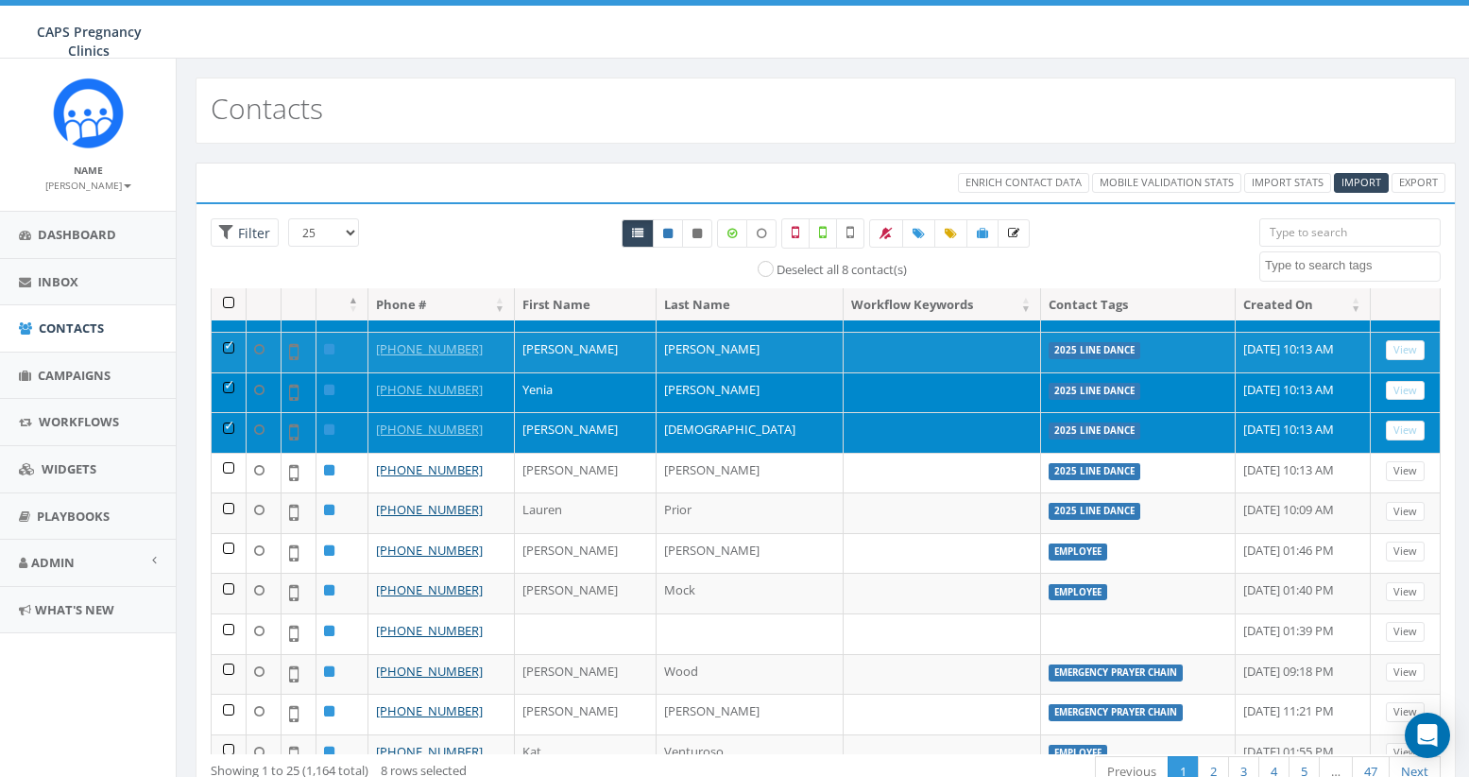
click at [226, 426] on td at bounding box center [229, 432] width 35 height 41
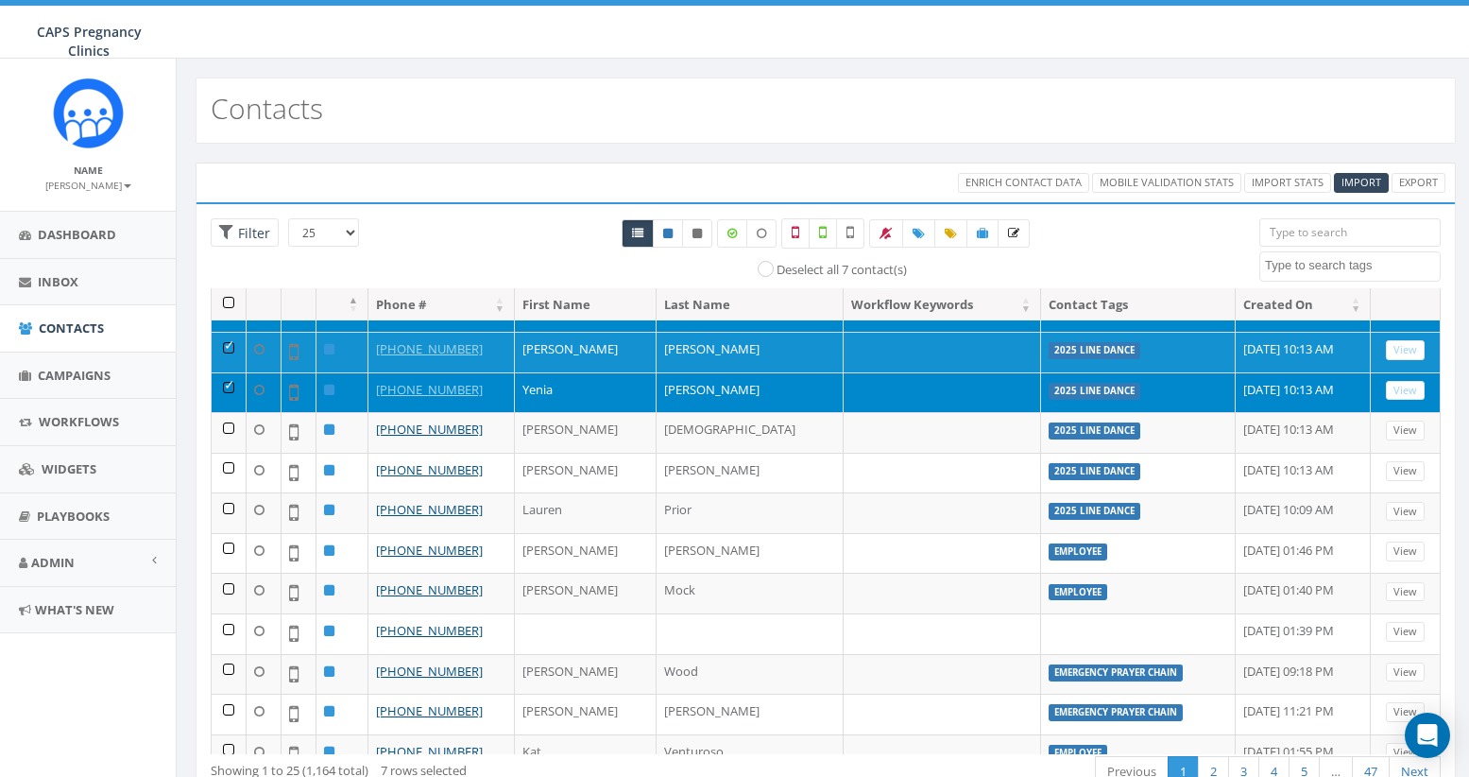
click at [228, 385] on td at bounding box center [229, 392] width 35 height 41
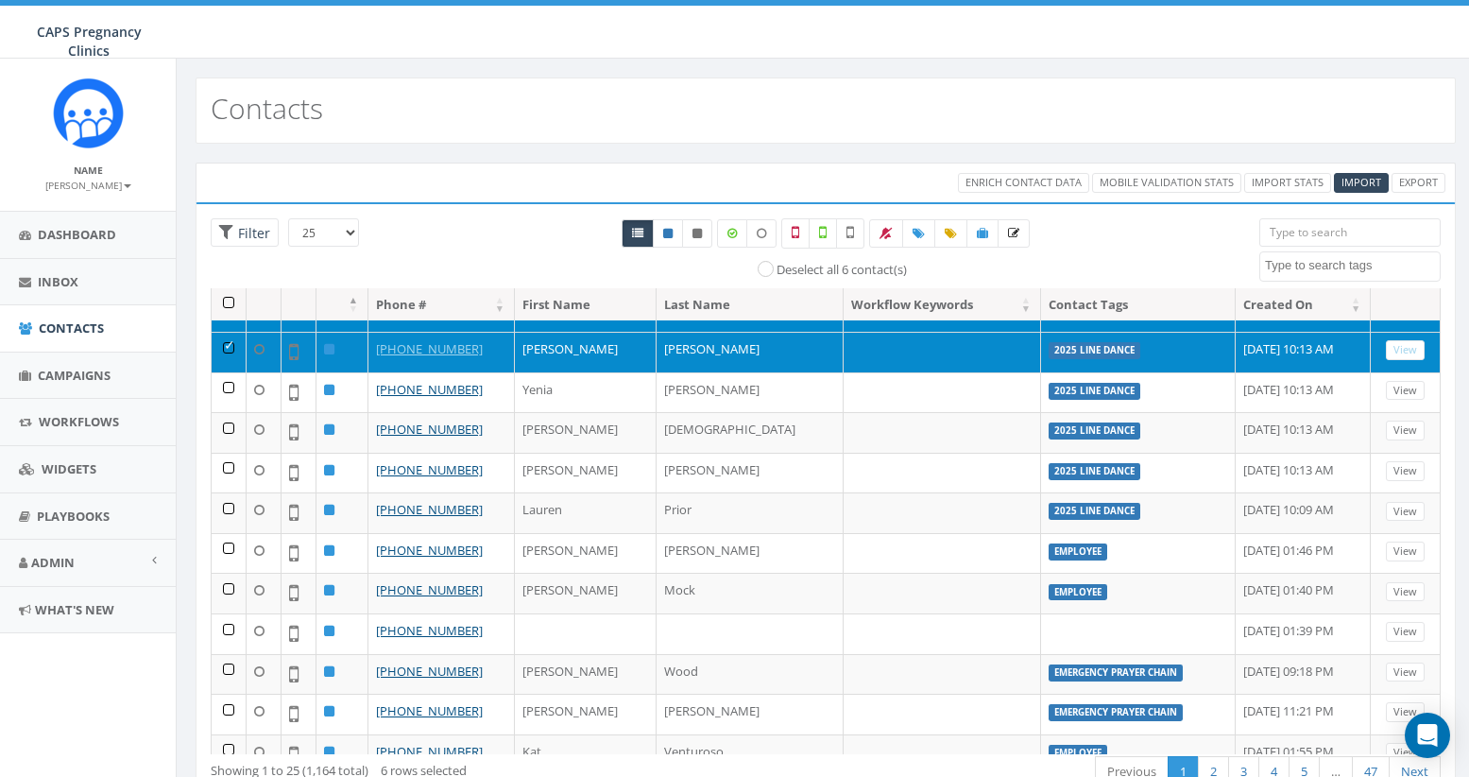
click at [229, 346] on td at bounding box center [229, 352] width 35 height 41
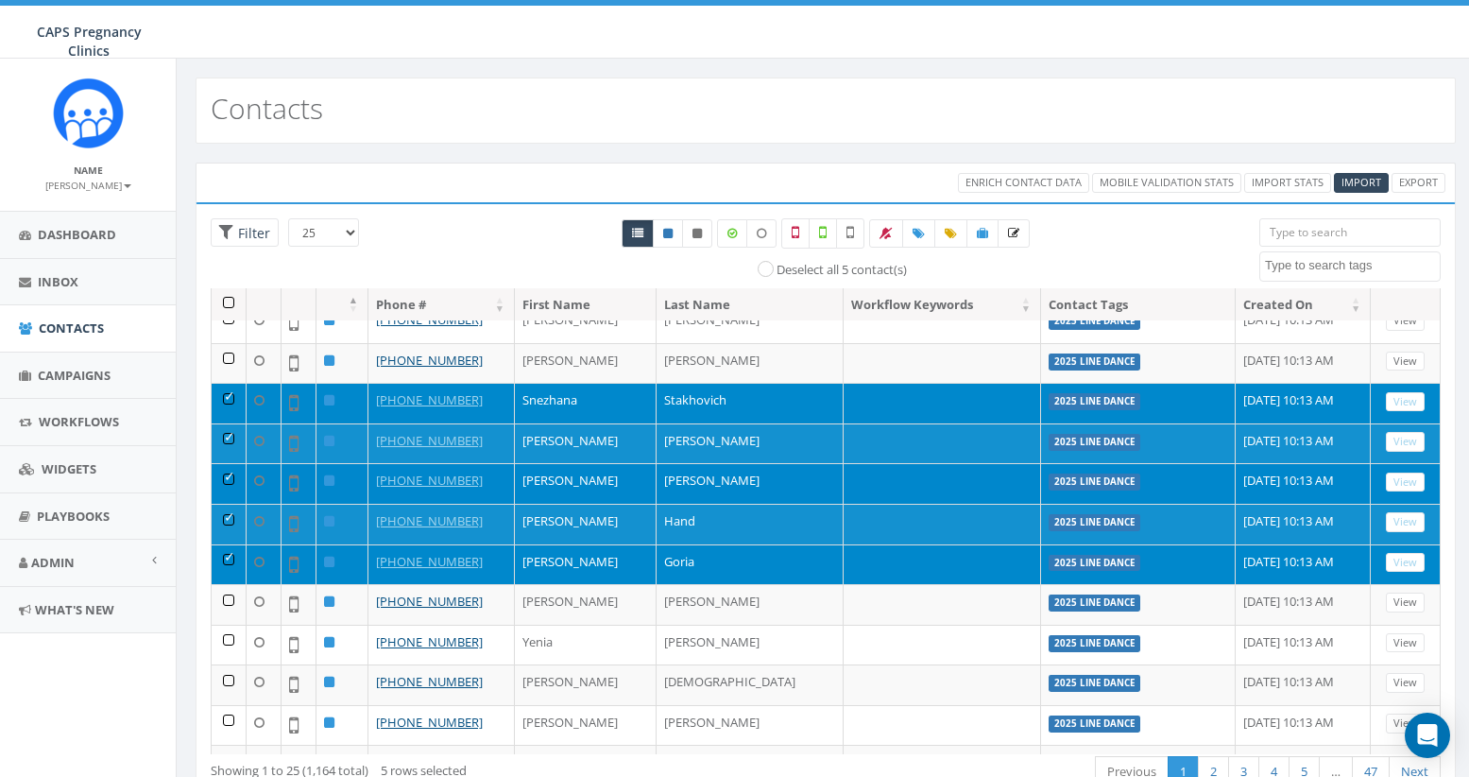
scroll to position [189, 0]
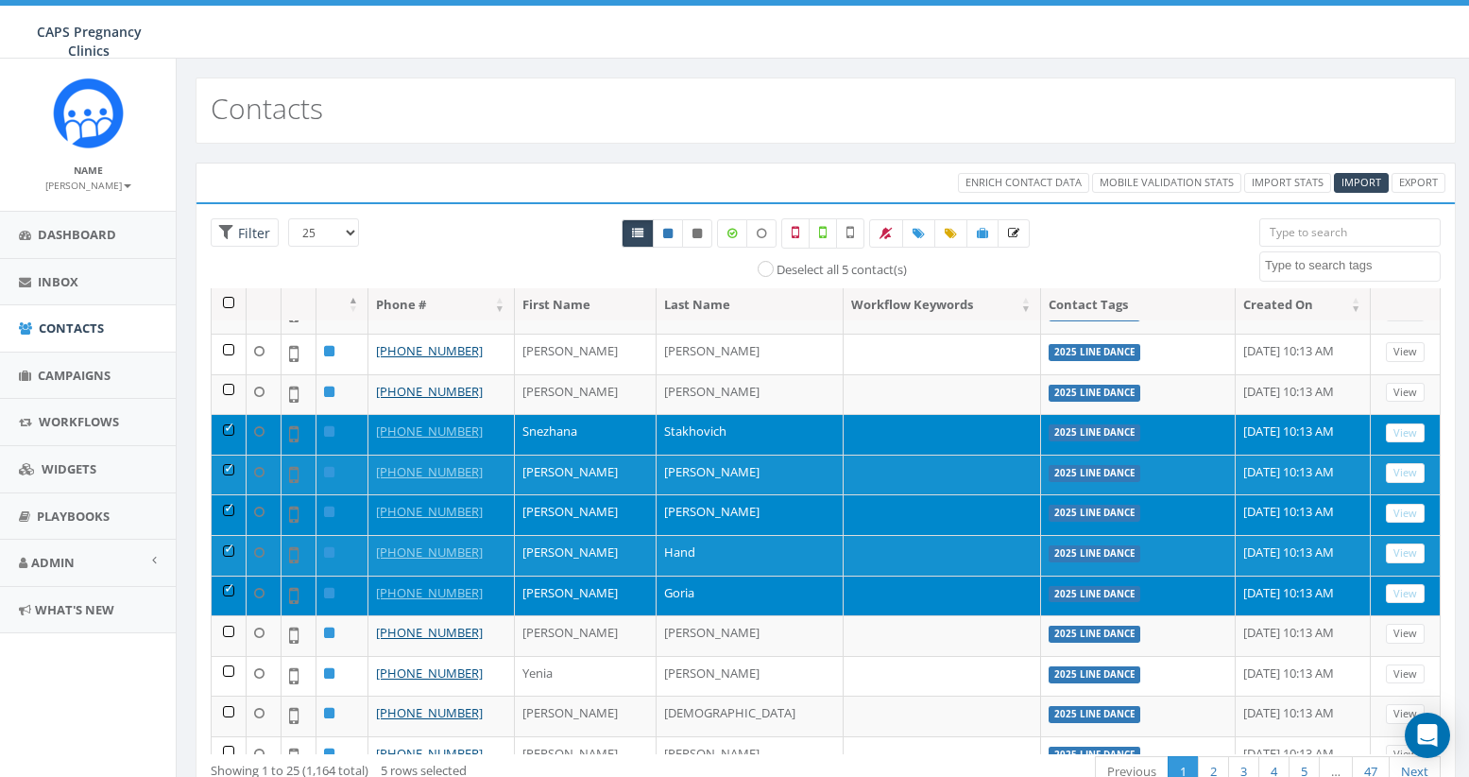
click at [228, 589] on td at bounding box center [229, 595] width 35 height 41
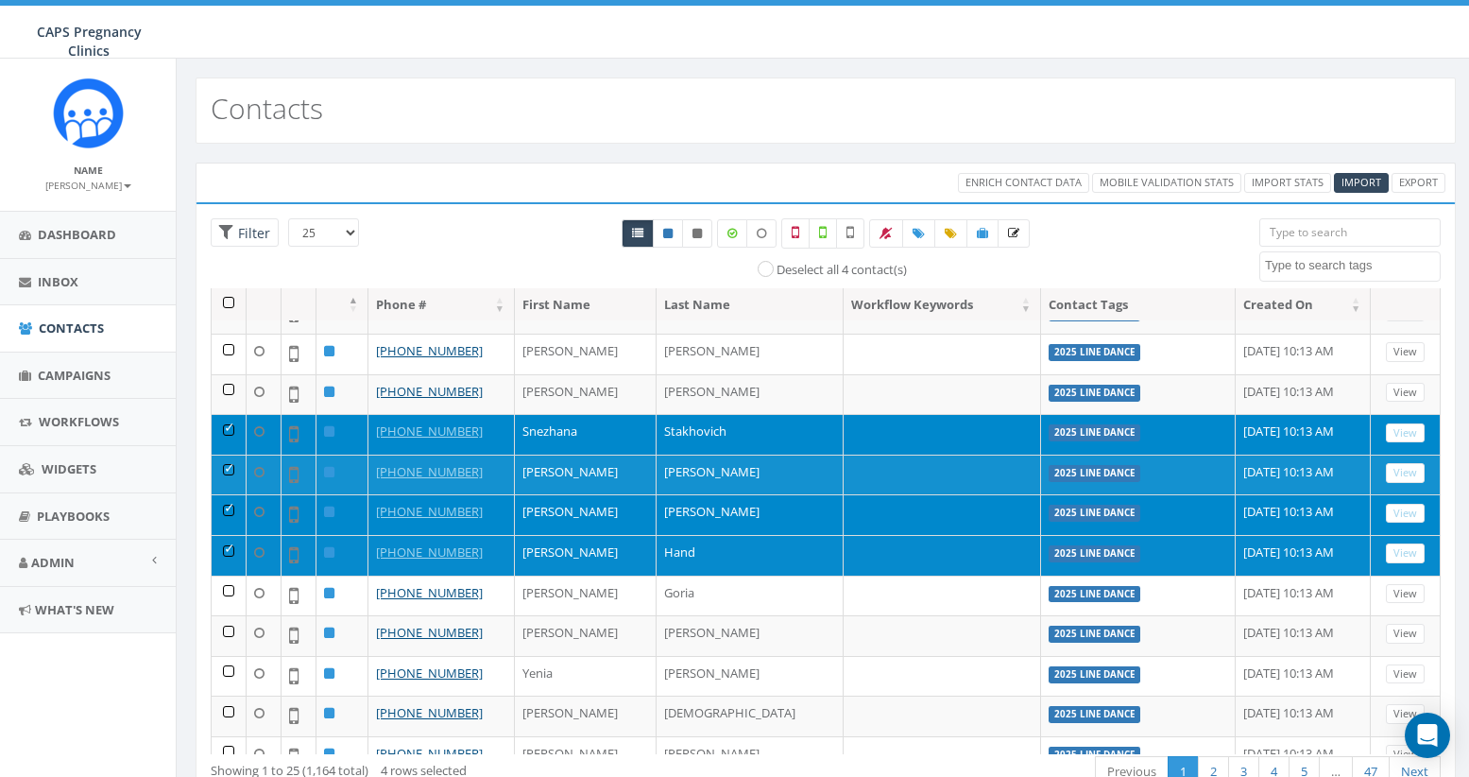
click at [228, 541] on td at bounding box center [229, 555] width 35 height 41
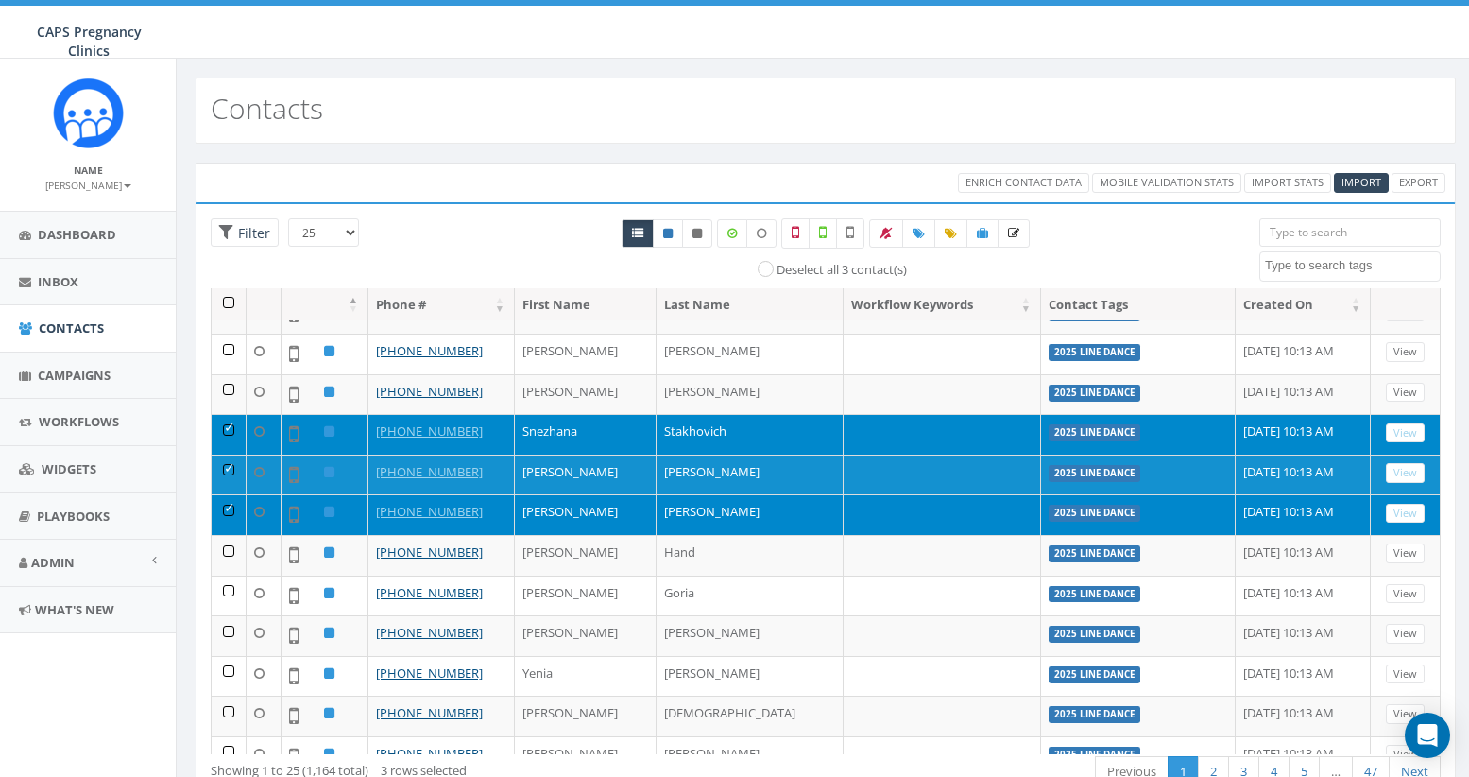
click at [231, 507] on td at bounding box center [229, 514] width 35 height 41
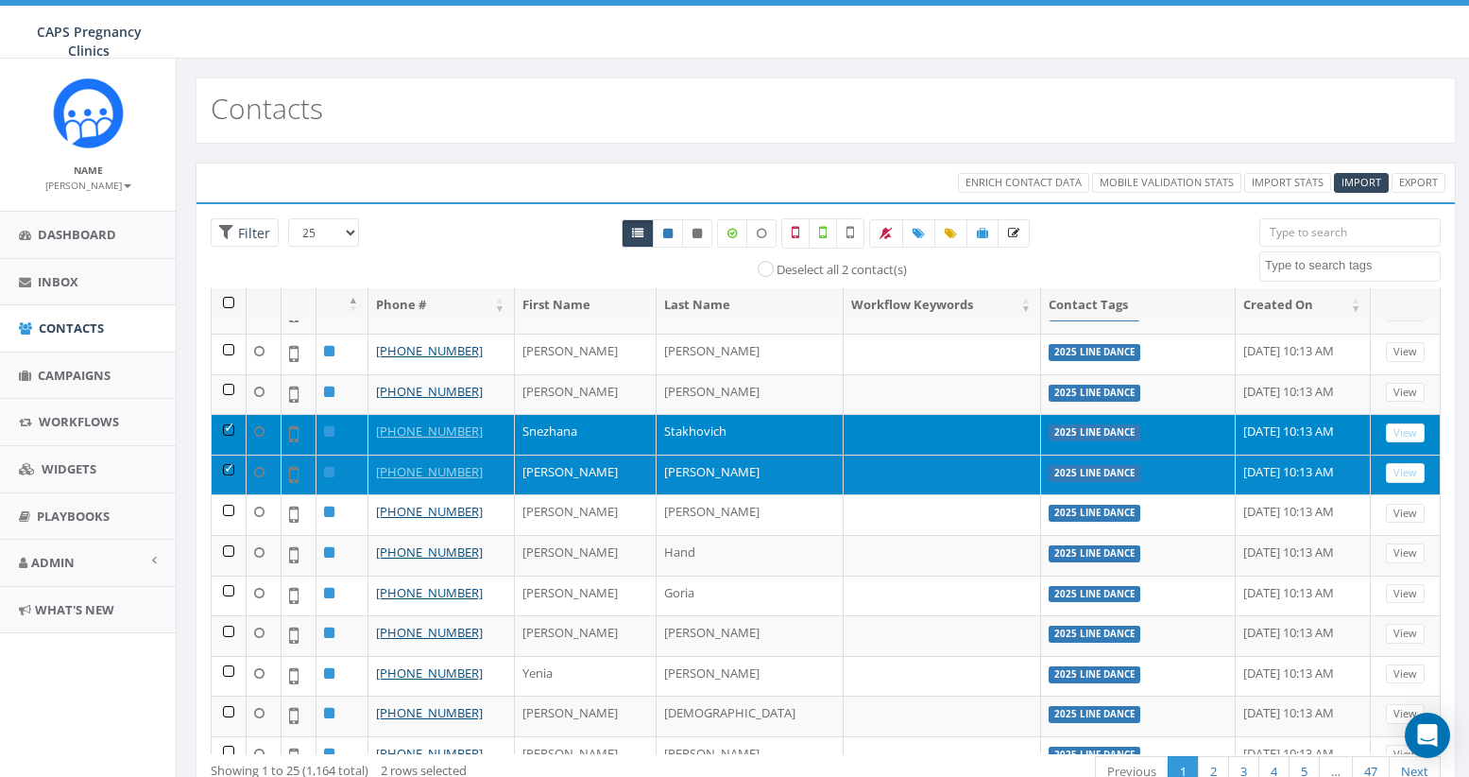
click at [230, 471] on td at bounding box center [229, 474] width 35 height 41
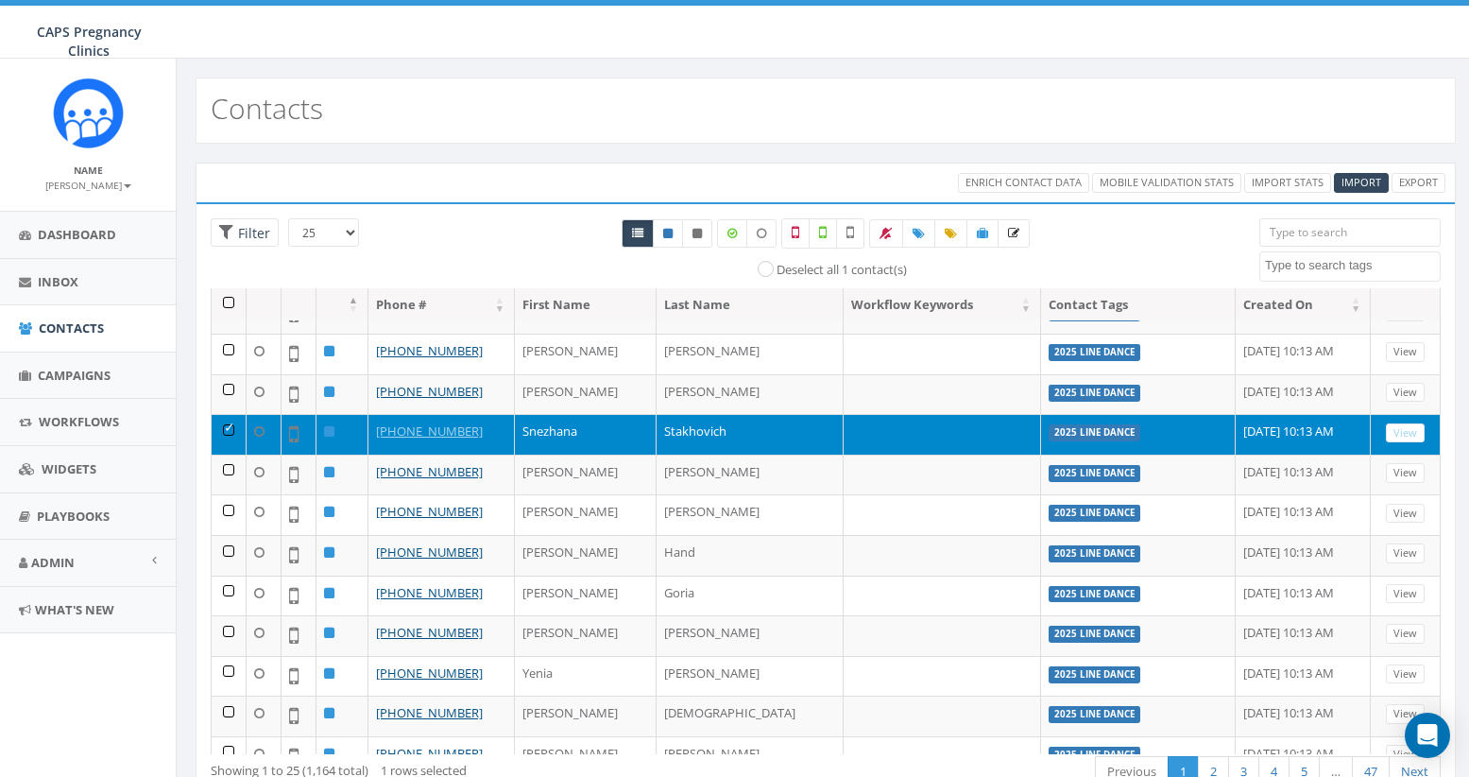
click at [231, 430] on td at bounding box center [229, 434] width 35 height 41
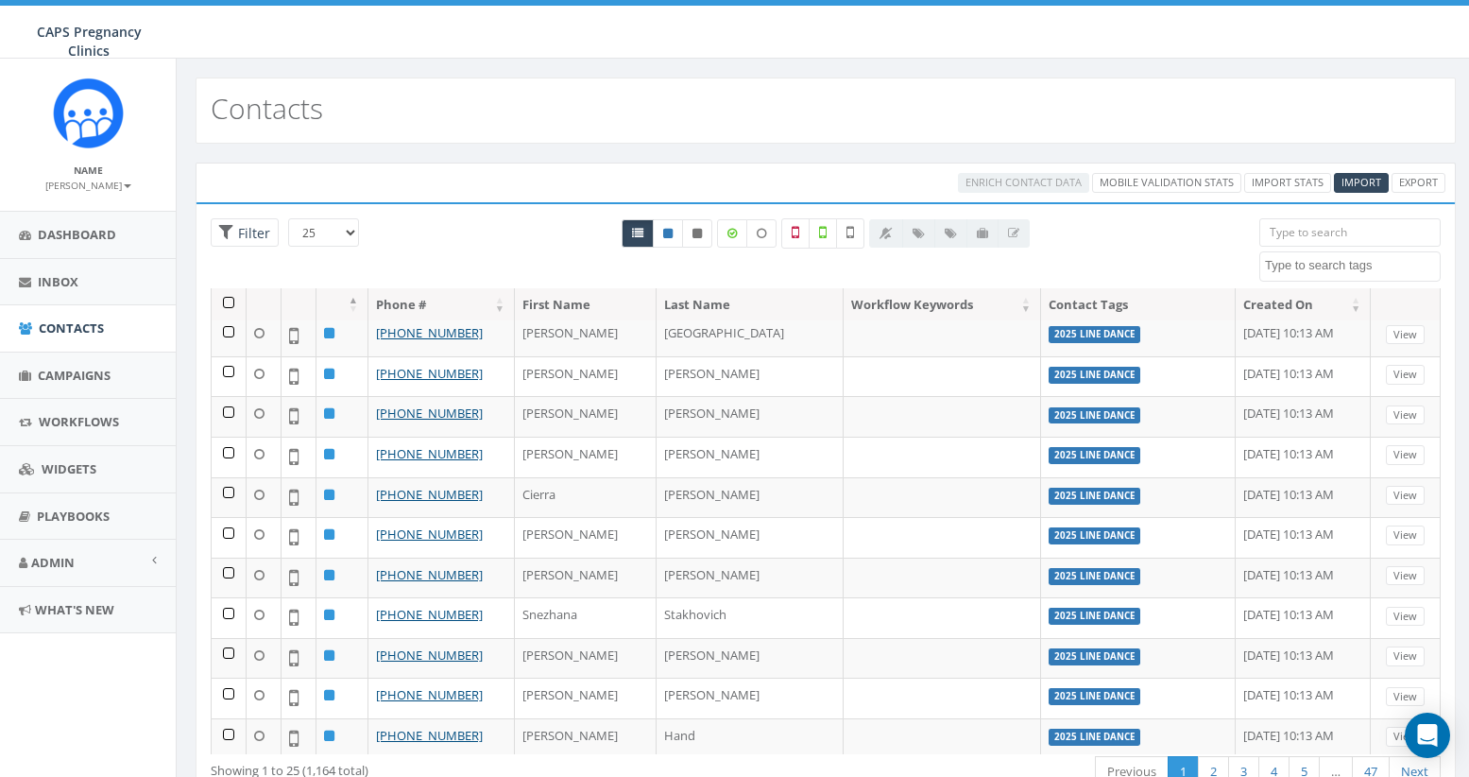
scroll to position [0, 0]
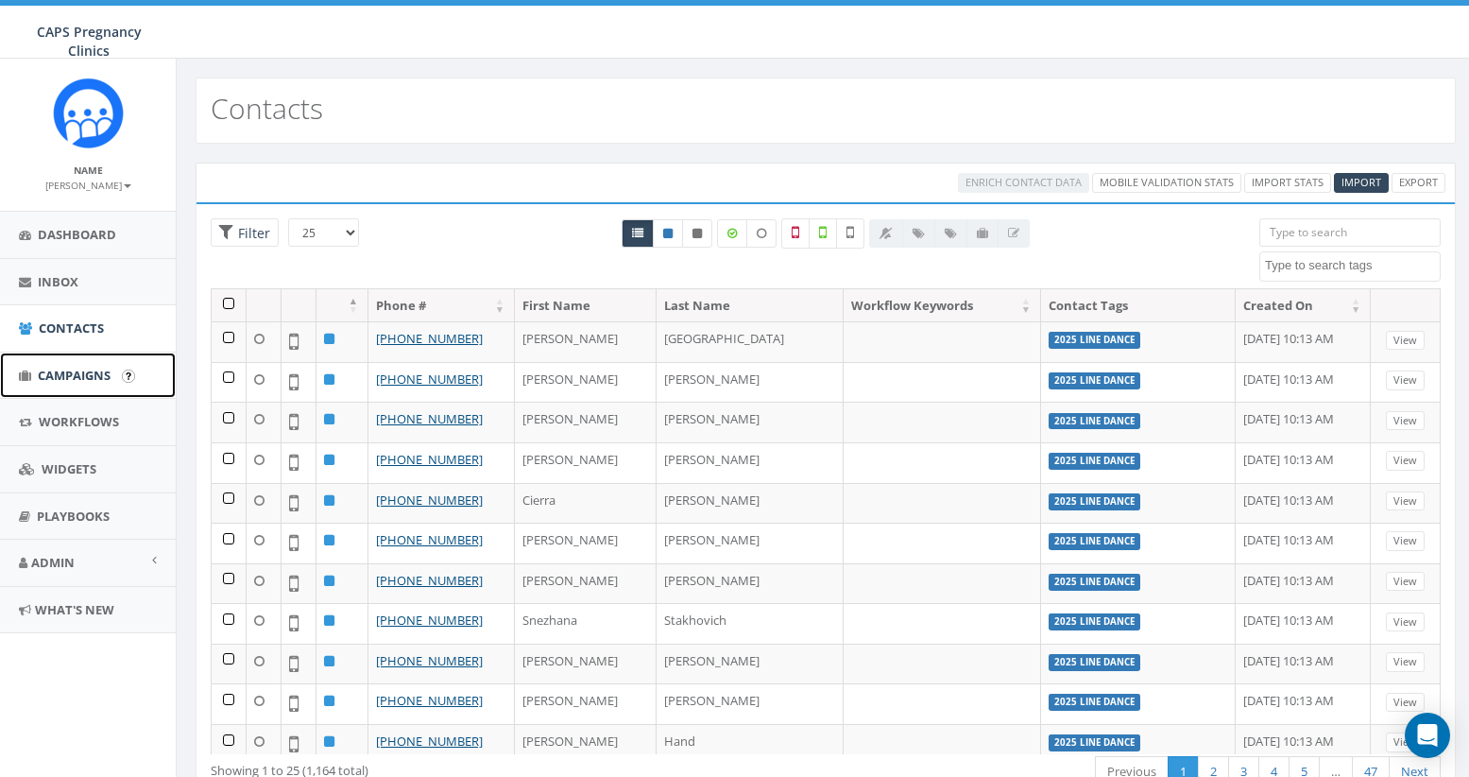
click at [74, 381] on span "Campaigns" at bounding box center [74, 375] width 73 height 17
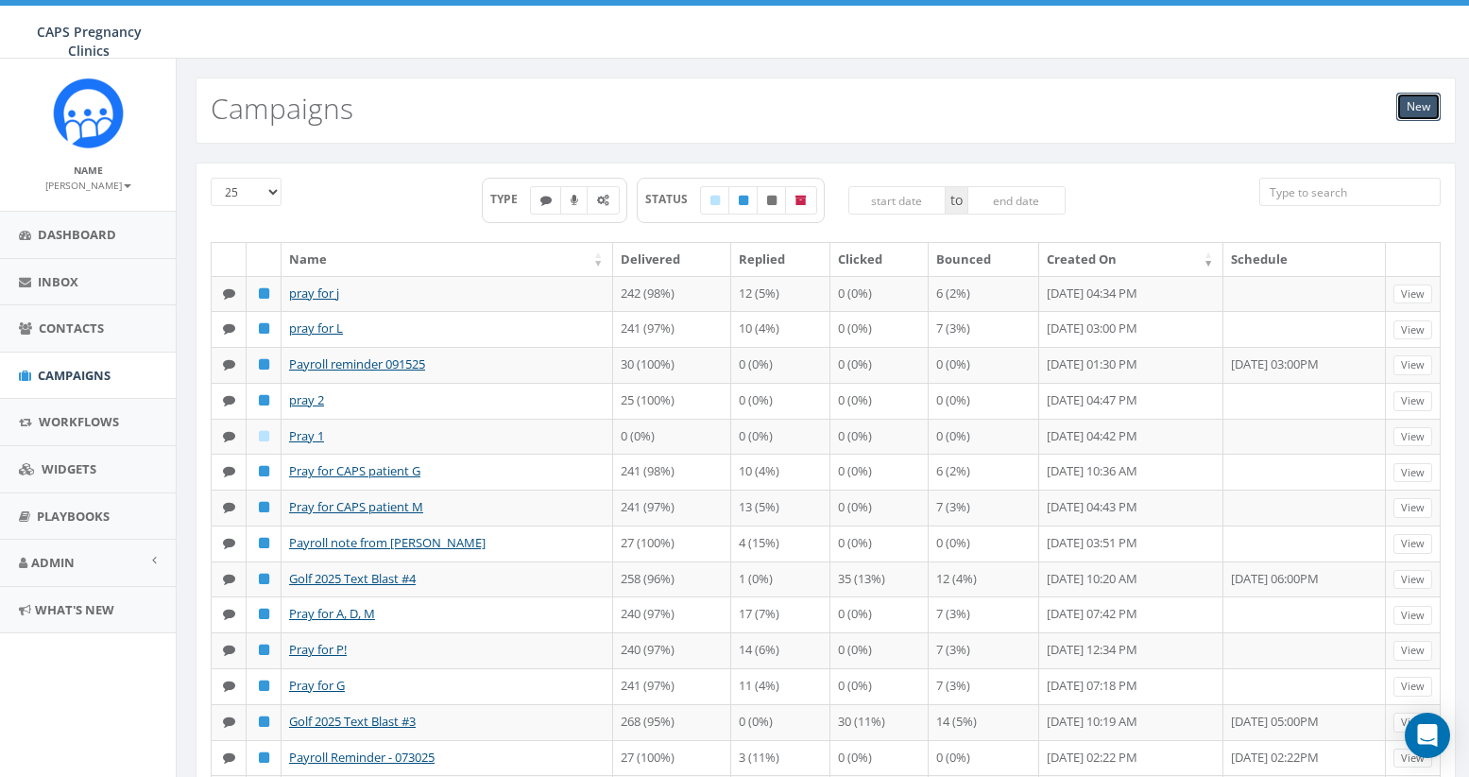
click at [1425, 112] on link "New" at bounding box center [1418, 107] width 44 height 28
